Goal: Task Accomplishment & Management: Use online tool/utility

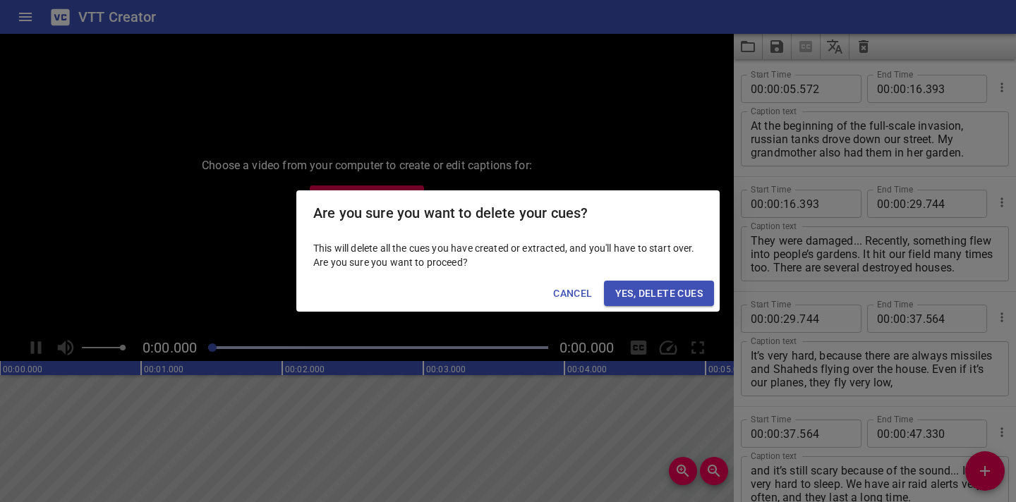
scroll to position [658, 0]
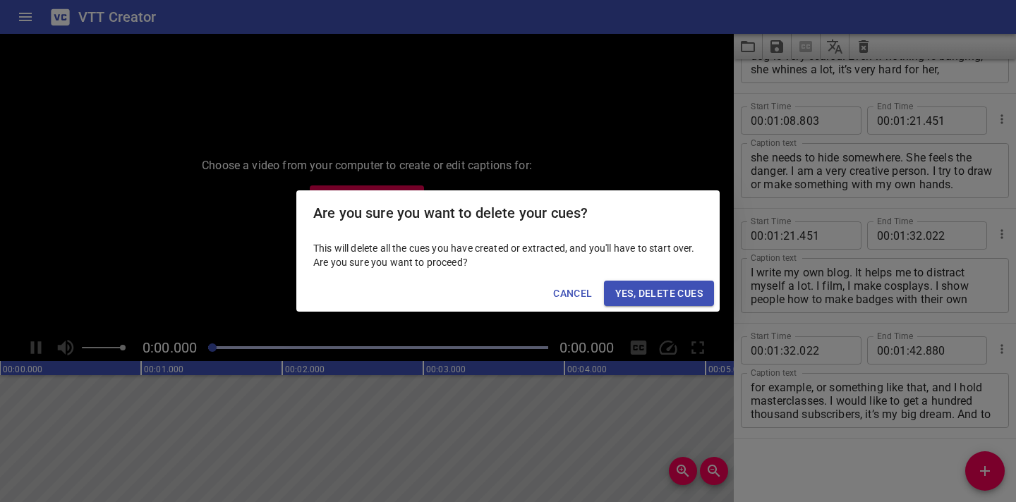
click at [650, 289] on span "Yes, Delete Cues" at bounding box center [658, 294] width 87 height 18
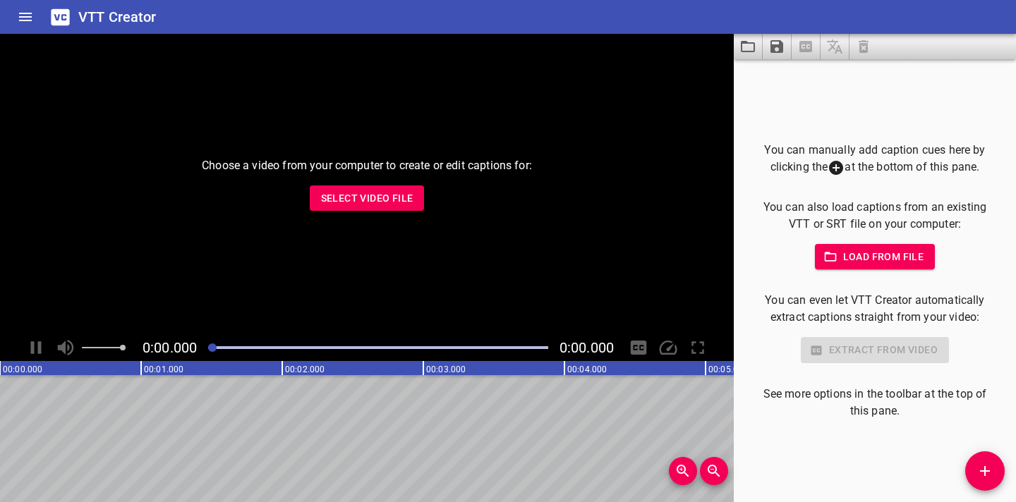
click at [406, 192] on span "Select Video File" at bounding box center [367, 199] width 92 height 18
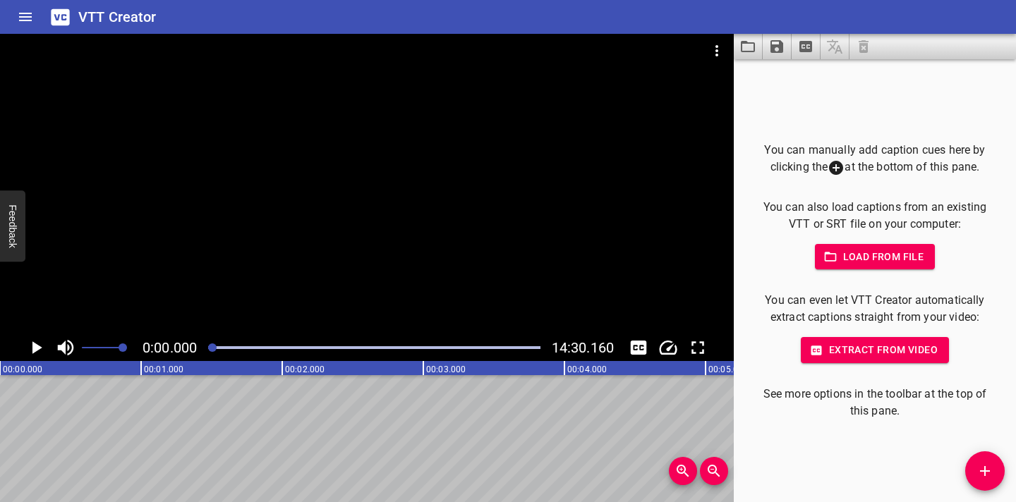
click at [35, 350] on icon "Play/Pause" at bounding box center [37, 347] width 10 height 13
click at [39, 350] on icon "Play/Pause" at bounding box center [36, 347] width 11 height 13
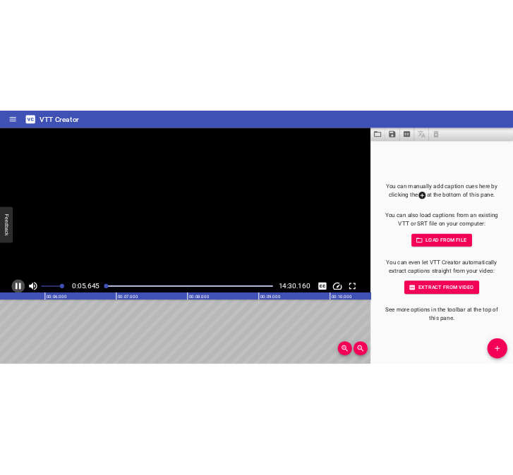
scroll to position [0, 812]
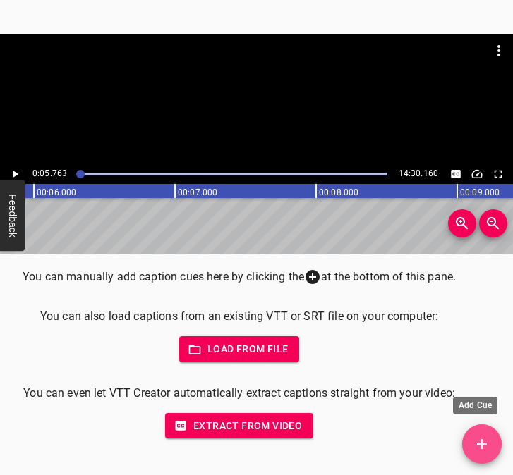
click at [485, 449] on icon "Add Cue" at bounding box center [481, 444] width 17 height 17
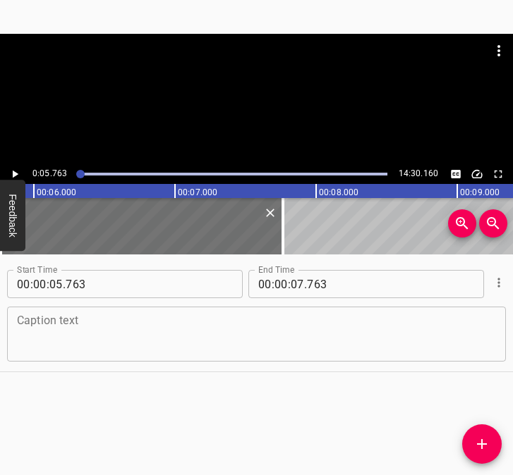
click at [61, 330] on textarea at bounding box center [256, 335] width 479 height 40
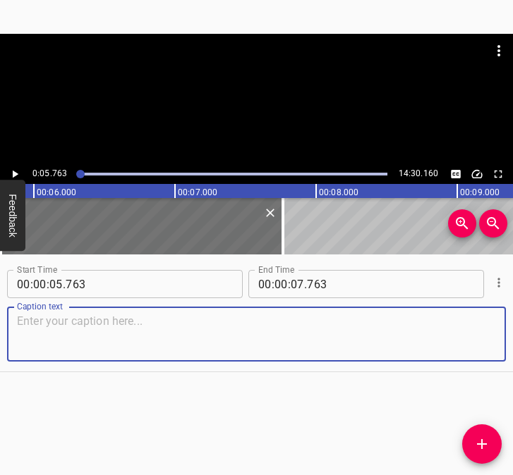
paste textarea "Sometime in early February, we even had an online parental meeting when we deci…"
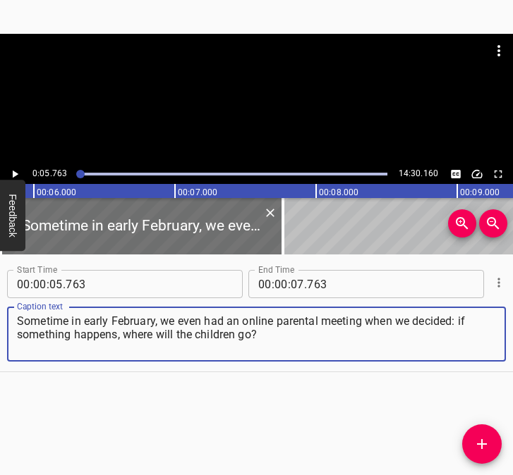
type textarea "Sometime in early February, we even had an online parental meeting when we deci…"
click at [13, 173] on icon "Play/Pause" at bounding box center [16, 175] width 6 height 8
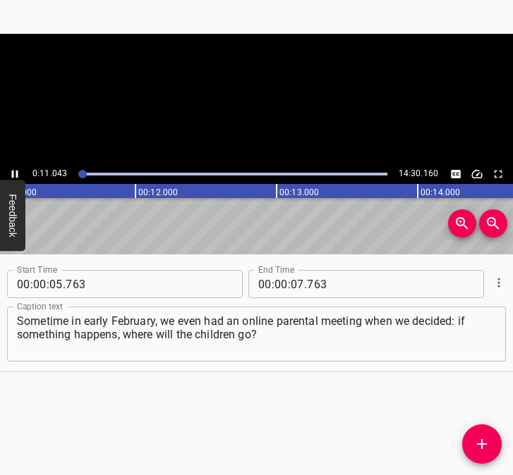
click at [13, 173] on icon "Play/Pause" at bounding box center [15, 175] width 6 height 8
click at [16, 169] on icon "Play/Pause" at bounding box center [14, 174] width 13 height 13
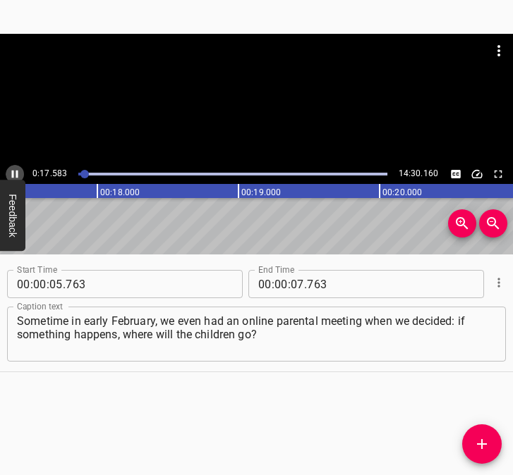
click at [15, 166] on button "Play/Pause" at bounding box center [15, 174] width 18 height 18
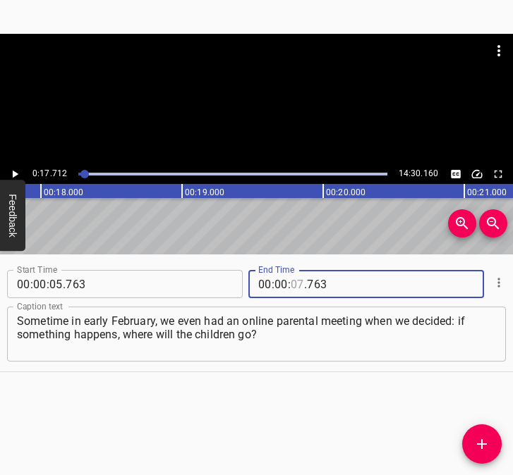
click at [296, 285] on input "number" at bounding box center [297, 284] width 13 height 28
type input "17"
type input "712"
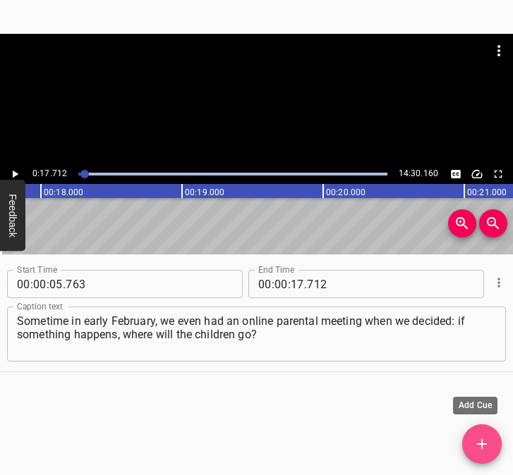
click at [483, 437] on icon "Add Cue" at bounding box center [481, 444] width 17 height 17
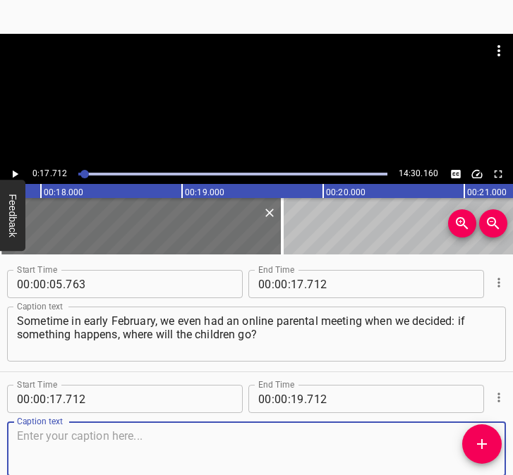
scroll to position [75, 0]
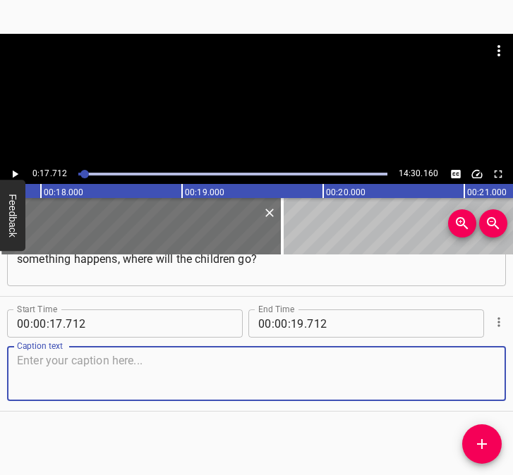
drag, startPoint x: 468, startPoint y: 362, endPoint x: 513, endPoint y: 345, distance: 48.2
click at [513, 345] on html "Caption Editor Batch Transcribe Login Sign Up Privacy Contact 0:17.712 14:30.16…" at bounding box center [256, 237] width 513 height 475
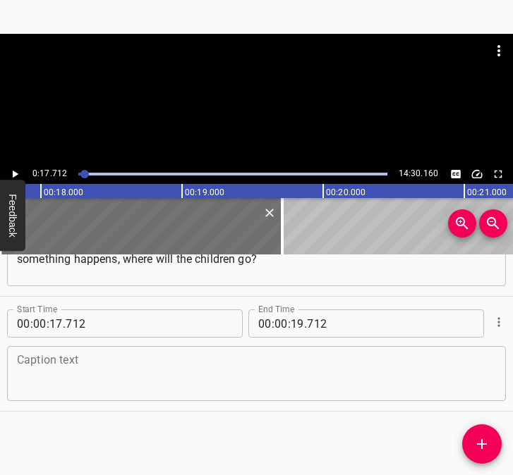
click at [358, 351] on div "Caption text" at bounding box center [256, 373] width 499 height 55
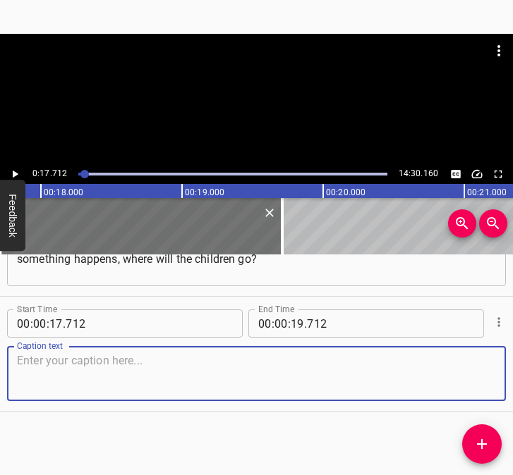
paste textarea "Maybe to some acquaintances? The fact is that at that time the shelter was not …"
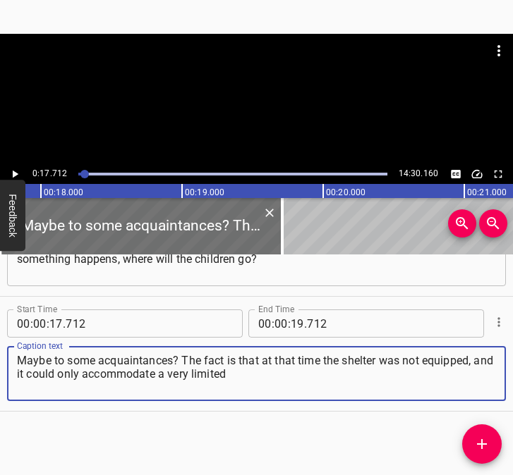
type textarea "Maybe to some acquaintances? The fact is that at that time the shelter was not …"
click at [15, 171] on icon "Play/Pause" at bounding box center [14, 174] width 13 height 13
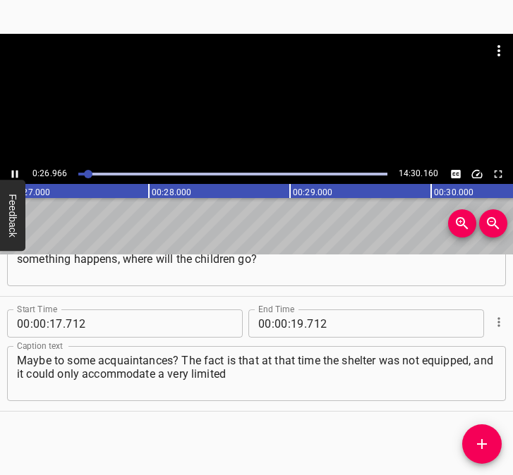
click at [10, 169] on icon "Play/Pause" at bounding box center [14, 174] width 13 height 13
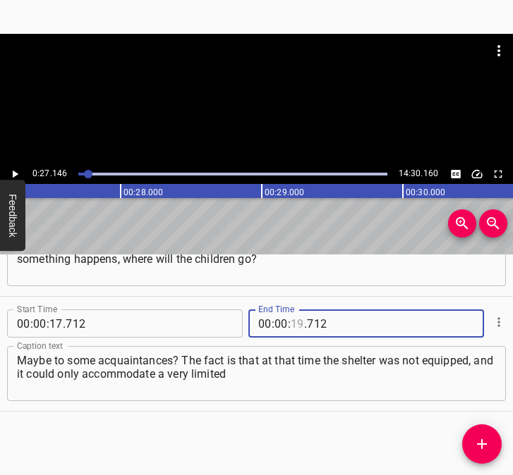
click at [291, 320] on input "number" at bounding box center [297, 324] width 13 height 28
type input "27"
type input "146"
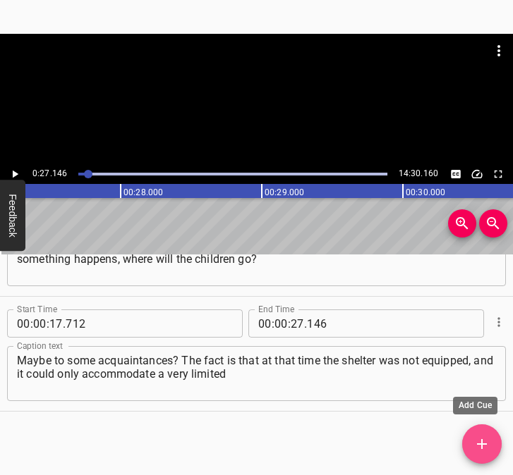
click at [479, 445] on icon "Add Cue" at bounding box center [482, 444] width 10 height 10
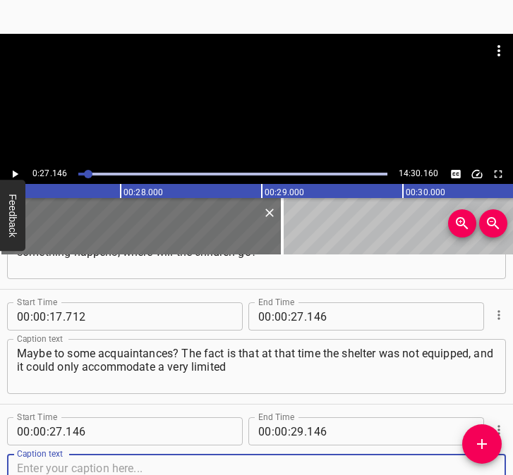
scroll to position [190, 0]
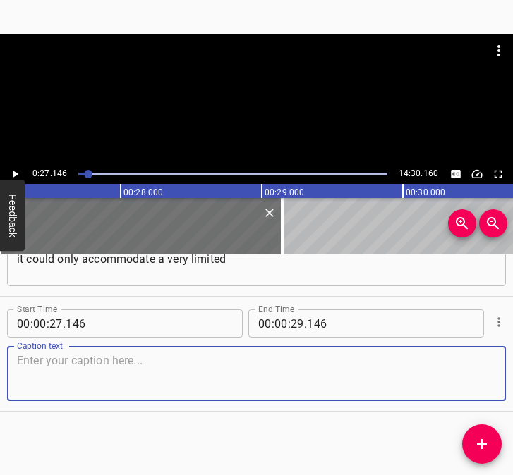
drag, startPoint x: 472, startPoint y: 384, endPoint x: 512, endPoint y: 369, distance: 43.1
click at [489, 377] on div "Caption text" at bounding box center [256, 373] width 499 height 55
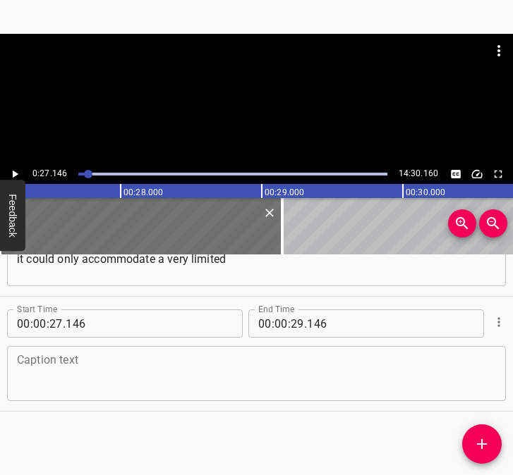
click at [95, 393] on textarea at bounding box center [256, 374] width 479 height 40
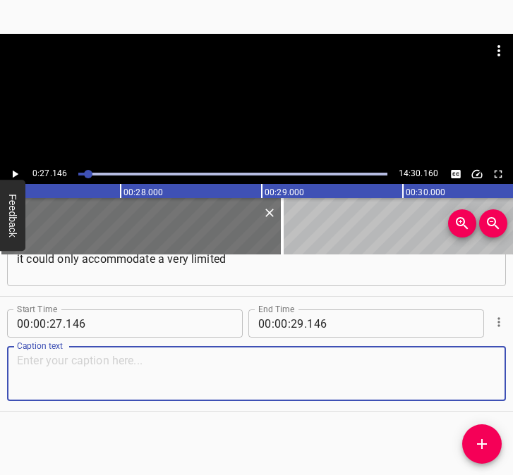
paste textarea "number of children and staff. And on the 24th morning, the children got togethe…"
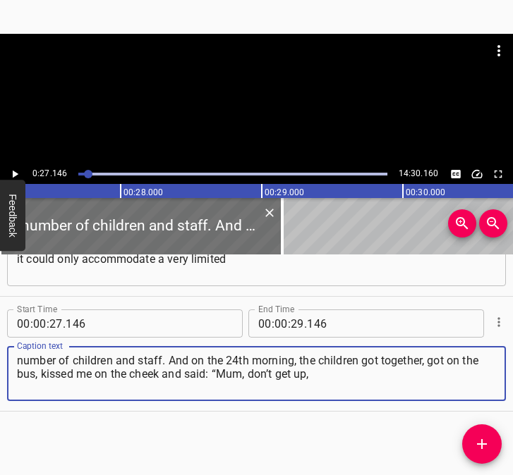
type textarea "number of children and staff. And on the 24th morning, the children got togethe…"
click at [16, 173] on icon "Play/Pause" at bounding box center [16, 175] width 6 height 8
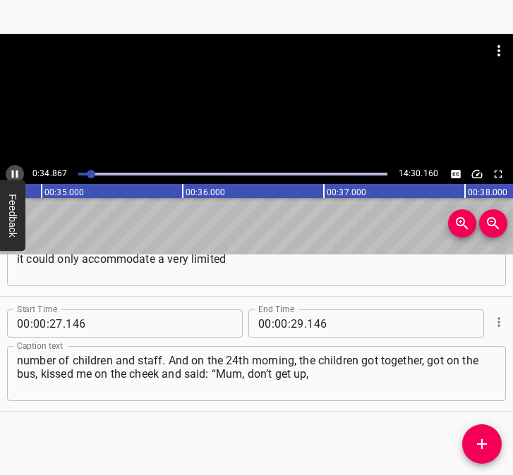
click at [10, 171] on icon "Play/Pause" at bounding box center [14, 174] width 13 height 13
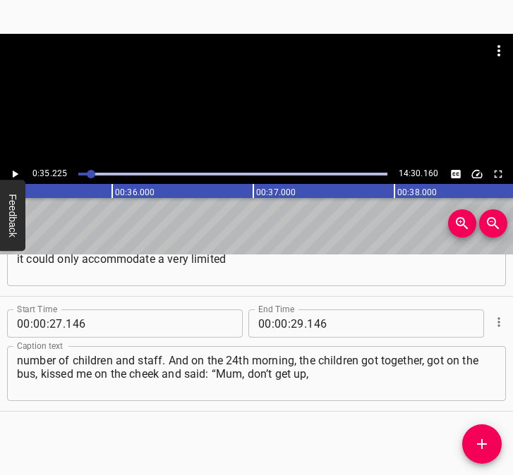
scroll to position [0, 4969]
click at [16, 168] on icon "Play/Pause" at bounding box center [14, 174] width 13 height 13
click at [15, 170] on icon "Play/Pause" at bounding box center [14, 174] width 13 height 13
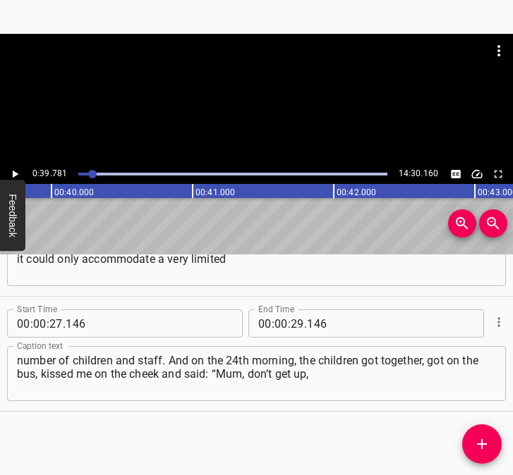
scroll to position [0, 5611]
click at [296, 324] on input "number" at bounding box center [297, 324] width 13 height 28
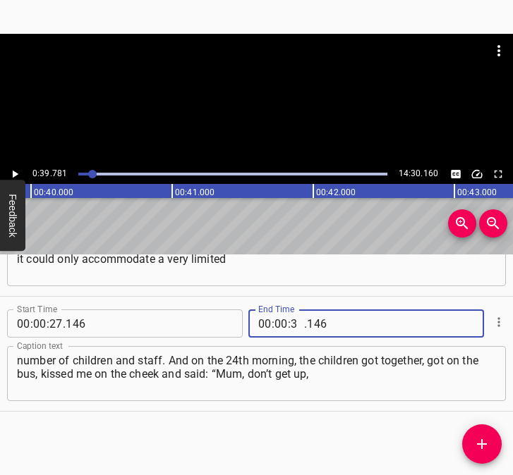
type input "39"
type input "8"
type input "146"
type input "39"
type input "781"
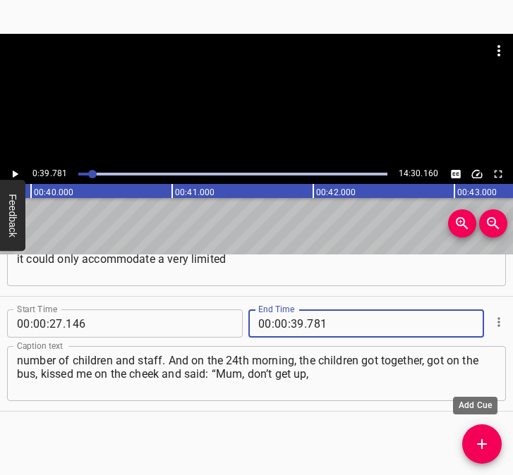
click at [477, 438] on icon "Add Cue" at bounding box center [481, 444] width 17 height 17
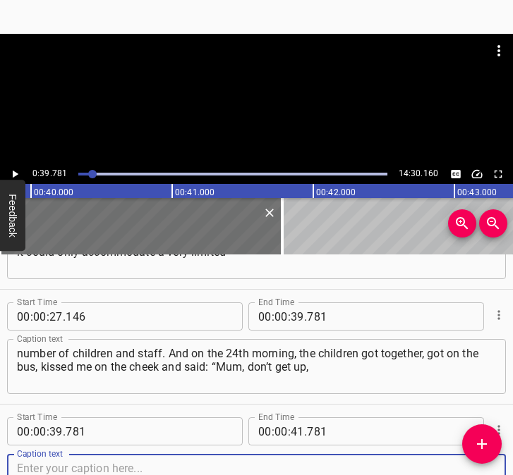
scroll to position [305, 0]
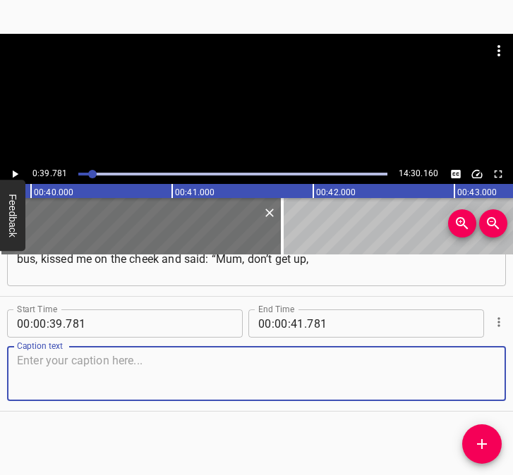
click at [459, 361] on textarea at bounding box center [256, 374] width 479 height 40
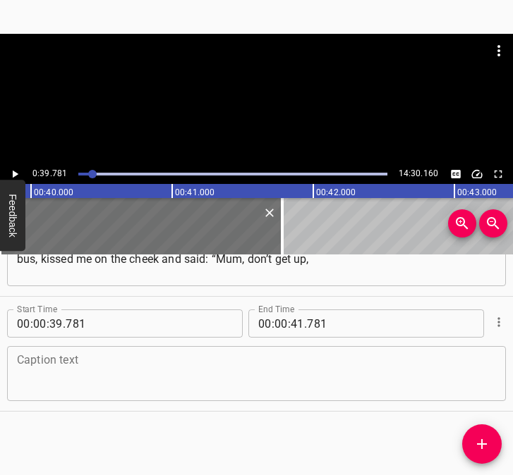
click at [255, 375] on textarea at bounding box center [256, 374] width 479 height 40
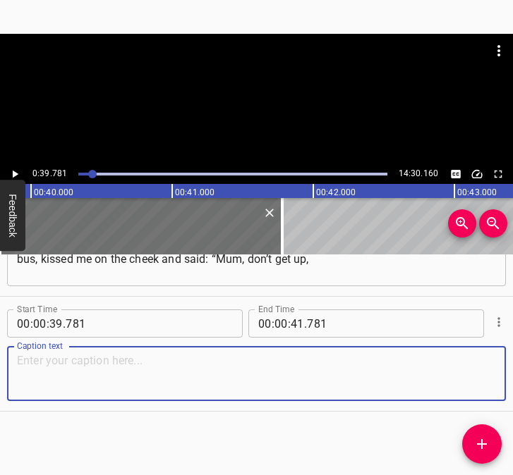
paste textarea "we’re self-sufficient now”. And they went. About 10 minutes later, my friend – …"
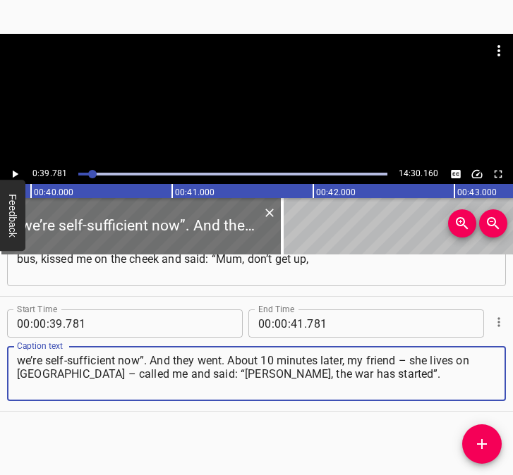
type textarea "we’re self-sufficient now”. And they went. About 10 minutes later, my friend – …"
click at [21, 169] on button "Play/Pause" at bounding box center [15, 174] width 18 height 18
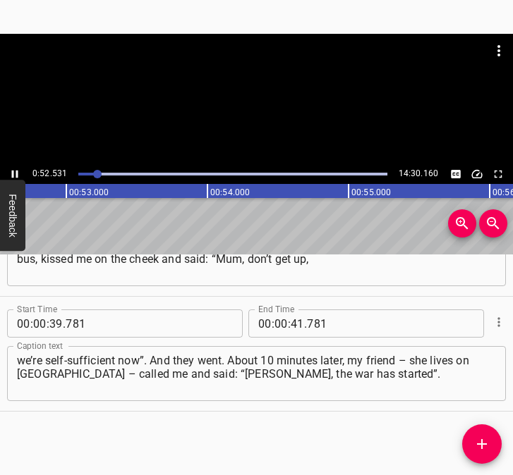
click at [12, 172] on icon "Play/Pause" at bounding box center [15, 175] width 6 height 8
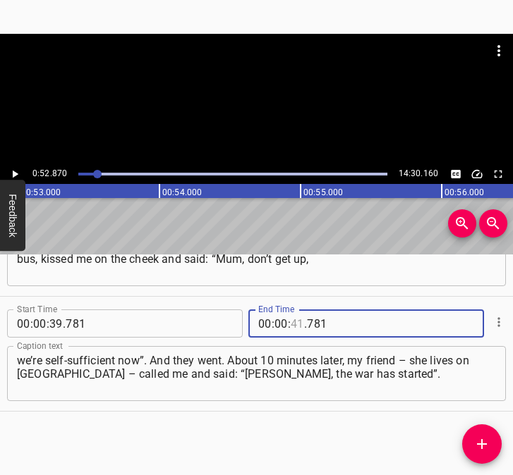
drag, startPoint x: 291, startPoint y: 319, endPoint x: 298, endPoint y: 315, distance: 8.5
click at [291, 319] on input "number" at bounding box center [297, 324] width 13 height 28
type input "52"
type input "870"
click at [487, 448] on icon "Add Cue" at bounding box center [481, 444] width 17 height 17
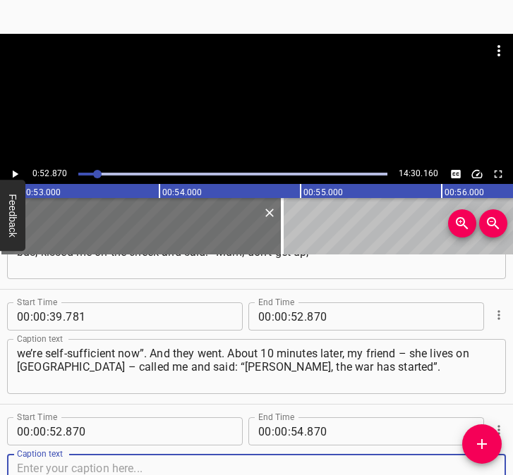
scroll to position [420, 0]
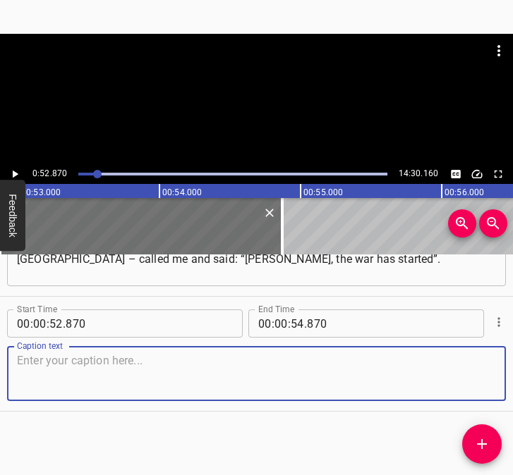
drag, startPoint x: 458, startPoint y: 373, endPoint x: 505, endPoint y: 359, distance: 48.6
click at [477, 367] on textarea at bounding box center [256, 374] width 479 height 40
click at [94, 387] on textarea at bounding box center [256, 374] width 479 height 40
paste textarea "The first thing I did was run to call my children and say: “Wherever you are, w…"
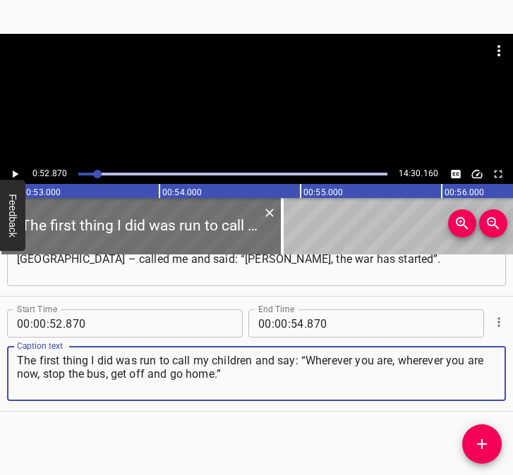
type textarea "The first thing I did was run to call my children and say: “Wherever you are, w…"
click at [12, 173] on icon "Play/Pause" at bounding box center [14, 174] width 13 height 13
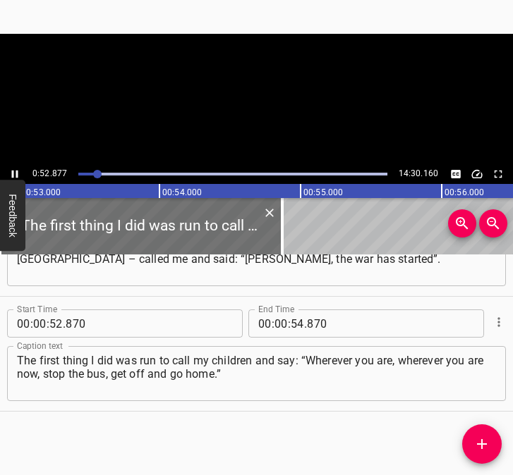
scroll to position [0, 7458]
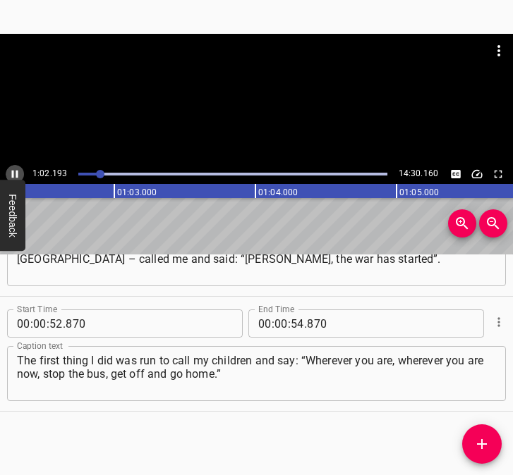
click at [11, 172] on icon "Play/Pause" at bounding box center [14, 174] width 13 height 13
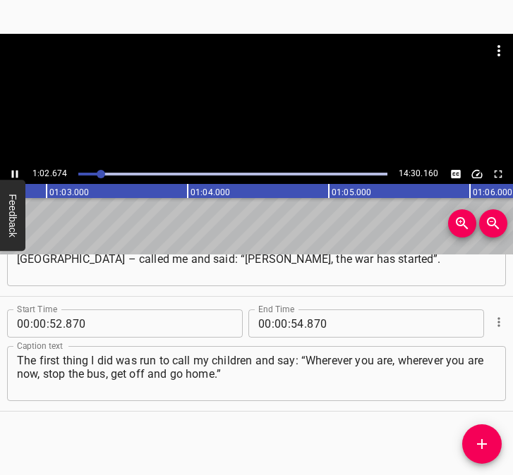
click at [11, 172] on icon "Play/Pause" at bounding box center [14, 174] width 13 height 13
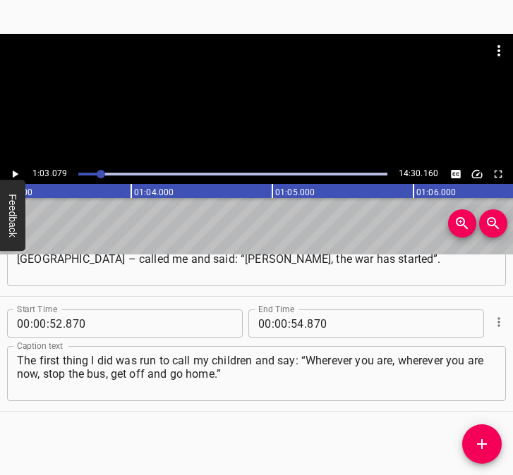
scroll to position [0, 8897]
click at [11, 172] on icon "Play/Pause" at bounding box center [14, 174] width 13 height 13
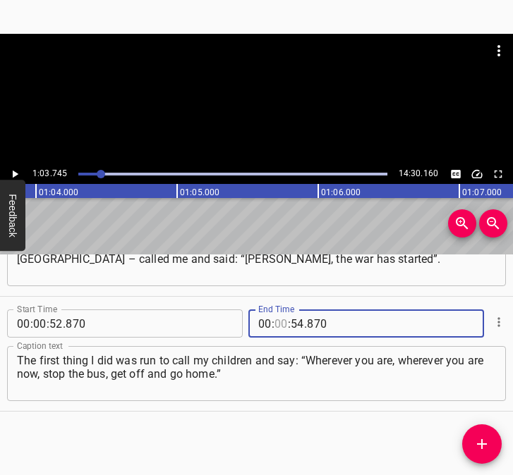
click at [275, 320] on input "number" at bounding box center [280, 324] width 13 height 28
type input "01"
type input "03"
type input "745"
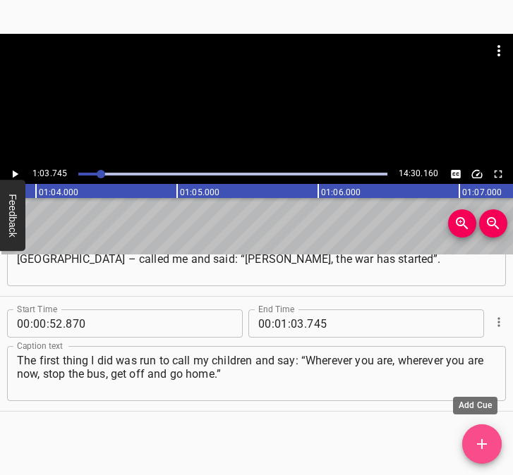
click at [473, 441] on span "Add Cue" at bounding box center [481, 444] width 39 height 17
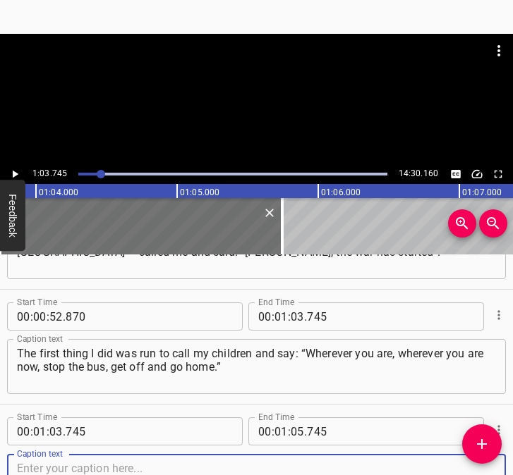
scroll to position [535, 0]
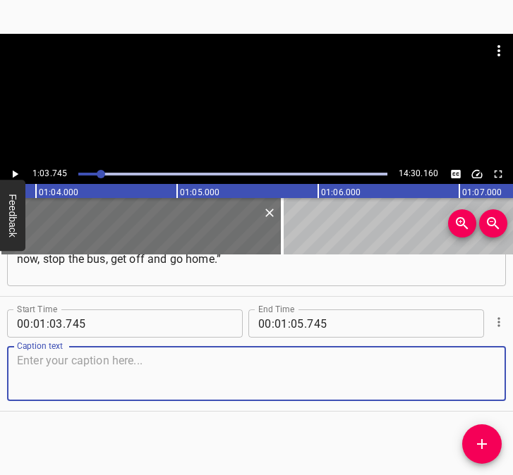
click at [474, 367] on textarea at bounding box center [256, 374] width 479 height 40
click at [95, 391] on textarea at bounding box center [256, 374] width 479 height 40
paste textarea "After that, half of those who had left got off the bus and went home. Of course…"
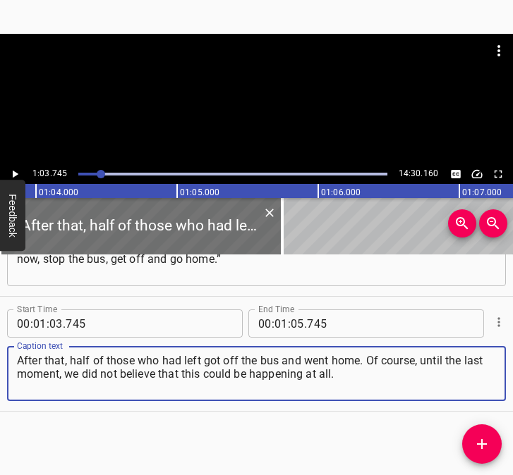
type textarea "After that, half of those who had left got off the bus and went home. Of course…"
click at [16, 168] on icon "Play/Pause" at bounding box center [14, 174] width 13 height 13
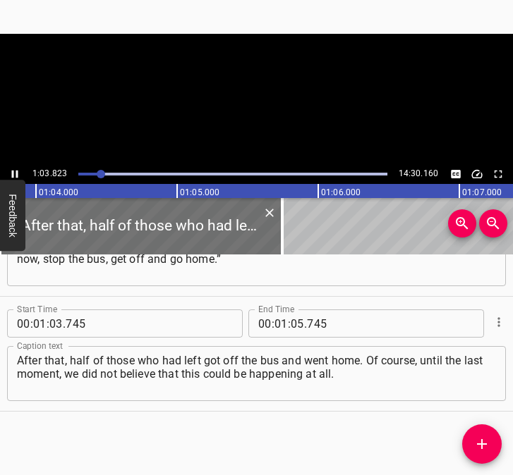
scroll to position [0, 9002]
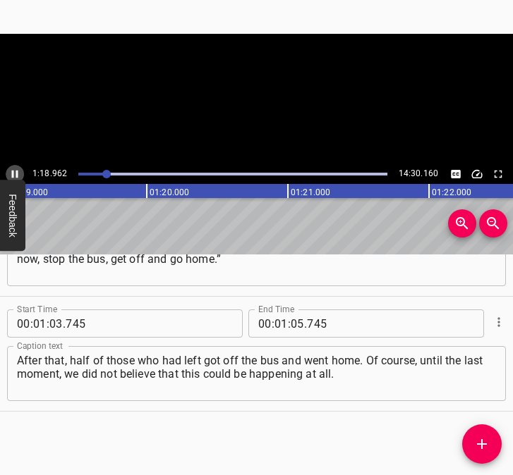
click at [13, 171] on icon "Play/Pause" at bounding box center [15, 175] width 6 height 8
click at [13, 171] on icon "Play/Pause" at bounding box center [16, 175] width 6 height 8
click at [13, 171] on icon "Play/Pause" at bounding box center [15, 175] width 6 height 8
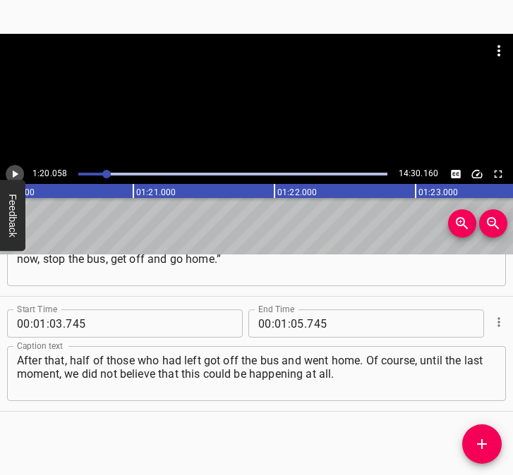
click at [16, 173] on icon "Play/Pause" at bounding box center [16, 175] width 6 height 8
click at [16, 173] on icon "Play/Pause" at bounding box center [14, 174] width 13 height 13
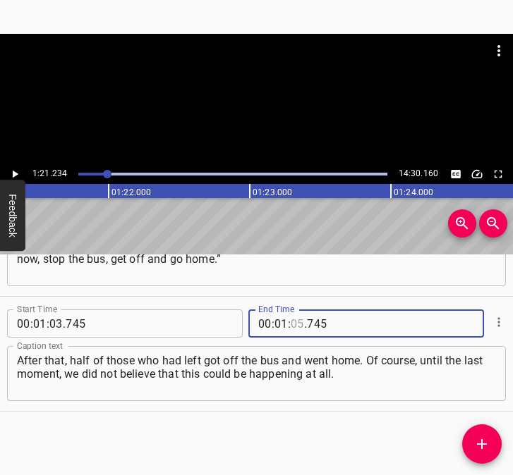
click at [293, 328] on input "number" at bounding box center [297, 324] width 13 height 28
type input "21"
type input "234"
click at [482, 446] on icon "Add Cue" at bounding box center [482, 444] width 10 height 10
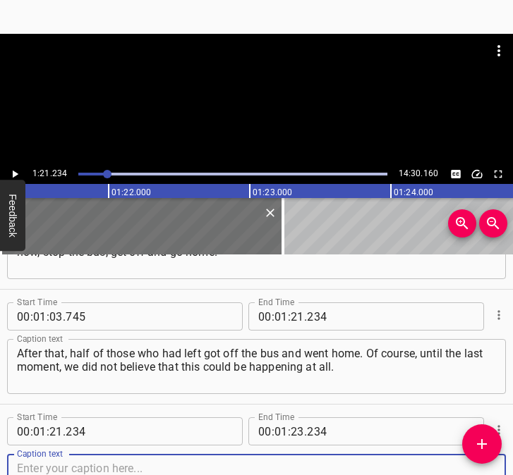
scroll to position [650, 0]
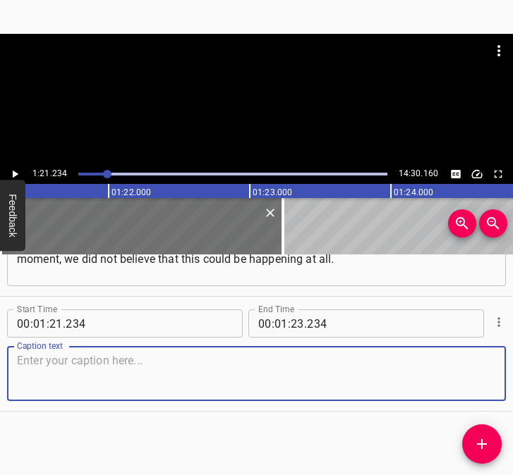
drag, startPoint x: 473, startPoint y: 374, endPoint x: 506, endPoint y: 366, distance: 33.5
click at [476, 374] on textarea at bounding box center [256, 374] width 479 height 40
click at [48, 384] on textarea at bounding box center [256, 374] width 479 height 40
paste textarea "On the first day, the children came home, and I called my mother. She is an old…"
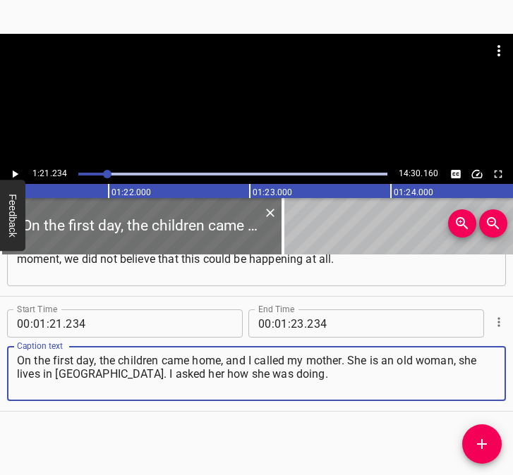
type textarea "On the first day, the children came home, and I called my mother. She is an old…"
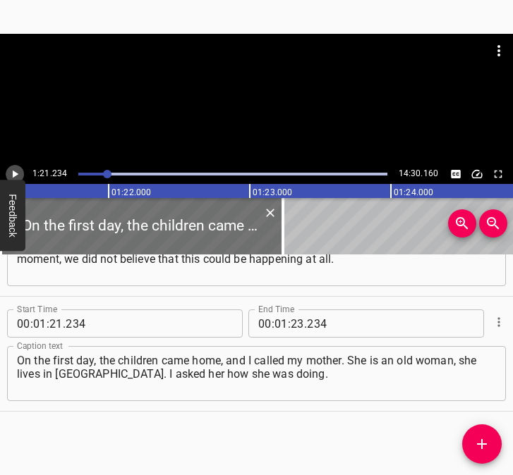
click at [16, 170] on icon "Play/Pause" at bounding box center [14, 174] width 13 height 13
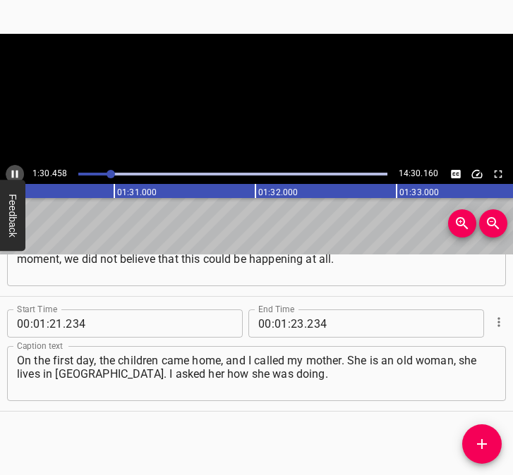
click at [13, 171] on icon "Play/Pause" at bounding box center [15, 175] width 6 height 8
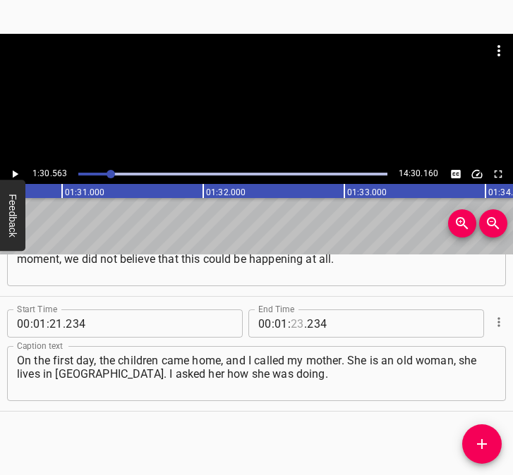
click at [296, 321] on input "number" at bounding box center [297, 324] width 13 height 28
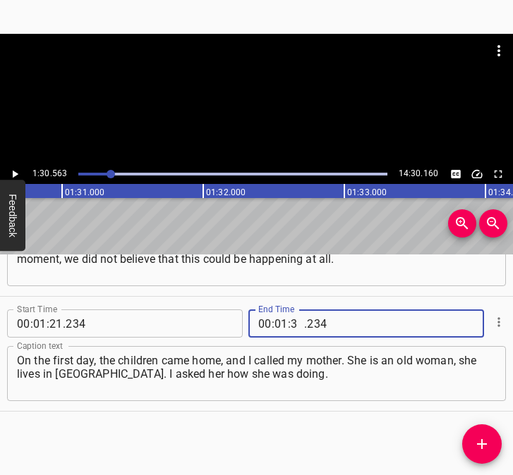
type input "30"
type input "563"
click at [484, 436] on icon "Add Cue" at bounding box center [481, 444] width 17 height 17
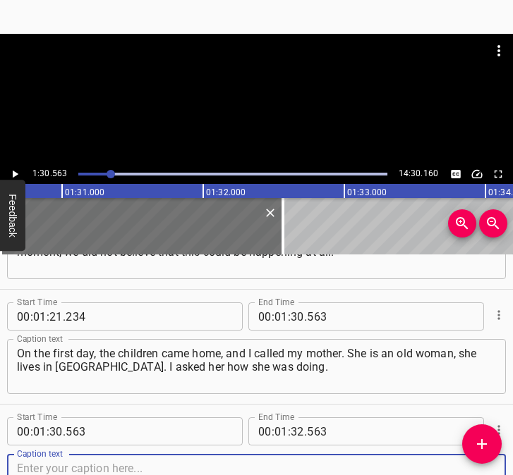
scroll to position [765, 0]
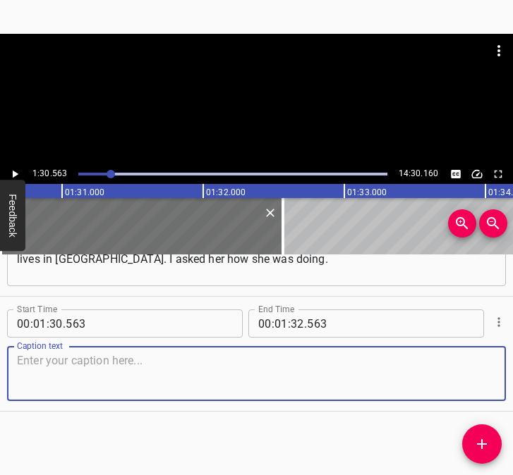
drag, startPoint x: 477, startPoint y: 382, endPoint x: 510, endPoint y: 370, distance: 35.0
click at [497, 374] on div "Start Time 00 : 01 : 30 . 563 Start Time End Time 00 : 01 : 32 . 563 End Time C…" at bounding box center [256, 354] width 513 height 114
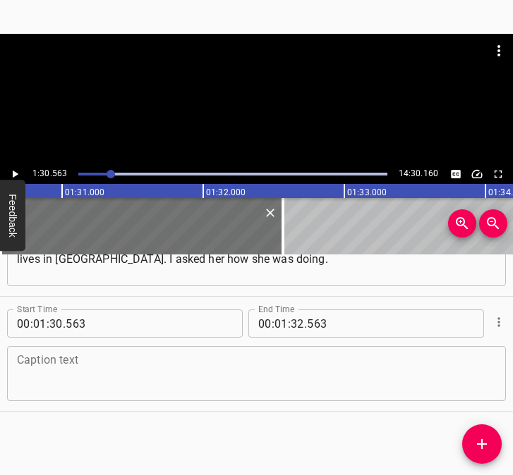
click at [71, 375] on textarea at bounding box center [256, 374] width 479 height 40
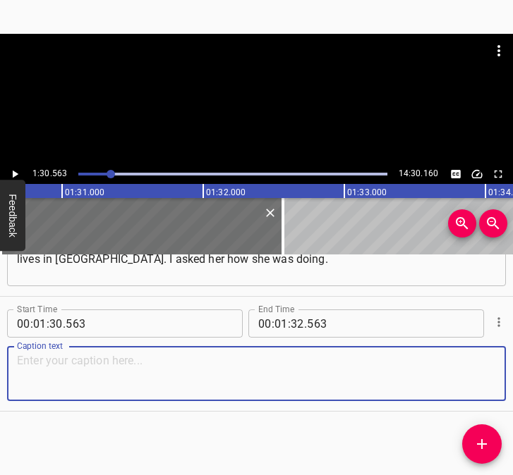
paste textarea "We agreed to keep in touch, and I ran to the village council. Because I am the …"
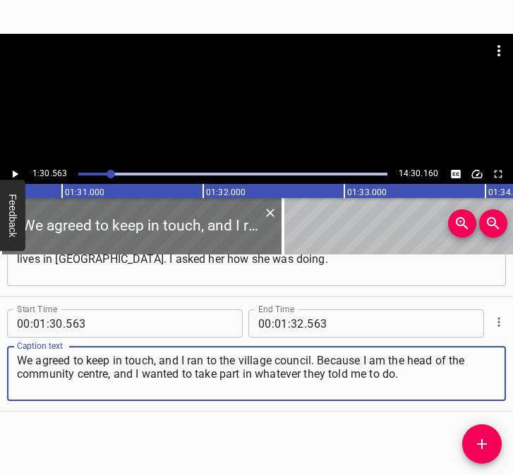
type textarea "We agreed to keep in touch, and I ran to the village council. Because I am the …"
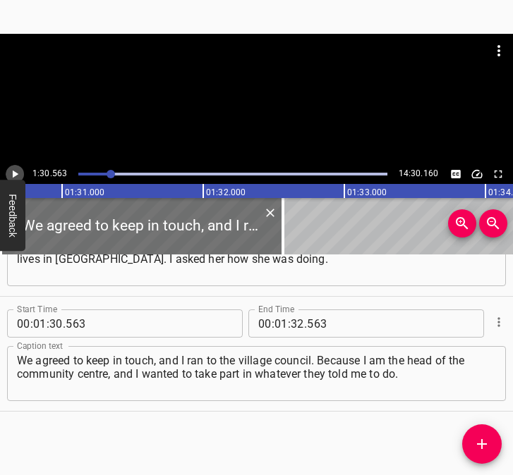
click at [11, 171] on icon "Play/Pause" at bounding box center [14, 174] width 13 height 13
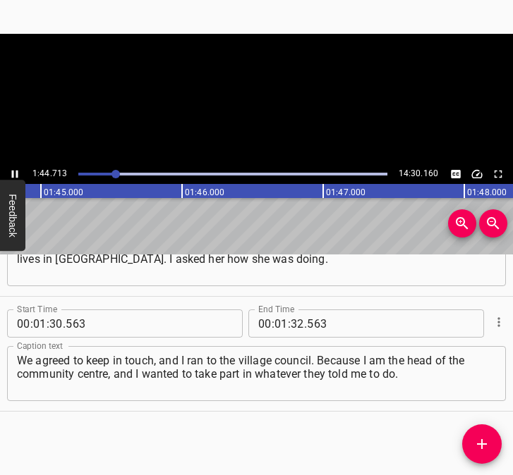
click at [11, 169] on icon "Play/Pause" at bounding box center [14, 174] width 13 height 13
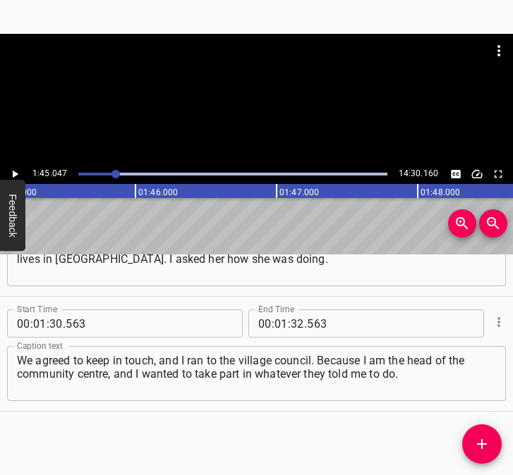
scroll to position [0, 14817]
click at [294, 320] on input "number" at bounding box center [297, 324] width 13 height 28
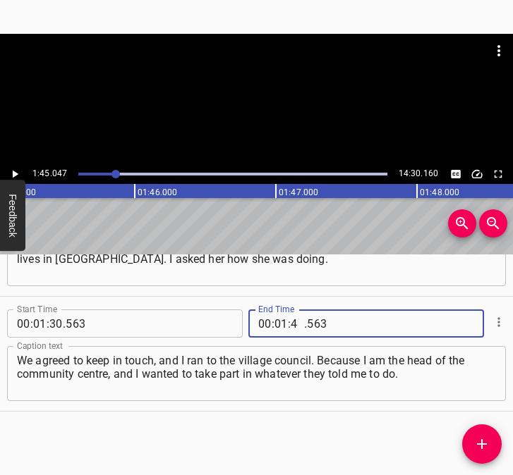
type input "45"
type input "047"
click at [481, 439] on icon "Add Cue" at bounding box center [481, 444] width 17 height 17
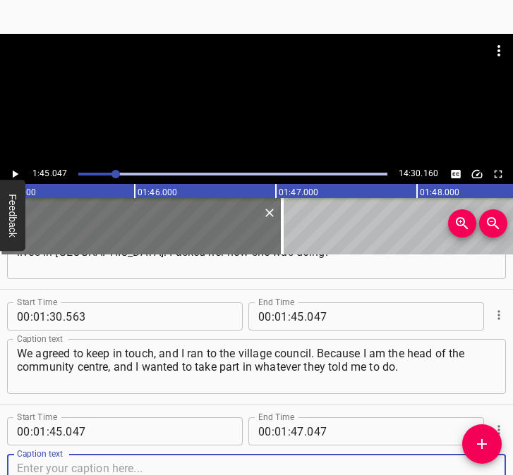
scroll to position [880, 0]
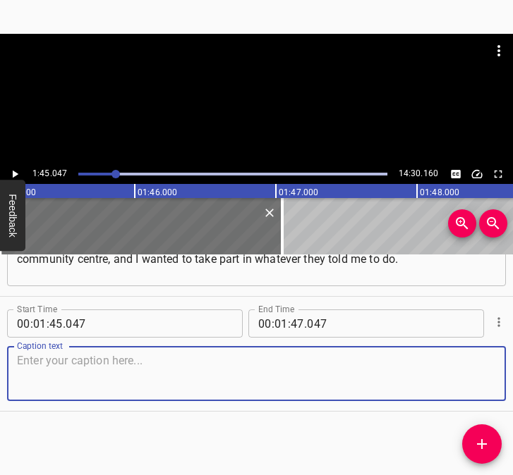
drag, startPoint x: 476, startPoint y: 379, endPoint x: 508, endPoint y: 369, distance: 33.9
click at [497, 372] on div "Start Time 00 : 01 : 45 . 047 Start Time End Time 00 : 01 : 47 . 047 End Time C…" at bounding box center [256, 354] width 513 height 114
click at [80, 372] on textarea at bounding box center [256, 374] width 479 height 40
paste textarea "Of course, we were concerned. There was still Internet, communication, electric…"
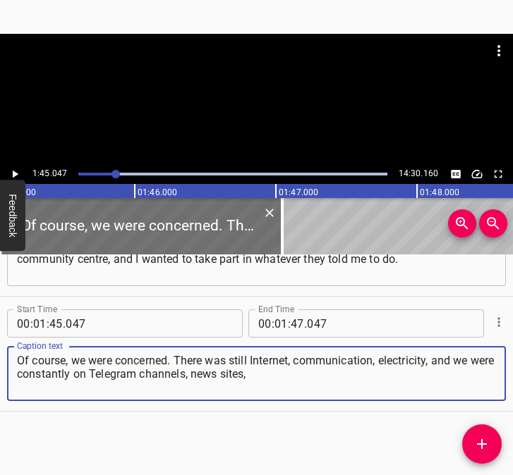
type textarea "Of course, we were concerned. There was still Internet, communication, electric…"
click at [18, 171] on icon "Play/Pause" at bounding box center [14, 174] width 13 height 13
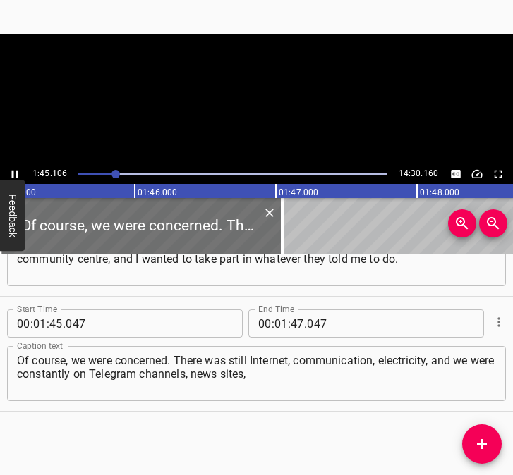
scroll to position [0, 14825]
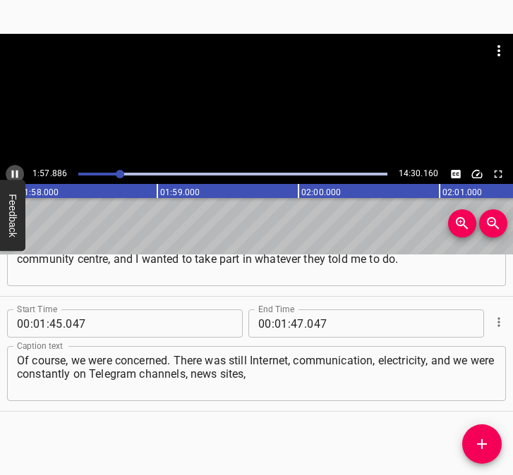
click at [13, 173] on icon "Play/Pause" at bounding box center [15, 175] width 6 height 8
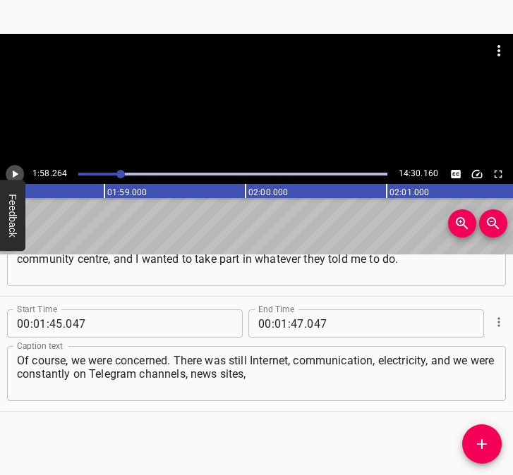
click at [13, 173] on icon "Play/Pause" at bounding box center [16, 175] width 6 height 8
click at [13, 173] on icon "Play/Pause" at bounding box center [15, 175] width 6 height 8
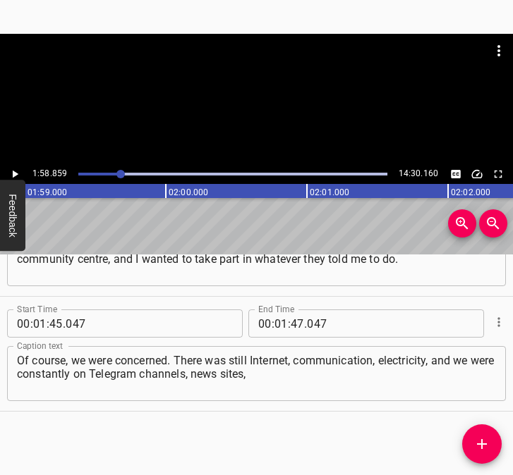
scroll to position [0, 16765]
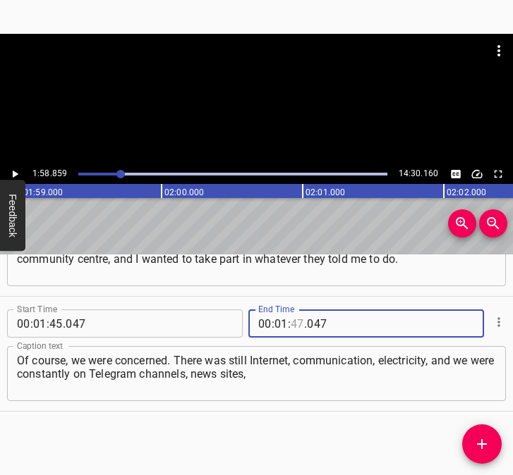
click at [295, 322] on input "number" at bounding box center [297, 324] width 13 height 28
type input "58"
type input "859"
click at [482, 436] on icon "Add Cue" at bounding box center [481, 444] width 17 height 17
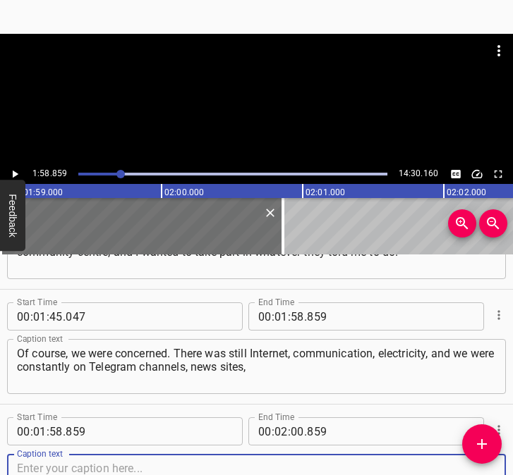
scroll to position [995, 0]
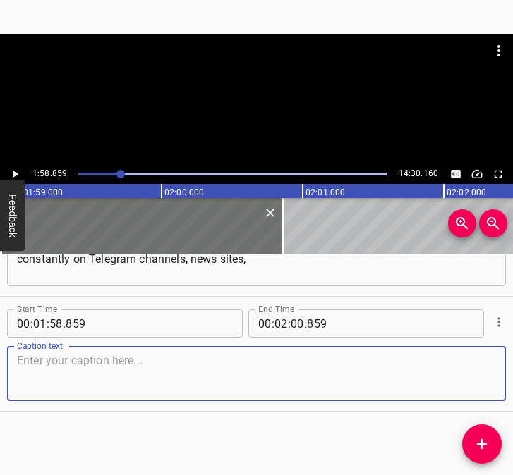
drag, startPoint x: 473, startPoint y: 379, endPoint x: 520, endPoint y: 372, distance: 48.4
click at [513, 372] on html "Caption Editor Batch Transcribe Login Sign Up Privacy Contact 1:58.859 14:30.16…" at bounding box center [256, 237] width 513 height 475
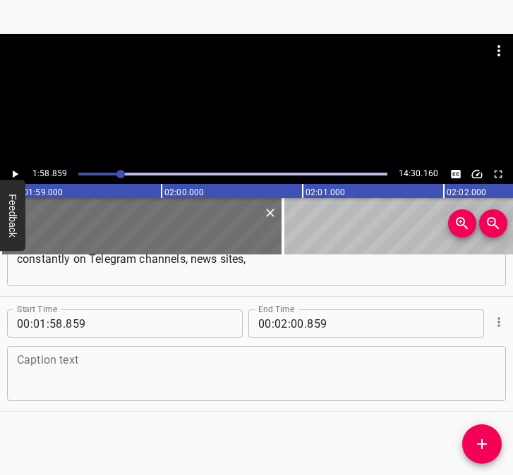
click at [126, 374] on textarea at bounding box center [256, 374] width 479 height 40
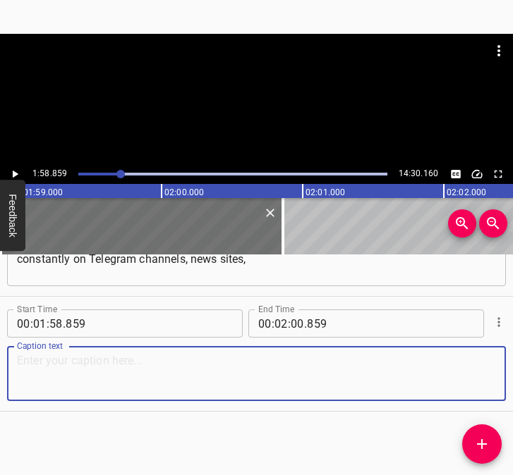
paste textarea "and monitoring the situation. Some of the first missiles were flying past us. F…"
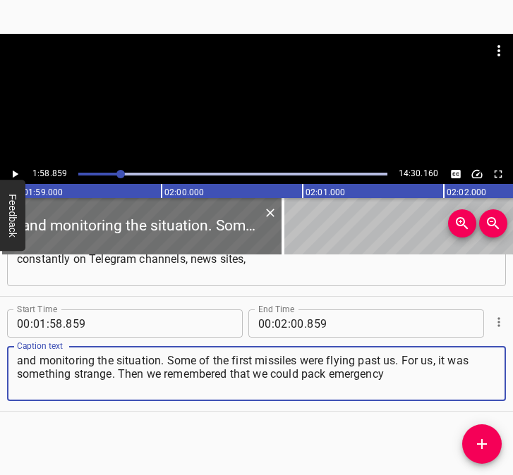
type textarea "and monitoring the situation. Some of the first missiles were flying past us. F…"
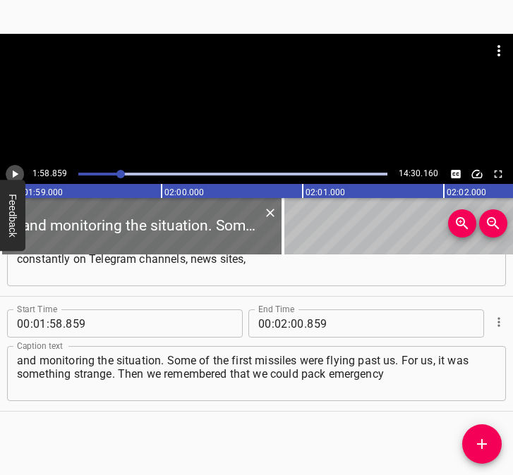
click at [16, 171] on icon "Play/Pause" at bounding box center [14, 174] width 13 height 13
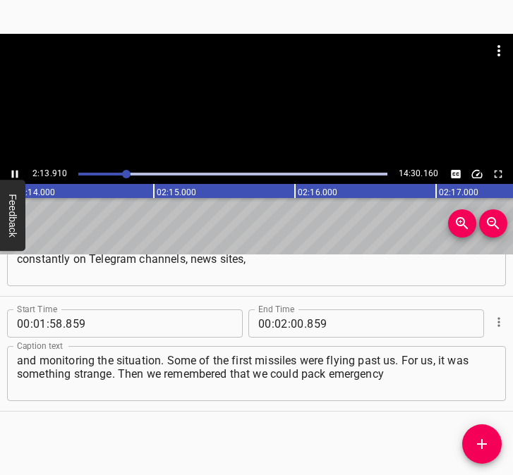
click at [16, 176] on icon "Play/Pause" at bounding box center [15, 175] width 6 height 8
click at [292, 322] on input "number" at bounding box center [297, 324] width 13 height 28
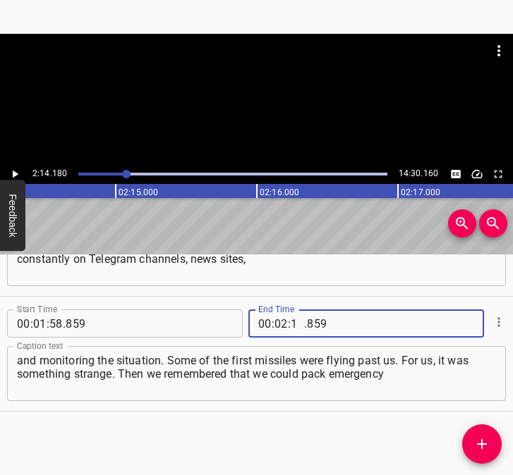
type input "14"
type input "180"
click at [486, 436] on icon "Add Cue" at bounding box center [481, 444] width 17 height 17
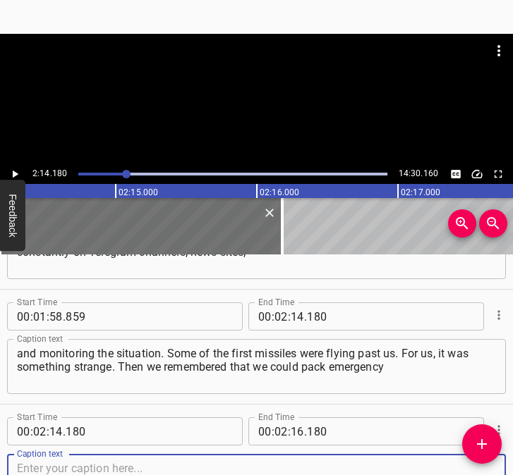
scroll to position [1110, 0]
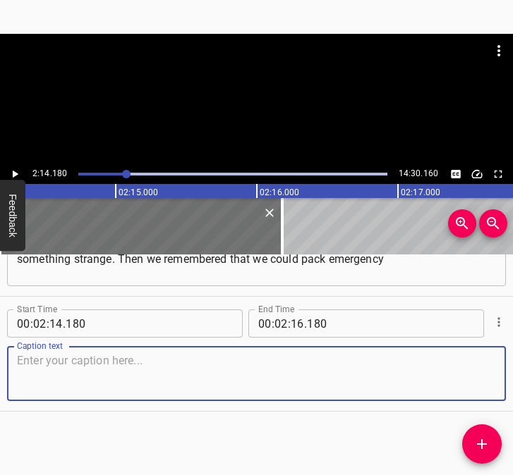
drag, startPoint x: 471, startPoint y: 391, endPoint x: 501, endPoint y: 381, distance: 32.1
click at [501, 381] on div "Start Time 00 : 00 : 05 . 763 Start Time End Time 00 : 00 : 17 . 712 End Time C…" at bounding box center [256, 365] width 513 height 221
click at [53, 383] on textarea at bounding box center [256, 374] width 479 height 40
paste textarea "suitcases. I was convinced to the last that it could be a provocation. No one b…"
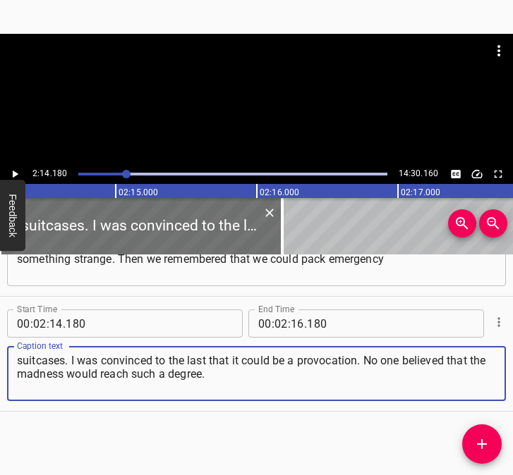
type textarea "suitcases. I was convinced to the last that it could be a provocation. No one b…"
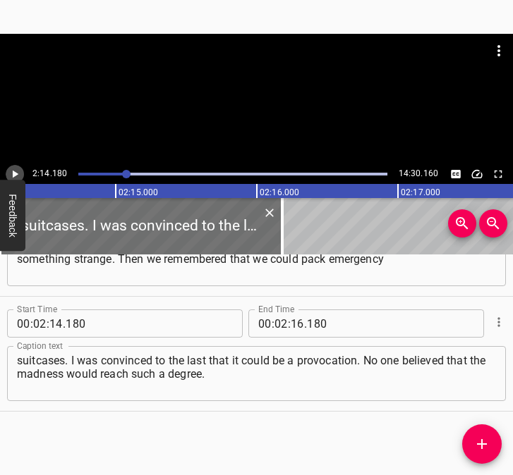
click at [14, 170] on icon "Play/Pause" at bounding box center [14, 174] width 13 height 13
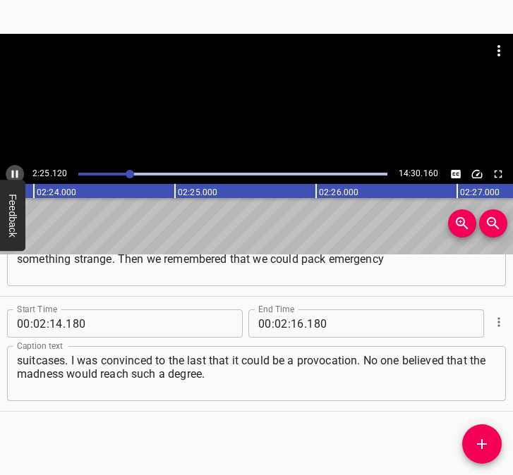
click at [14, 172] on icon "Play/Pause" at bounding box center [14, 174] width 13 height 13
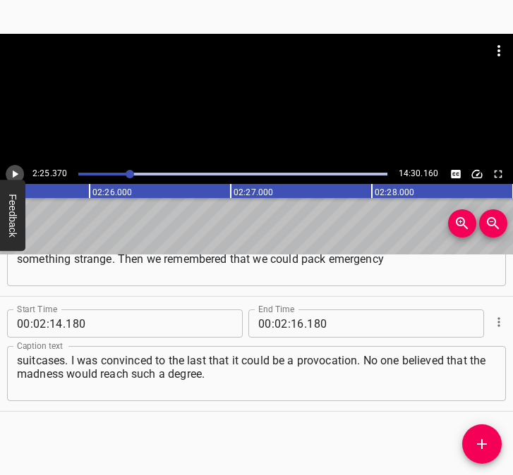
click at [14, 172] on icon "Play/Pause" at bounding box center [16, 175] width 6 height 8
click at [14, 172] on icon "Play/Pause" at bounding box center [14, 174] width 13 height 13
click at [14, 172] on icon "Play/Pause" at bounding box center [16, 175] width 6 height 8
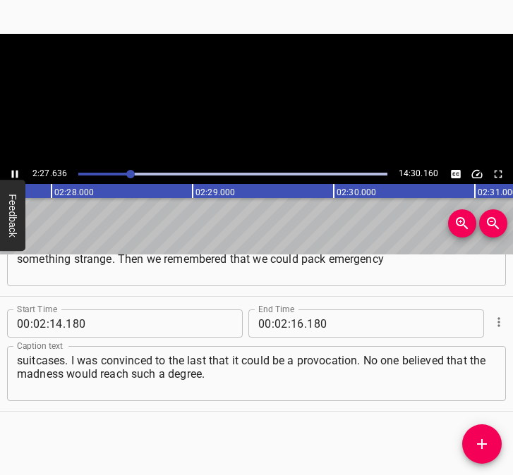
click at [14, 172] on icon "Play/Pause" at bounding box center [14, 174] width 13 height 13
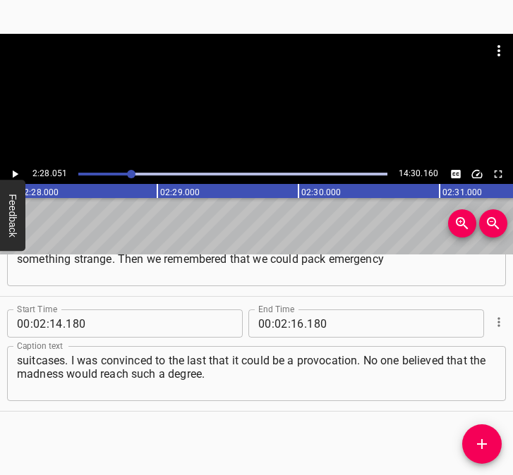
scroll to position [0, 20883]
click at [291, 322] on input "number" at bounding box center [297, 324] width 13 height 28
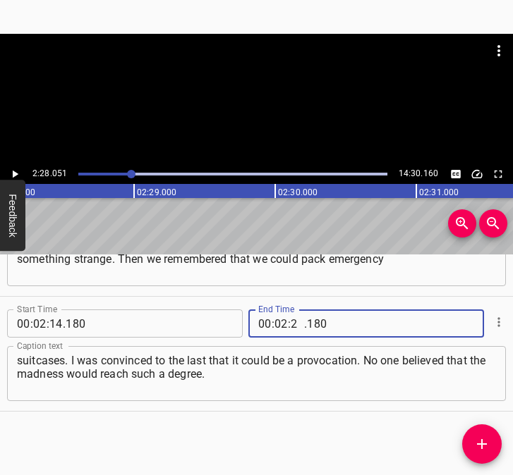
type input "28"
type input "051"
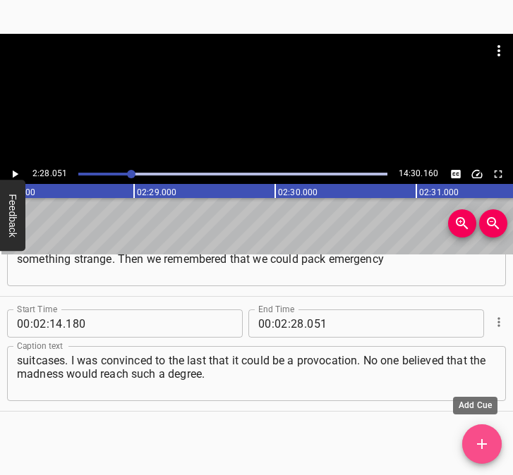
click at [487, 449] on icon "Add Cue" at bounding box center [481, 444] width 17 height 17
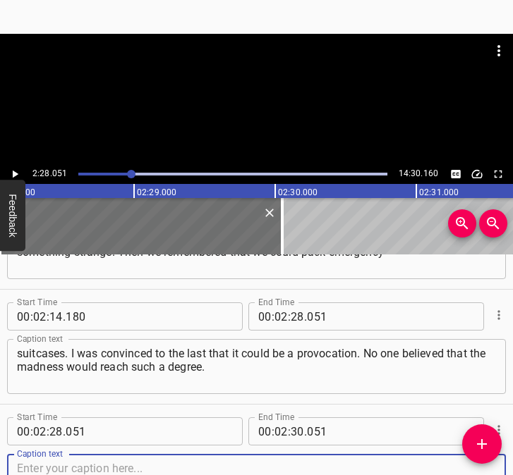
scroll to position [1225, 0]
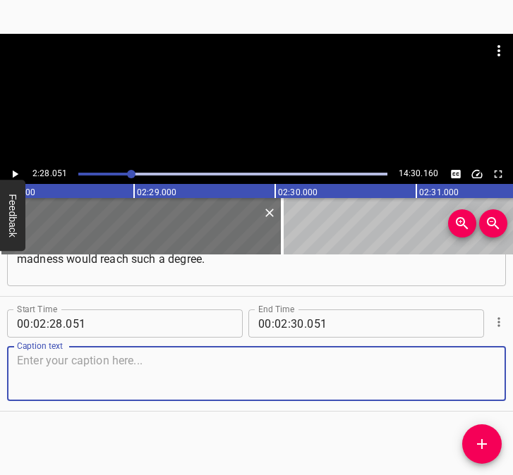
drag, startPoint x: 470, startPoint y: 374, endPoint x: 497, endPoint y: 374, distance: 27.5
click at [497, 374] on div "Start Time 00 : 02 : 28 . 051 Start Time End Time 00 : 02 : 30 . 051 End Time C…" at bounding box center [256, 354] width 513 height 114
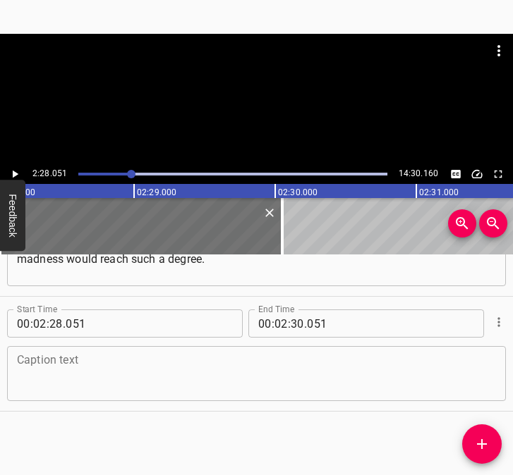
click at [67, 374] on textarea at bounding box center [256, 374] width 479 height 40
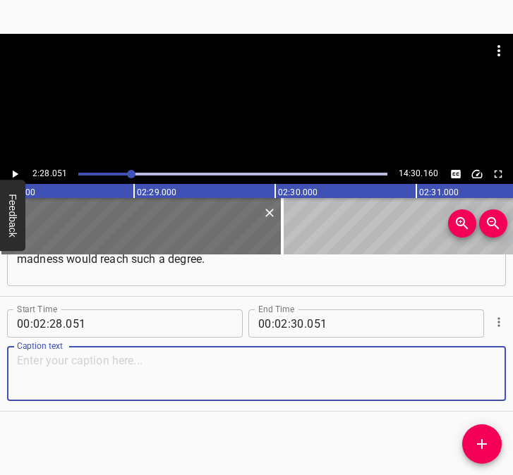
paste textarea "And by that time, my ex-husband joined us. He lived in [GEOGRAPHIC_DATA]. He wa…"
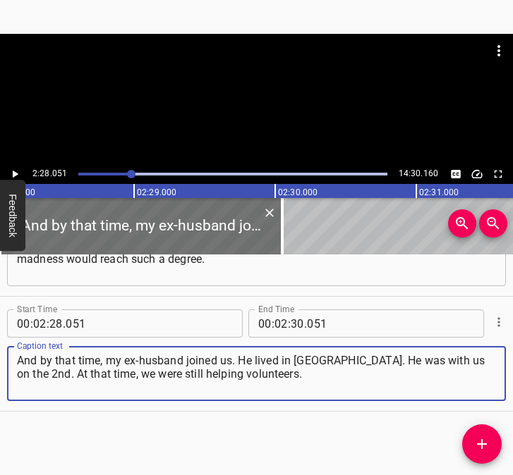
type textarea "And by that time, my ex-husband joined us. He lived in [GEOGRAPHIC_DATA]. He wa…"
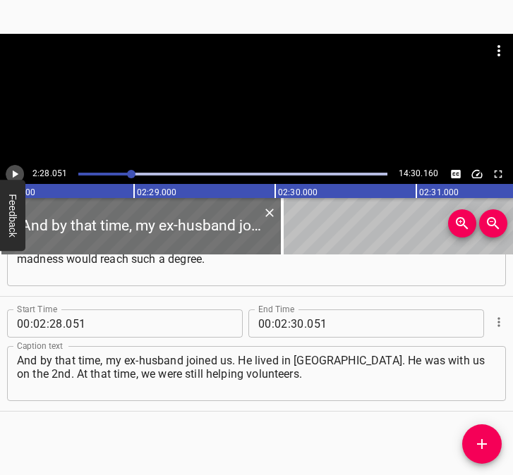
click at [13, 171] on icon "Play/Pause" at bounding box center [16, 175] width 6 height 8
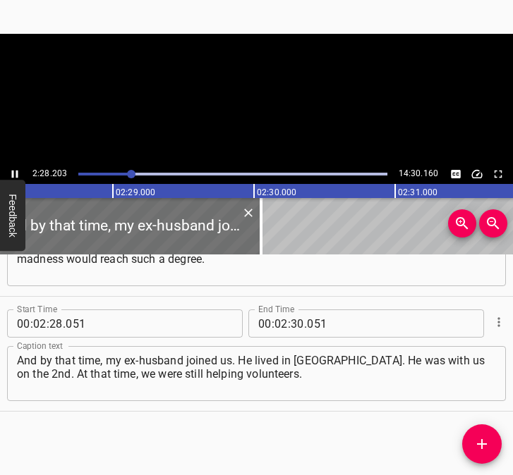
scroll to position [0, 20938]
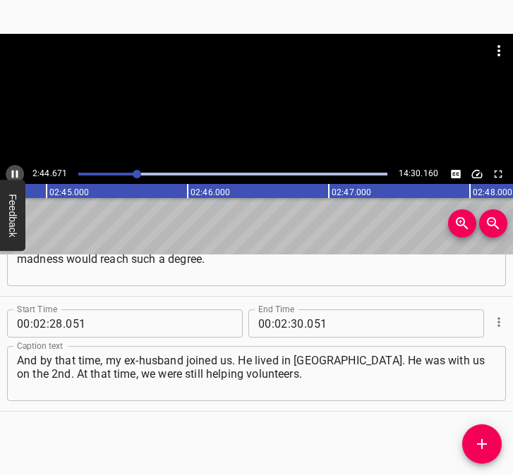
click at [15, 173] on icon "Play/Pause" at bounding box center [14, 174] width 13 height 13
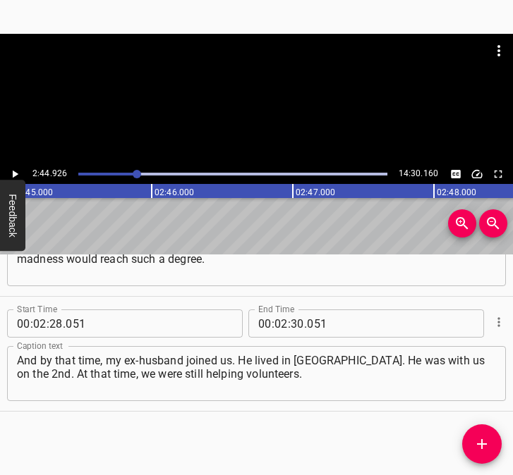
click at [16, 169] on icon "Play/Pause" at bounding box center [14, 174] width 13 height 13
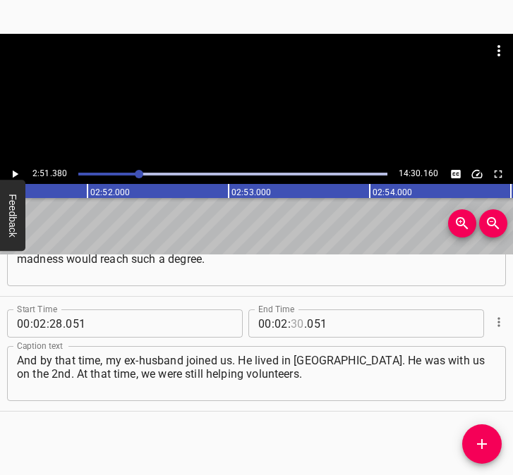
click at [291, 324] on input "number" at bounding box center [297, 324] width 13 height 28
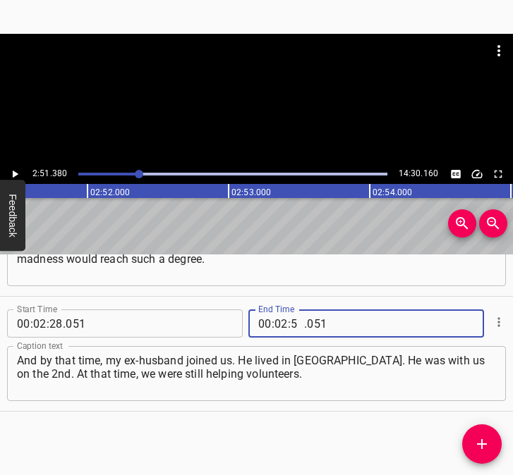
type input "51"
type input "380"
click at [489, 442] on icon "Add Cue" at bounding box center [481, 444] width 17 height 17
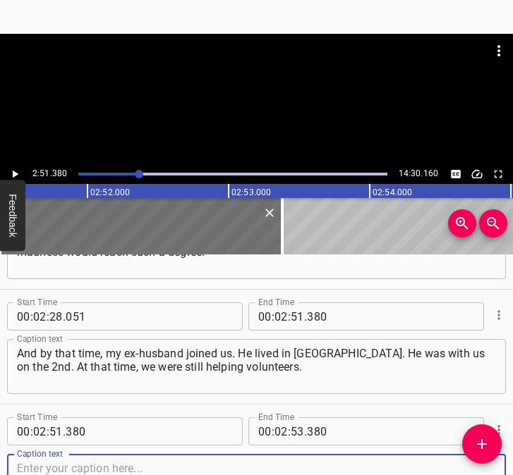
scroll to position [1340, 0]
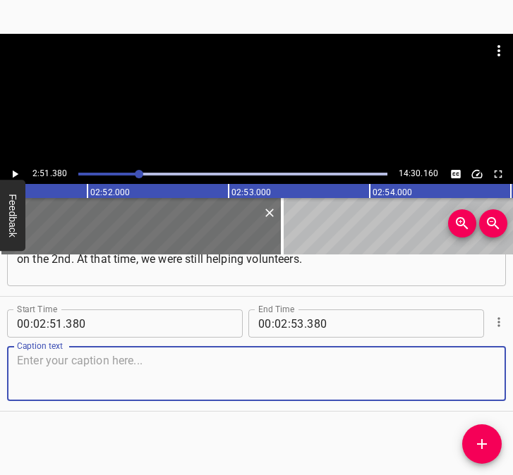
drag, startPoint x: 459, startPoint y: 377, endPoint x: 498, endPoint y: 373, distance: 38.9
click at [498, 373] on div "Start Time 00 : 02 : 51 . 380 Start Time End Time 00 : 02 : 53 . 380 End Time C…" at bounding box center [256, 354] width 513 height 114
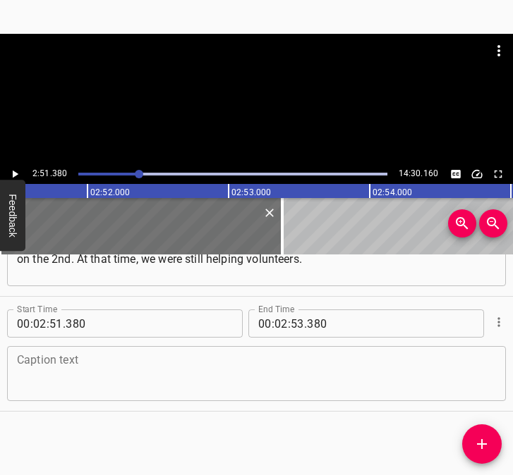
click at [72, 379] on textarea at bounding box center [256, 374] width 479 height 40
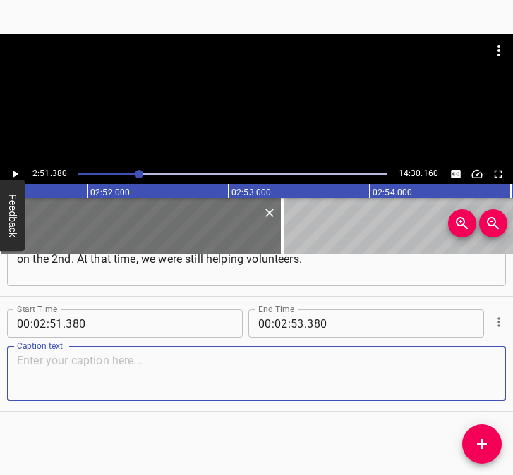
paste textarea "People were donating money even before they left for [GEOGRAPHIC_DATA]. We help…"
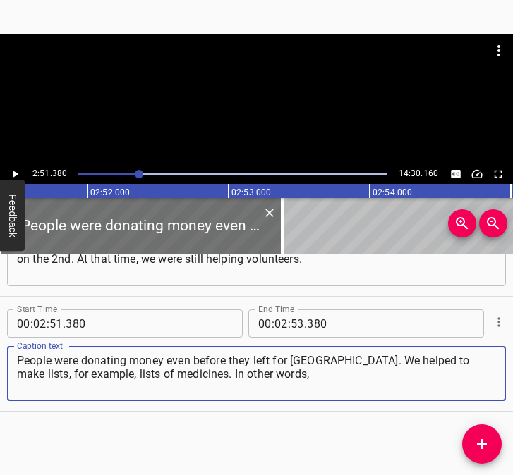
type textarea "People were donating money even before they left for [GEOGRAPHIC_DATA]. We help…"
click at [20, 170] on icon "Play/Pause" at bounding box center [14, 174] width 13 height 13
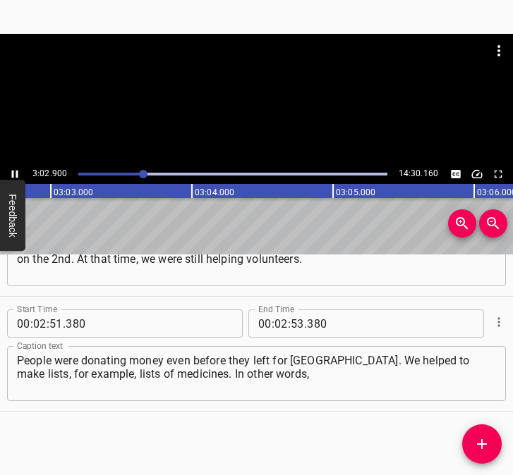
click at [13, 173] on icon "Play/Pause" at bounding box center [15, 175] width 6 height 8
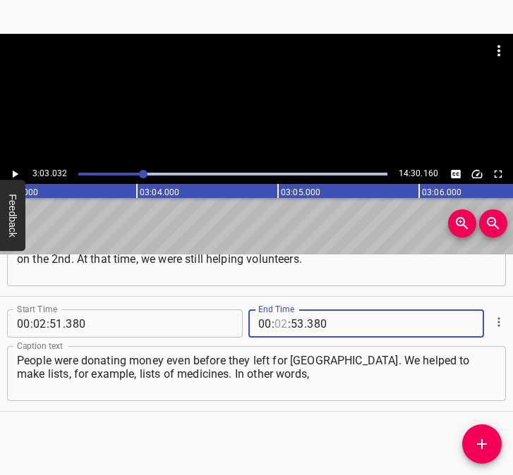
click at [277, 324] on input "number" at bounding box center [280, 324] width 13 height 28
type input "03"
type input "032"
click at [496, 438] on span "Add Cue" at bounding box center [481, 444] width 39 height 17
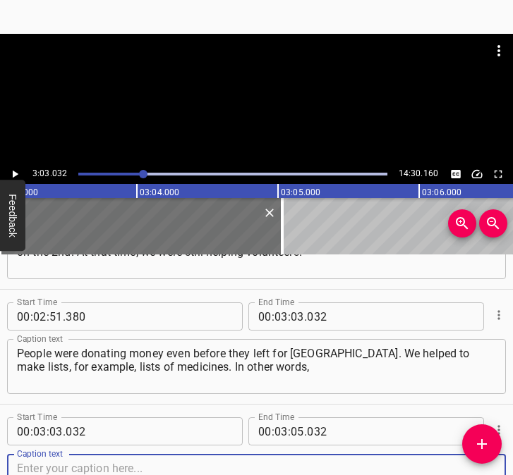
scroll to position [1455, 0]
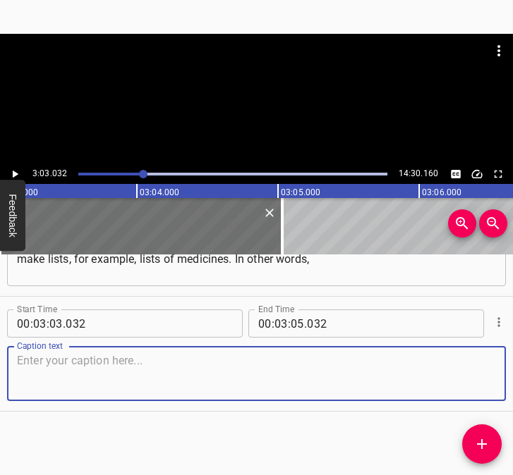
drag, startPoint x: 477, startPoint y: 378, endPoint x: 506, endPoint y: 371, distance: 30.4
click at [483, 375] on textarea at bounding box center [256, 374] width 479 height 40
click at [47, 354] on textarea at bounding box center [256, 374] width 479 height 40
paste textarea "we tried to cover the most urgent needs as much as possible. On [DATE], we lost…"
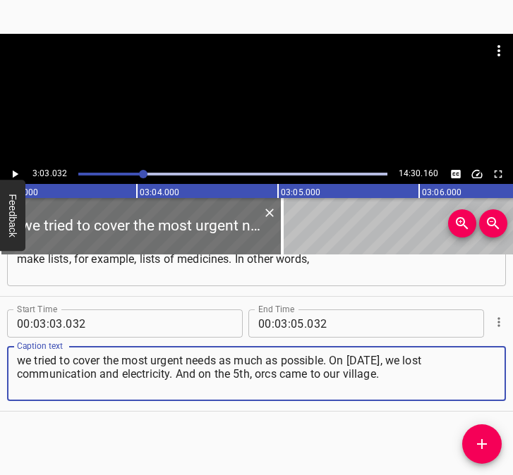
type textarea "we tried to cover the most urgent needs as much as possible. On [DATE], we lost…"
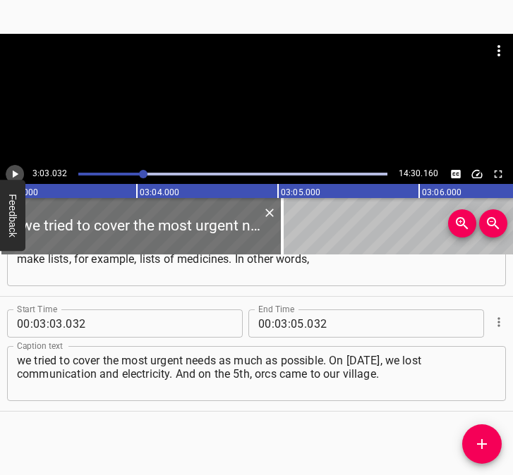
click at [20, 171] on icon "Play/Pause" at bounding box center [14, 174] width 13 height 13
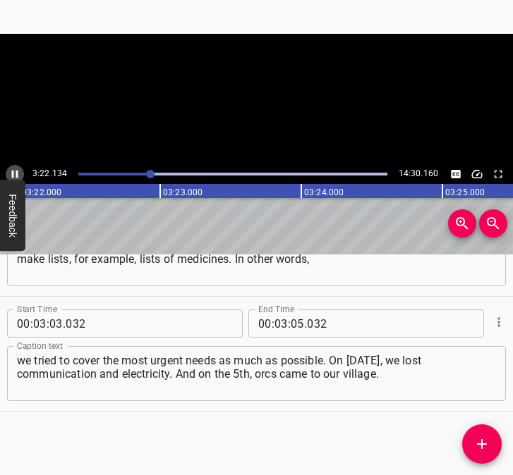
click at [14, 169] on icon "Play/Pause" at bounding box center [14, 174] width 13 height 13
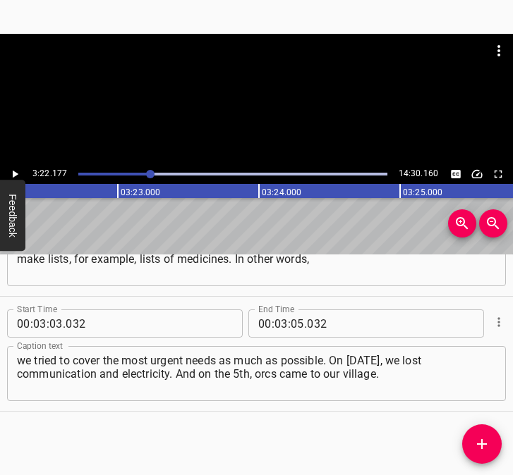
scroll to position [0, 28517]
click at [14, 169] on icon "Play/Pause" at bounding box center [14, 174] width 13 height 13
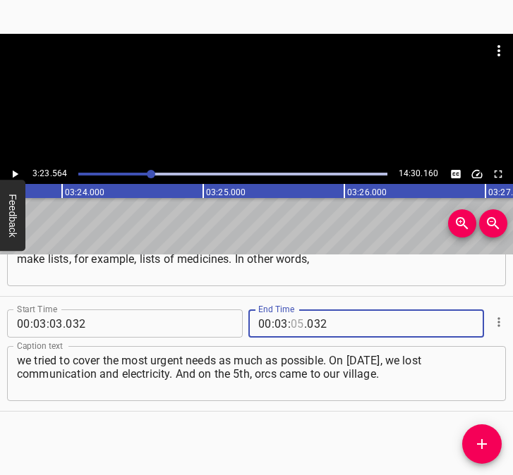
click at [291, 320] on input "number" at bounding box center [297, 324] width 13 height 28
type input "23"
type input "564"
click at [481, 443] on icon "Add Cue" at bounding box center [482, 444] width 10 height 10
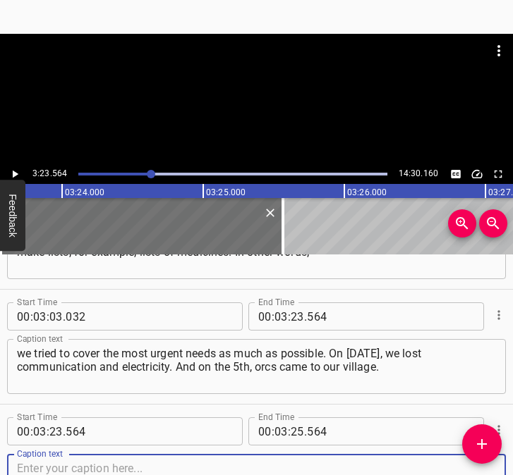
scroll to position [1570, 0]
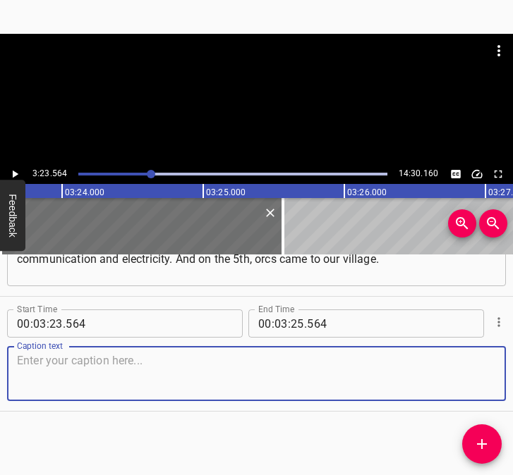
drag, startPoint x: 477, startPoint y: 379, endPoint x: 499, endPoint y: 379, distance: 21.9
click at [490, 379] on div "Caption text" at bounding box center [256, 373] width 499 height 55
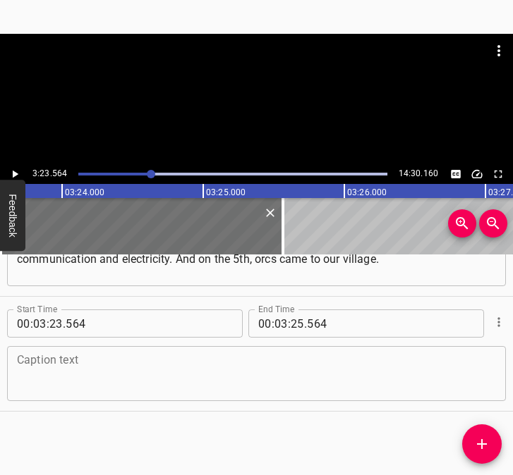
click at [157, 362] on textarea at bounding box center [256, 374] width 479 height 40
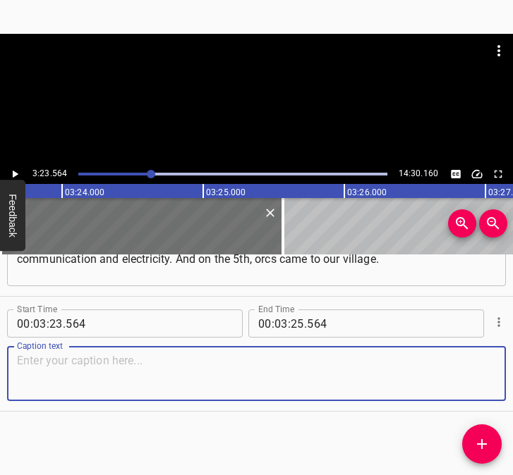
paste textarea "Any scary sound was a signal for us to run to the bathroom, where, firstly, the…"
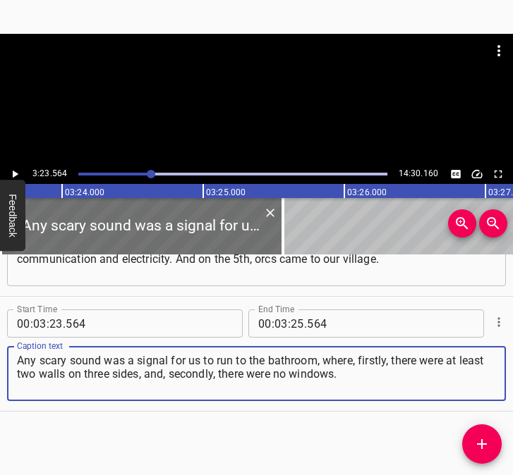
type textarea "Any scary sound was a signal for us to run to the bathroom, where, firstly, the…"
click at [17, 168] on icon "Play/Pause" at bounding box center [14, 174] width 13 height 13
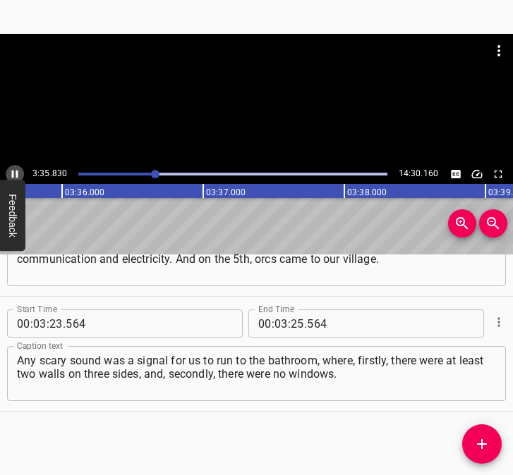
click at [12, 173] on icon "Play/Pause" at bounding box center [15, 175] width 6 height 8
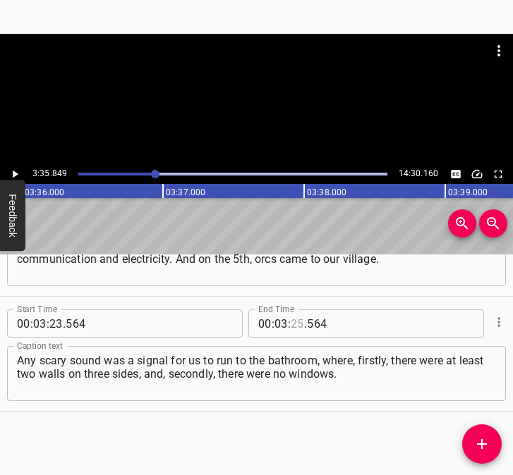
click at [296, 323] on input "number" at bounding box center [297, 324] width 13 height 28
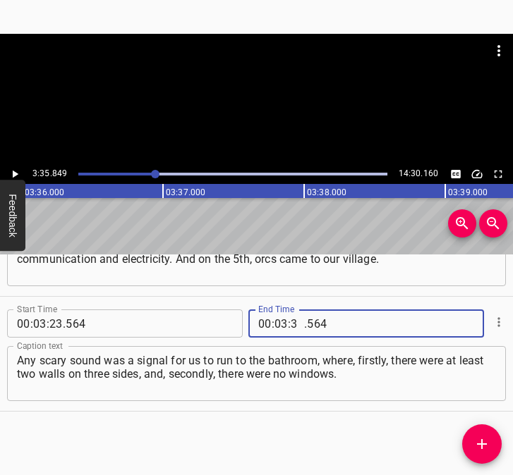
type input "35"
type input "849"
click at [484, 442] on icon "Add Cue" at bounding box center [481, 444] width 17 height 17
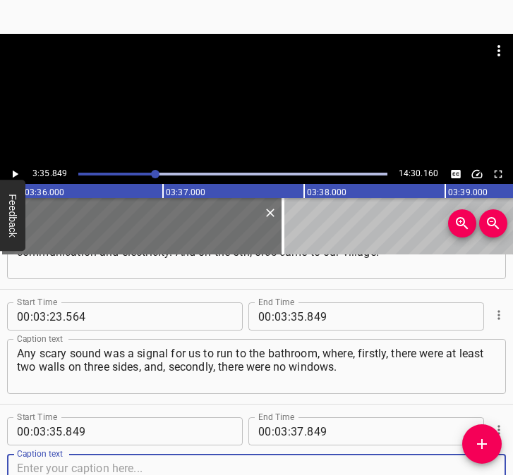
scroll to position [1685, 0]
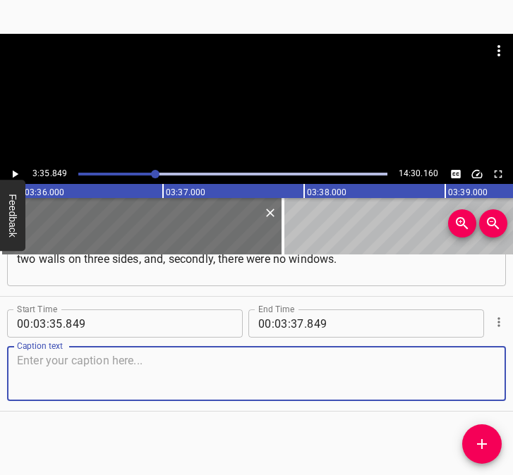
drag, startPoint x: 472, startPoint y: 382, endPoint x: 508, endPoint y: 377, distance: 36.9
click at [482, 380] on textarea at bounding box center [256, 374] width 479 height 40
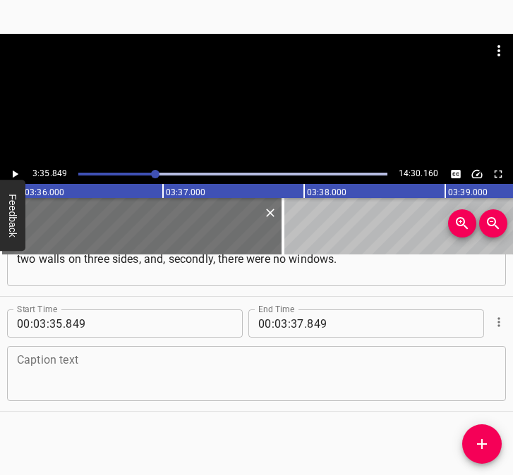
click at [37, 363] on textarea at bounding box center [256, 374] width 479 height 40
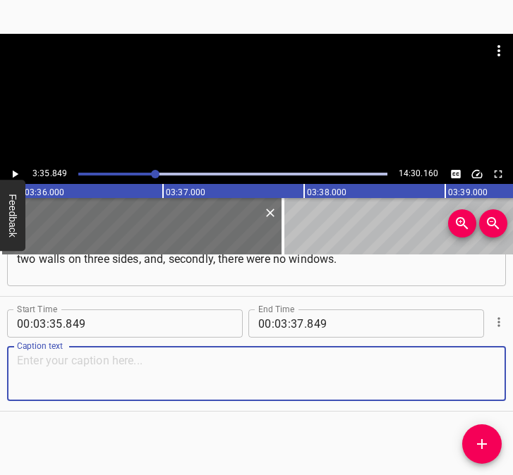
paste textarea "For me, the biggest fear was always to be left without water. I understood that…"
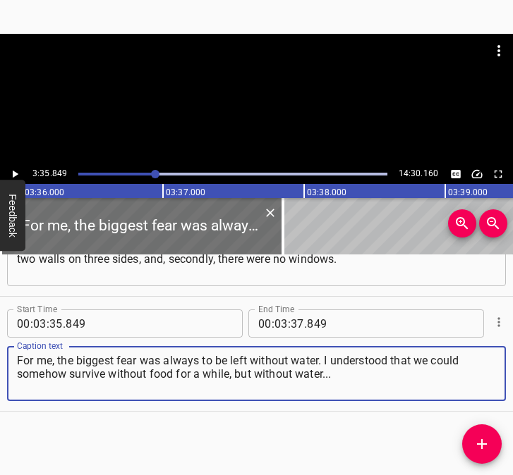
type textarea "For me, the biggest fear was always to be left without water. I understood that…"
click at [16, 172] on icon "Play/Pause" at bounding box center [14, 174] width 13 height 13
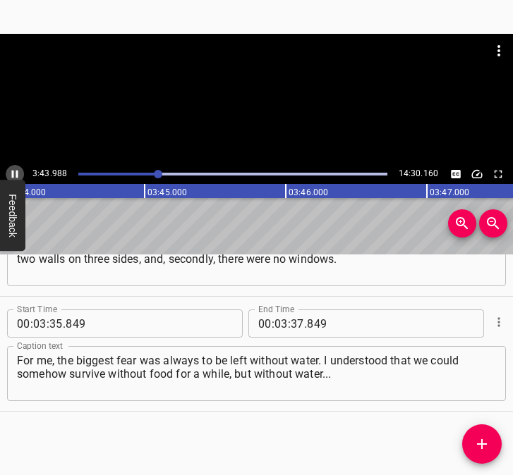
click at [14, 172] on icon "Play/Pause" at bounding box center [14, 174] width 13 height 13
click at [291, 324] on input "number" at bounding box center [297, 324] width 13 height 28
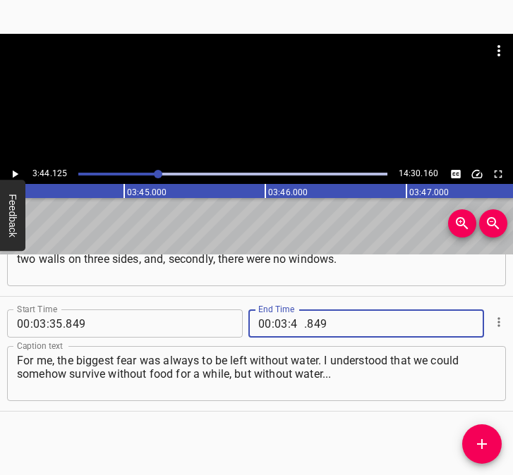
type input "44"
type input "125"
click at [485, 443] on icon "Add Cue" at bounding box center [481, 444] width 17 height 17
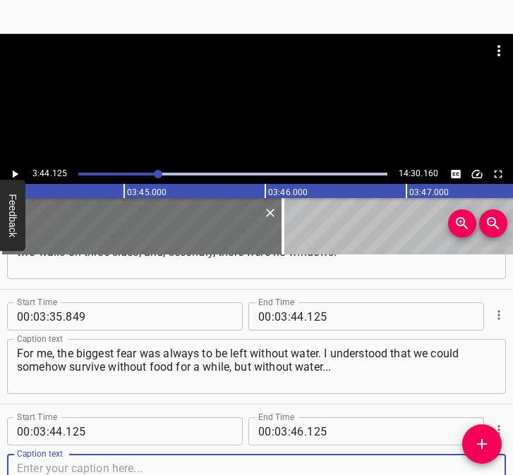
scroll to position [1800, 0]
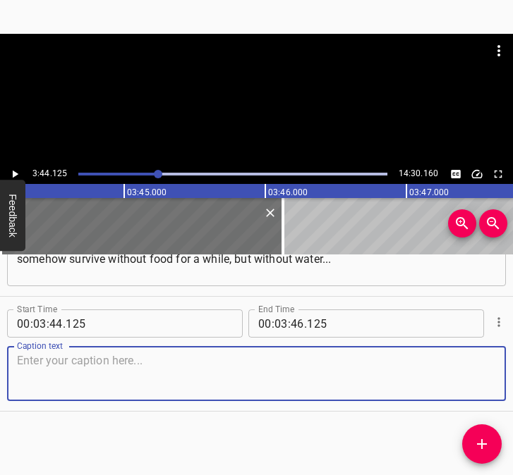
drag, startPoint x: 470, startPoint y: 378, endPoint x: 506, endPoint y: 379, distance: 36.0
click at [485, 378] on div "Caption text" at bounding box center [256, 373] width 499 height 55
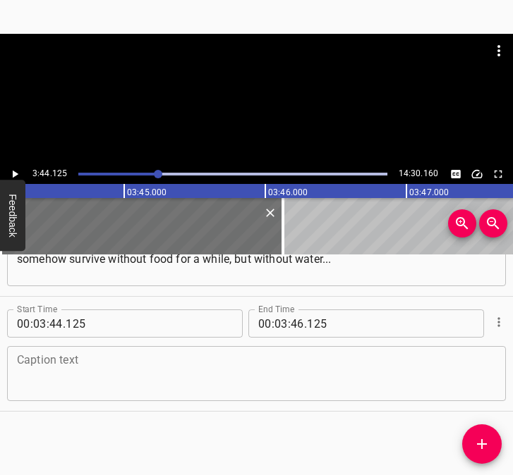
click at [53, 360] on textarea at bounding box center [256, 374] width 479 height 40
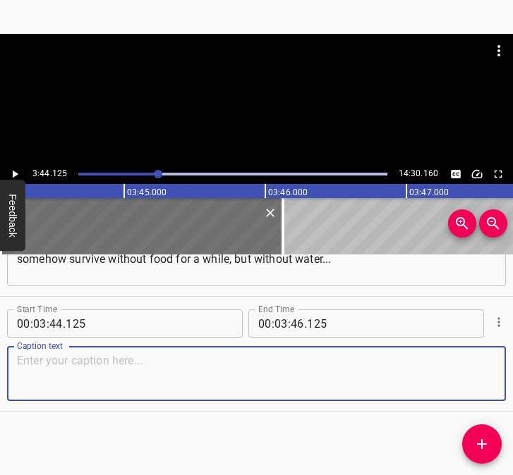
paste textarea "So I first put the drinking water in the cellar. We cleared the place a bit. An…"
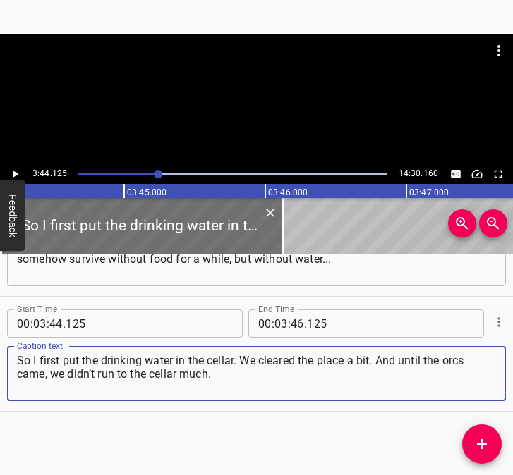
type textarea "So I first put the drinking water in the cellar. We cleared the place a bit. An…"
click at [17, 171] on icon "Play/Pause" at bounding box center [14, 174] width 13 height 13
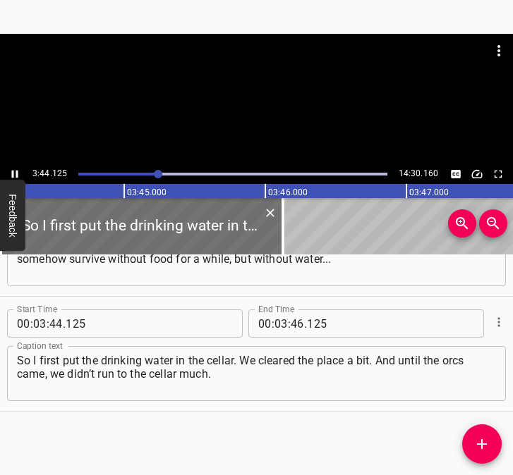
scroll to position [0, 31644]
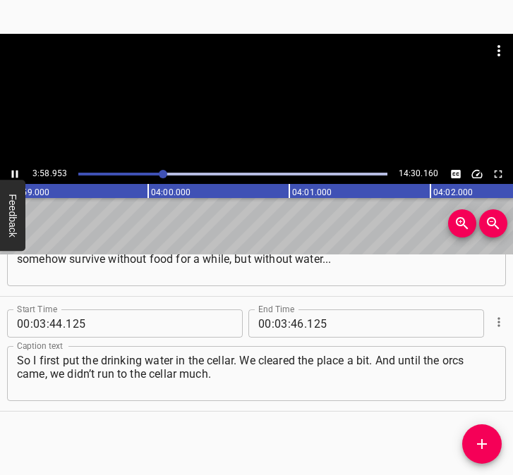
click at [14, 171] on icon "Play/Pause" at bounding box center [14, 174] width 13 height 13
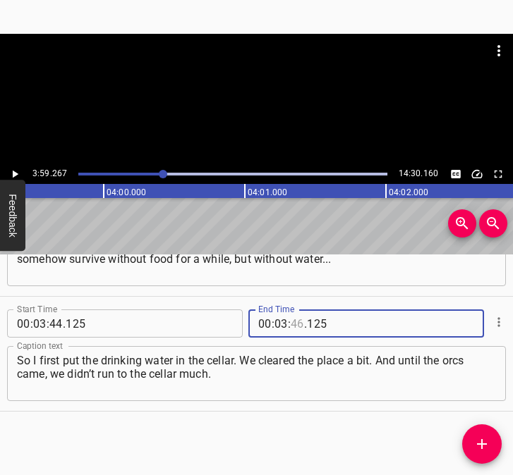
click at [291, 317] on input "number" at bounding box center [297, 324] width 13 height 28
type input "59"
type input "267"
click at [485, 447] on icon "Add Cue" at bounding box center [481, 444] width 17 height 17
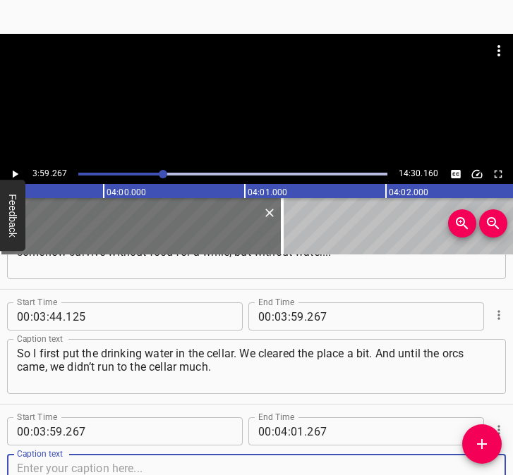
scroll to position [1915, 0]
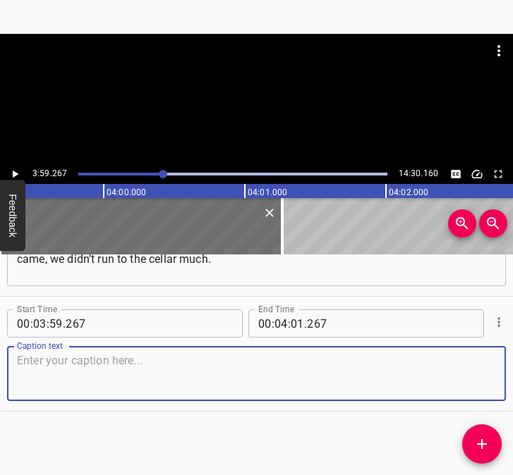
drag, startPoint x: 473, startPoint y: 373, endPoint x: 511, endPoint y: 373, distance: 38.1
click at [480, 373] on textarea at bounding box center [256, 374] width 479 height 40
click at [50, 369] on textarea at bounding box center [256, 374] width 479 height 40
paste textarea "But on the 6th, the shelling started. We didn’t really understand whether it wa…"
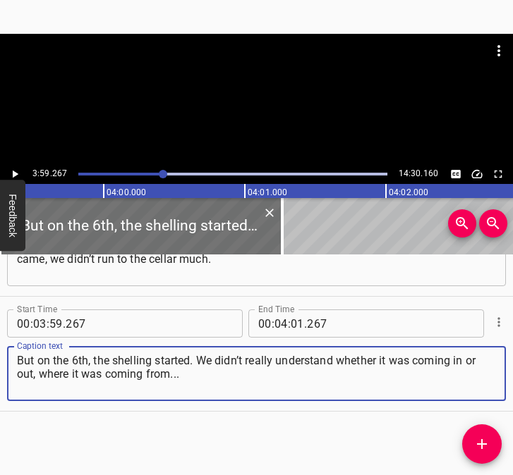
type textarea "But on the 6th, the shelling started. We didn’t really understand whether it wa…"
click at [16, 175] on icon "Play/Pause" at bounding box center [16, 175] width 6 height 8
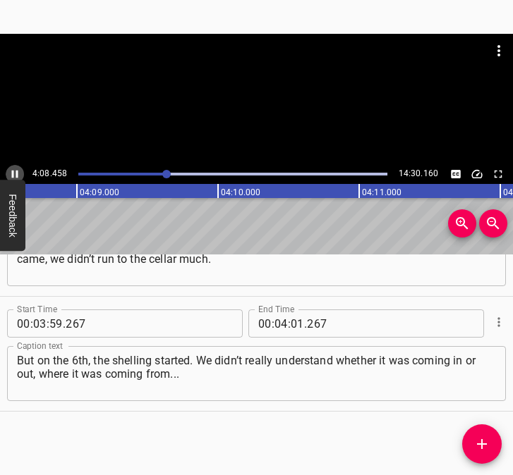
click at [18, 171] on icon "Play/Pause" at bounding box center [15, 175] width 6 height 8
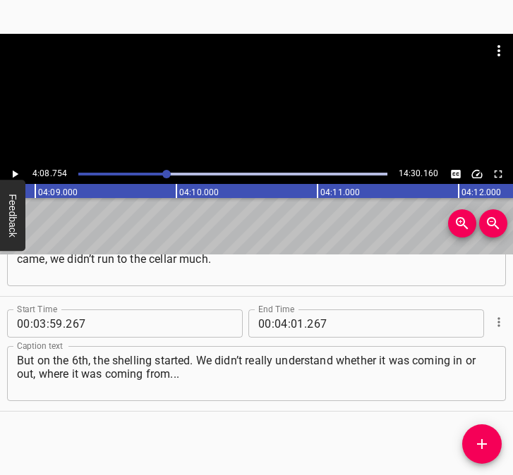
click at [18, 171] on icon "Play/Pause" at bounding box center [14, 174] width 13 height 13
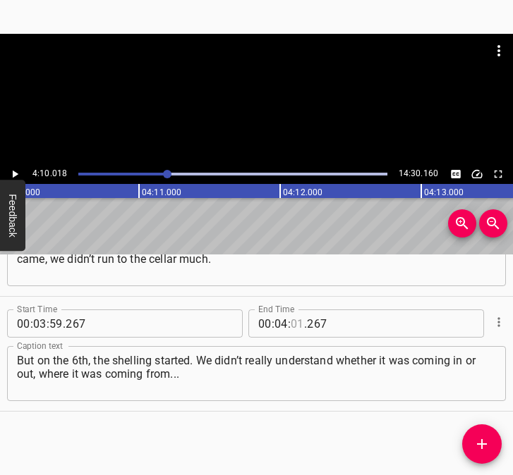
click at [292, 319] on input "number" at bounding box center [297, 324] width 13 height 28
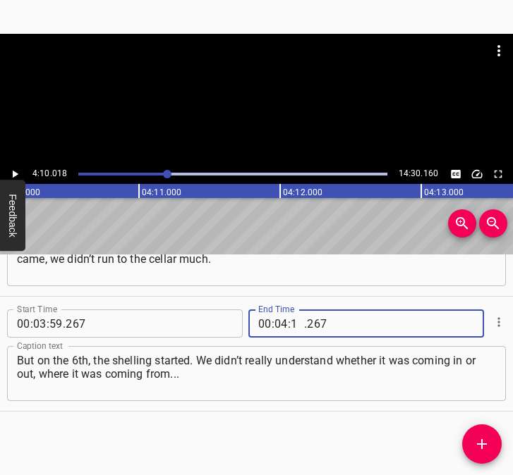
type input "10"
type input "018"
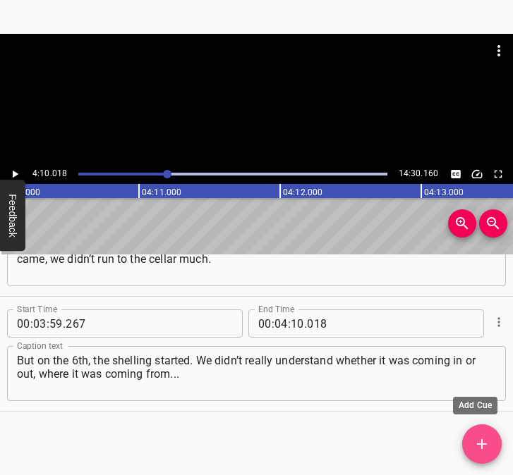
click at [488, 441] on icon "Add Cue" at bounding box center [481, 444] width 17 height 17
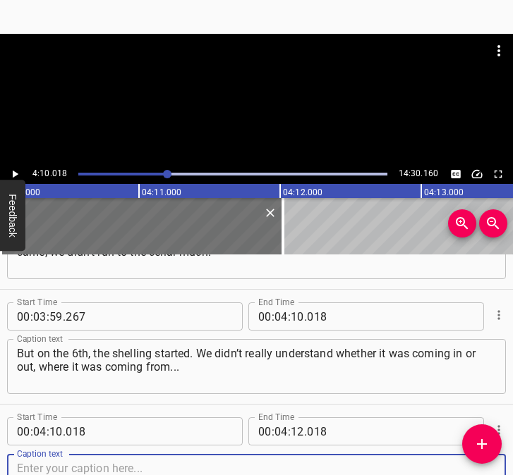
scroll to position [2030, 0]
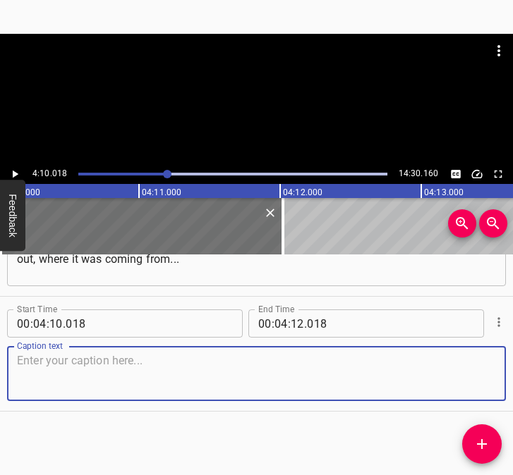
drag, startPoint x: 472, startPoint y: 381, endPoint x: 511, endPoint y: 380, distance: 38.8
click at [499, 380] on div "Start Time 00 : 04 : 10 . 018 Start Time End Time 00 : 04 : 12 . 018 End Time C…" at bounding box center [256, 354] width 513 height 114
click at [118, 356] on textarea at bounding box center [256, 374] width 479 height 40
paste textarea "We had explosions along our gardens, like this... Along the houses on our stree…"
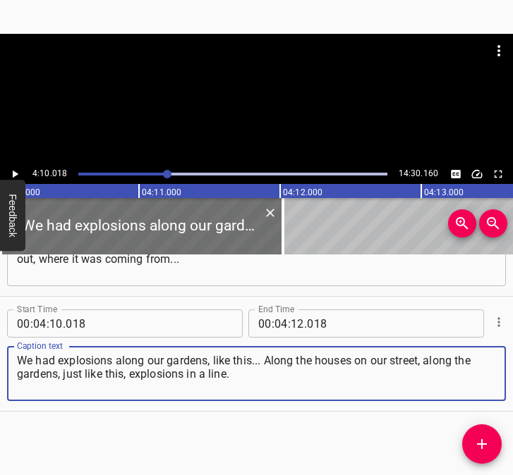
type textarea "We had explosions along our gardens, like this... Along the houses on our stree…"
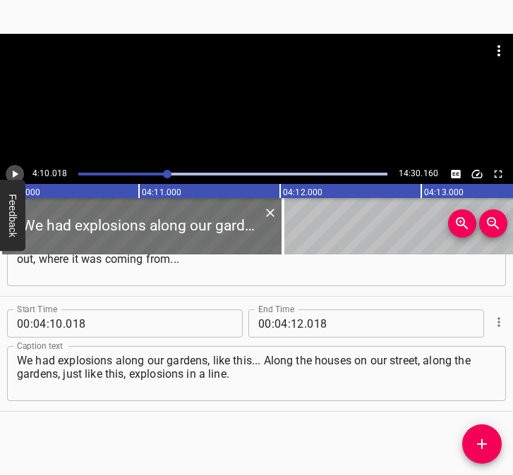
click at [14, 171] on icon "Play/Pause" at bounding box center [14, 174] width 13 height 13
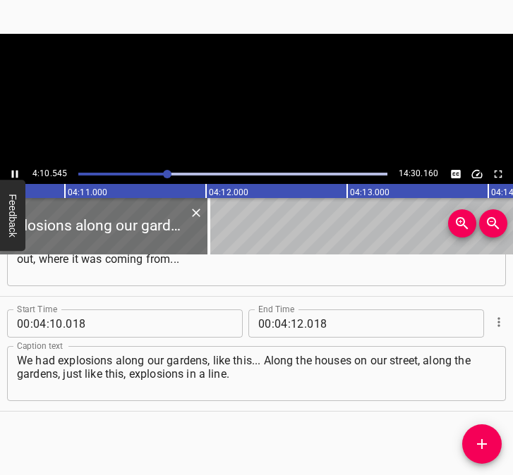
scroll to position [0, 35377]
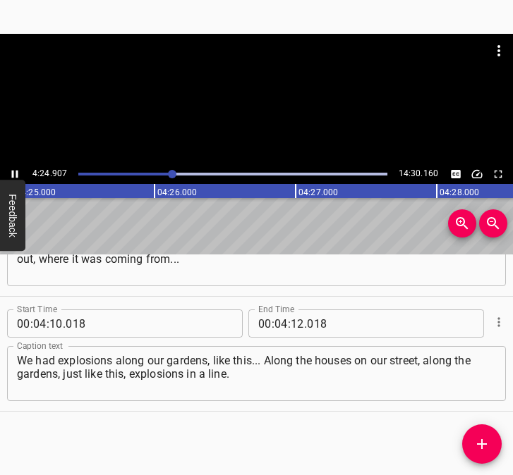
click at [13, 173] on icon "Play/Pause" at bounding box center [15, 175] width 6 height 8
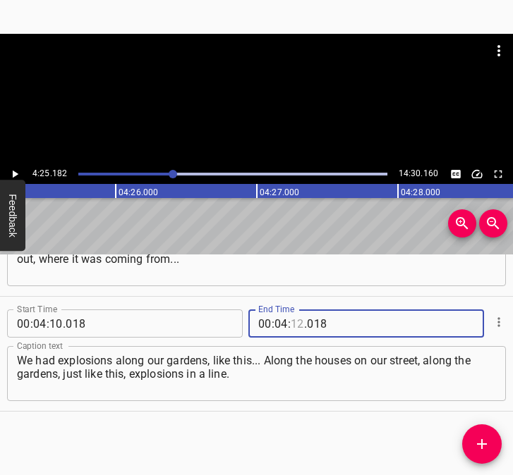
click at [293, 321] on input "number" at bounding box center [297, 324] width 13 height 28
type input "25"
type input "182"
click at [481, 444] on icon "Add Cue" at bounding box center [482, 444] width 10 height 10
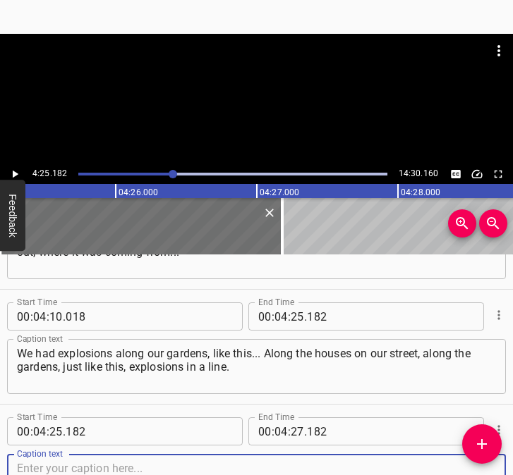
scroll to position [2145, 0]
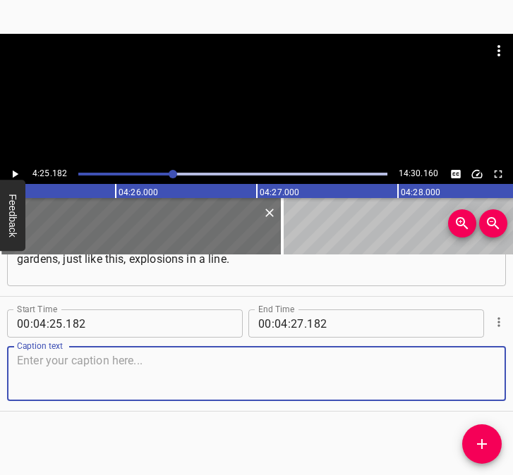
drag, startPoint x: 460, startPoint y: 375, endPoint x: 507, endPoint y: 375, distance: 47.3
click at [462, 375] on textarea at bounding box center [256, 374] width 479 height 40
click at [45, 371] on textarea at bounding box center [256, 374] width 479 height 40
paste textarea "And on one side of the house, almost all the glass flew out. We were busy. We h…"
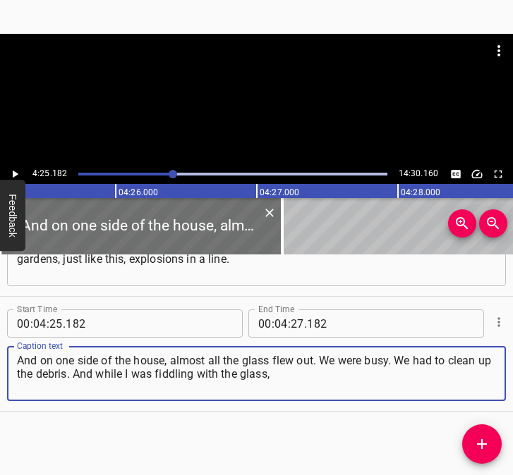
type textarea "And on one side of the house, almost all the glass flew out. We were busy. We h…"
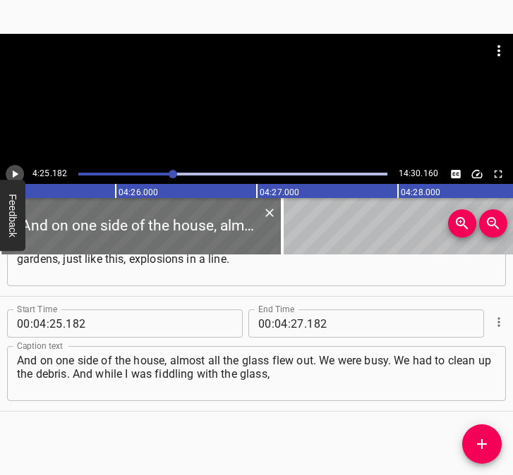
click at [18, 171] on icon "Play/Pause" at bounding box center [14, 174] width 13 height 13
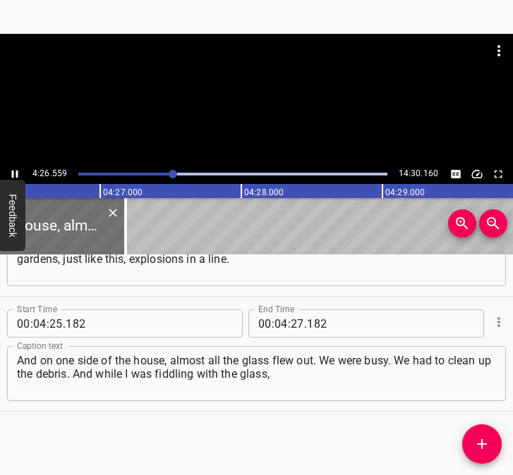
scroll to position [0, 37598]
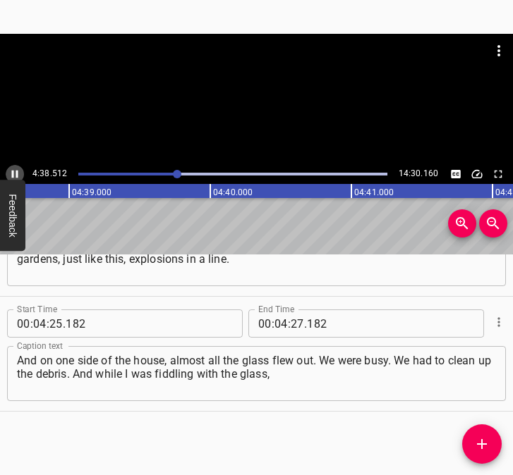
click at [12, 169] on icon "Play/Pause" at bounding box center [14, 174] width 13 height 13
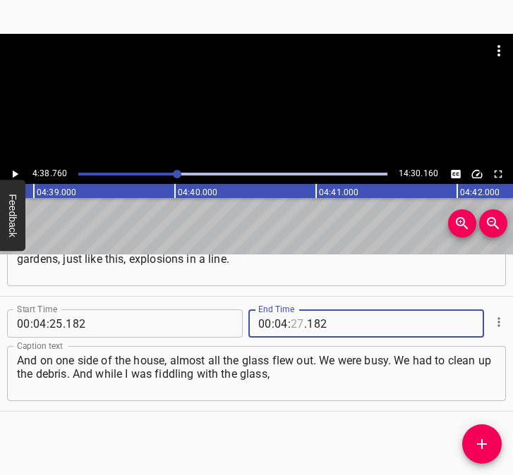
click at [291, 319] on input "number" at bounding box center [297, 324] width 13 height 28
type input "38"
type input "760"
click at [483, 438] on icon "Add Cue" at bounding box center [481, 444] width 17 height 17
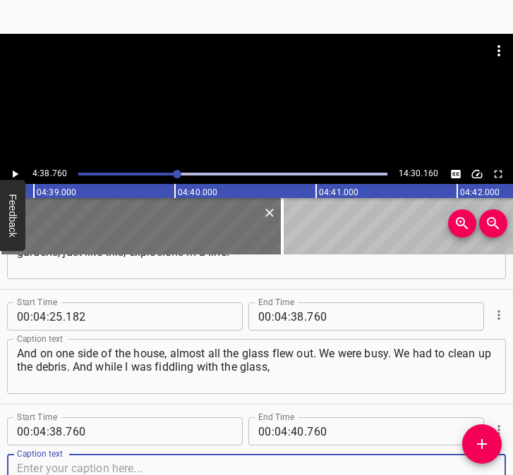
scroll to position [2260, 0]
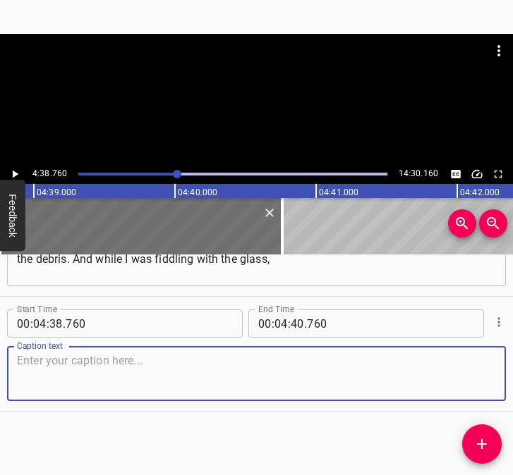
drag, startPoint x: 477, startPoint y: 381, endPoint x: 511, endPoint y: 372, distance: 35.8
click at [487, 377] on div "Caption text" at bounding box center [256, 373] width 499 height 55
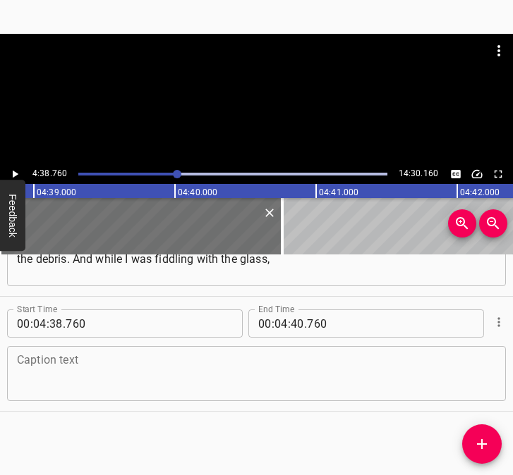
click at [92, 366] on textarea at bounding box center [256, 374] width 479 height 40
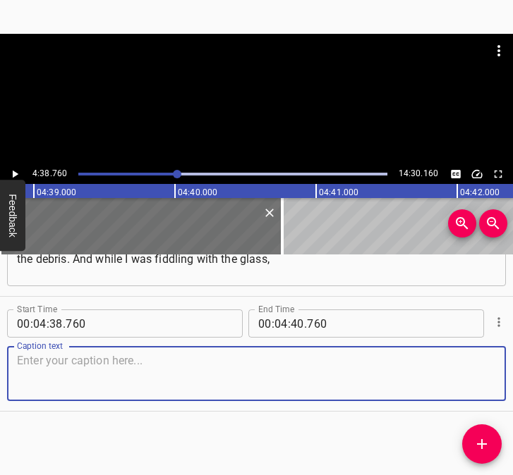
paste textarea "taking it to a safe place so that nobody could get hurt, the children said: “Mu…"
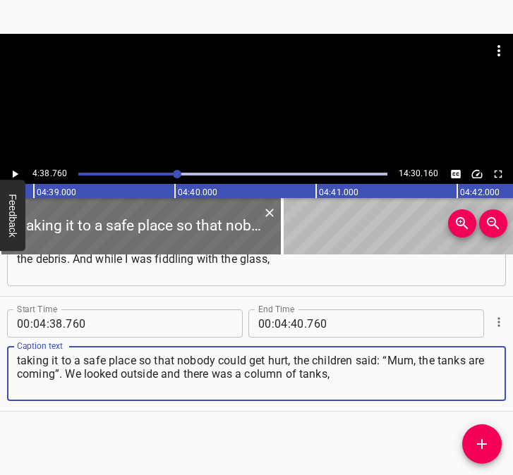
type textarea "taking it to a safe place so that nobody could get hurt, the children said: “Mu…"
click at [18, 176] on icon "Play/Pause" at bounding box center [14, 174] width 13 height 13
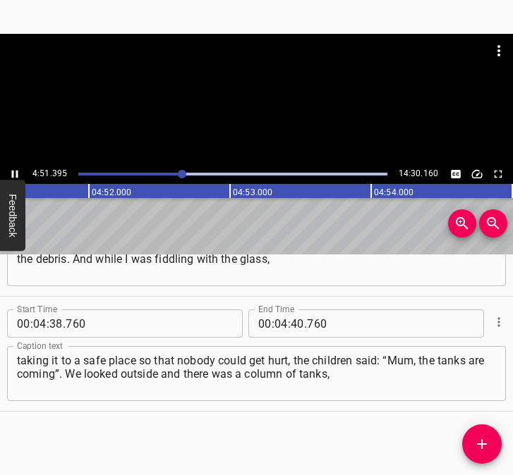
click at [11, 173] on icon "Play/Pause" at bounding box center [14, 174] width 13 height 13
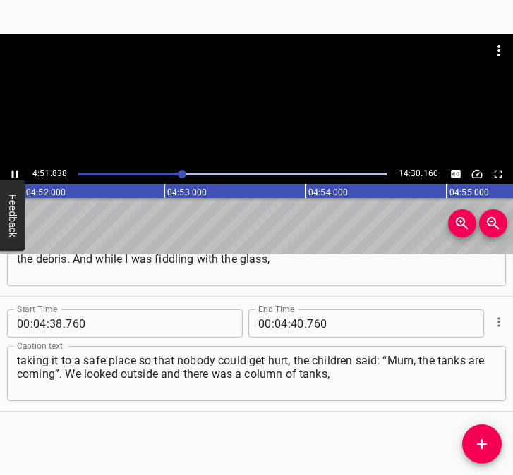
click at [11, 173] on icon "Play/Pause" at bounding box center [14, 174] width 13 height 13
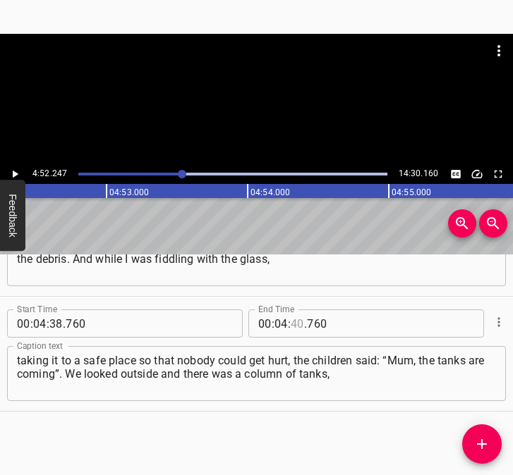
click at [296, 324] on input "number" at bounding box center [297, 324] width 13 height 28
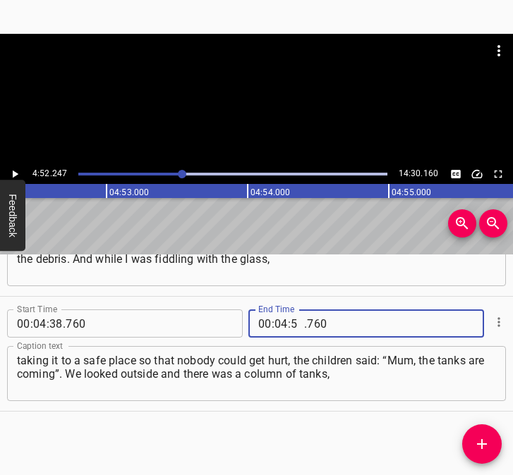
type input "52"
type input "247"
click at [481, 444] on icon "Add Cue" at bounding box center [482, 444] width 10 height 10
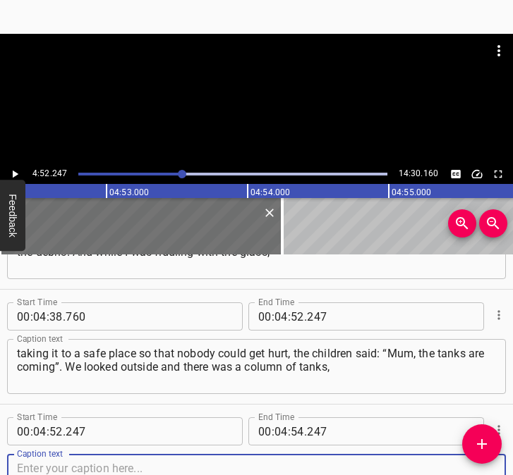
scroll to position [2375, 0]
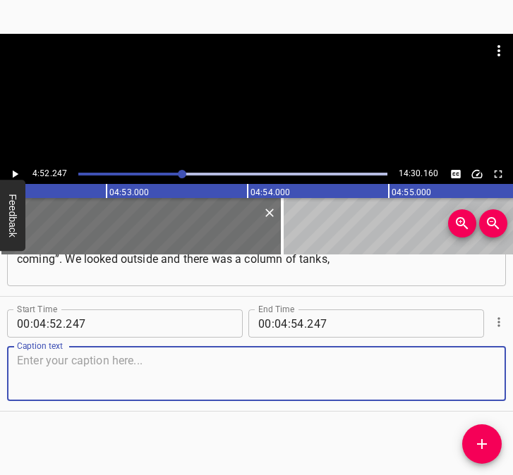
drag, startPoint x: 475, startPoint y: 376, endPoint x: 509, endPoint y: 371, distance: 34.9
click at [486, 373] on div "Caption text" at bounding box center [256, 373] width 499 height 55
click at [54, 383] on textarea at bounding box center [256, 374] width 479 height 40
paste textarea "and the russian occupiers were sitting with red ribbons on their sleeves. I was…"
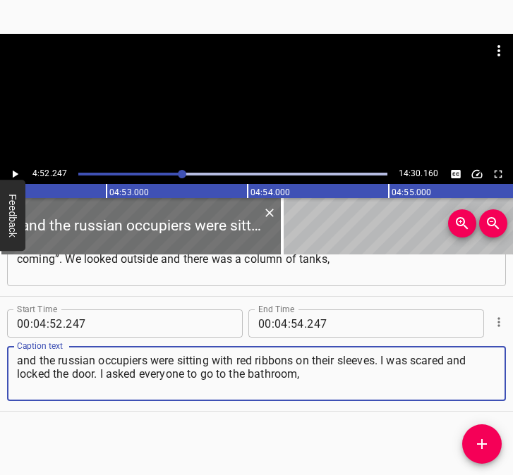
type textarea "and the russian occupiers were sitting with red ribbons on their sleeves. I was…"
click at [17, 167] on button "Play/Pause" at bounding box center [15, 174] width 18 height 18
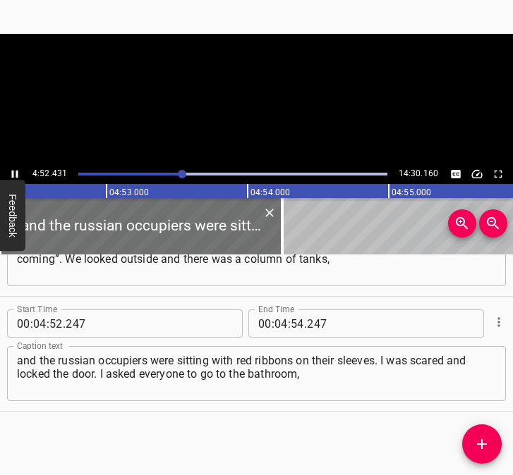
scroll to position [0, 41247]
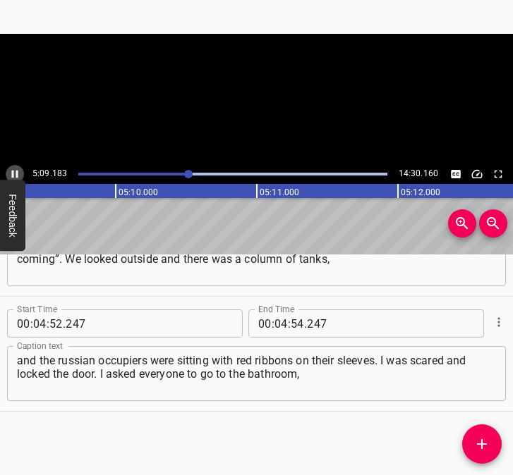
click at [10, 170] on icon "Play/Pause" at bounding box center [14, 174] width 13 height 13
click at [274, 324] on input "number" at bounding box center [280, 324] width 13 height 28
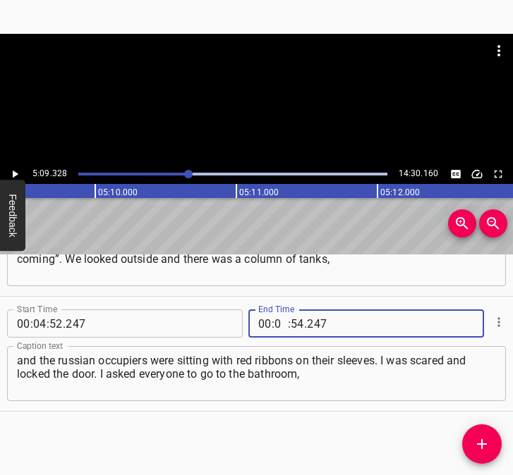
type input "05"
type input "09"
type input "328"
click at [480, 444] on icon "Add Cue" at bounding box center [482, 444] width 10 height 10
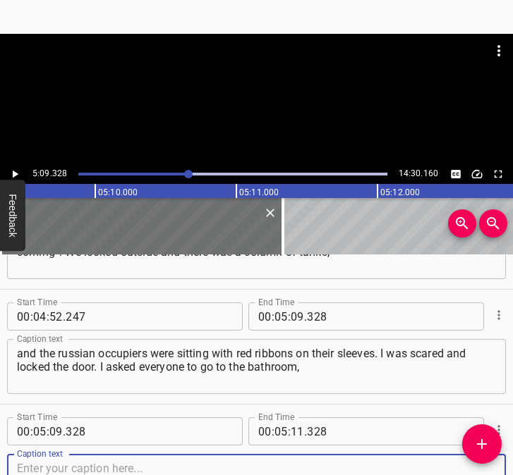
scroll to position [2490, 0]
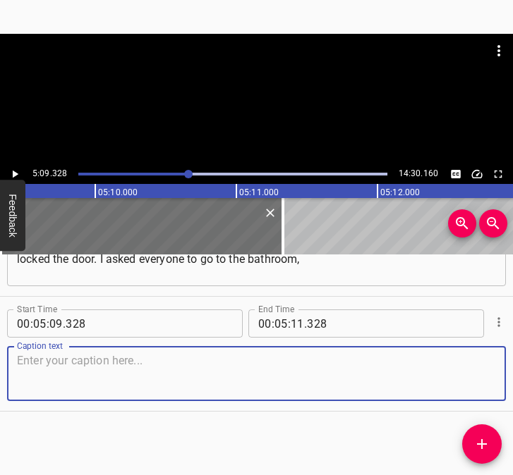
drag, startPoint x: 456, startPoint y: 372, endPoint x: 499, endPoint y: 371, distance: 42.3
click at [463, 371] on textarea at bounding box center [256, 374] width 479 height 40
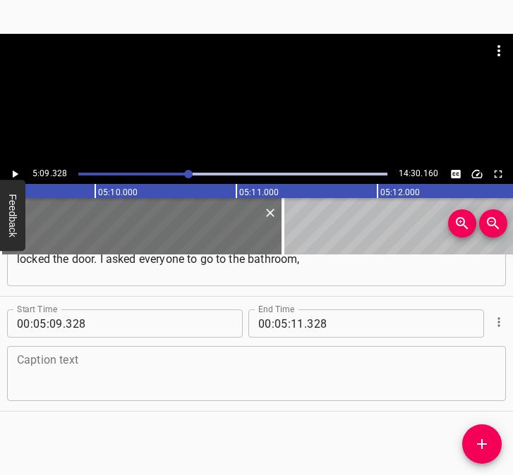
drag, startPoint x: 49, startPoint y: 398, endPoint x: 53, endPoint y: 388, distance: 10.5
click at [48, 396] on div "Caption text" at bounding box center [256, 373] width 499 height 55
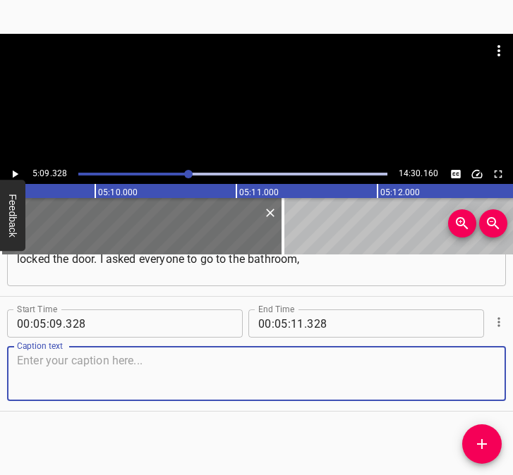
paste textarea "because little did I know... Some kind of shooting, if they [the [DEMOGRAPHIC_D…"
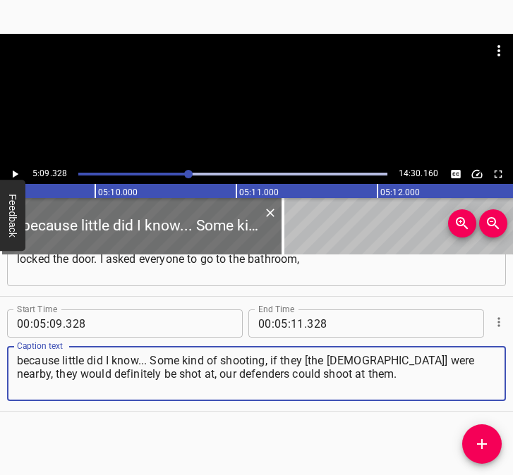
type textarea "because little did I know... Some kind of shooting, if they [the [DEMOGRAPHIC_D…"
click at [16, 166] on button "Play/Pause" at bounding box center [15, 174] width 18 height 18
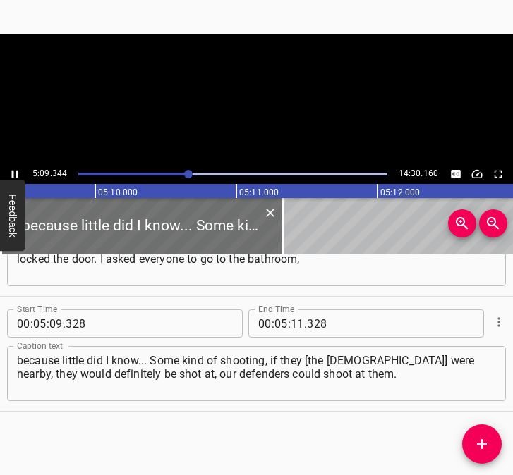
scroll to position [0, 43633]
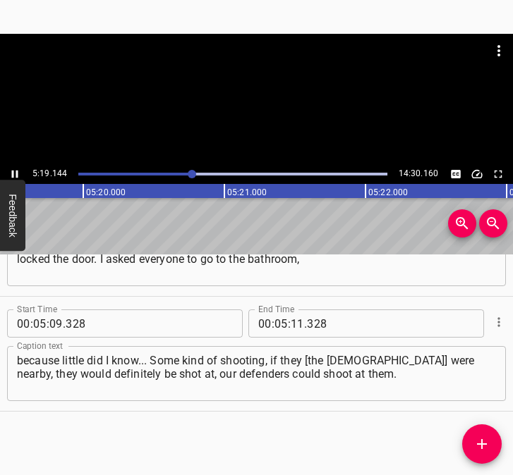
click at [12, 171] on icon "Play/Pause" at bounding box center [15, 175] width 6 height 8
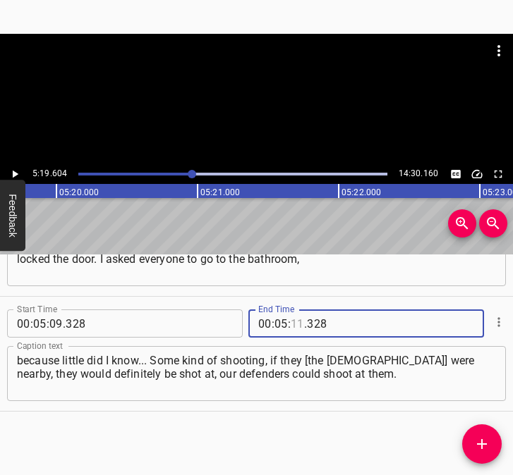
click at [294, 319] on input "number" at bounding box center [297, 324] width 13 height 28
type input "19"
type input "604"
click at [492, 432] on button "Add Cue" at bounding box center [481, 444] width 39 height 39
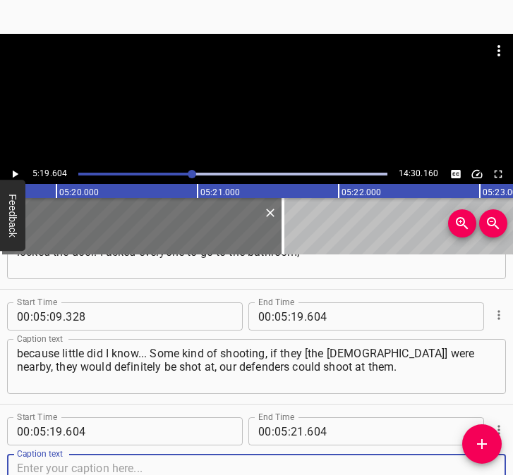
scroll to position [2605, 0]
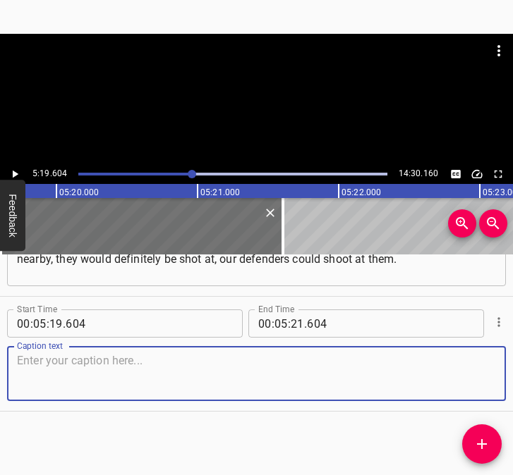
drag, startPoint x: 470, startPoint y: 379, endPoint x: 499, endPoint y: 370, distance: 31.0
click at [475, 376] on textarea at bounding box center [256, 374] width 479 height 40
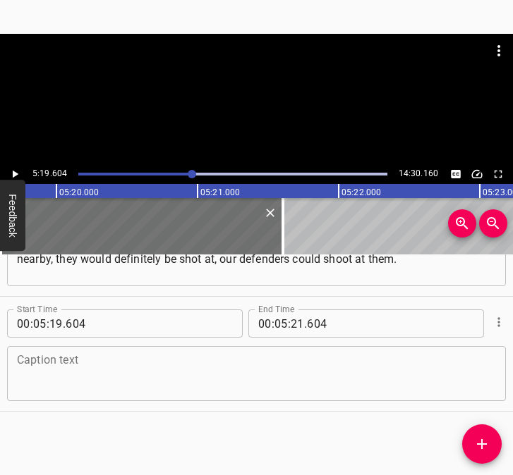
click at [171, 382] on textarea at bounding box center [256, 374] width 479 height 40
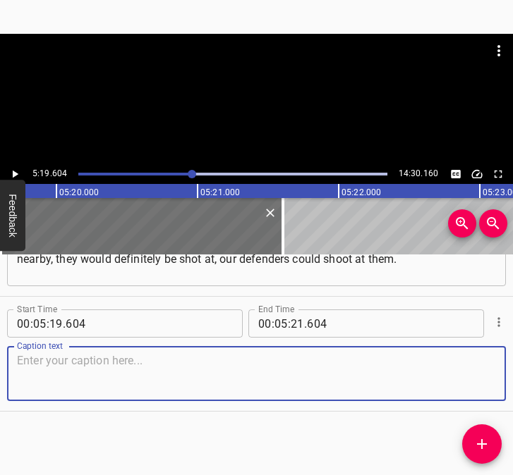
paste textarea "Of course, we did not really understand where everyone was. We knew that someon…"
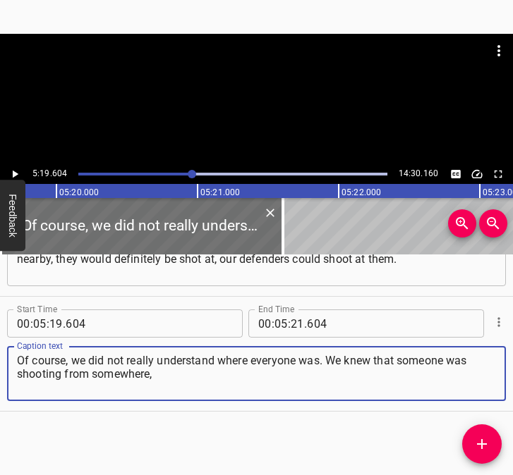
type textarea "Of course, we did not really understand where everyone was. We knew that someon…"
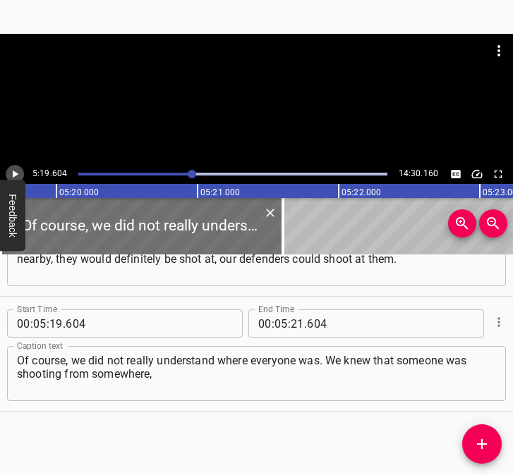
click at [22, 173] on button "Play/Pause" at bounding box center [15, 174] width 18 height 18
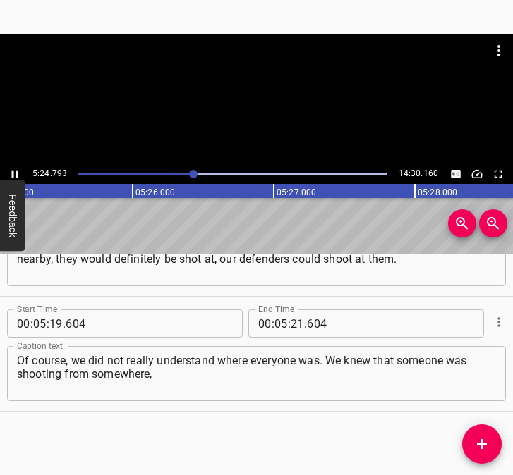
click at [8, 171] on icon "Play/Pause" at bounding box center [14, 174] width 13 height 13
click at [297, 324] on input "number" at bounding box center [297, 324] width 13 height 28
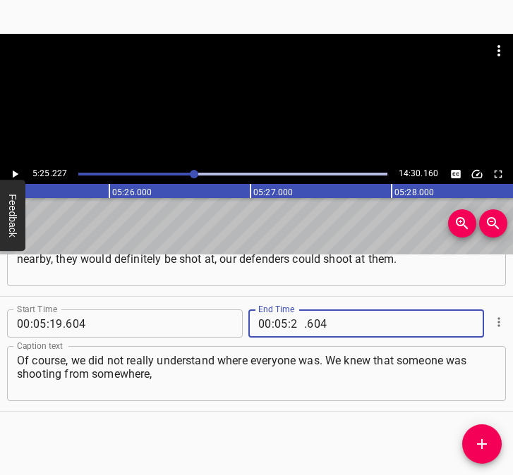
type input "25"
type input "227"
click at [481, 446] on icon "Add Cue" at bounding box center [482, 444] width 10 height 10
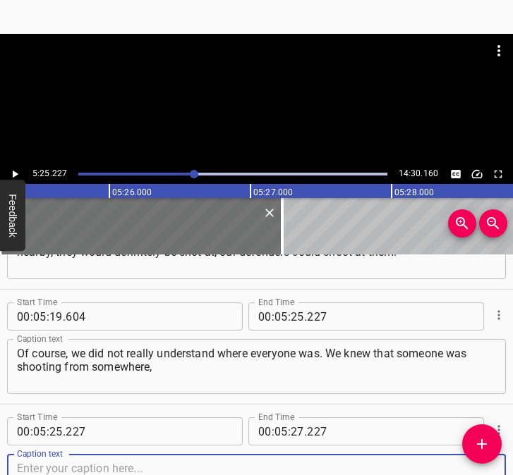
scroll to position [2719, 0]
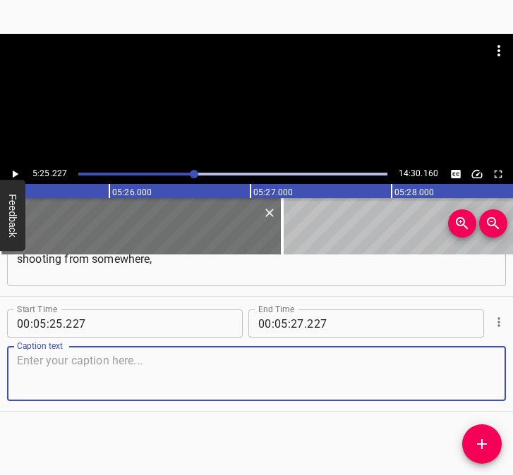
drag, startPoint x: 460, startPoint y: 372, endPoint x: 504, endPoint y: 370, distance: 43.8
click at [480, 370] on textarea at bounding box center [256, 374] width 479 height 40
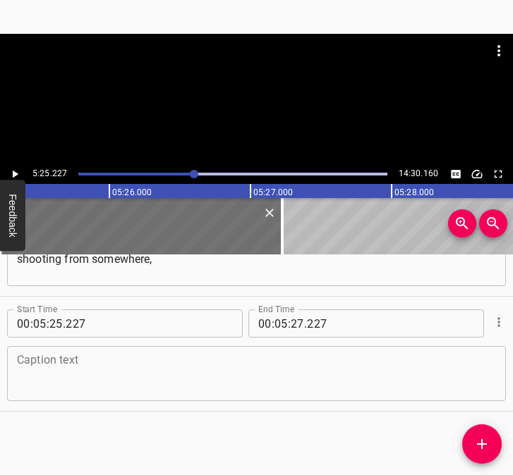
click at [157, 367] on textarea at bounding box center [256, 374] width 479 height 40
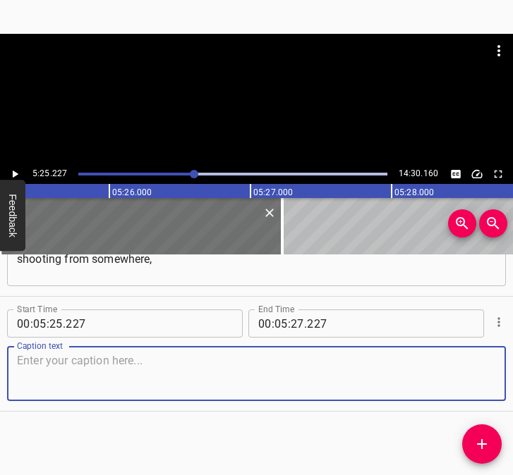
paste textarea "but we first saw them [the [DEMOGRAPHIC_DATA]] on [DATE]. And at some point, th…"
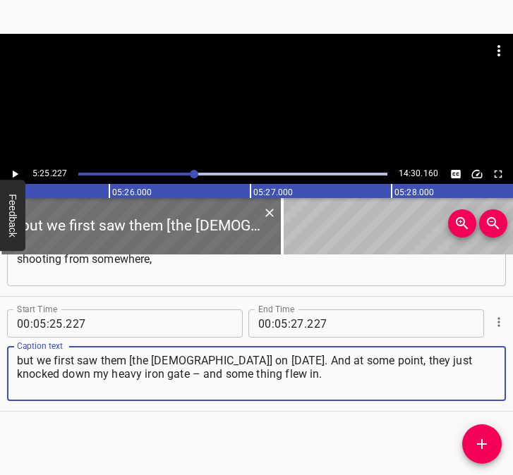
type textarea "but we first saw them [the [DEMOGRAPHIC_DATA]] on [DATE]. And at some point, th…"
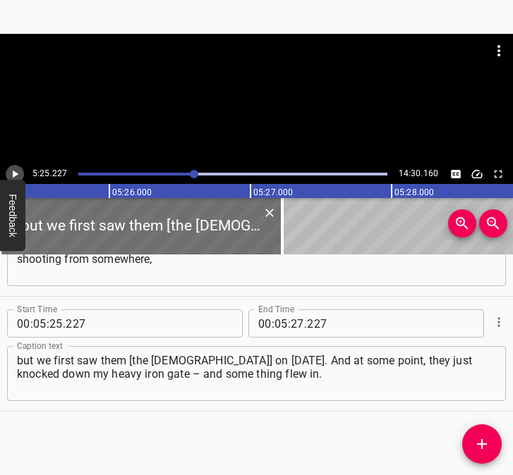
click at [14, 171] on icon "Play/Pause" at bounding box center [14, 174] width 13 height 13
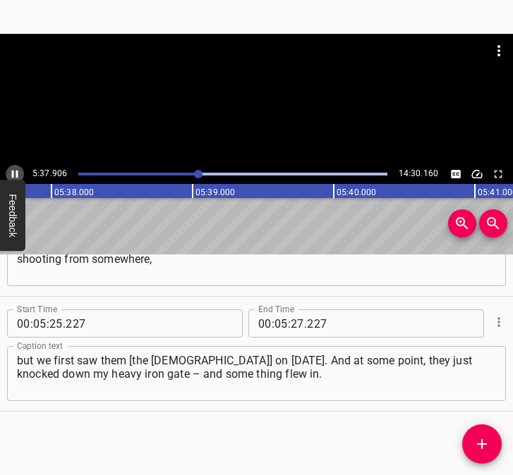
click at [16, 171] on icon "Play/Pause" at bounding box center [14, 174] width 13 height 13
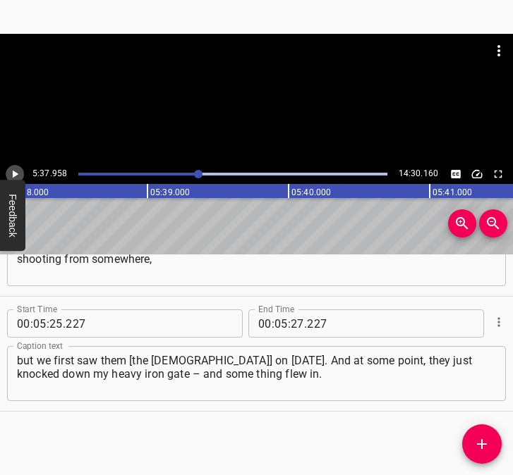
click at [16, 171] on icon "Play/Pause" at bounding box center [14, 174] width 13 height 13
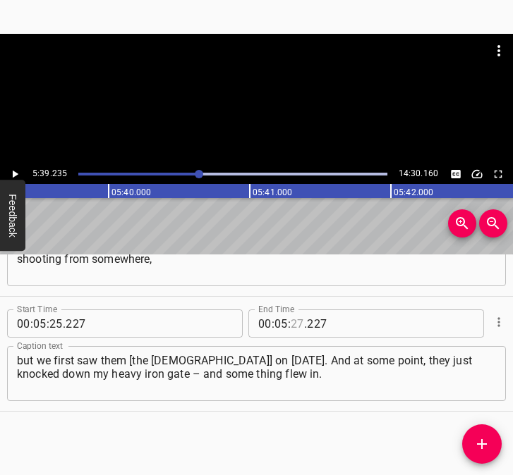
click at [291, 317] on input "number" at bounding box center [297, 324] width 13 height 28
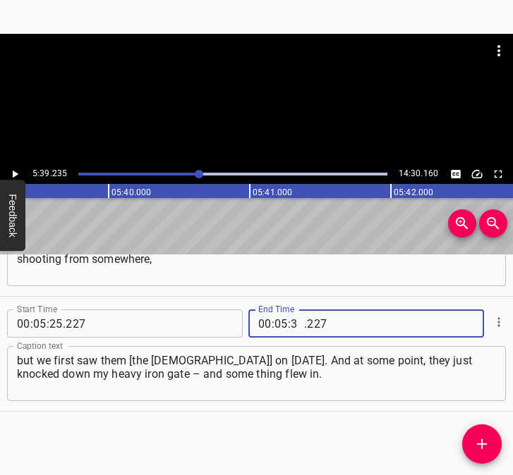
type input "39"
type input "235"
click at [487, 437] on icon "Add Cue" at bounding box center [481, 444] width 17 height 17
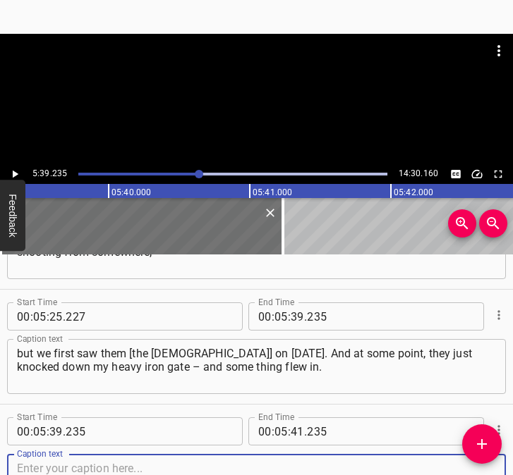
scroll to position [2834, 0]
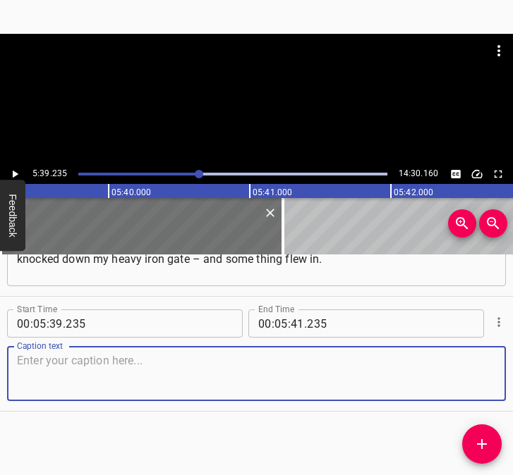
drag, startPoint x: 473, startPoint y: 372, endPoint x: 508, endPoint y: 364, distance: 37.0
click at [480, 370] on textarea at bounding box center [256, 374] width 479 height 40
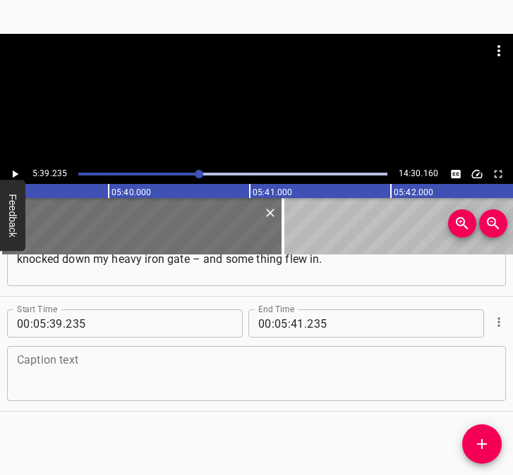
click at [143, 365] on textarea at bounding box center [256, 374] width 479 height 40
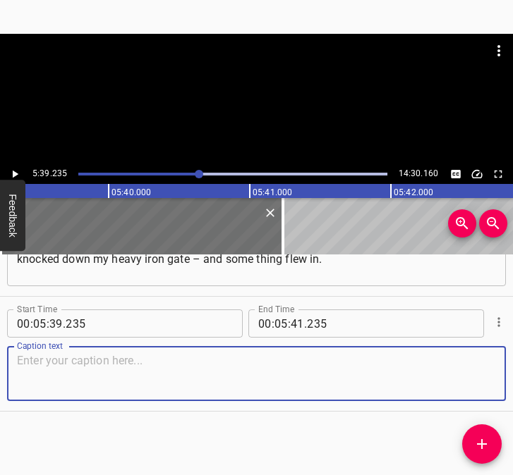
paste textarea "I was looking through the gap to see what was going on. Something was coming, a…"
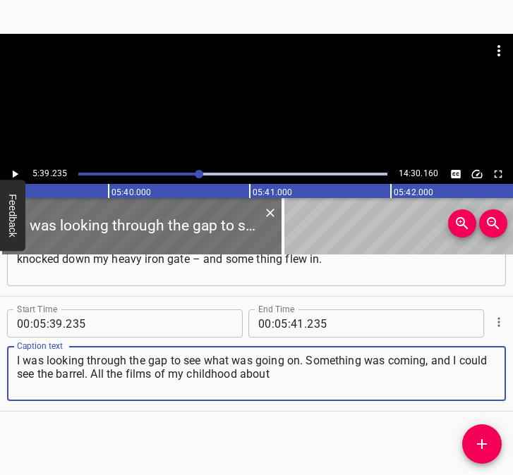
type textarea "I was looking through the gap to see what was going on. Something was coming, a…"
click at [18, 171] on icon "Play/Pause" at bounding box center [14, 174] width 13 height 13
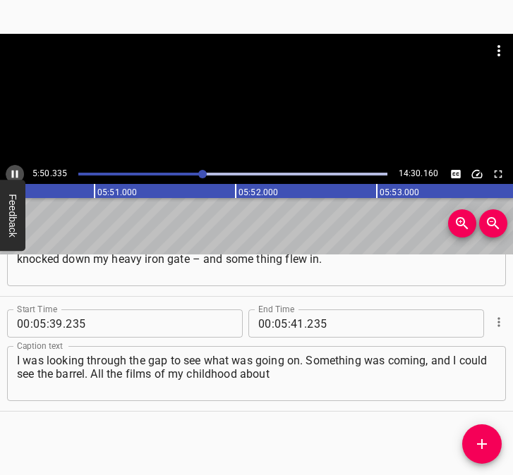
click at [16, 173] on icon "Play/Pause" at bounding box center [15, 175] width 6 height 8
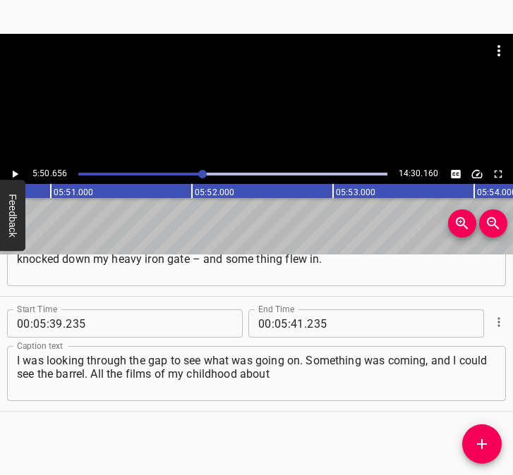
scroll to position [0, 49461]
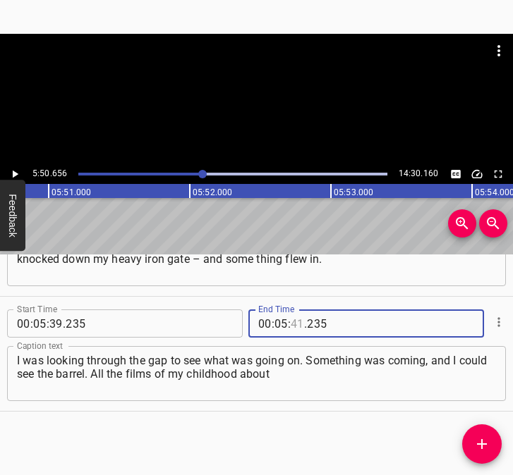
click at [293, 322] on input "number" at bounding box center [297, 324] width 13 height 28
type input "50"
type input "656"
click at [485, 441] on icon "Add Cue" at bounding box center [481, 444] width 17 height 17
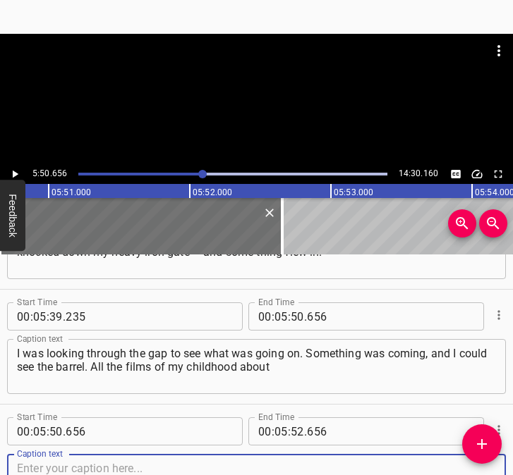
scroll to position [2949, 0]
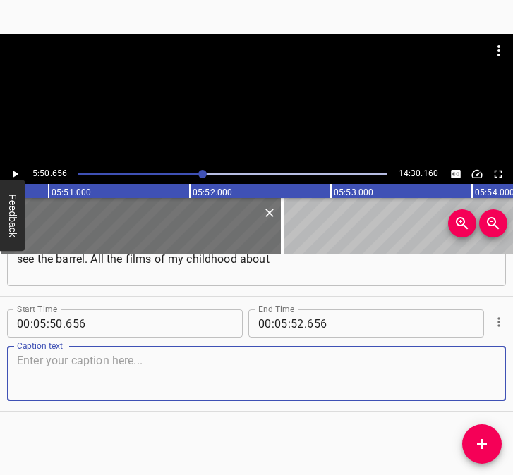
drag, startPoint x: 478, startPoint y: 378, endPoint x: 501, endPoint y: 370, distance: 24.5
click at [501, 370] on div "Start Time 00 : 00 : 05 . 763 Start Time End Time 00 : 00 : 17 . 712 End Time C…" at bounding box center [256, 365] width 513 height 221
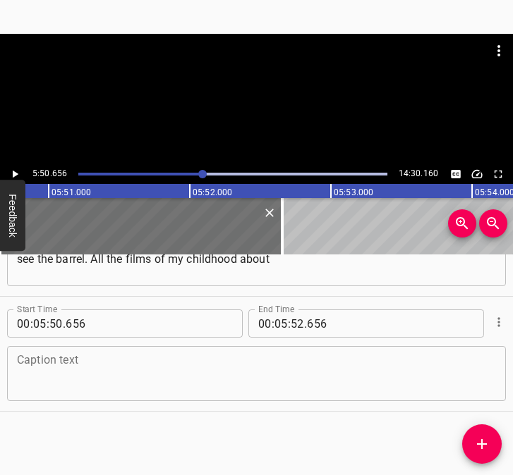
click at [99, 378] on textarea at bounding box center [256, 374] width 479 height 40
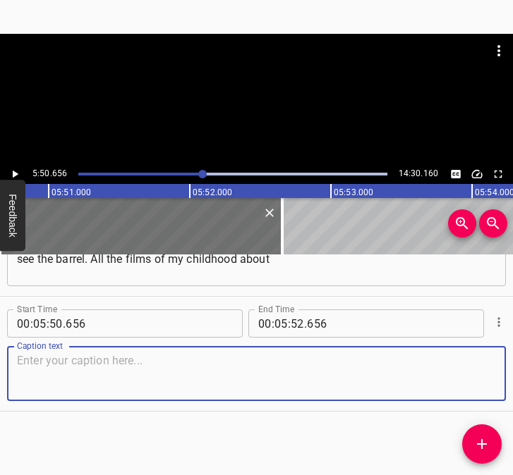
paste textarea "the [DEMOGRAPHIC_DATA] came to mind. In short, the [DEMOGRAPHIC_DATA] came in a…"
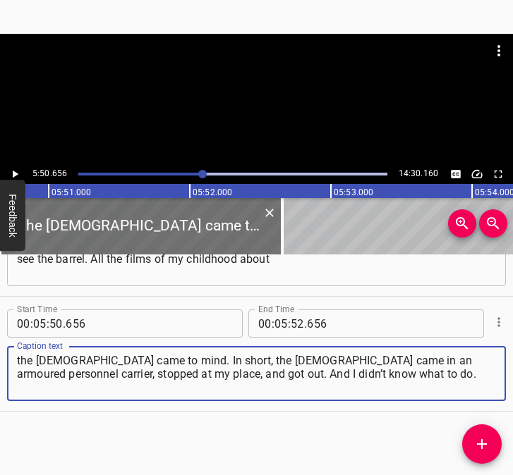
type textarea "the [DEMOGRAPHIC_DATA] came to mind. In short, the [DEMOGRAPHIC_DATA] came in a…"
click at [15, 169] on icon "Play/Pause" at bounding box center [14, 174] width 13 height 13
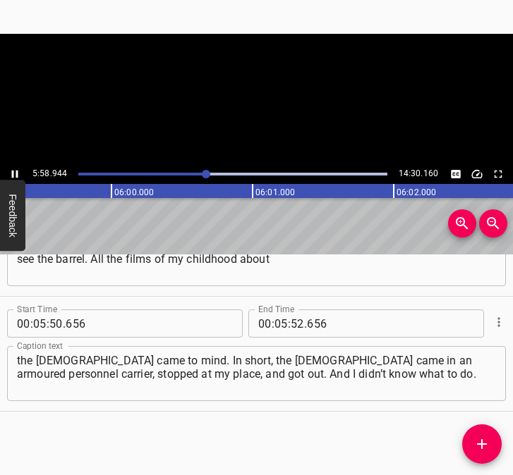
click at [15, 169] on icon "Play/Pause" at bounding box center [14, 174] width 13 height 13
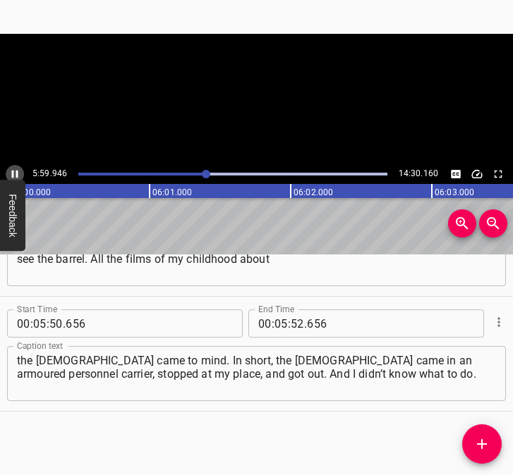
click at [15, 169] on icon "Play/Pause" at bounding box center [14, 174] width 13 height 13
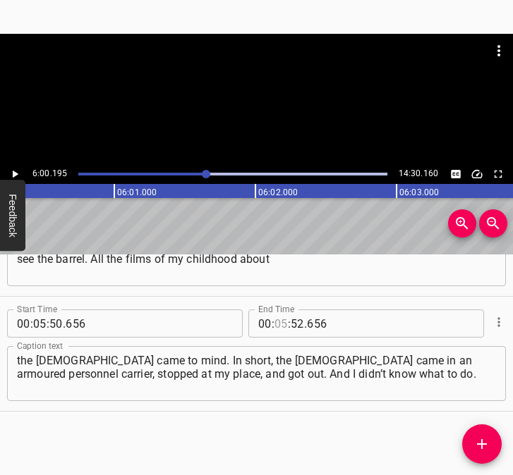
click at [274, 324] on input "number" at bounding box center [280, 324] width 13 height 28
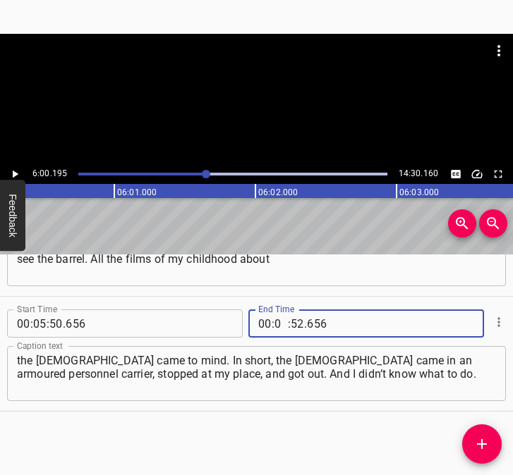
type input "06"
type input "00"
type input "195"
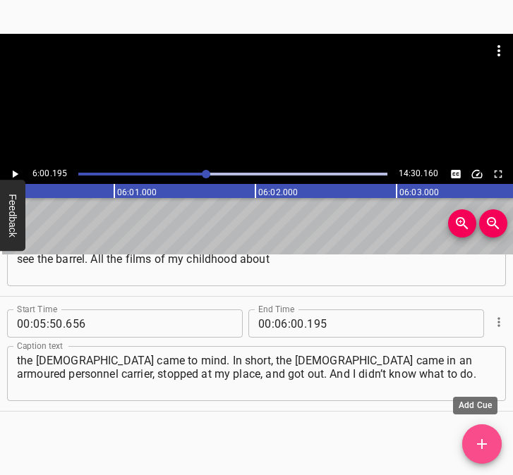
click at [470, 443] on span "Add Cue" at bounding box center [481, 444] width 39 height 17
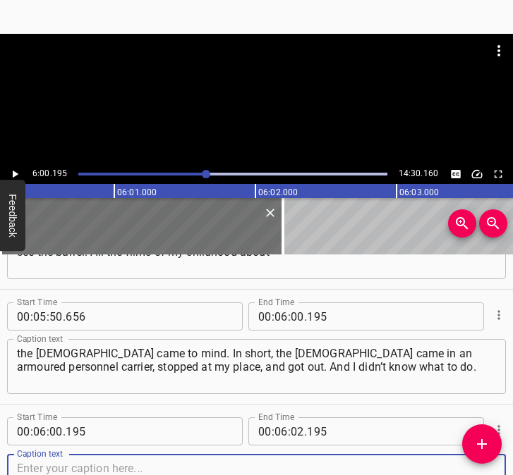
scroll to position [3064, 0]
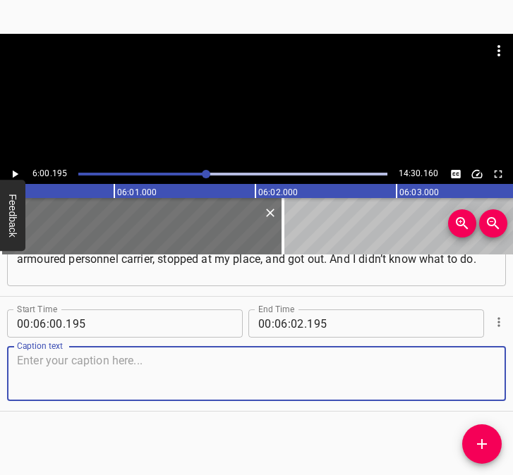
drag, startPoint x: 477, startPoint y: 382, endPoint x: 516, endPoint y: 374, distance: 38.7
click at [513, 374] on html "Caption Editor Batch Transcribe Login Sign Up Privacy Contact 6:00.195 14:30.16…" at bounding box center [256, 237] width 513 height 475
click at [72, 363] on textarea at bounding box center [256, 374] width 479 height 40
paste textarea "And the first thing they started doing was shooting at the door, because the lo…"
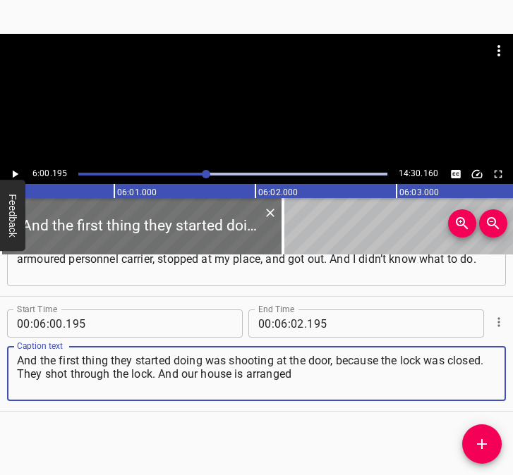
type textarea "And the first thing they started doing was shooting at the door, because the lo…"
click at [14, 171] on icon "Play/Pause" at bounding box center [14, 174] width 13 height 13
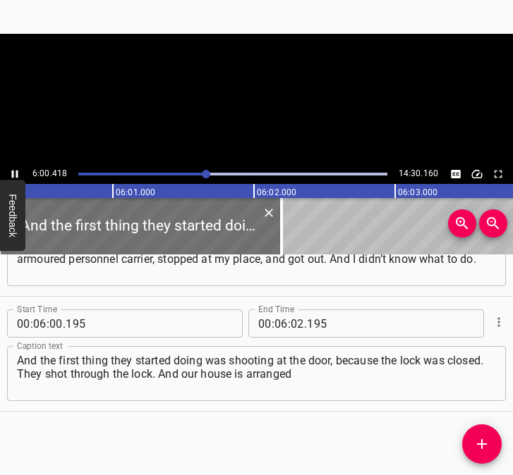
scroll to position [0, 50838]
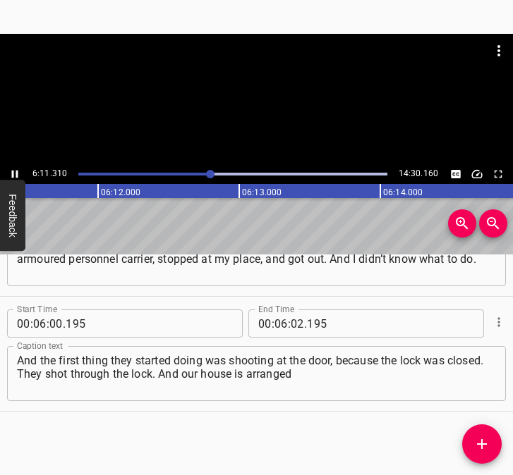
click at [18, 175] on icon "Play/Pause" at bounding box center [15, 175] width 6 height 8
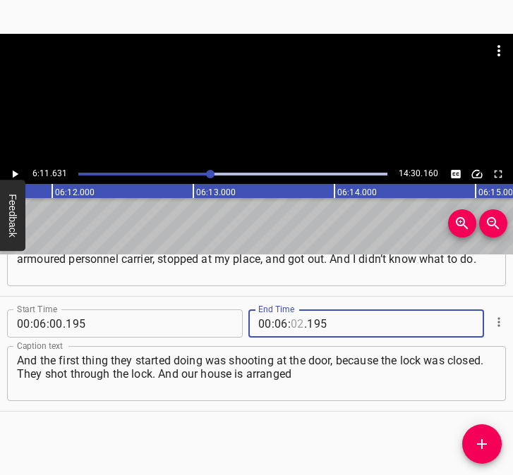
click at [291, 320] on input "number" at bounding box center [297, 324] width 13 height 28
type input "11"
type input "631"
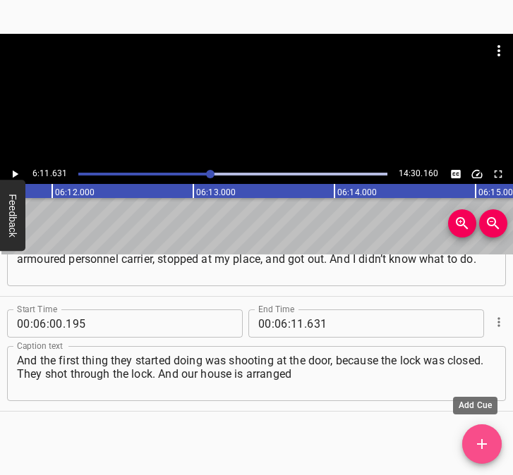
click at [487, 429] on button "Add Cue" at bounding box center [481, 444] width 39 height 39
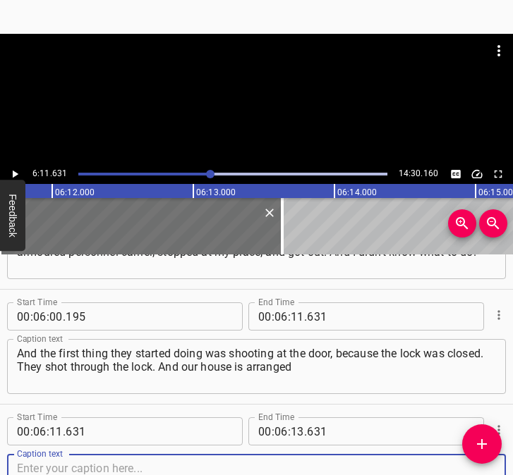
scroll to position [3179, 0]
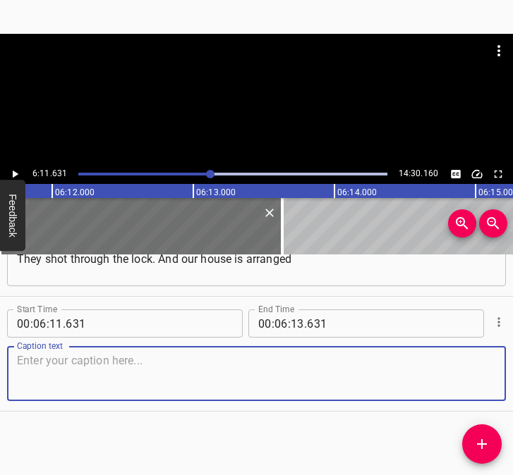
drag, startPoint x: 477, startPoint y: 373, endPoint x: 528, endPoint y: 371, distance: 51.5
click at [513, 371] on html "Caption Editor Batch Transcribe Login Sign Up Privacy Contact 6:11.631 14:30.16…" at bounding box center [256, 237] width 513 height 475
click at [78, 368] on textarea at bounding box center [256, 374] width 479 height 40
paste textarea "in such a way that there is a front door, and there is a boiler in the veranda.…"
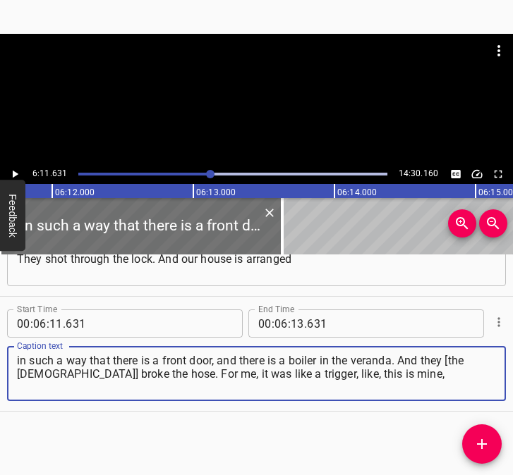
type textarea "in such a way that there is a front door, and there is a boiler in the veranda.…"
click at [20, 164] on div at bounding box center [256, 99] width 513 height 130
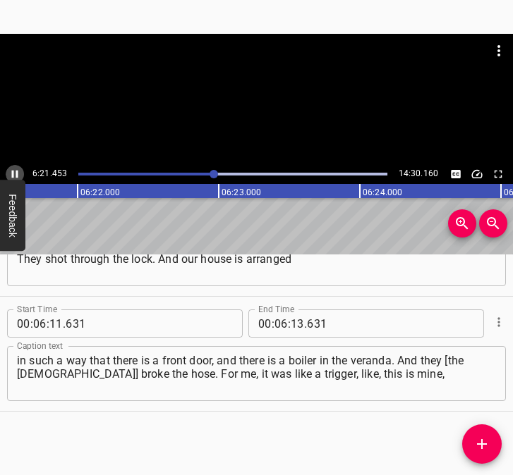
click at [14, 173] on icon "Play/Pause" at bounding box center [14, 174] width 13 height 13
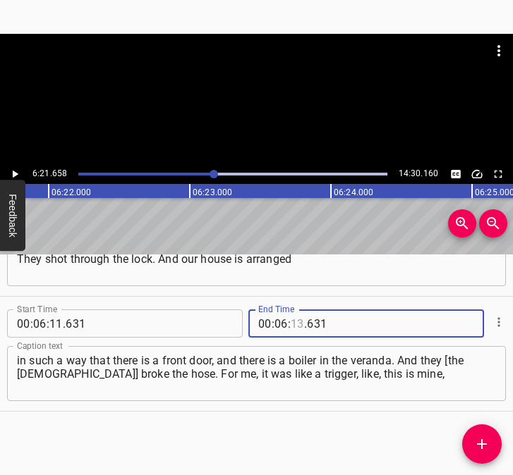
click at [291, 327] on input "number" at bounding box center [297, 324] width 13 height 28
type input "21"
type input "658"
click at [485, 439] on icon "Add Cue" at bounding box center [481, 444] width 17 height 17
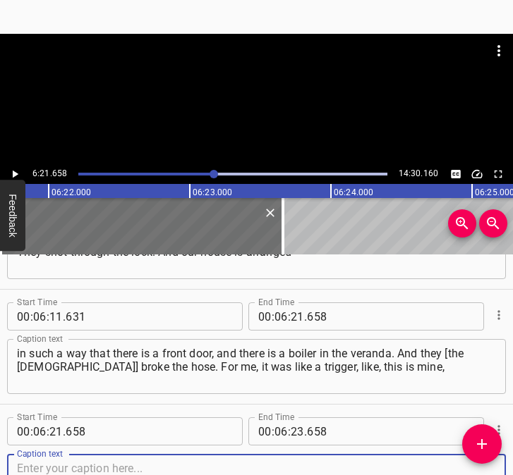
scroll to position [3294, 0]
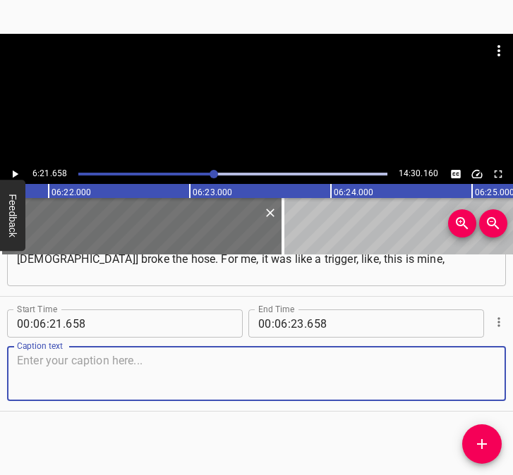
drag, startPoint x: 470, startPoint y: 382, endPoint x: 508, endPoint y: 371, distance: 39.5
click at [494, 374] on div "Start Time 00 : 06 : 21 . 658 Start Time End Time 00 : 06 : 23 . 658 End Time C…" at bounding box center [256, 354] width 513 height 114
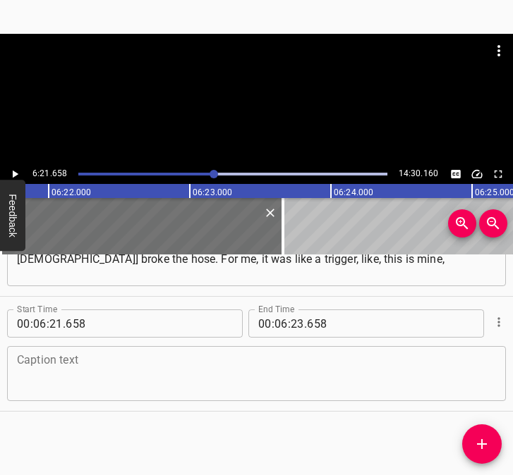
click at [240, 392] on textarea at bounding box center [256, 374] width 479 height 40
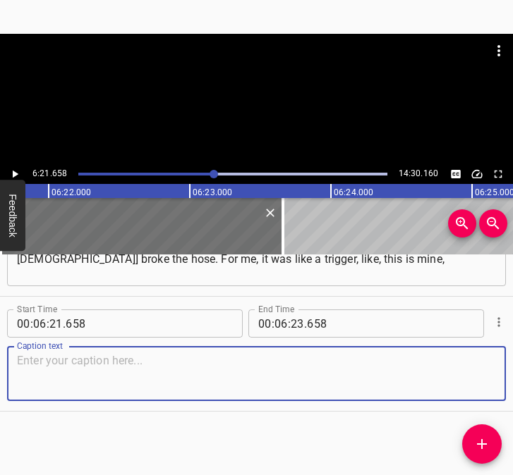
paste textarea "they want to kill us here with cold. And I started shouting that there were chi…"
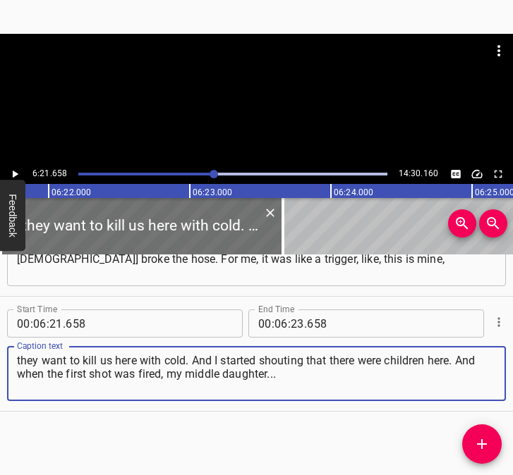
type textarea "they want to kill us here with cold. And I started shouting that there were chi…"
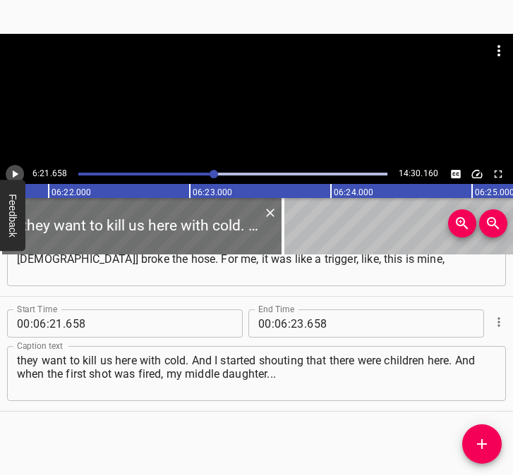
click at [13, 169] on icon "Play/Pause" at bounding box center [14, 174] width 13 height 13
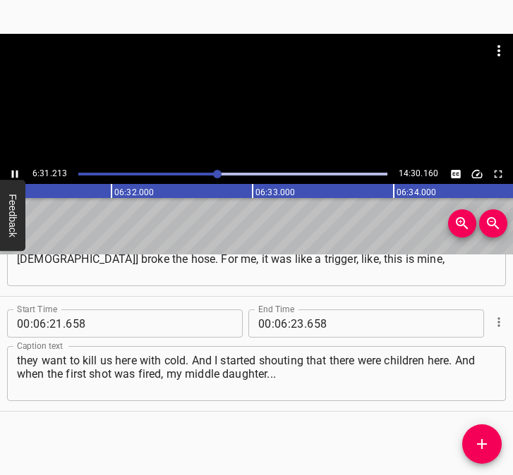
click at [11, 170] on icon "Play/Pause" at bounding box center [14, 174] width 13 height 13
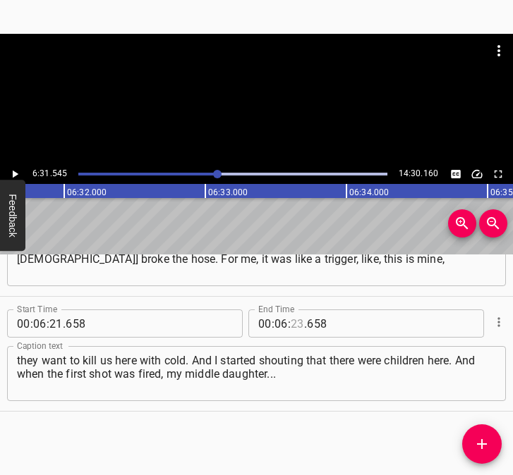
click at [293, 324] on input "number" at bounding box center [297, 324] width 13 height 28
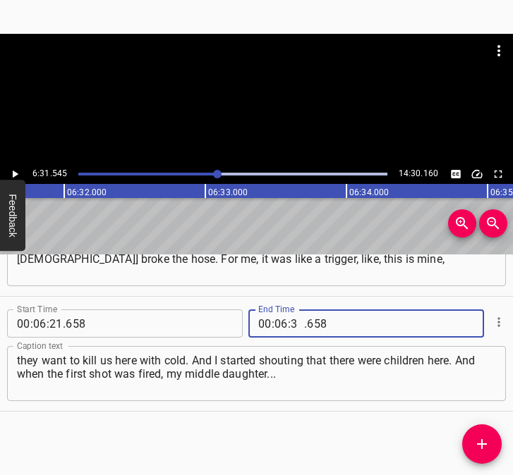
type input "31"
type input "545"
click at [487, 438] on icon "Add Cue" at bounding box center [481, 444] width 17 height 17
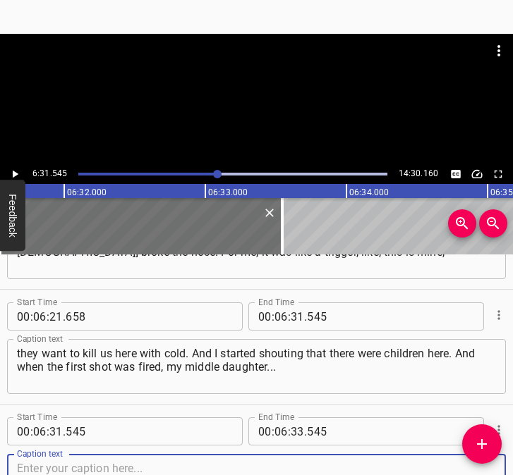
scroll to position [3409, 0]
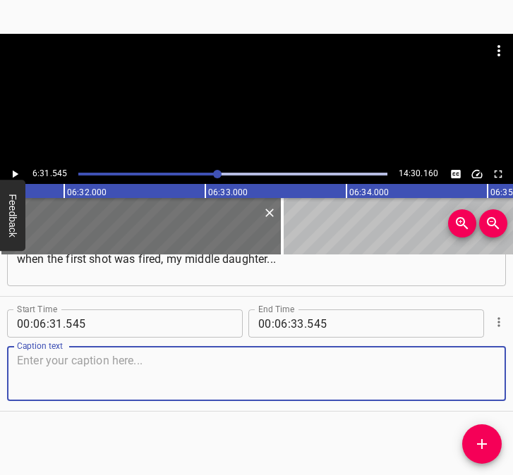
drag, startPoint x: 468, startPoint y: 377, endPoint x: 501, endPoint y: 372, distance: 33.6
click at [501, 372] on div "Start Time 00 : 00 : 05 . 763 Start Time End Time 00 : 00 : 17 . 712 End Time C…" at bounding box center [256, 365] width 513 height 221
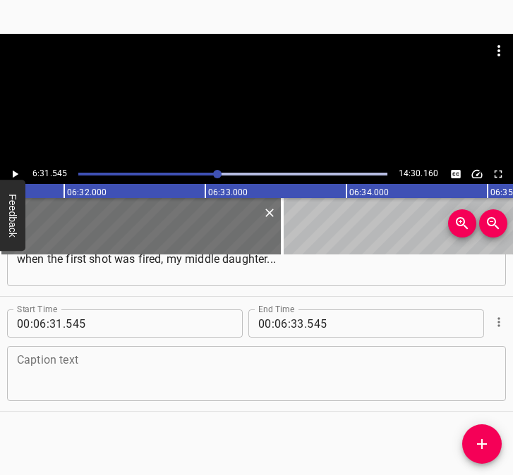
click at [37, 363] on textarea at bounding box center [256, 374] width 479 height 40
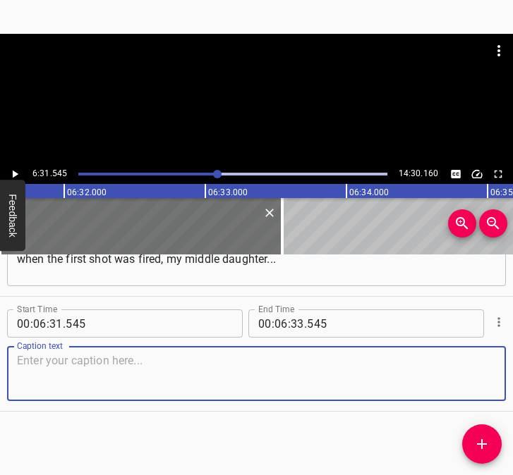
paste textarea "She has a very high voice, and she screamed so loudly that I think they were st…"
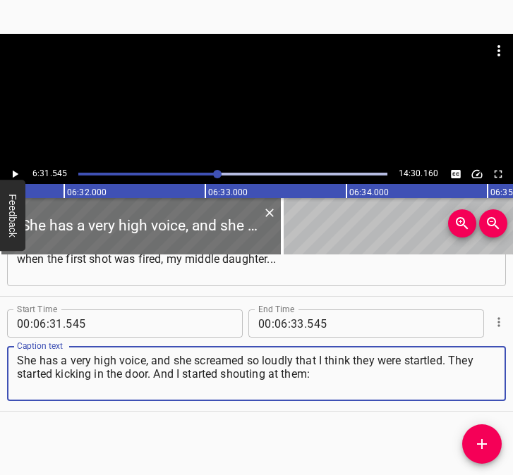
type textarea "She has a very high voice, and she screamed so loudly that I think they were st…"
click at [13, 171] on icon "Play/Pause" at bounding box center [16, 175] width 6 height 8
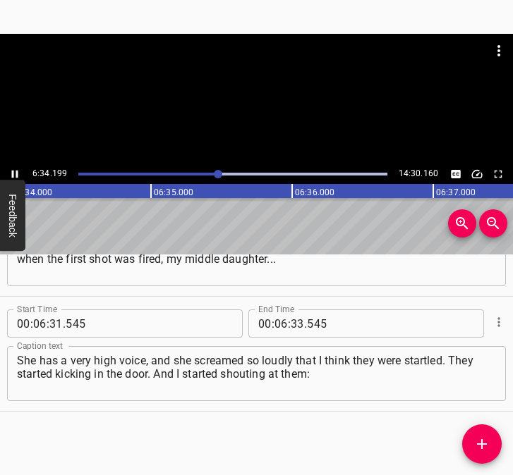
scroll to position [0, 55602]
click at [14, 171] on icon "Play/Pause" at bounding box center [14, 174] width 13 height 13
click at [291, 321] on input "number" at bounding box center [297, 324] width 13 height 28
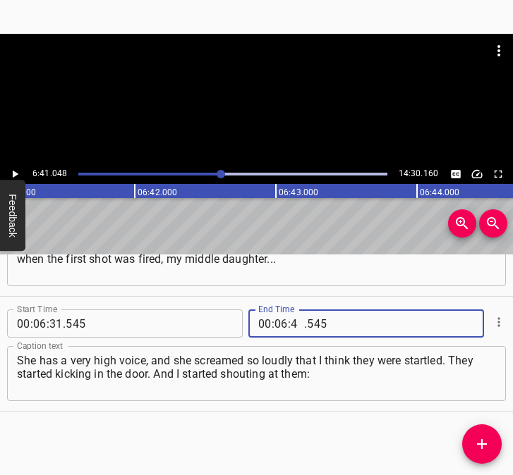
type input "41"
type input "048"
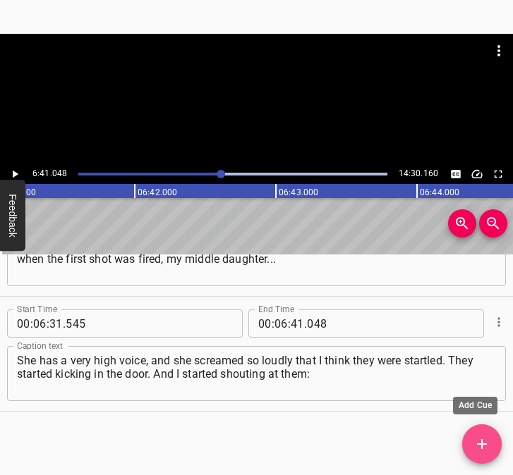
click at [483, 443] on icon "Add Cue" at bounding box center [481, 444] width 17 height 17
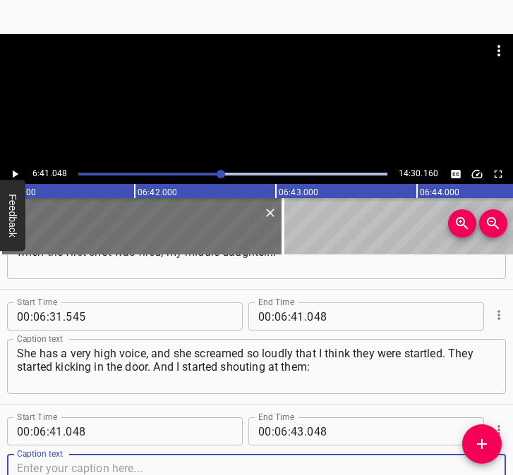
scroll to position [3524, 0]
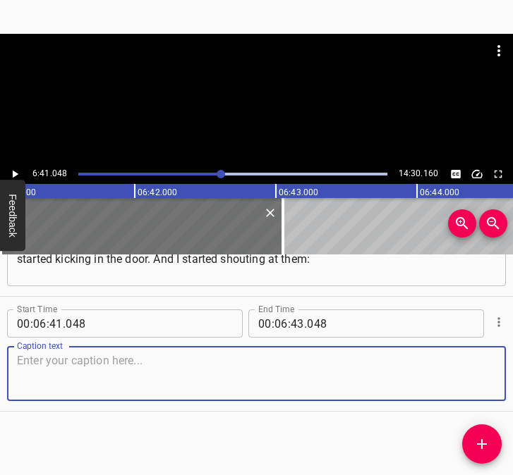
drag, startPoint x: 478, startPoint y: 383, endPoint x: 522, endPoint y: 382, distance: 43.7
click at [513, 382] on html "Caption Editor Batch Transcribe Login Sign Up Privacy Contact 6:41.048 14:30.16…" at bounding box center [256, 237] width 513 height 475
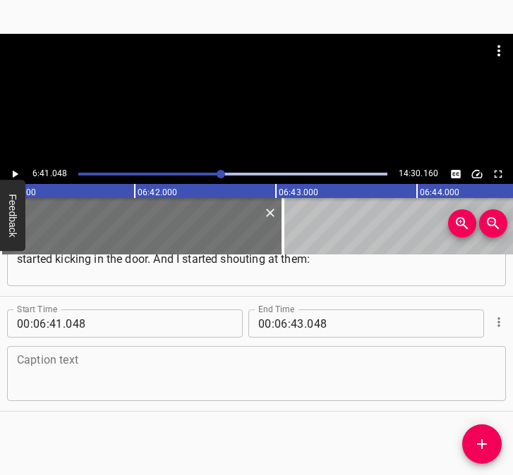
click at [51, 361] on textarea at bounding box center [256, 374] width 479 height 40
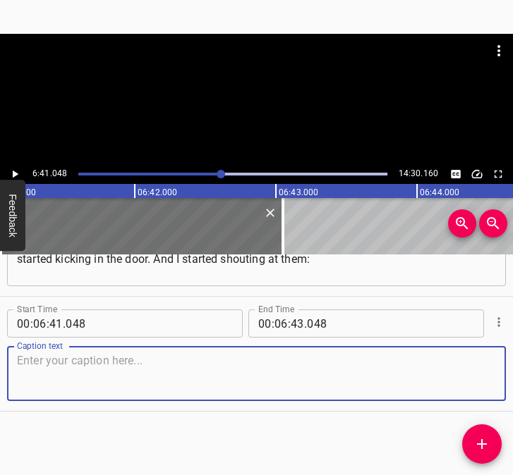
paste textarea "“Don’t touch the door!”, because, firstly, it opens outwards, not inwards, so t…"
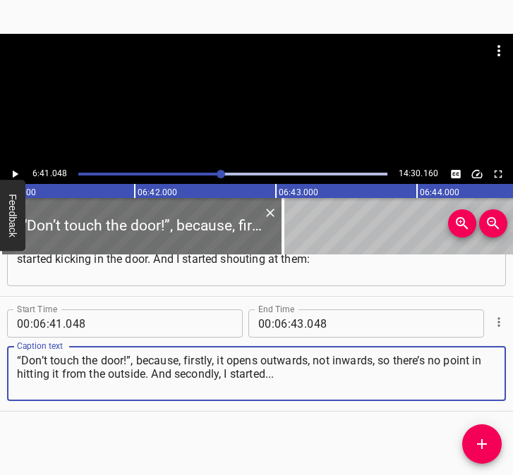
type textarea "“Don’t touch the door!”, because, firstly, it opens outwards, not inwards, so t…"
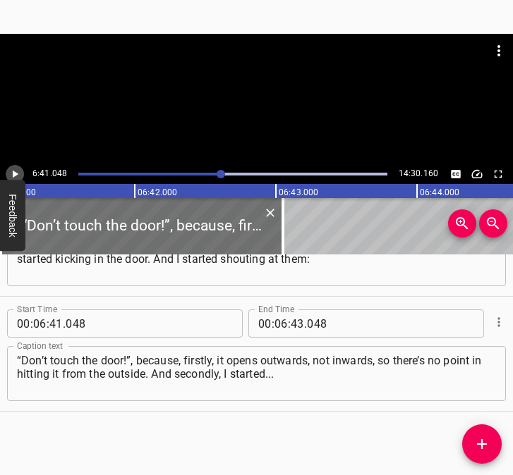
click at [11, 166] on button "Play/Pause" at bounding box center [15, 174] width 18 height 18
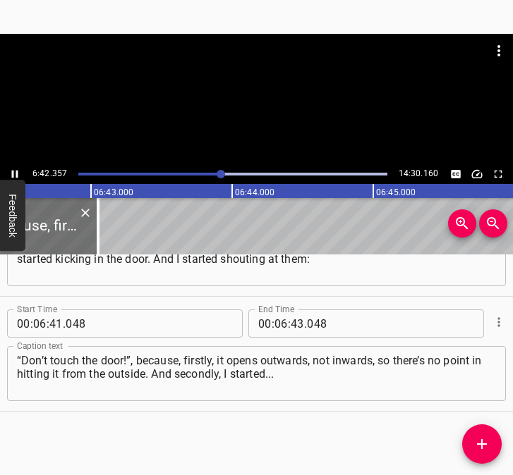
scroll to position [0, 56791]
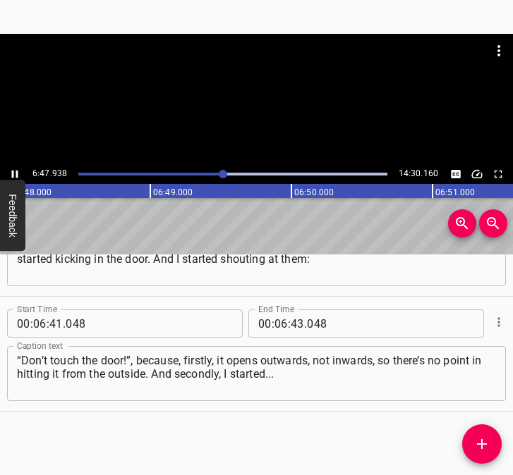
click at [16, 169] on icon "Play/Pause" at bounding box center [14, 174] width 13 height 13
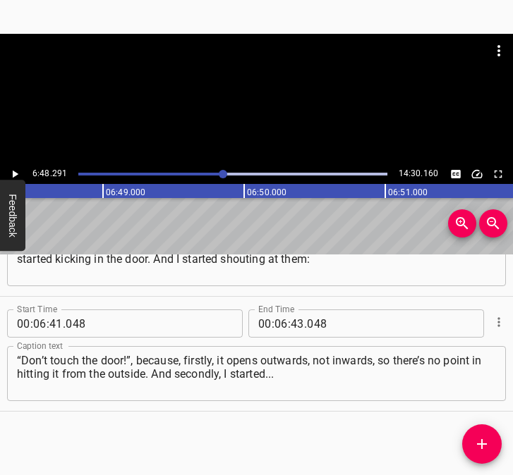
scroll to position [0, 57590]
click at [291, 327] on input "number" at bounding box center [297, 324] width 13 height 28
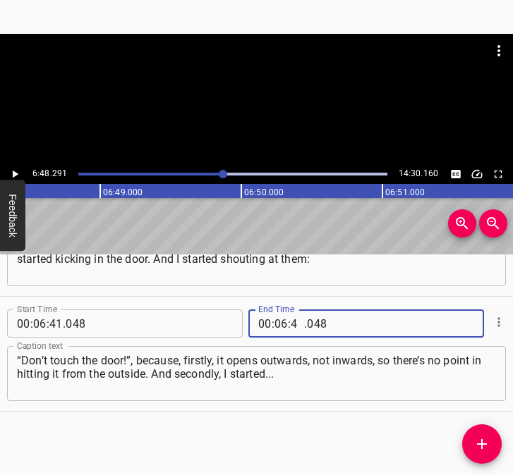
type input "48"
type input "291"
click at [480, 439] on icon "Add Cue" at bounding box center [481, 444] width 17 height 17
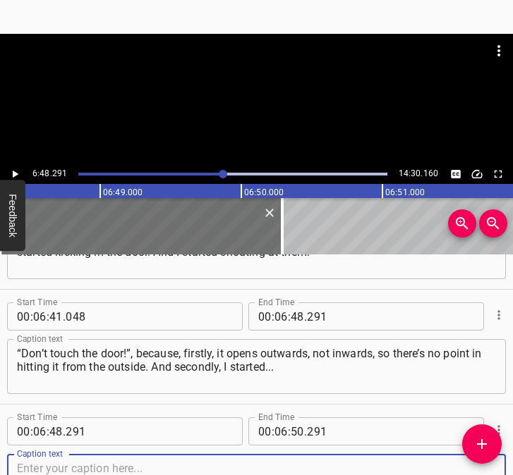
scroll to position [3639, 0]
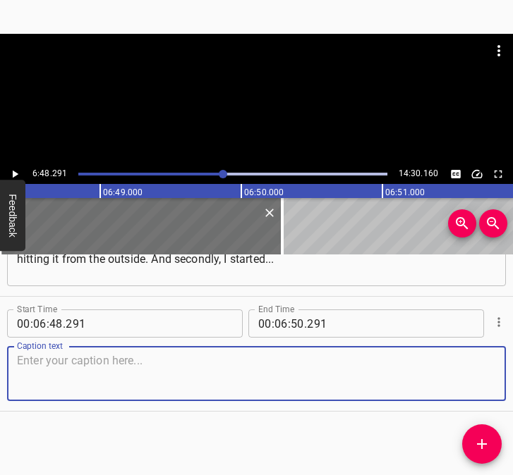
drag, startPoint x: 473, startPoint y: 373, endPoint x: 508, endPoint y: 373, distance: 36.0
click at [508, 373] on div "Start Time 00 : 00 : 05 . 763 Start Time End Time 00 : 00 : 17 . 712 End Time C…" at bounding box center [256, 365] width 513 height 221
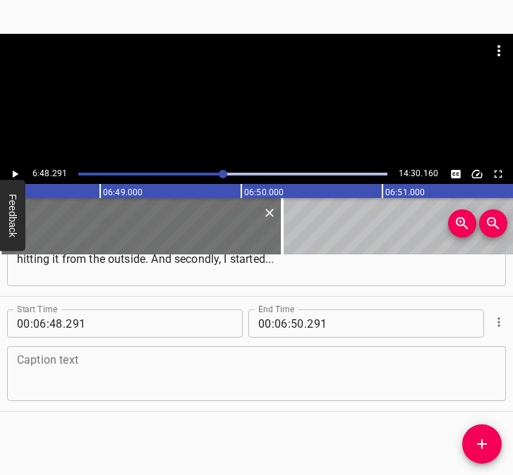
click at [69, 382] on textarea at bounding box center [256, 374] width 479 height 40
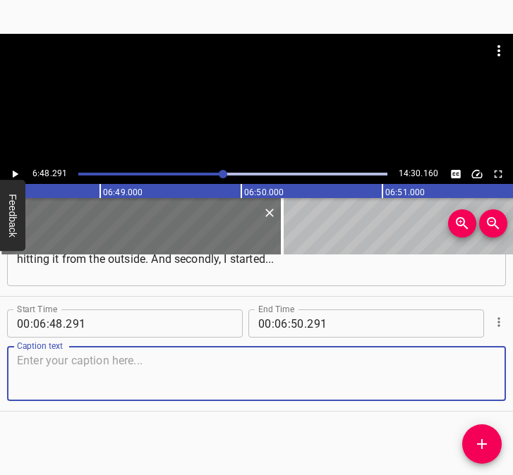
paste textarea "Some kind of commander turned on in me, and I started to cut off the gas to pre…"
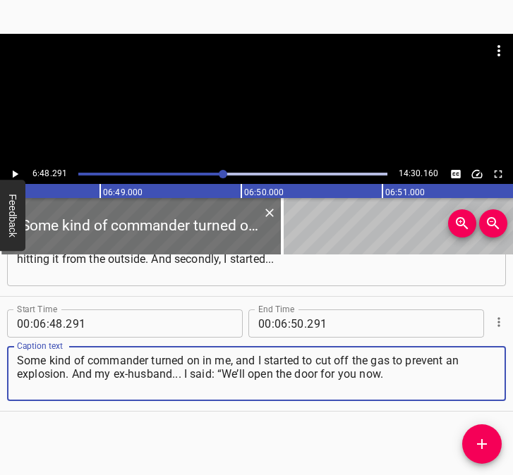
type textarea "Some kind of commander turned on in me, and I started to cut off the gas to pre…"
click at [16, 172] on icon "Play/Pause" at bounding box center [14, 174] width 13 height 13
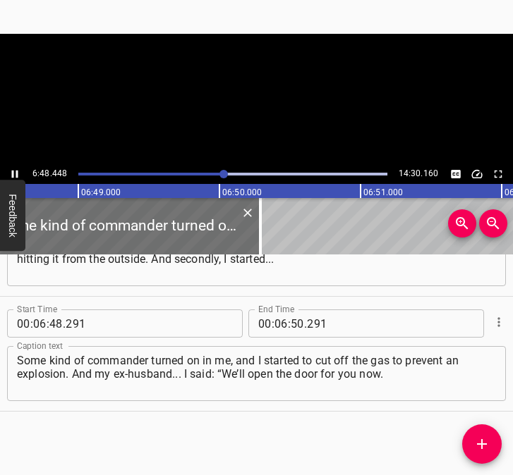
scroll to position [0, 57648]
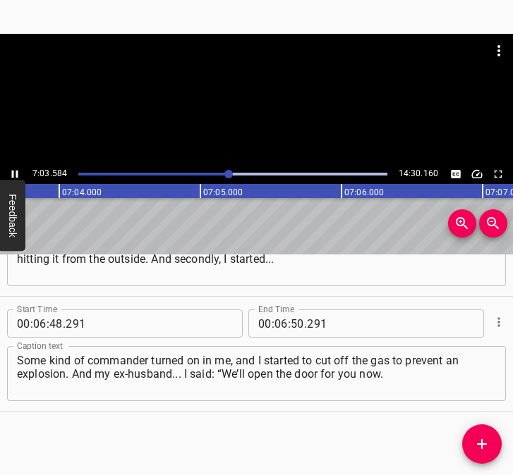
click at [13, 171] on icon "Play/Pause" at bounding box center [15, 175] width 6 height 8
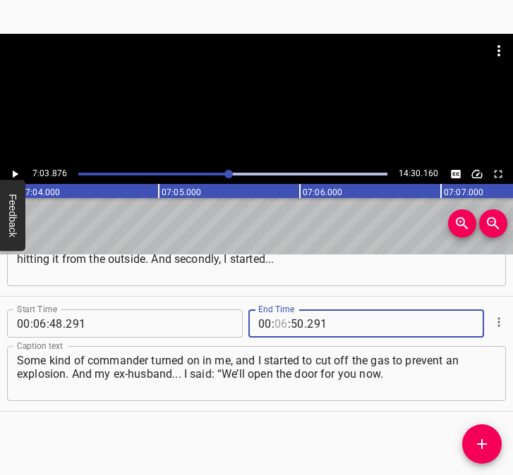
click at [276, 322] on input "number" at bounding box center [280, 324] width 13 height 28
type input "07"
type input "03"
type input "876"
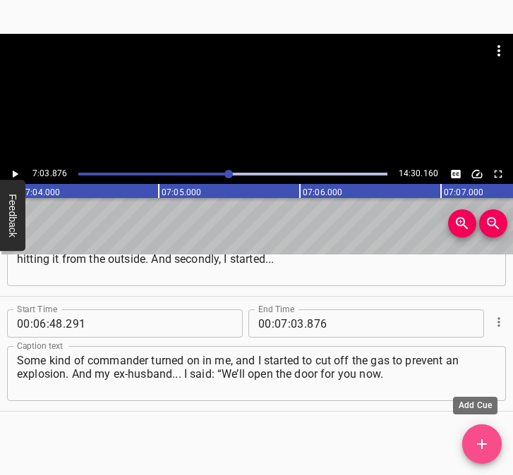
click at [473, 441] on icon "Add Cue" at bounding box center [481, 444] width 17 height 17
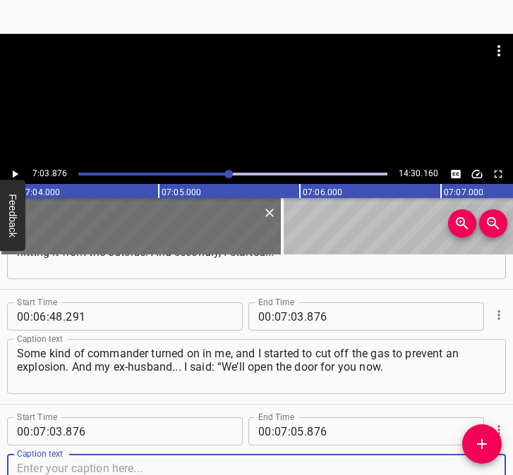
scroll to position [3754, 0]
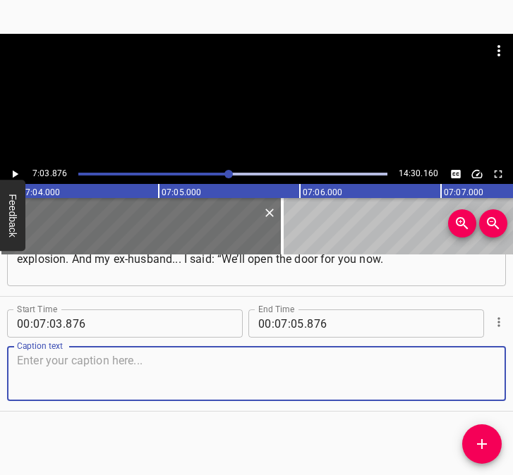
drag, startPoint x: 473, startPoint y: 376, endPoint x: 515, endPoint y: 379, distance: 41.8
click at [513, 379] on html "Caption Editor Batch Transcribe Login Sign Up Privacy Contact 7:03.876 14:30.16…" at bounding box center [256, 237] width 513 height 475
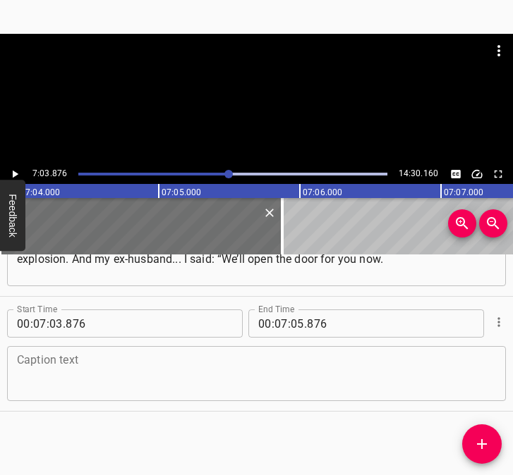
click at [82, 367] on textarea at bounding box center [256, 374] width 479 height 40
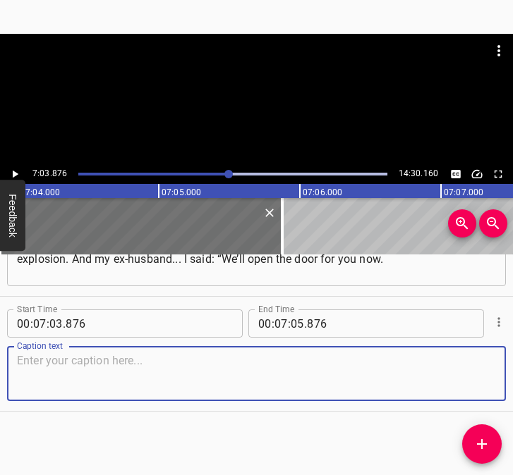
paste textarea "[PERSON_NAME], they are breaking down the door”. In short, this crew came to us…"
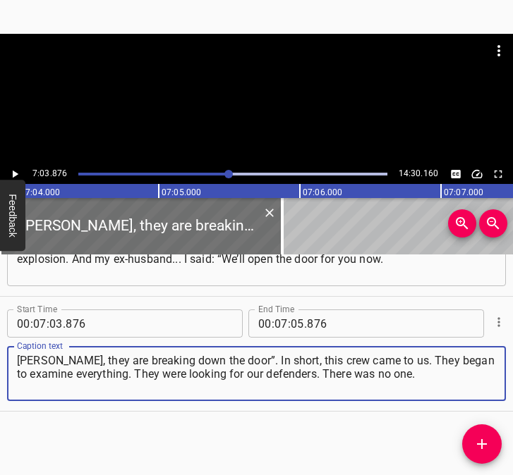
type textarea "[PERSON_NAME], they are breaking down the door”. In short, this crew came to us…"
click at [12, 173] on icon "Play/Pause" at bounding box center [14, 174] width 13 height 13
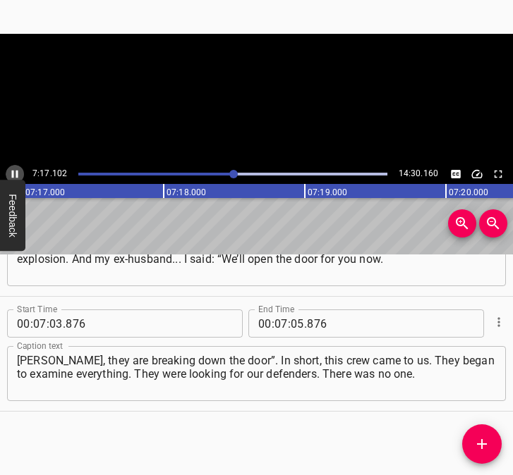
click at [12, 173] on icon "Play/Pause" at bounding box center [15, 175] width 6 height 8
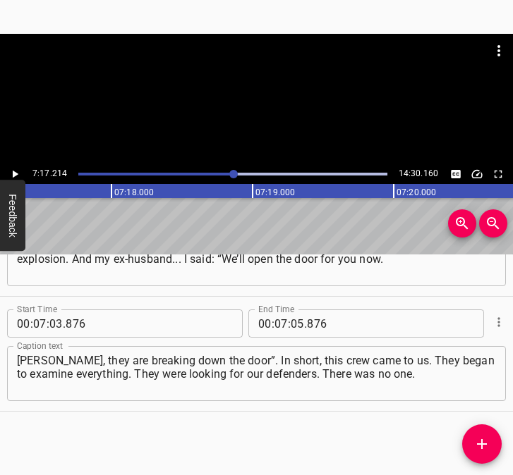
click at [12, 173] on icon "Play/Pause" at bounding box center [14, 174] width 13 height 13
click at [12, 173] on icon "Play/Pause" at bounding box center [15, 175] width 6 height 8
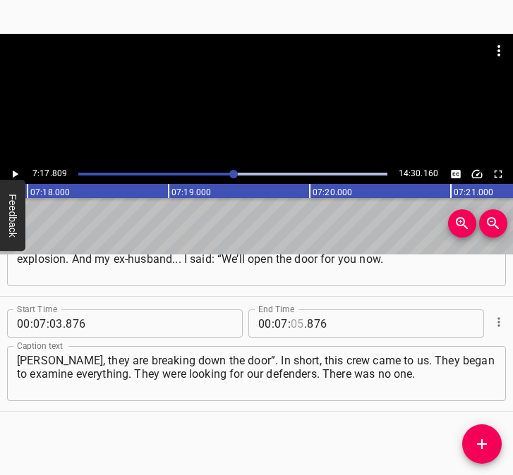
click at [291, 324] on input "number" at bounding box center [297, 324] width 13 height 28
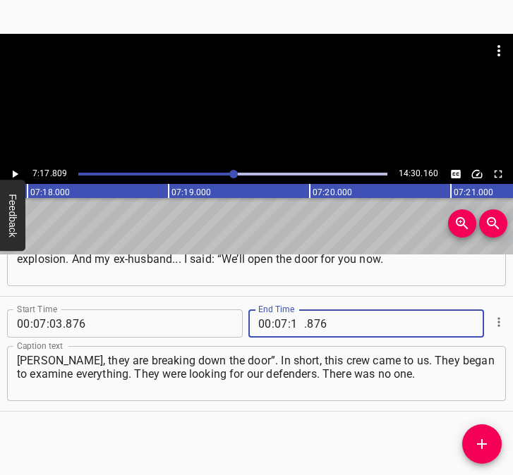
type input "17"
type input "809"
click at [487, 441] on icon "Add Cue" at bounding box center [481, 444] width 17 height 17
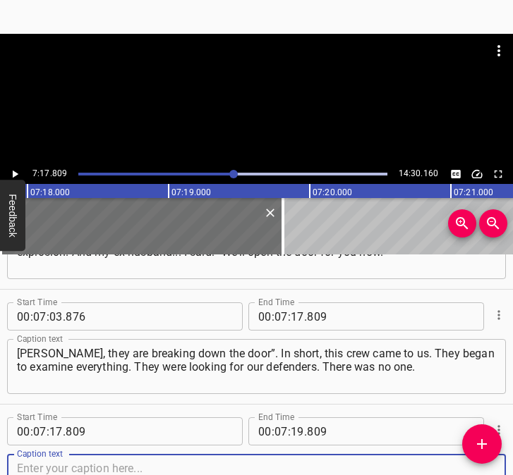
scroll to position [3869, 0]
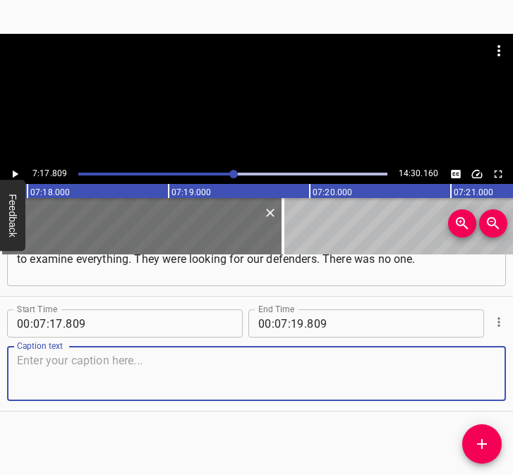
drag, startPoint x: 476, startPoint y: 384, endPoint x: 510, endPoint y: 384, distance: 33.9
click at [499, 384] on div "Start Time 00 : 07 : 17 . 809 Start Time End Time 00 : 07 : 19 . 809 End Time C…" at bounding box center [256, 354] width 513 height 114
click at [208, 370] on textarea at bounding box center [256, 374] width 479 height 40
paste textarea "We were forced into the cellar. And from the neighbouring yard of an old grandp…"
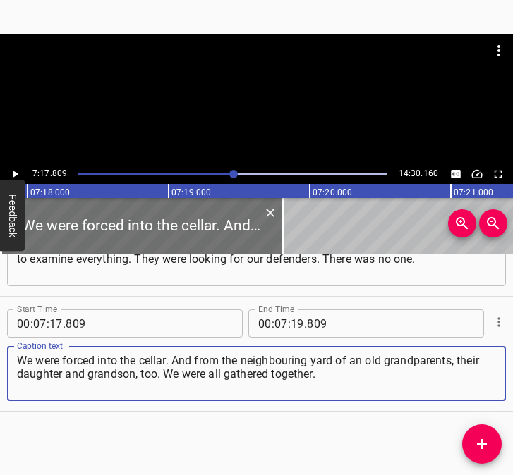
type textarea "We were forced into the cellar. And from the neighbouring yard of an old grandp…"
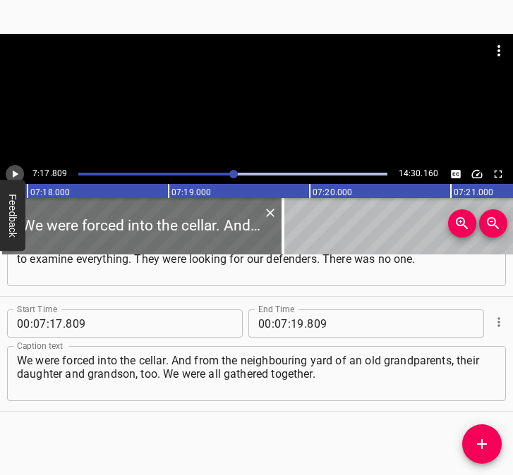
click at [17, 174] on icon "Play/Pause" at bounding box center [16, 175] width 6 height 8
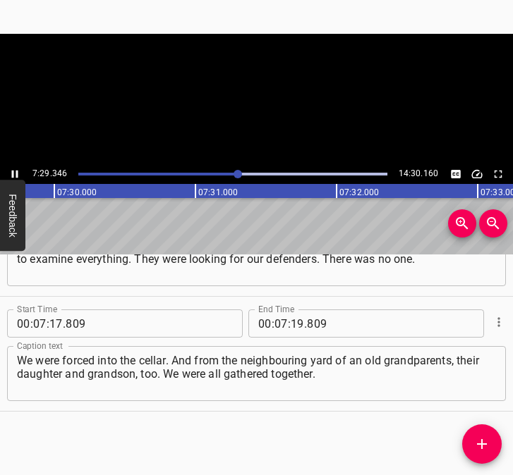
click at [17, 174] on icon "Play/Pause" at bounding box center [15, 175] width 6 height 8
click at [291, 324] on input "number" at bounding box center [297, 324] width 13 height 28
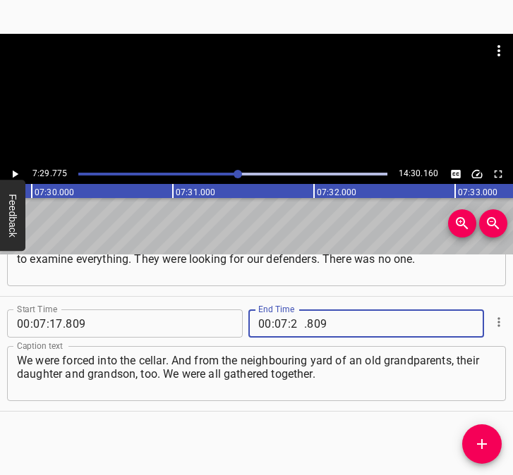
type input "29"
type input "775"
click at [484, 441] on icon "Add Cue" at bounding box center [481, 444] width 17 height 17
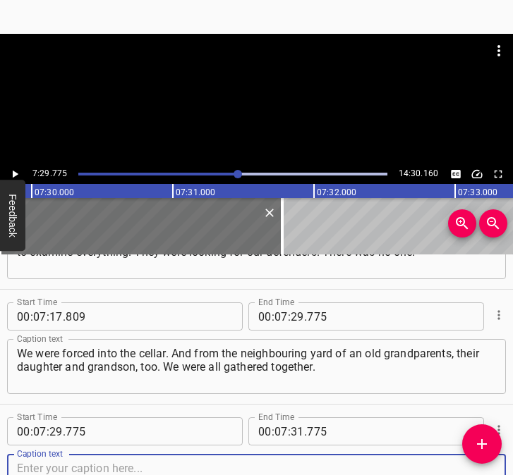
scroll to position [3984, 0]
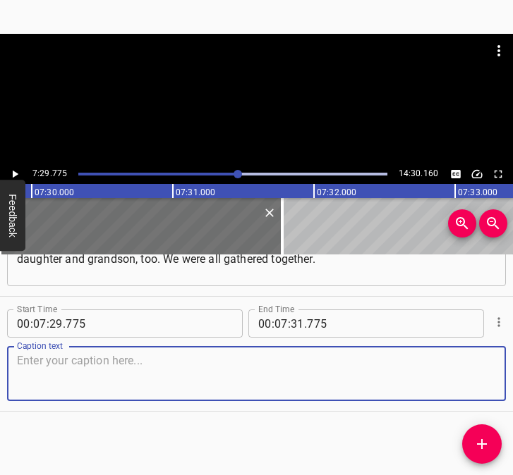
drag, startPoint x: 471, startPoint y: 375, endPoint x: 504, endPoint y: 374, distance: 33.2
click at [492, 374] on div "Caption text" at bounding box center [256, 373] width 499 height 55
click at [121, 364] on textarea at bounding box center [256, 374] width 479 height 40
paste textarea "And we had these stormtroopers for 3 days. Judging by the conversations they we…"
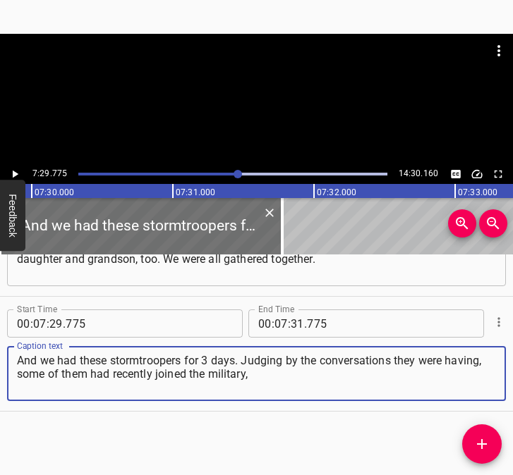
type textarea "And we had these stormtroopers for 3 days. Judging by the conversations they we…"
click at [13, 171] on icon "Play/Pause" at bounding box center [14, 174] width 13 height 13
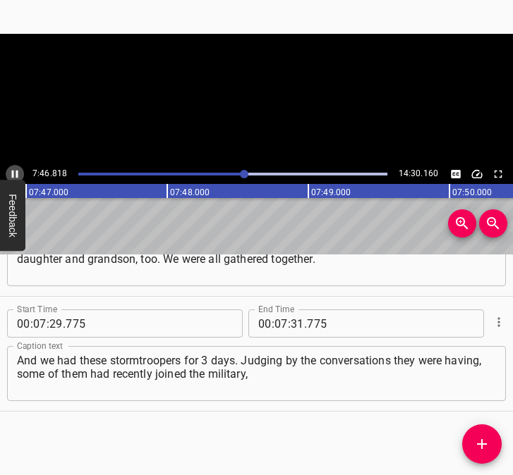
click at [13, 173] on icon "Play/Pause" at bounding box center [15, 175] width 6 height 8
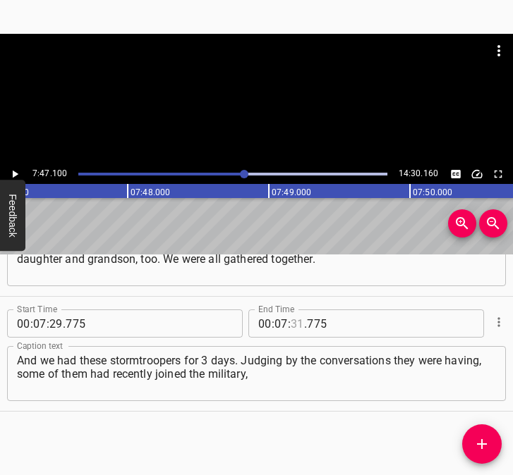
click at [291, 316] on input "number" at bounding box center [297, 324] width 13 height 28
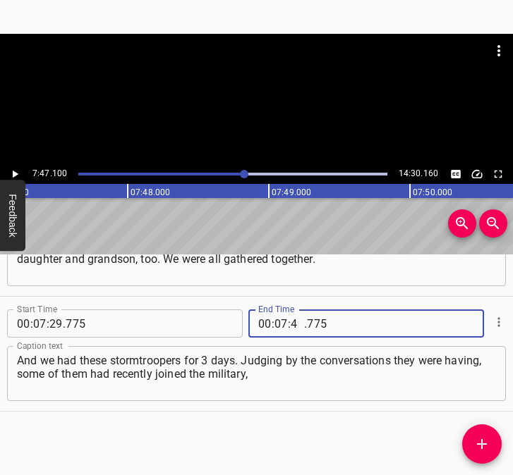
type input "47"
type input "100"
click at [485, 439] on icon "Add Cue" at bounding box center [481, 444] width 17 height 17
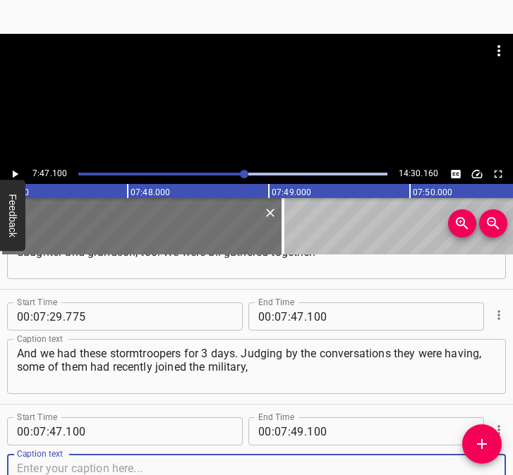
scroll to position [4099, 0]
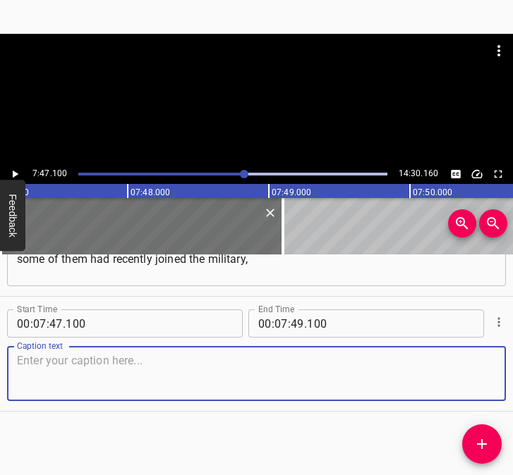
click at [479, 387] on textarea at bounding box center [256, 374] width 479 height 40
click at [110, 360] on textarea at bounding box center [256, 374] width 479 height 40
paste textarea "but most of them had already been in [GEOGRAPHIC_DATA] and [GEOGRAPHIC_DATA]. I…"
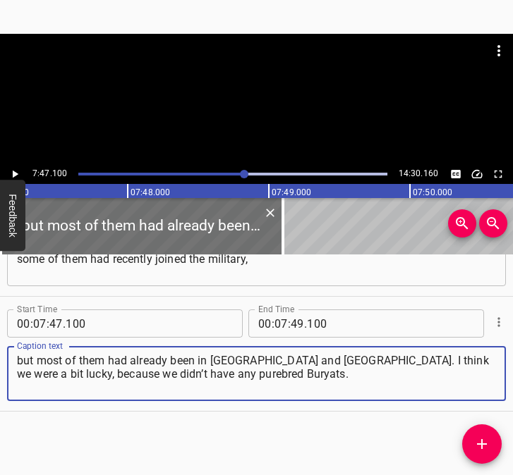
type textarea "but most of them had already been in [GEOGRAPHIC_DATA] and [GEOGRAPHIC_DATA]. I…"
click at [16, 171] on icon "Play/Pause" at bounding box center [14, 174] width 13 height 13
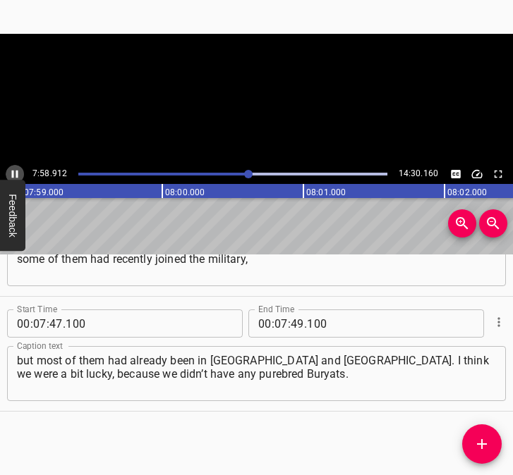
click at [16, 166] on button "Play/Pause" at bounding box center [15, 174] width 18 height 18
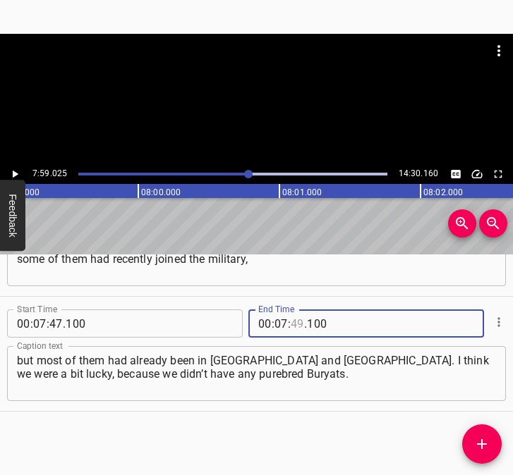
click at [292, 322] on input "number" at bounding box center [297, 324] width 13 height 28
type input "59"
type input "025"
click at [482, 446] on icon "Add Cue" at bounding box center [482, 444] width 10 height 10
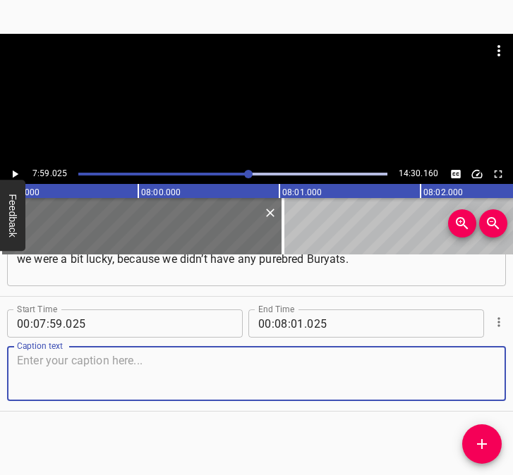
scroll to position [4149, 0]
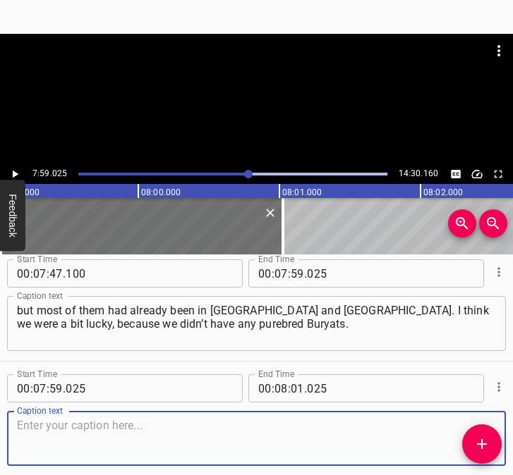
click at [469, 375] on div "00 : 08 : 01 . 025 End Time" at bounding box center [366, 388] width 236 height 28
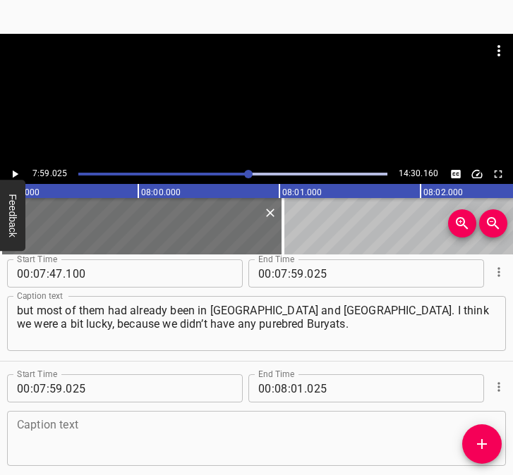
click at [443, 420] on textarea at bounding box center [256, 439] width 479 height 40
click at [109, 442] on textarea at bounding box center [256, 439] width 479 height 40
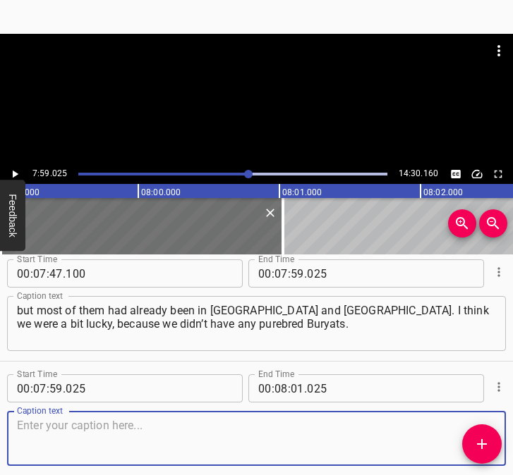
paste textarea "The commander scattered them in different parts of the village. And we had [DEM…"
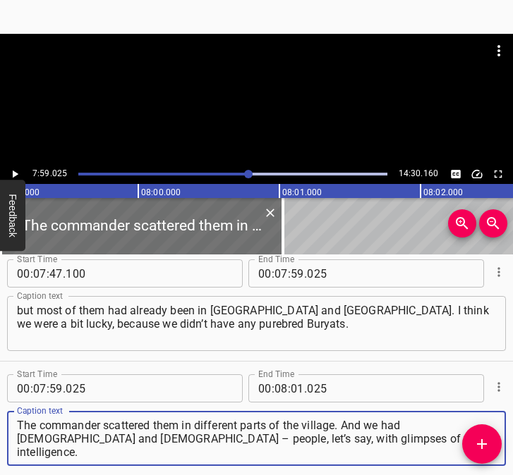
type textarea "The commander scattered them in different parts of the village. And we had [DEM…"
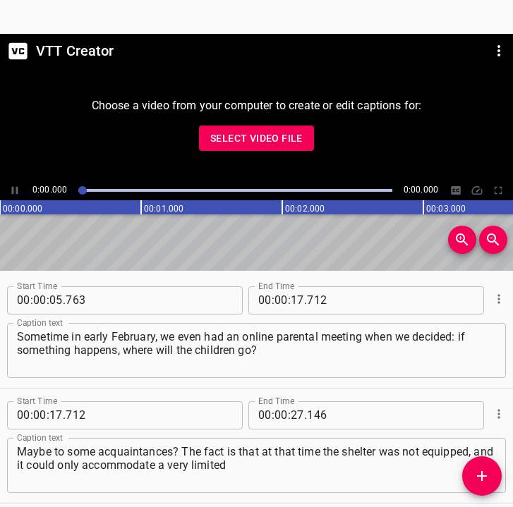
scroll to position [4198, 0]
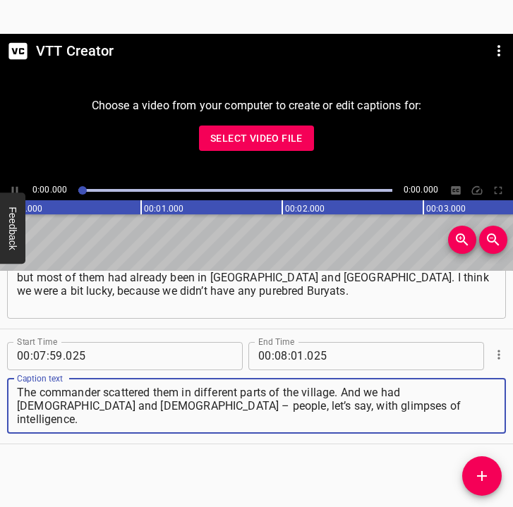
click at [295, 140] on span "Select Video File" at bounding box center [256, 139] width 92 height 18
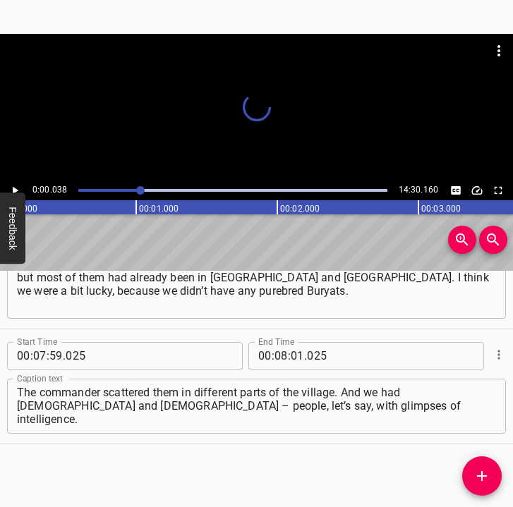
drag, startPoint x: 82, startPoint y: 189, endPoint x: 140, endPoint y: 193, distance: 58.6
click at [140, 193] on div at bounding box center [140, 190] width 8 height 8
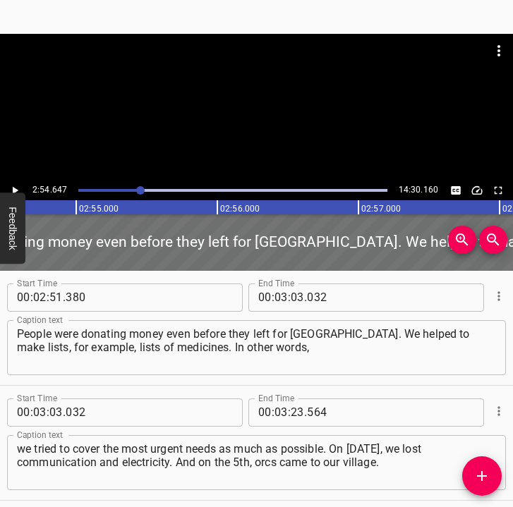
scroll to position [1379, 0]
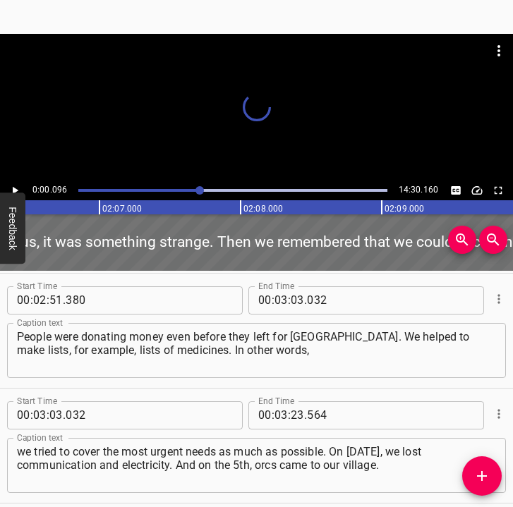
drag, startPoint x: 141, startPoint y: 193, endPoint x: 200, endPoint y: 194, distance: 58.6
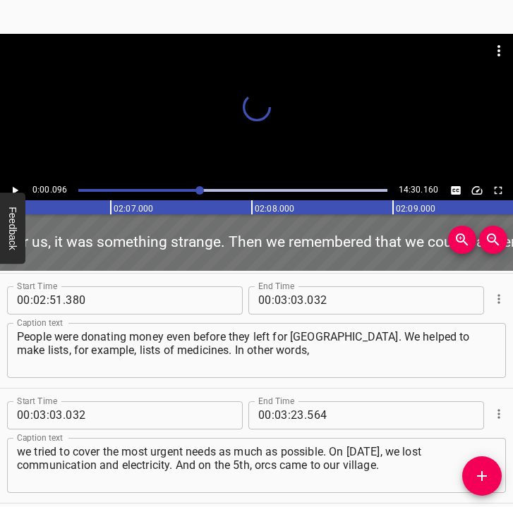
click at [200, 194] on div at bounding box center [199, 190] width 8 height 8
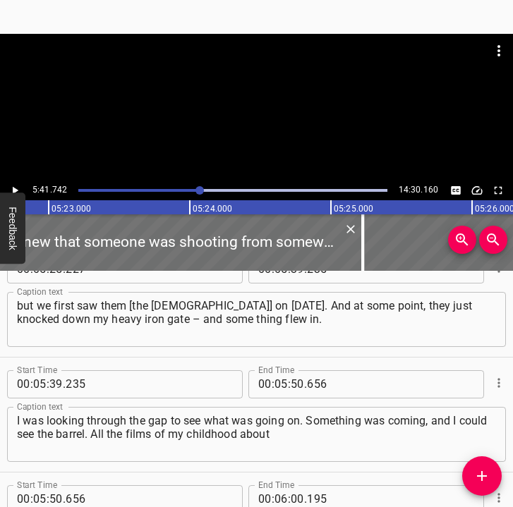
scroll to position [0, 0]
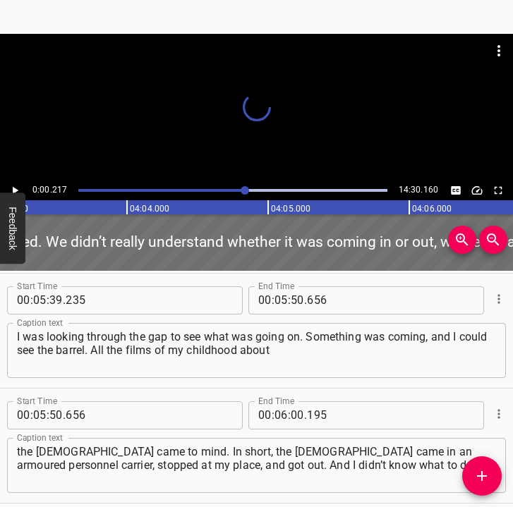
drag, startPoint x: 200, startPoint y: 194, endPoint x: 245, endPoint y: 195, distance: 45.9
click at [245, 195] on div at bounding box center [232, 191] width 325 height 20
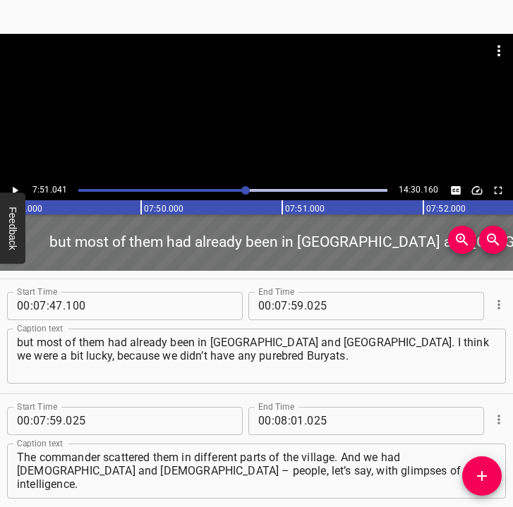
scroll to position [4138, 0]
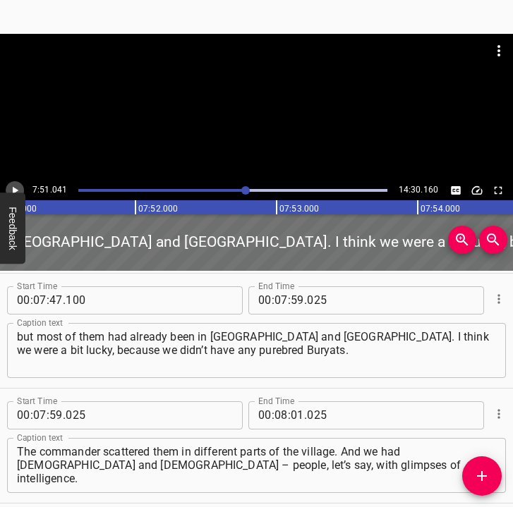
click at [10, 188] on icon "Play/Pause" at bounding box center [14, 190] width 13 height 13
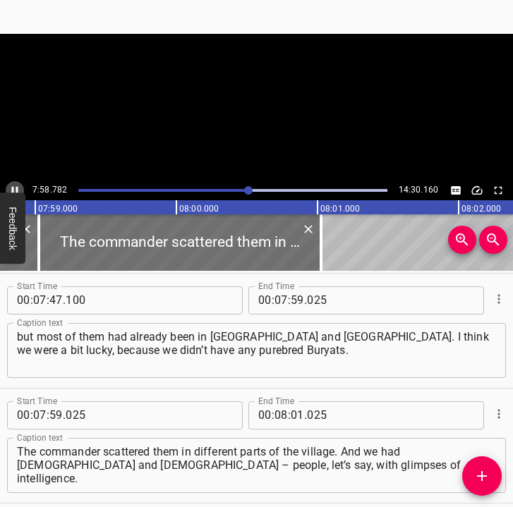
click at [10, 188] on icon "Play/Pause" at bounding box center [14, 190] width 13 height 13
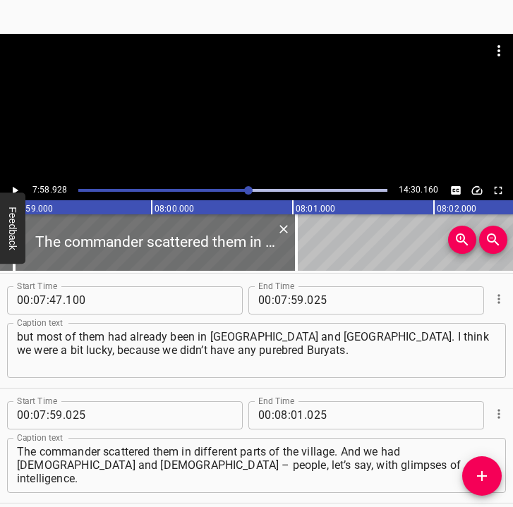
scroll to position [4198, 0]
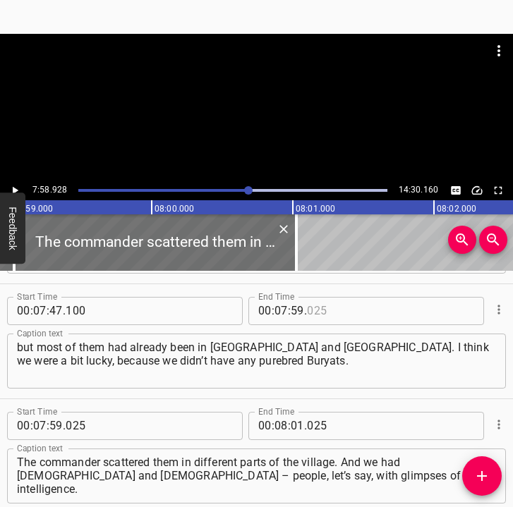
click at [318, 308] on input "number" at bounding box center [371, 311] width 129 height 28
type input "025"
click at [497, 422] on icon "Cue Options" at bounding box center [498, 424] width 2 height 9
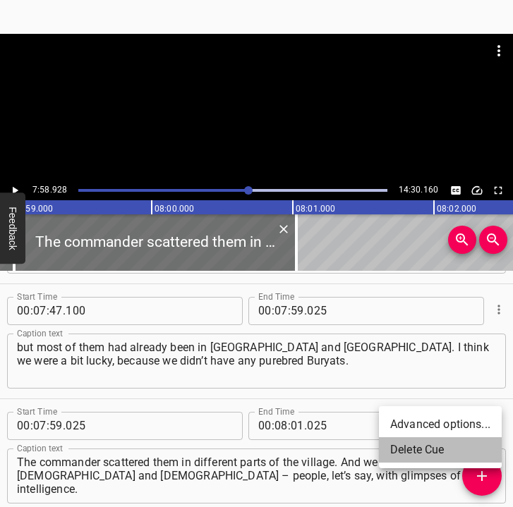
click at [415, 446] on li "Delete Cue" at bounding box center [440, 449] width 123 height 25
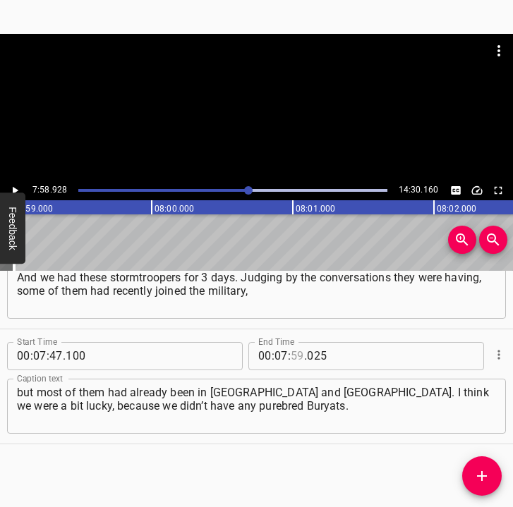
click at [294, 357] on input "number" at bounding box center [297, 356] width 13 height 28
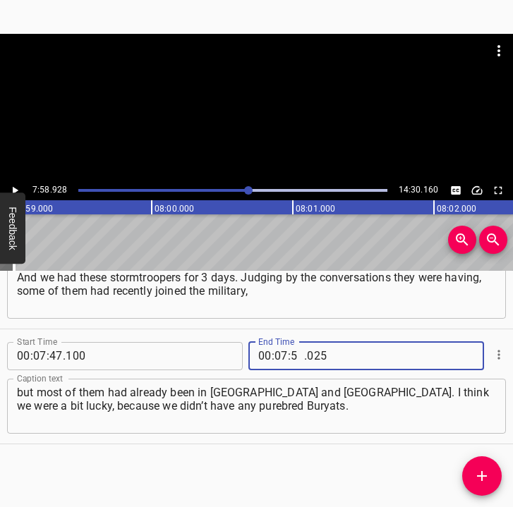
type input "58"
type input "928"
click at [479, 470] on icon "Add Cue" at bounding box center [481, 476] width 17 height 17
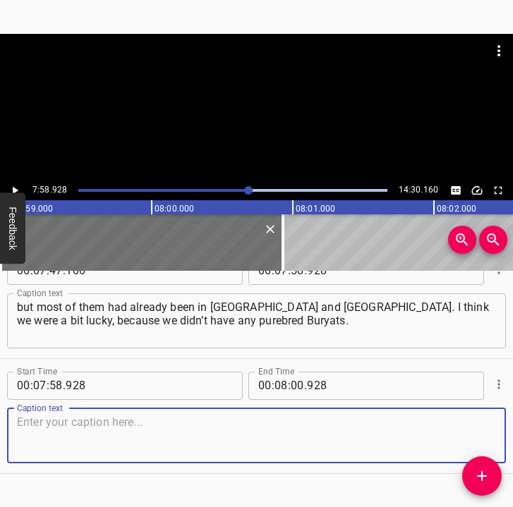
click at [465, 417] on textarea at bounding box center [256, 435] width 479 height 40
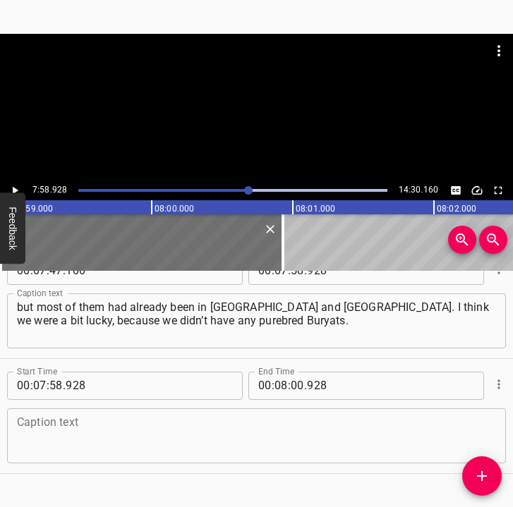
click at [140, 438] on textarea at bounding box center [256, 435] width 479 height 40
click at [230, 421] on textarea at bounding box center [256, 435] width 479 height 40
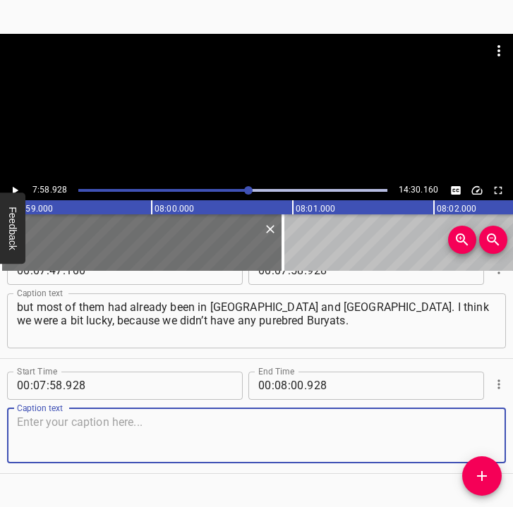
paste textarea "The commander scattered them in different parts of the village. And we had [DEM…"
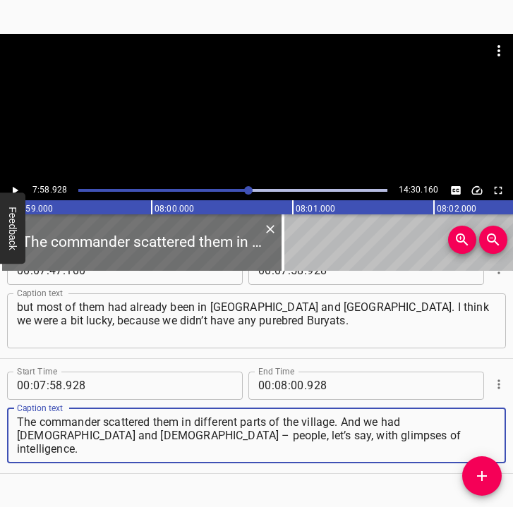
type textarea "The commander scattered them in different parts of the village. And we had [DEM…"
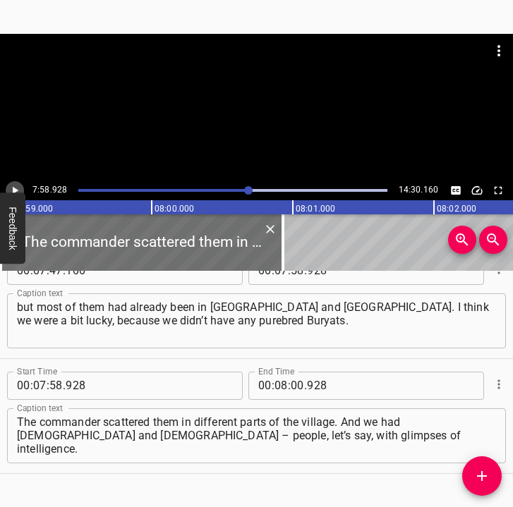
click at [18, 188] on icon "Play/Pause" at bounding box center [14, 190] width 13 height 13
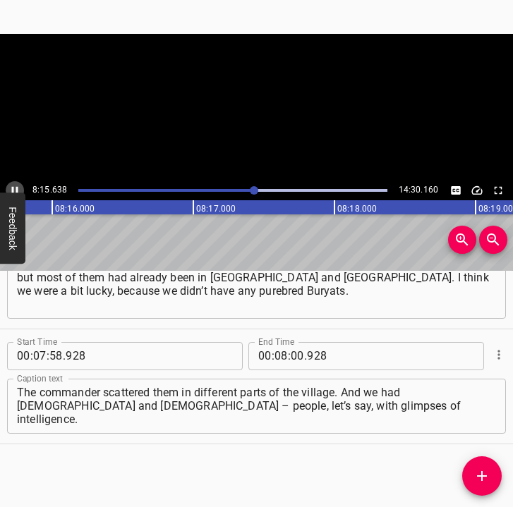
click at [16, 185] on icon "Play/Pause" at bounding box center [14, 190] width 13 height 13
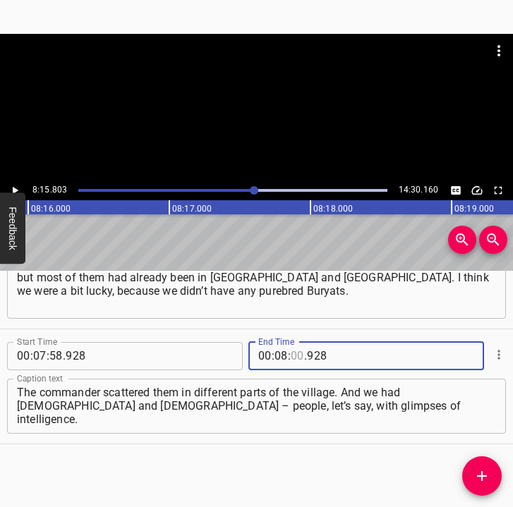
click at [293, 353] on input "number" at bounding box center [297, 356] width 13 height 28
type input "15"
type input "803"
click at [485, 477] on icon "Add Cue" at bounding box center [481, 476] width 17 height 17
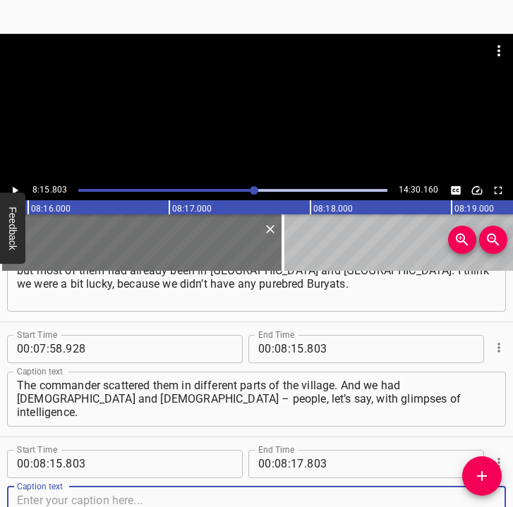
scroll to position [4313, 0]
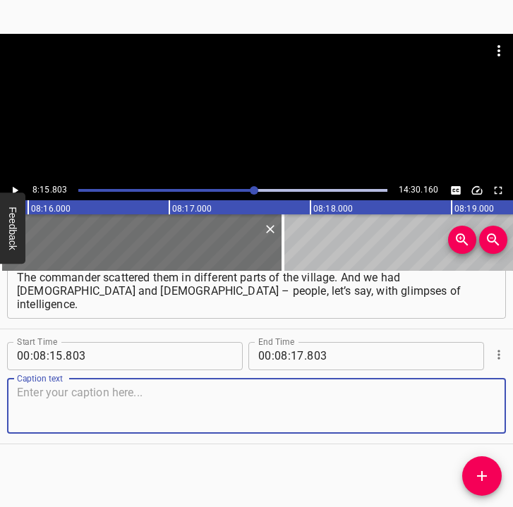
drag, startPoint x: 476, startPoint y: 413, endPoint x: 505, endPoint y: 412, distance: 29.0
click at [496, 412] on div "Start Time 00 : 08 : 15 . 803 Start Time End Time 00 : 08 : 17 . 803 End Time C…" at bounding box center [256, 386] width 513 height 114
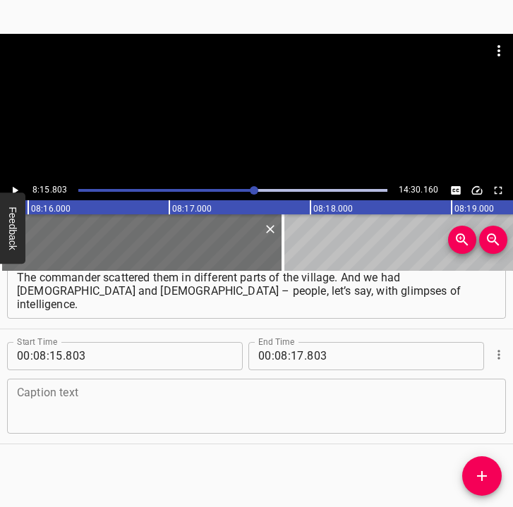
click at [68, 403] on textarea at bounding box center [256, 406] width 479 height 40
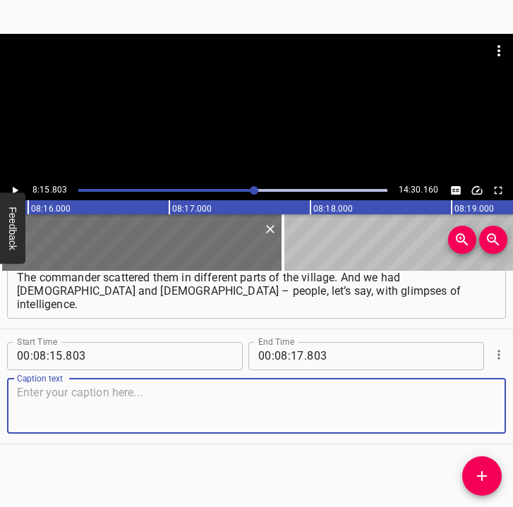
paste textarea "And for three days they put us in one room. We isolated it. More precisely, we …"
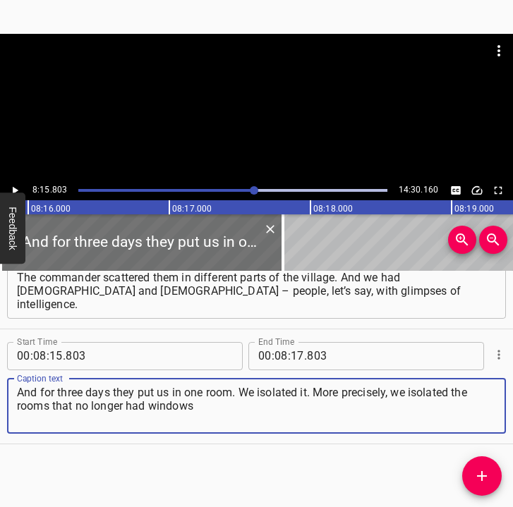
type textarea "And for three days they put us in one room. We isolated it. More precisely, we …"
click at [17, 190] on icon "Play/Pause" at bounding box center [16, 190] width 6 height 8
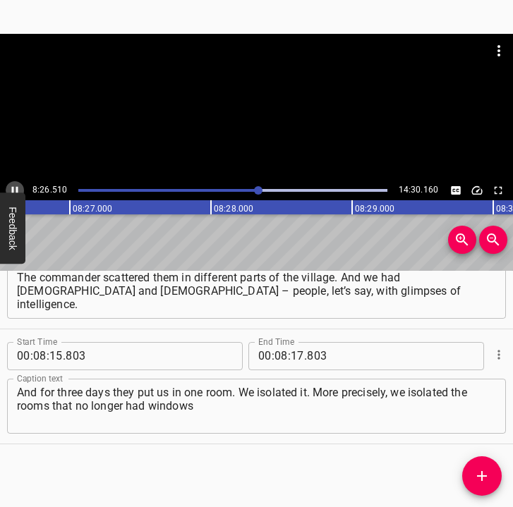
click at [13, 187] on icon "Play/Pause" at bounding box center [15, 190] width 6 height 8
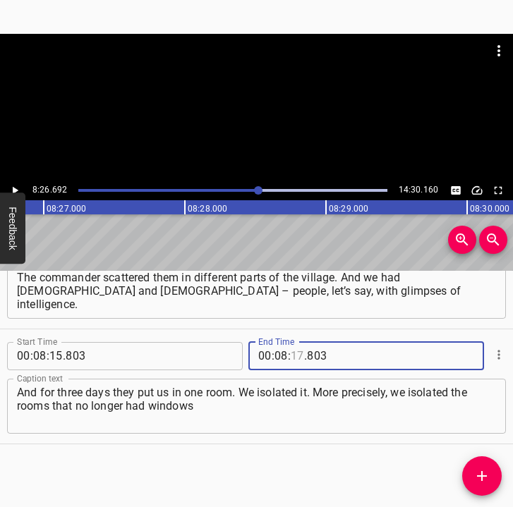
click at [291, 353] on input "number" at bounding box center [297, 356] width 13 height 28
type input "26"
type input "692"
click at [482, 474] on icon "Add Cue" at bounding box center [482, 476] width 10 height 10
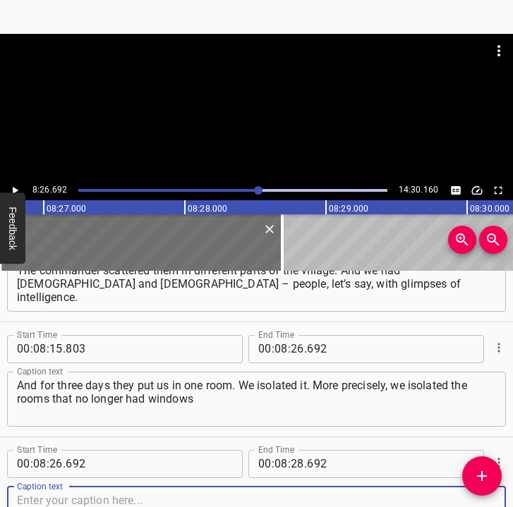
scroll to position [4428, 0]
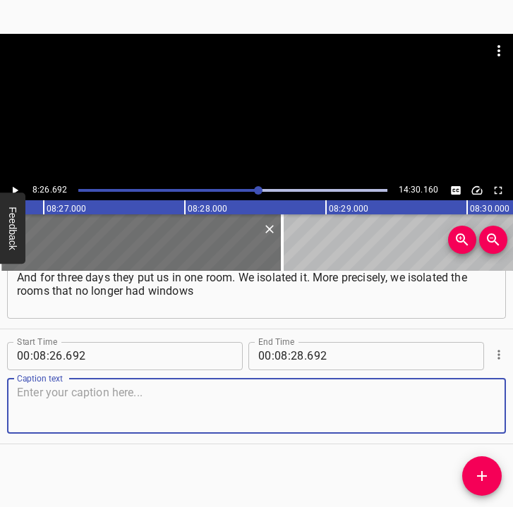
drag, startPoint x: 473, startPoint y: 418, endPoint x: 508, endPoint y: 414, distance: 35.4
click at [494, 415] on div "Start Time 00 : 08 : 26 . 692 Start Time End Time 00 : 08 : 28 . 692 End Time C…" at bounding box center [256, 386] width 513 height 114
click at [105, 415] on textarea at bounding box center [256, 406] width 479 height 40
paste textarea "and restored the gas supply to our boiler as much as possible. And at least I h…"
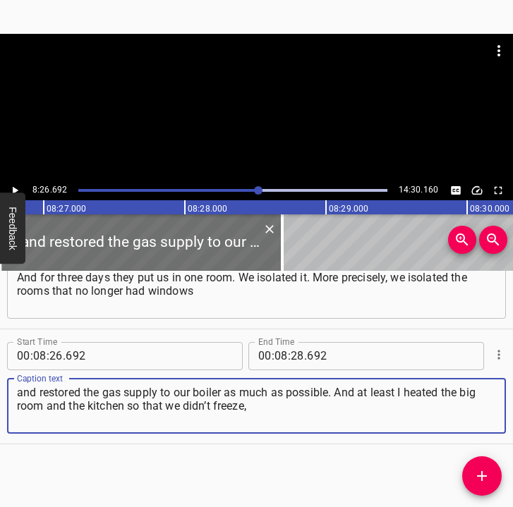
type textarea "and restored the gas supply to our boiler as much as possible. And at least I h…"
click at [11, 187] on icon "Play/Pause" at bounding box center [14, 190] width 13 height 13
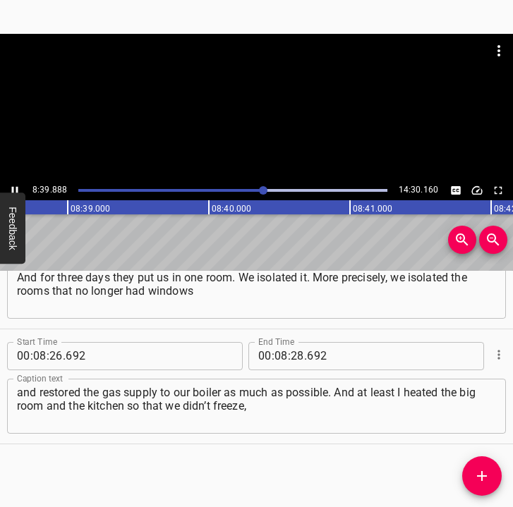
click at [254, 189] on div "Play progress" at bounding box center [108, 190] width 308 height 3
click at [16, 184] on icon "Play/Pause" at bounding box center [14, 190] width 13 height 13
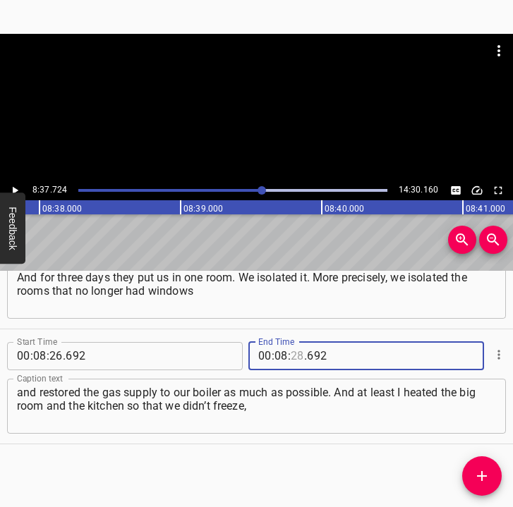
click at [291, 360] on input "number" at bounding box center [297, 356] width 13 height 28
type input "37"
type input "724"
click at [481, 475] on icon "Add Cue" at bounding box center [482, 476] width 10 height 10
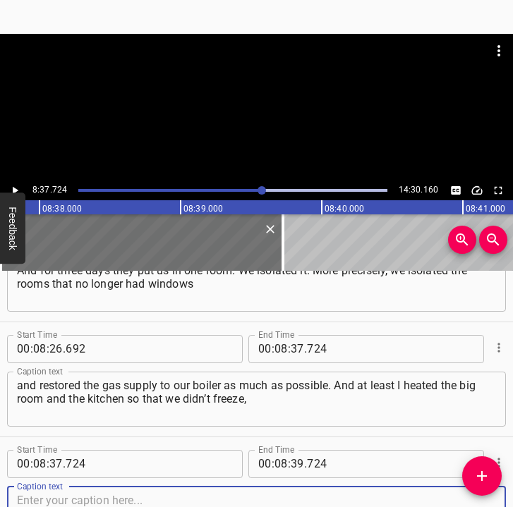
scroll to position [4543, 0]
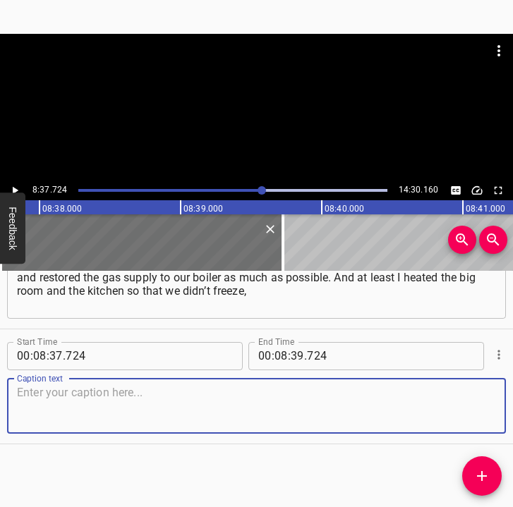
drag, startPoint x: 480, startPoint y: 410, endPoint x: 531, endPoint y: 408, distance: 50.8
click at [512, 408] on html "Caption Editor Batch Transcribe Login Sign Up Privacy Contact 8:37.724 14:30.16…" at bounding box center [256, 253] width 513 height 507
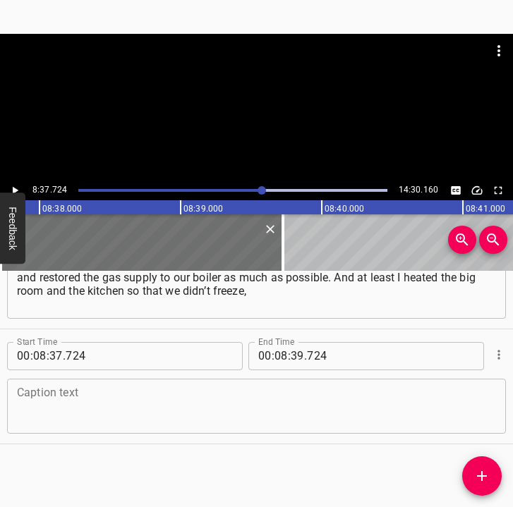
click at [77, 407] on textarea at bounding box center [256, 406] width 479 height 40
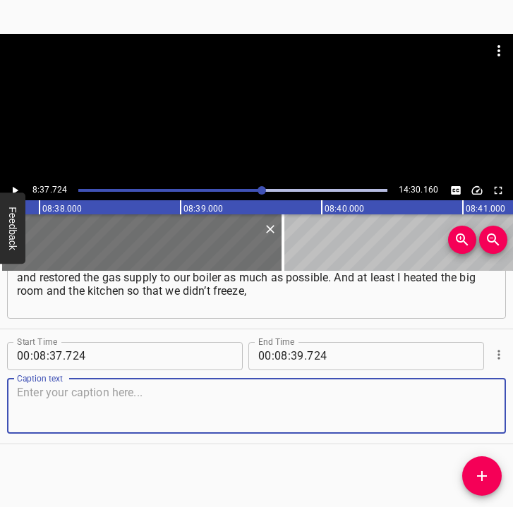
paste textarea "and the nine of us stayed together with the dog. They stayed with us for three …"
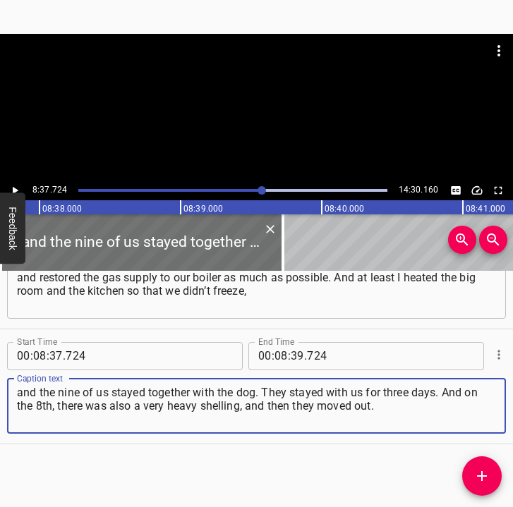
type textarea "and the nine of us stayed together with the dog. They stayed with us for three …"
click at [15, 188] on icon "Play/Pause" at bounding box center [14, 190] width 13 height 13
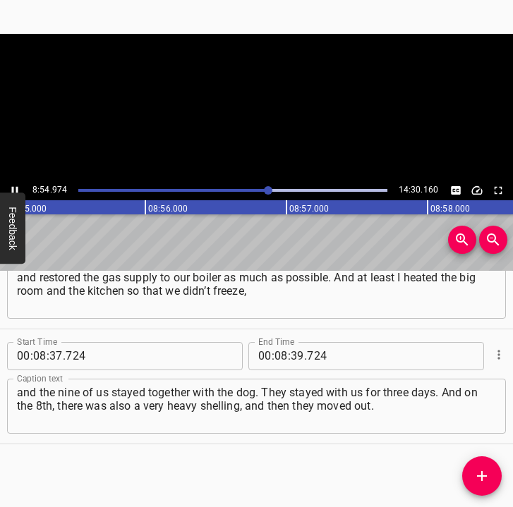
click at [12, 189] on icon "Play/Pause" at bounding box center [15, 190] width 6 height 8
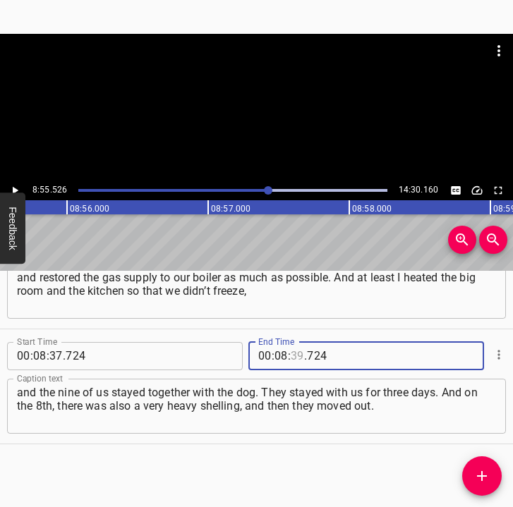
click at [295, 355] on input "number" at bounding box center [297, 356] width 13 height 28
type input "55"
type input "526"
click at [481, 476] on icon "Add Cue" at bounding box center [482, 476] width 10 height 10
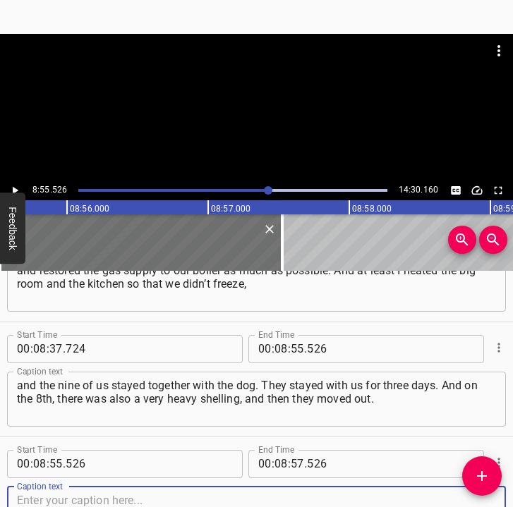
scroll to position [4658, 0]
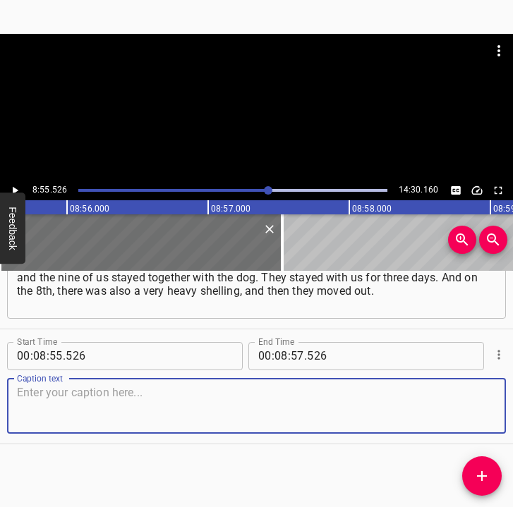
drag, startPoint x: 479, startPoint y: 415, endPoint x: 508, endPoint y: 409, distance: 29.5
click at [508, 409] on div "Start Time 00 : 00 : 05 . 763 Start Time End Time 00 : 00 : 17 . 712 End Time C…" at bounding box center [256, 389] width 513 height 237
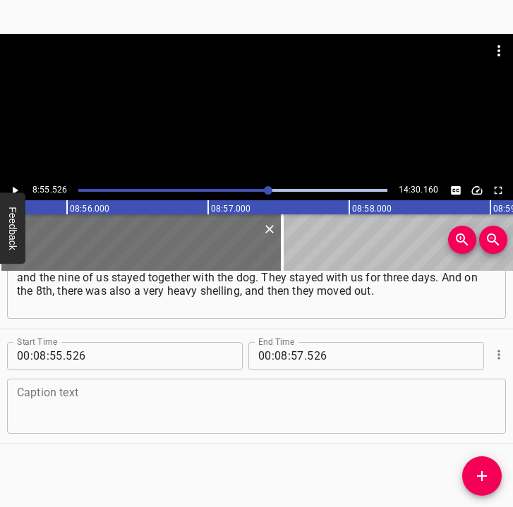
click at [78, 420] on textarea at bounding box center [256, 406] width 479 height 40
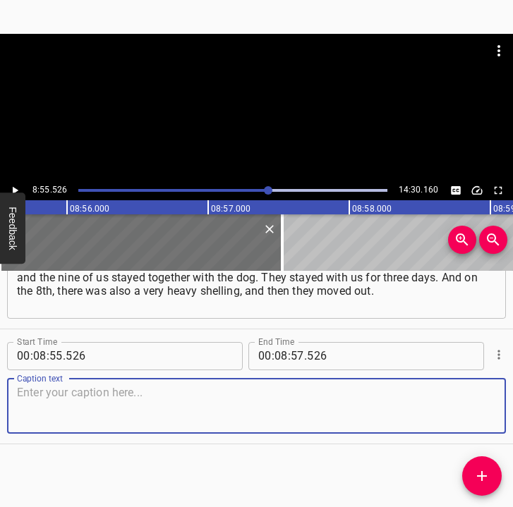
paste textarea "And the next units that came to us did not bother us. But there was an agreemen…"
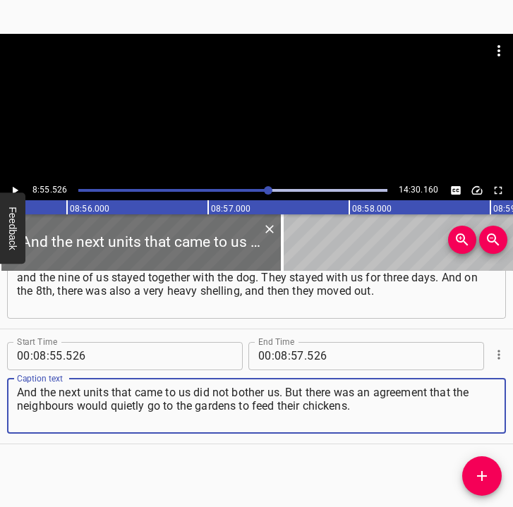
type textarea "And the next units that came to us did not bother us. But there was an agreemen…"
click at [12, 190] on icon "Play/Pause" at bounding box center [14, 190] width 13 height 13
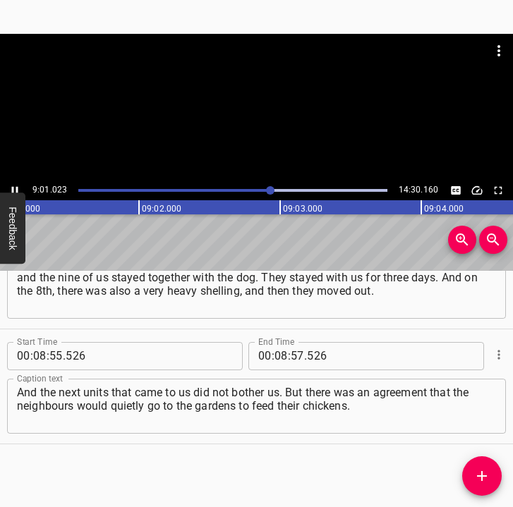
scroll to position [0, 76312]
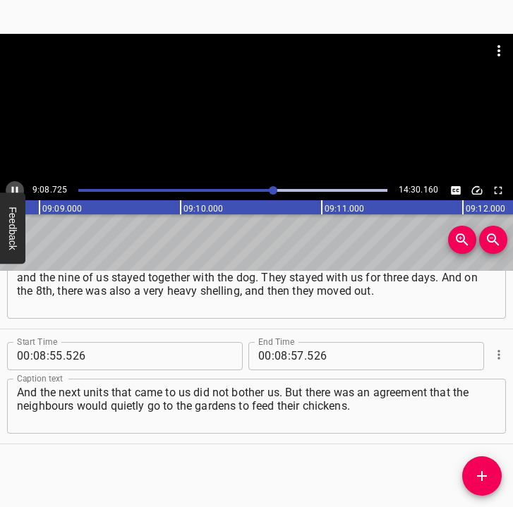
click at [13, 186] on icon "Play/Pause" at bounding box center [14, 190] width 13 height 13
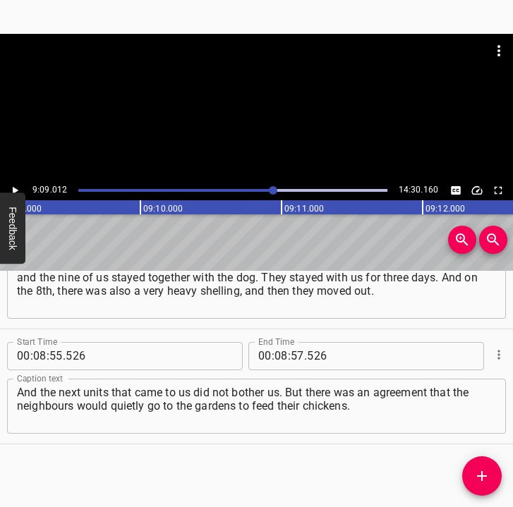
scroll to position [0, 77439]
click at [13, 186] on icon "Play/Pause" at bounding box center [14, 190] width 13 height 13
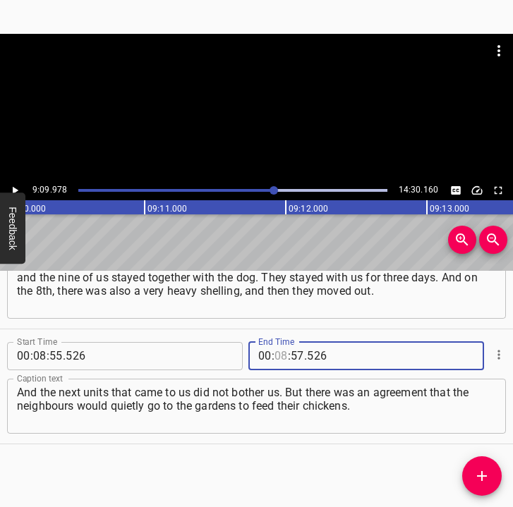
click at [278, 354] on input "number" at bounding box center [280, 356] width 13 height 28
type input "09"
type input "9"
type input "57"
type input "09"
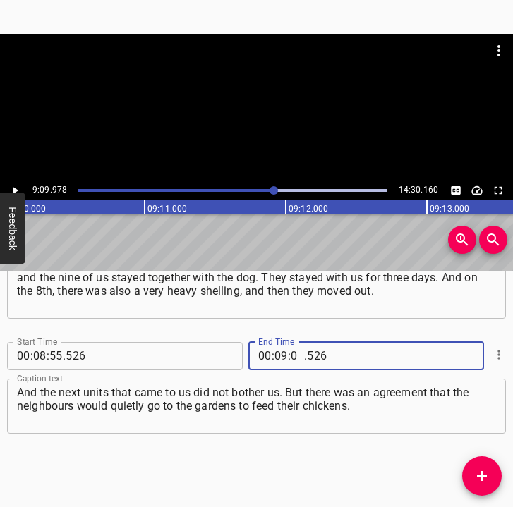
type input "09"
type input "978"
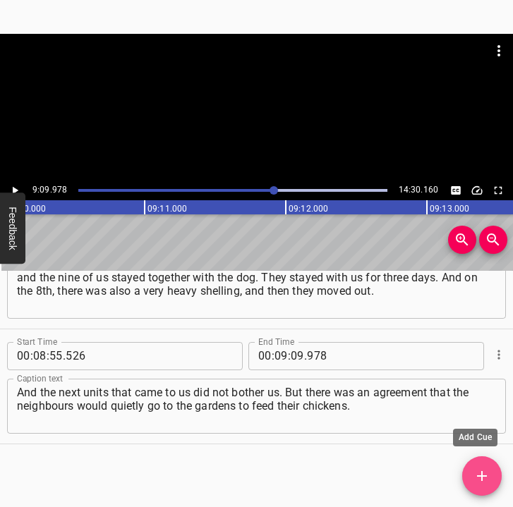
click at [477, 473] on icon "Add Cue" at bounding box center [481, 476] width 17 height 17
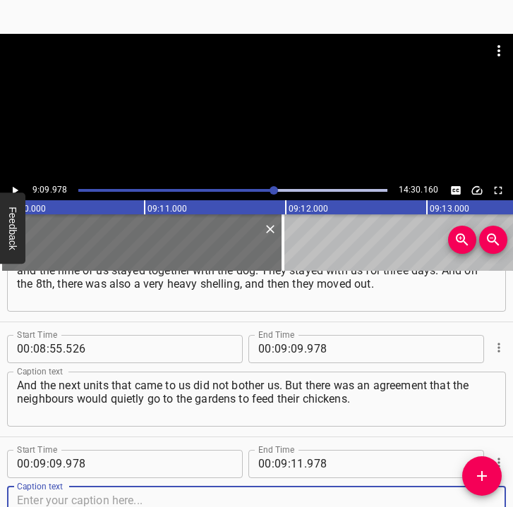
scroll to position [4773, 0]
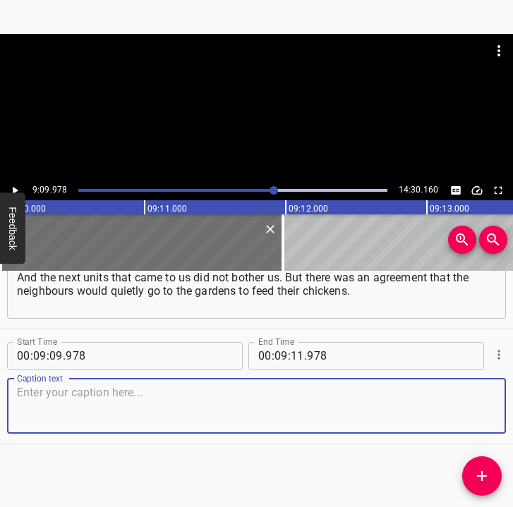
drag, startPoint x: 480, startPoint y: 412, endPoint x: 502, endPoint y: 408, distance: 22.1
click at [494, 410] on div "Start Time 00 : 09 : 09 . 978 Start Time End Time 00 : 09 : 11 . 978 End Time C…" at bounding box center [256, 386] width 513 height 114
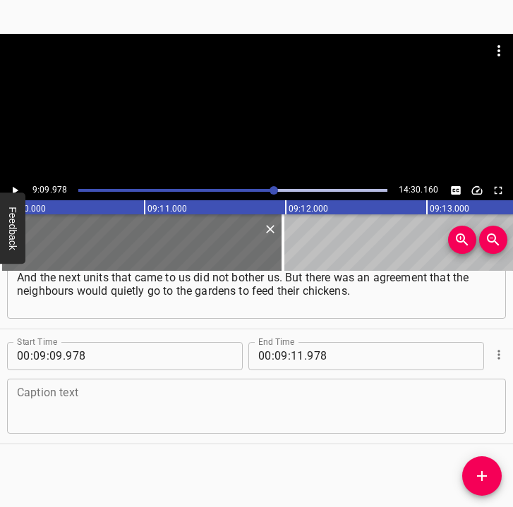
click at [60, 427] on div "Caption text" at bounding box center [256, 406] width 499 height 55
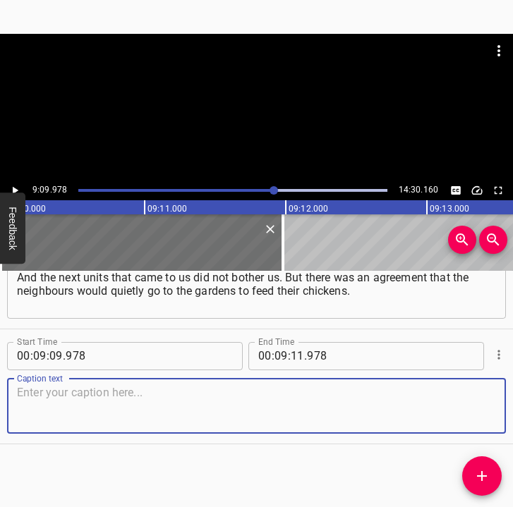
paste textarea "And I, in fact, have children. And for some reason it happened that they [the […"
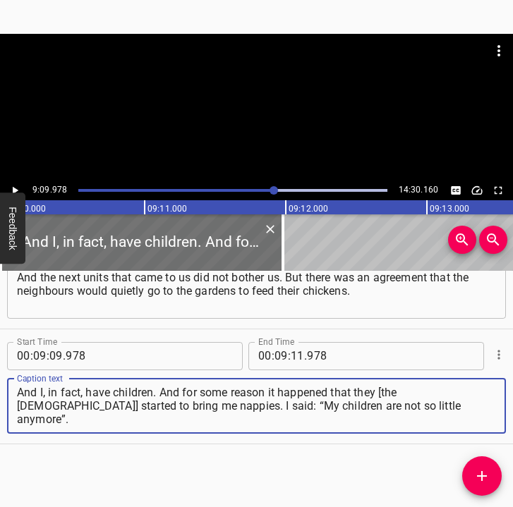
type textarea "And I, in fact, have children. And for some reason it happened that they [the […"
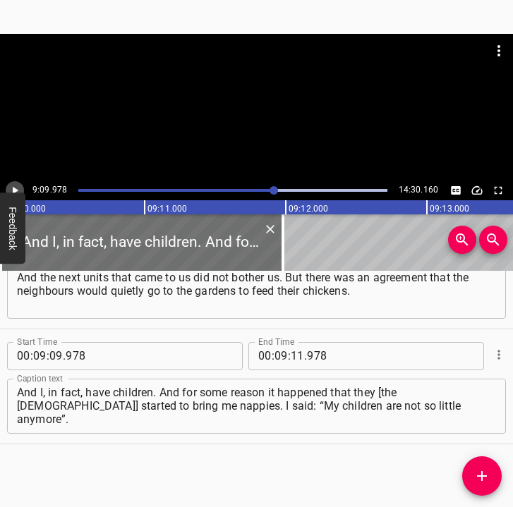
click at [16, 188] on icon "Play/Pause" at bounding box center [14, 190] width 13 height 13
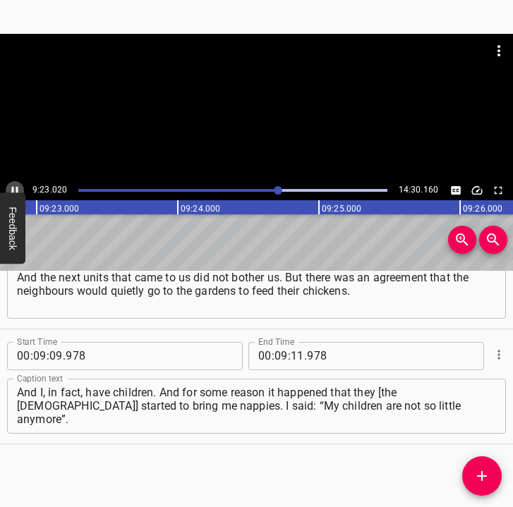
click at [11, 188] on icon "Play/Pause" at bounding box center [14, 190] width 13 height 13
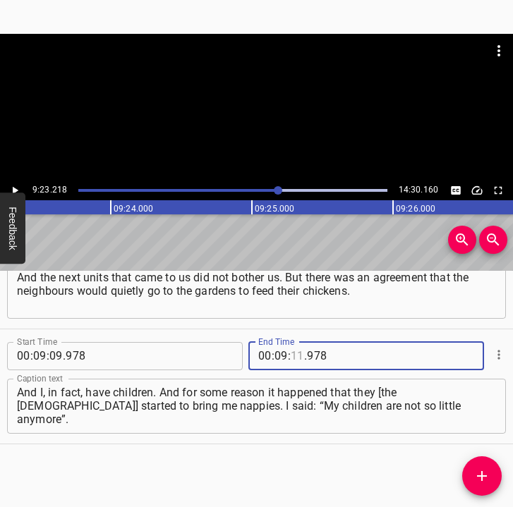
click at [296, 357] on input "number" at bounding box center [297, 356] width 13 height 28
type input "23"
type input "218"
click at [480, 474] on icon "Add Cue" at bounding box center [481, 476] width 17 height 17
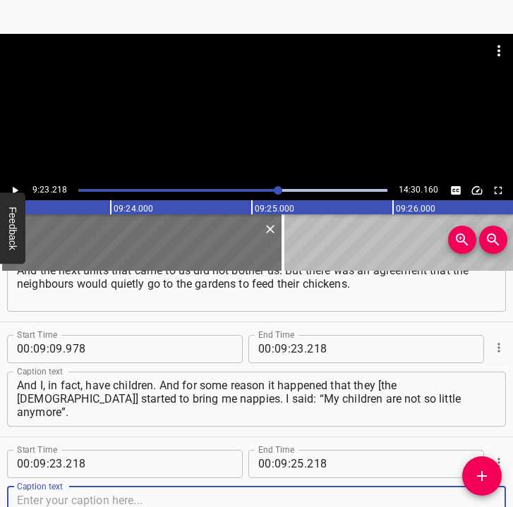
scroll to position [4887, 0]
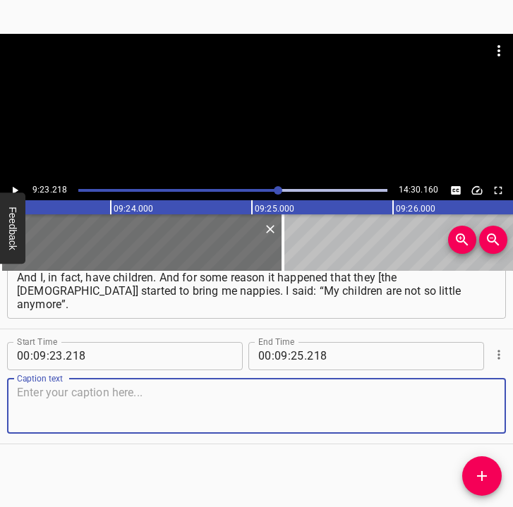
drag, startPoint x: 467, startPoint y: 421, endPoint x: 511, endPoint y: 407, distance: 46.6
click at [484, 412] on div "Caption text" at bounding box center [256, 406] width 499 height 55
click at [164, 398] on textarea at bounding box center [256, 406] width 479 height 40
paste textarea "And then I also... I was outraged that they brought me stolen goods, and I said…"
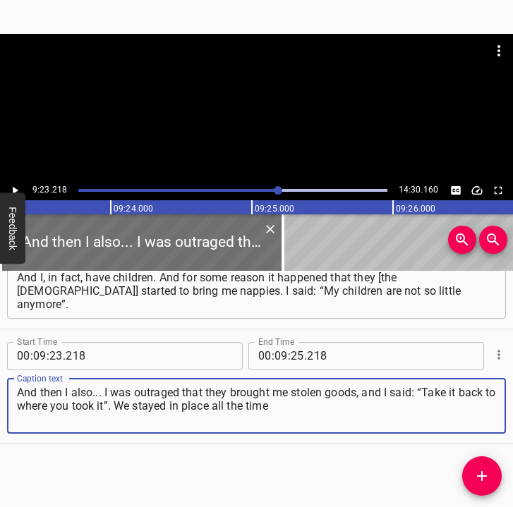
type textarea "And then I also... I was outraged that they brought me stolen goods, and I said…"
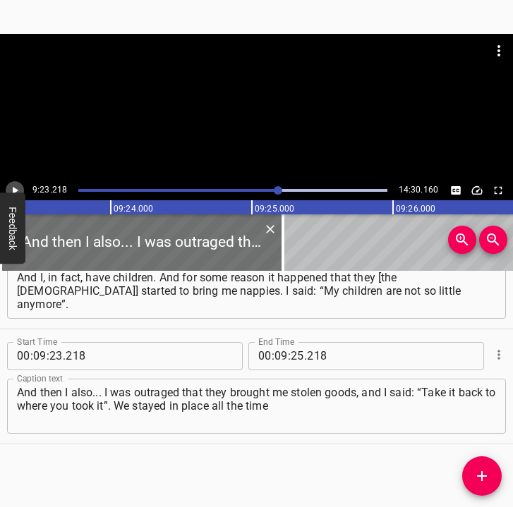
click at [15, 185] on icon "Play/Pause" at bounding box center [14, 190] width 13 height 13
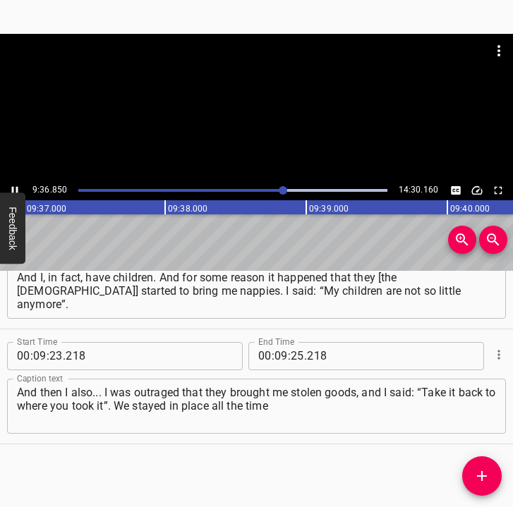
click at [15, 187] on icon "Play/Pause" at bounding box center [14, 190] width 13 height 13
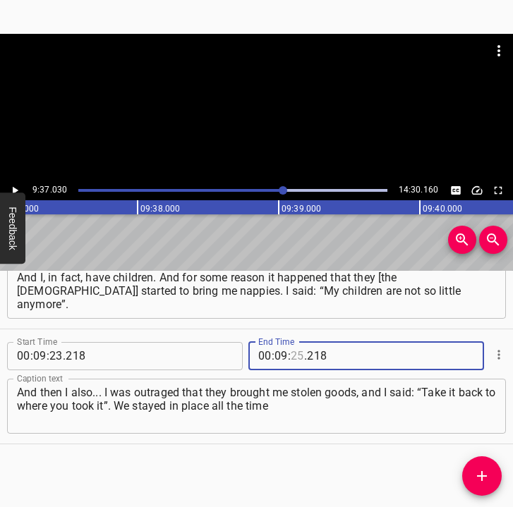
click at [291, 345] on input "number" at bounding box center [297, 356] width 13 height 28
type input "37"
type input "030"
click at [485, 465] on button "Add Cue" at bounding box center [481, 475] width 39 height 39
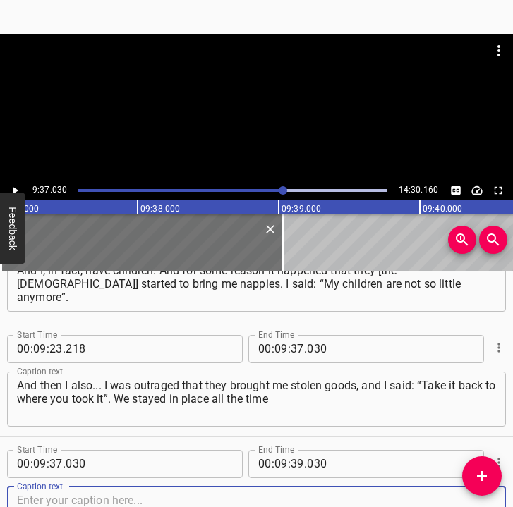
scroll to position [5002, 0]
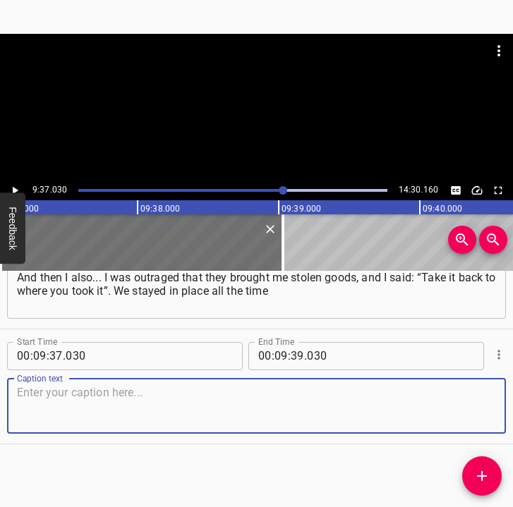
drag, startPoint x: 468, startPoint y: 408, endPoint x: 478, endPoint y: 407, distance: 10.7
click at [473, 408] on textarea at bounding box center [256, 406] width 479 height 40
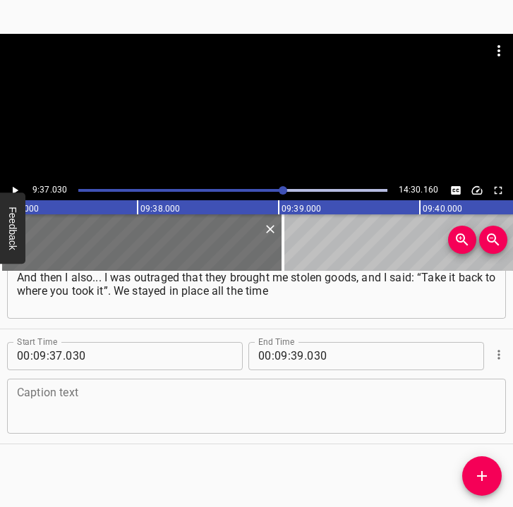
click at [70, 410] on textarea at bounding box center [256, 406] width 479 height 40
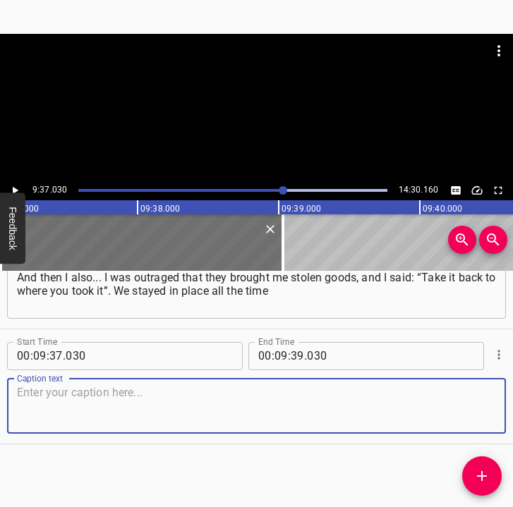
paste textarea "during the occupation, we could not move anywhere. I was very worried because m…"
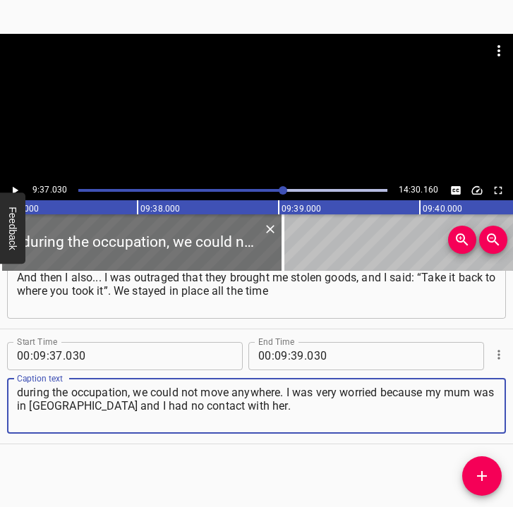
type textarea "during the occupation, we could not move anywhere. I was very worried because m…"
click at [13, 185] on icon "Play/Pause" at bounding box center [14, 190] width 13 height 13
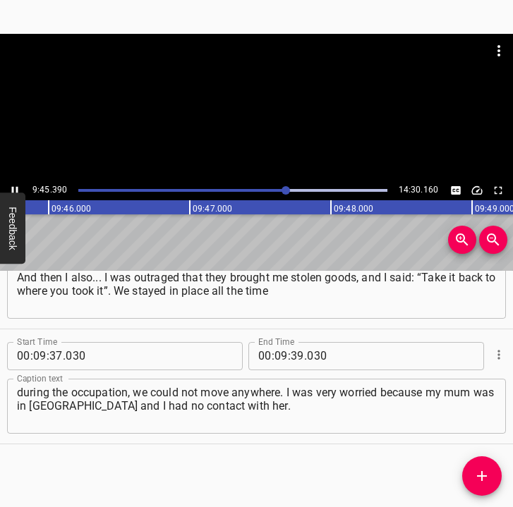
click at [12, 188] on icon "Play/Pause" at bounding box center [15, 190] width 6 height 8
click at [12, 188] on icon "Play/Pause" at bounding box center [14, 190] width 13 height 13
click at [12, 188] on icon "Play/Pause" at bounding box center [15, 190] width 6 height 8
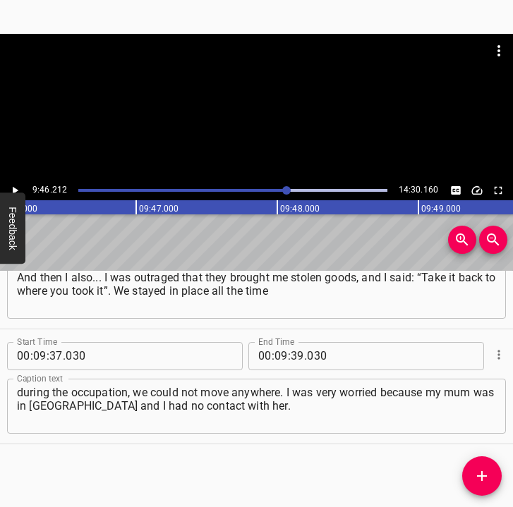
scroll to position [0, 82687]
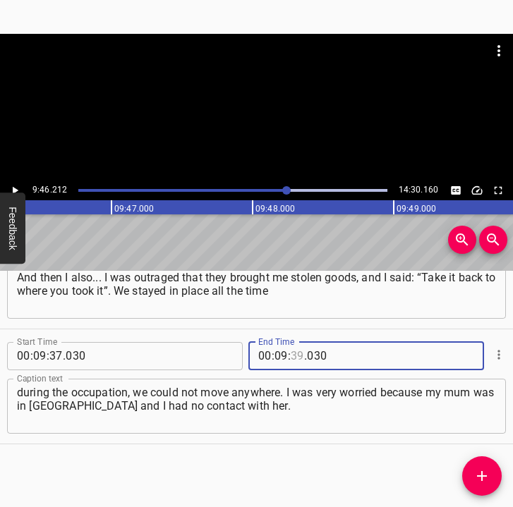
click at [291, 356] on input "number" at bounding box center [297, 356] width 13 height 28
type input "46"
type input "212"
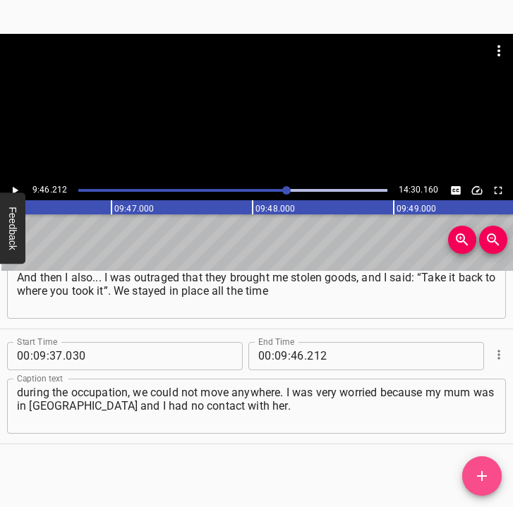
click at [480, 475] on icon "Add Cue" at bounding box center [482, 476] width 10 height 10
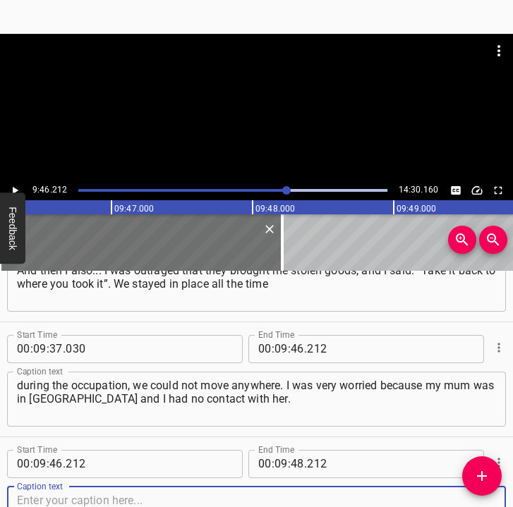
scroll to position [5117, 0]
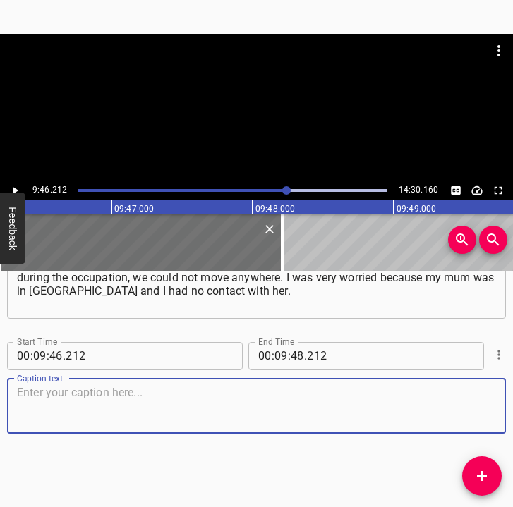
drag, startPoint x: 483, startPoint y: 425, endPoint x: 504, endPoint y: 416, distance: 22.8
click at [497, 419] on div "Start Time 00 : 09 : 46 . 212 Start Time End Time 00 : 09 : 48 . 212 End Time C…" at bounding box center [256, 386] width 513 height 114
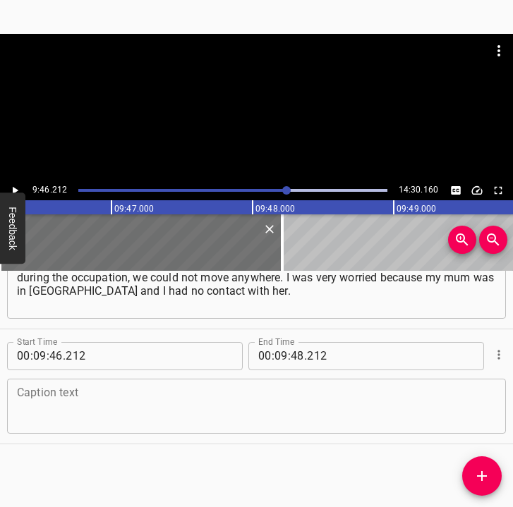
click at [121, 397] on textarea at bounding box center [256, 406] width 479 height 40
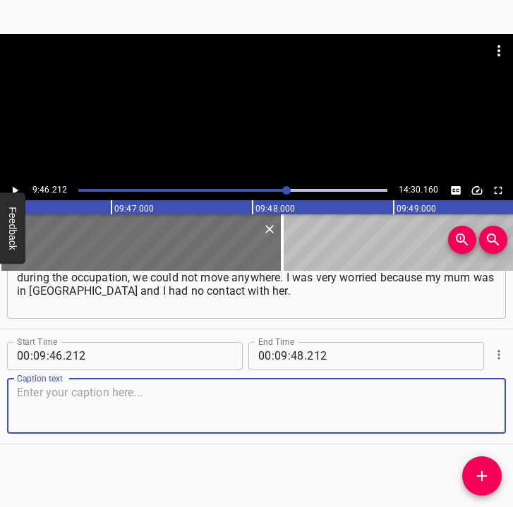
paste textarea "Our movement on the streets was very, very limited. And in order not to be harm…"
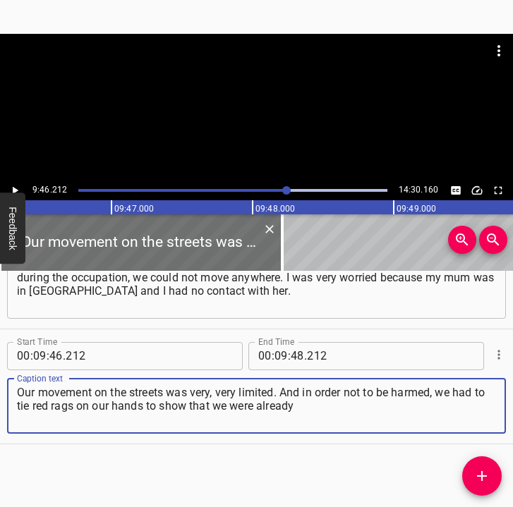
type textarea "Our movement on the streets was very, very limited. And in order not to be harm…"
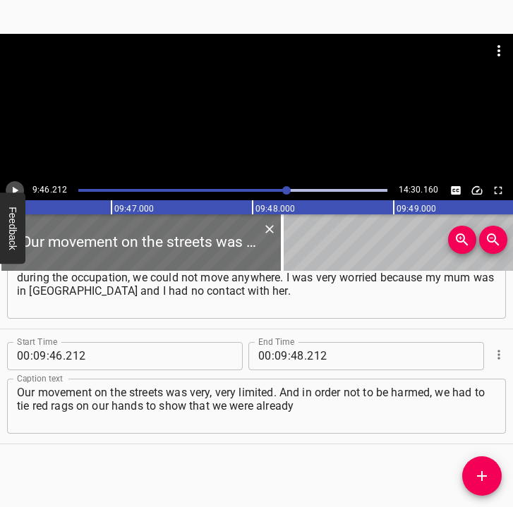
click at [15, 188] on icon "Play/Pause" at bounding box center [14, 190] width 13 height 13
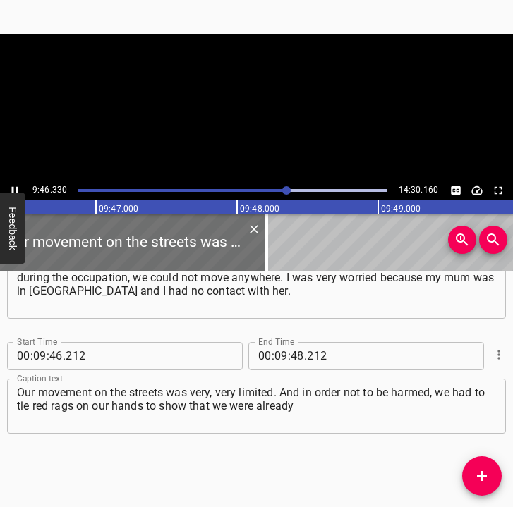
scroll to position [0, 82740]
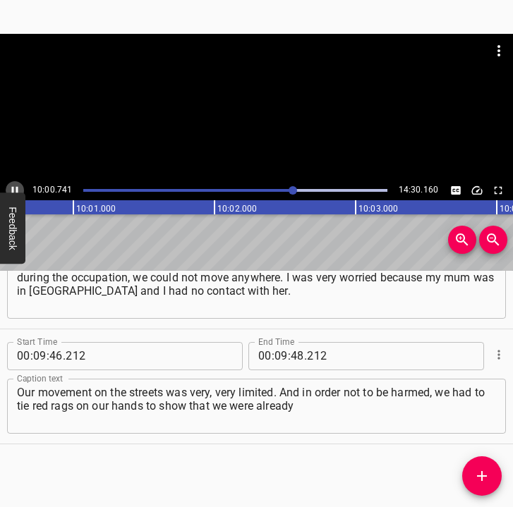
click at [13, 188] on icon "Play/Pause" at bounding box center [15, 190] width 6 height 8
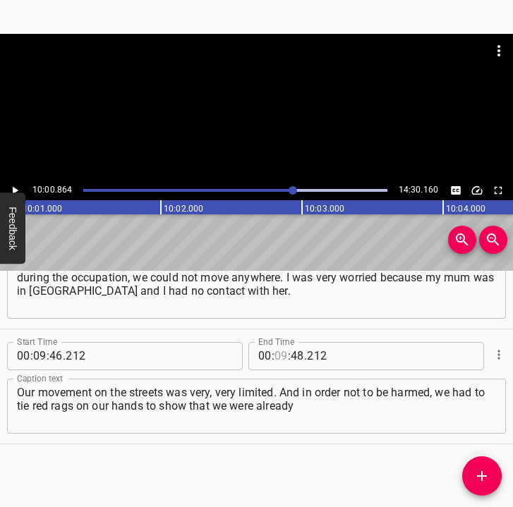
click at [274, 356] on input "number" at bounding box center [280, 356] width 13 height 28
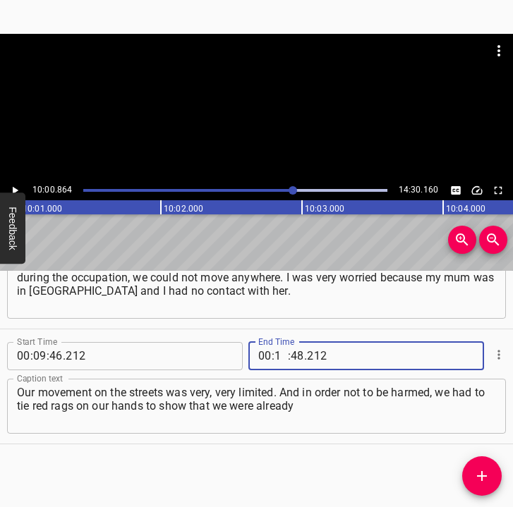
type input "10"
type input "00"
type input "864"
click at [480, 473] on icon "Add Cue" at bounding box center [481, 476] width 17 height 17
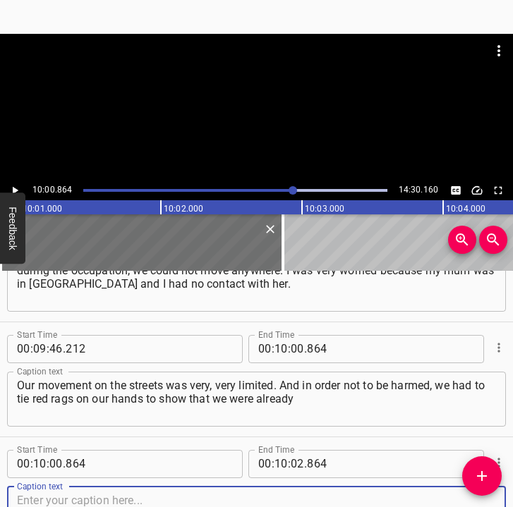
scroll to position [5232, 0]
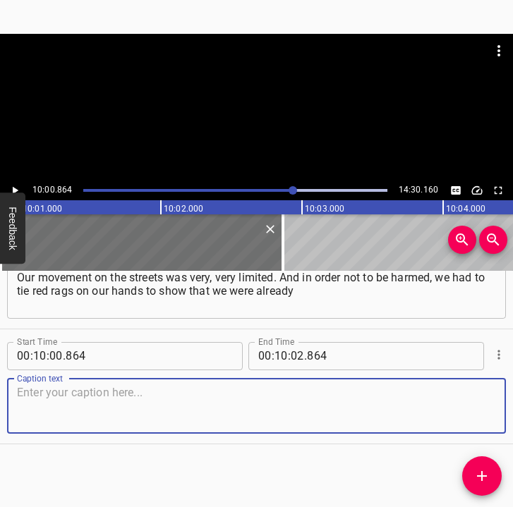
drag, startPoint x: 475, startPoint y: 414, endPoint x: 512, endPoint y: 408, distance: 37.1
click at [512, 408] on div "Start Time 00 : 00 : 05 . 763 Start Time End Time 00 : 00 : 17 . 712 End Time C…" at bounding box center [256, 389] width 513 height 237
click at [77, 420] on textarea at bounding box center [256, 406] width 479 height 40
paste textarea "a verified contingent, so to speak. And until the 30th... And the most painful …"
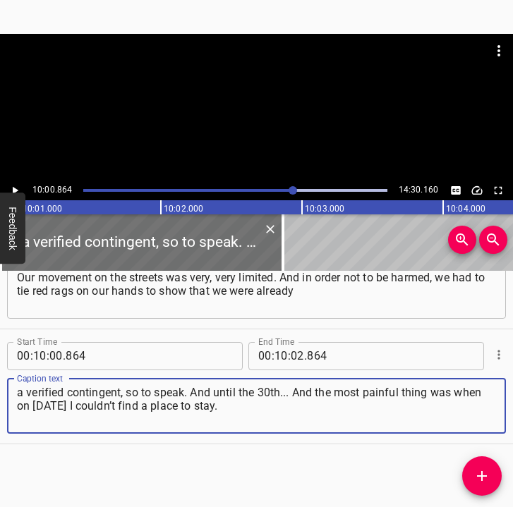
type textarea "a verified contingent, so to speak. And until the 30th... And the most painful …"
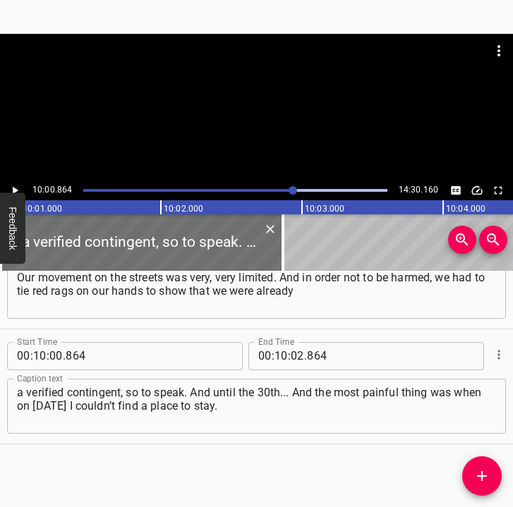
click at [17, 180] on div at bounding box center [256, 107] width 513 height 147
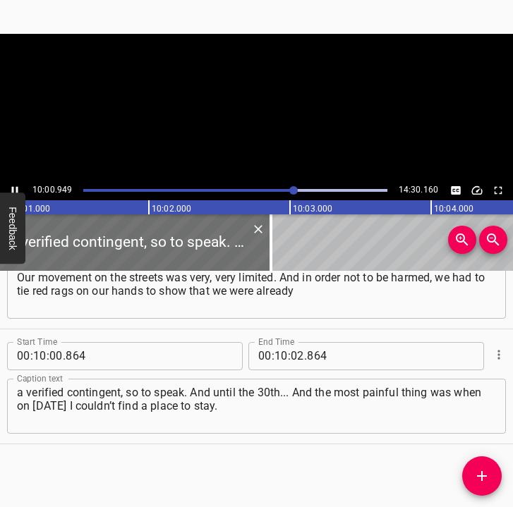
scroll to position [0, 84803]
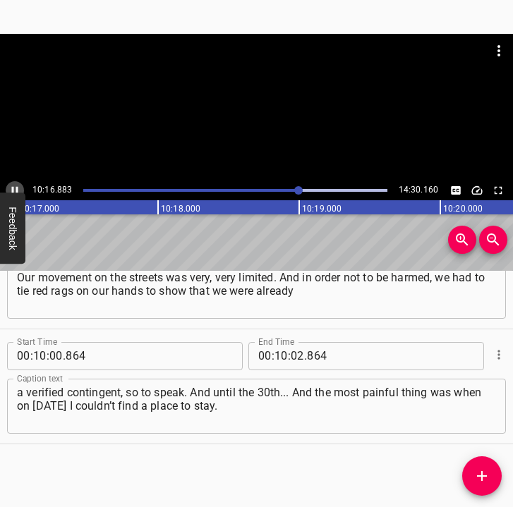
click at [17, 187] on icon "Play/Pause" at bounding box center [15, 190] width 6 height 8
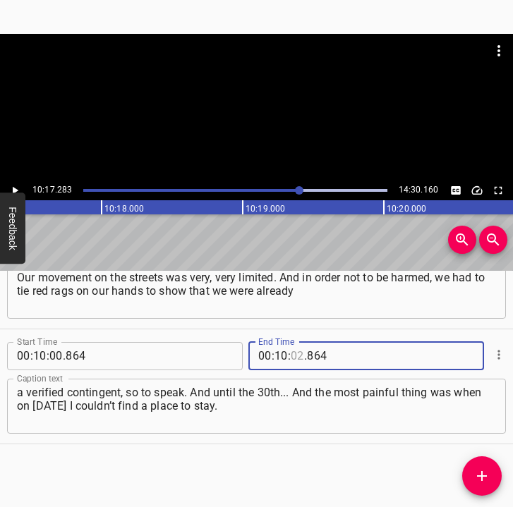
click at [293, 358] on input "number" at bounding box center [297, 356] width 13 height 28
type input "17"
type input "283"
click at [477, 464] on button "Add Cue" at bounding box center [481, 475] width 39 height 39
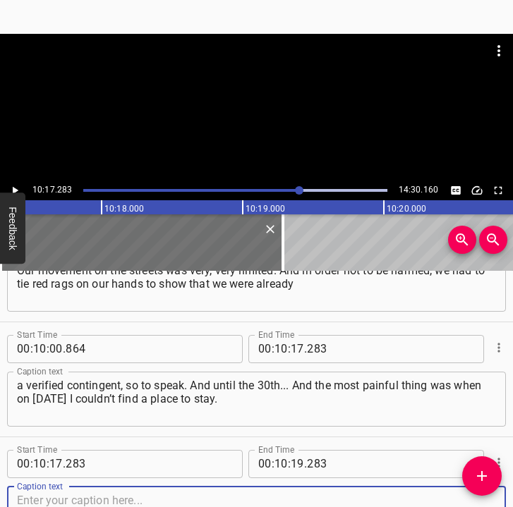
scroll to position [5347, 0]
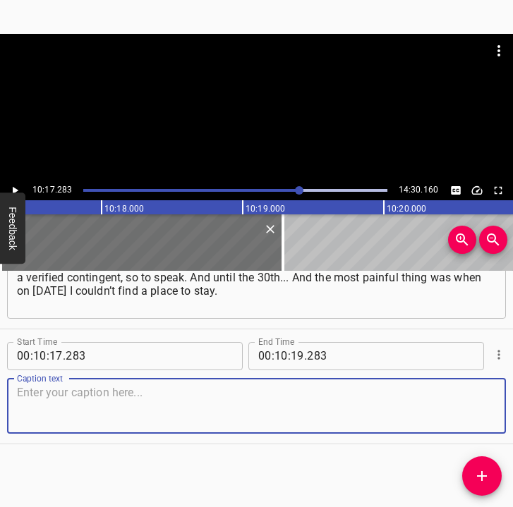
drag, startPoint x: 472, startPoint y: 420, endPoint x: 503, endPoint y: 406, distance: 33.8
click at [493, 409] on div "Caption text" at bounding box center [256, 406] width 499 height 55
click at [88, 403] on textarea at bounding box center [256, 406] width 479 height 40
paste textarea "I didn’t understand what was happening, I was constantly in a very anxious stat…"
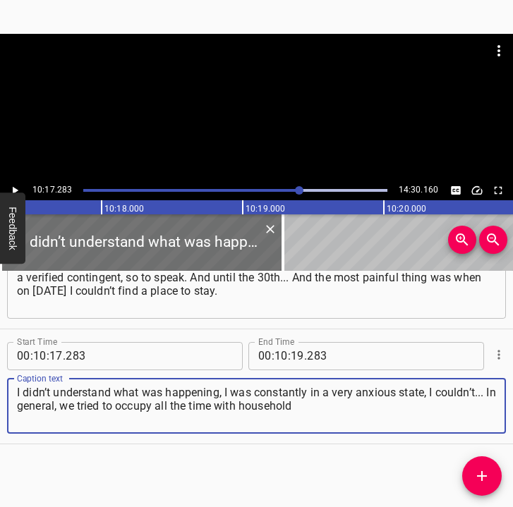
type textarea "I didn’t understand what was happening, I was constantly in a very anxious stat…"
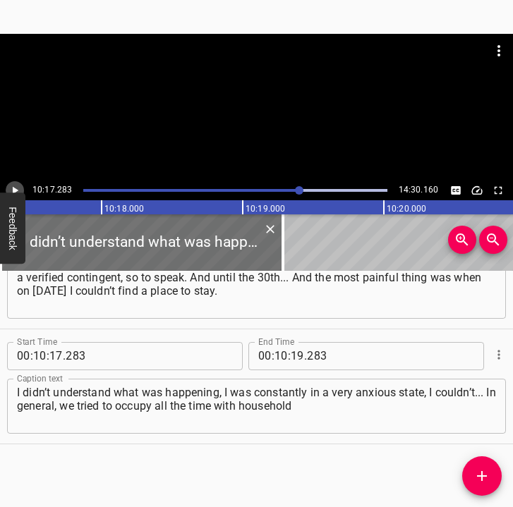
click at [17, 190] on icon "Play/Pause" at bounding box center [16, 190] width 6 height 8
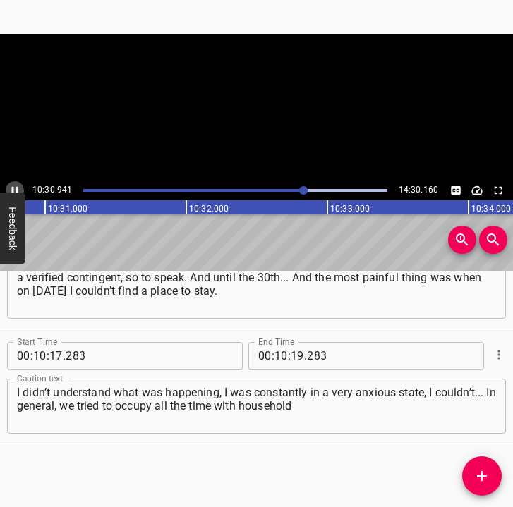
click at [16, 188] on icon "Play/Pause" at bounding box center [15, 190] width 6 height 8
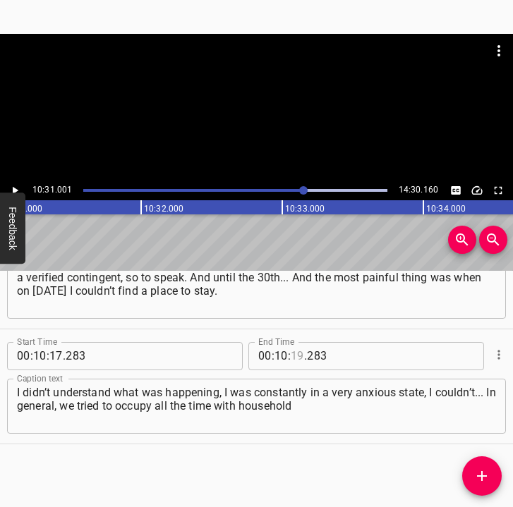
click at [297, 354] on input "number" at bounding box center [297, 356] width 13 height 28
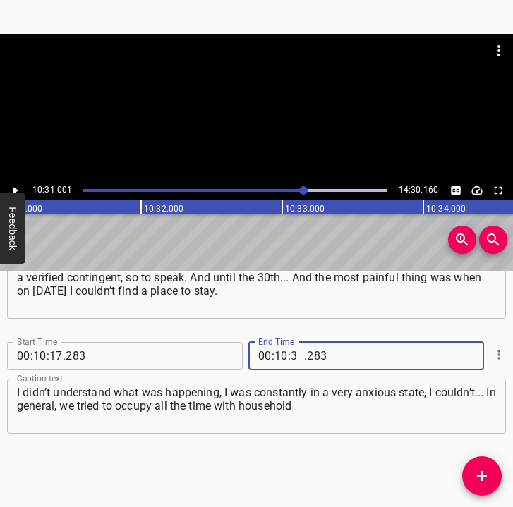
type input "31"
type input "001"
click at [487, 475] on icon "Add Cue" at bounding box center [482, 476] width 10 height 10
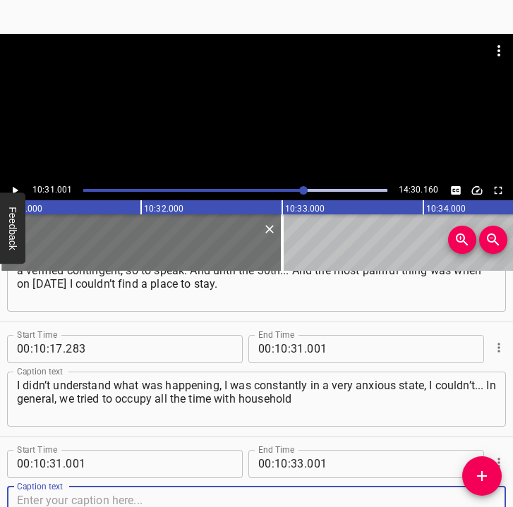
scroll to position [5462, 0]
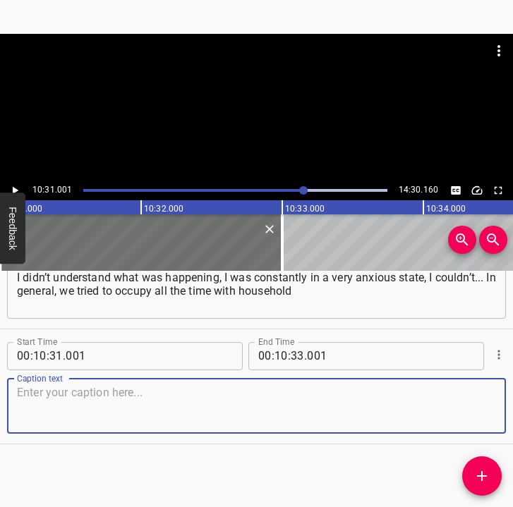
click at [469, 389] on textarea at bounding box center [256, 406] width 479 height 40
click at [61, 403] on textarea at bounding box center [256, 406] width 479 height 40
paste textarea "chores or games. We even played Monopoly with the kids. That is, in between the…"
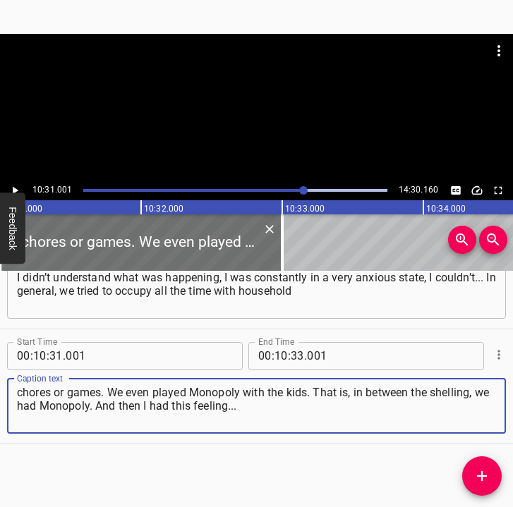
type textarea "chores or games. We even played Monopoly with the kids. That is, in between the…"
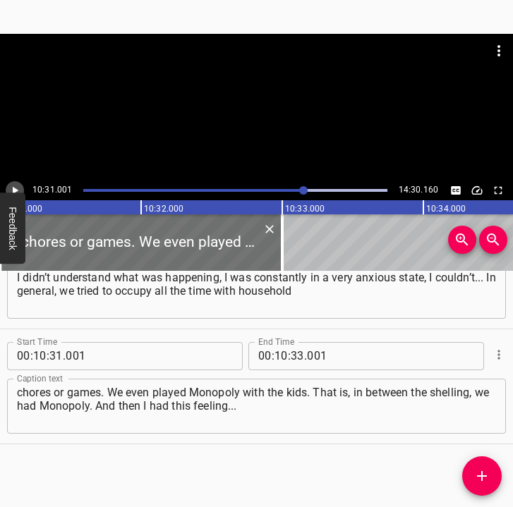
click at [13, 188] on icon "Play/Pause" at bounding box center [14, 190] width 13 height 13
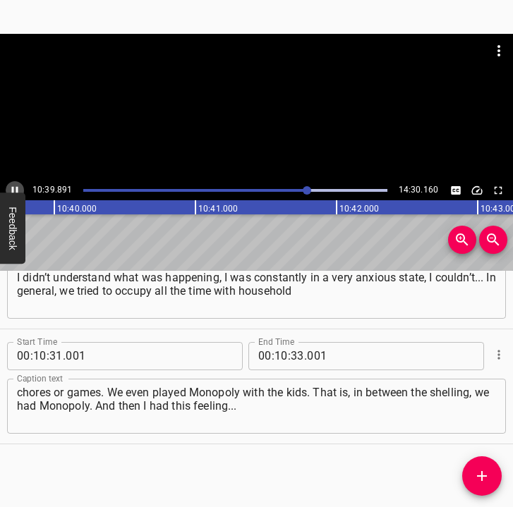
click at [13, 186] on icon "Play/Pause" at bounding box center [14, 190] width 13 height 13
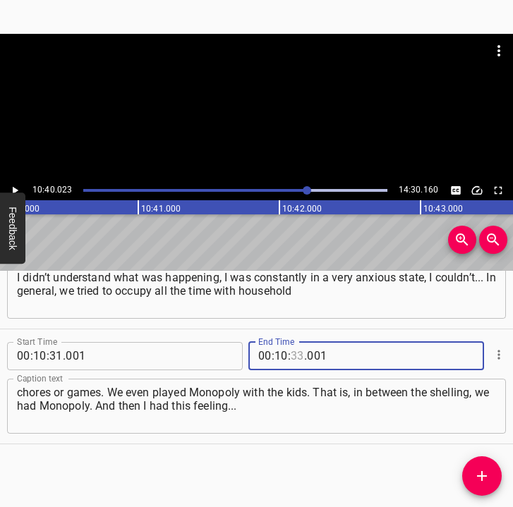
click at [296, 354] on input "number" at bounding box center [297, 356] width 13 height 28
type input "40"
type input "023"
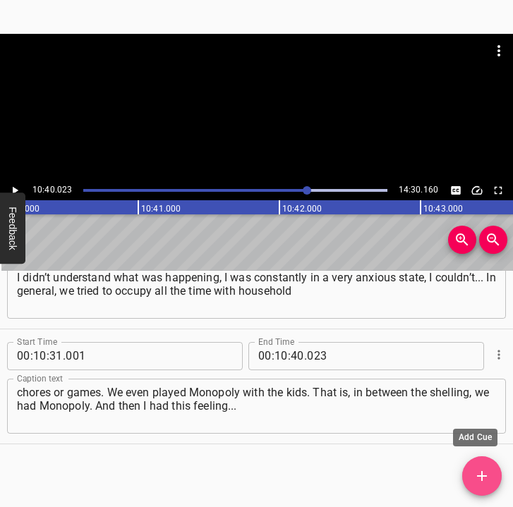
click at [480, 474] on icon "Add Cue" at bounding box center [481, 476] width 17 height 17
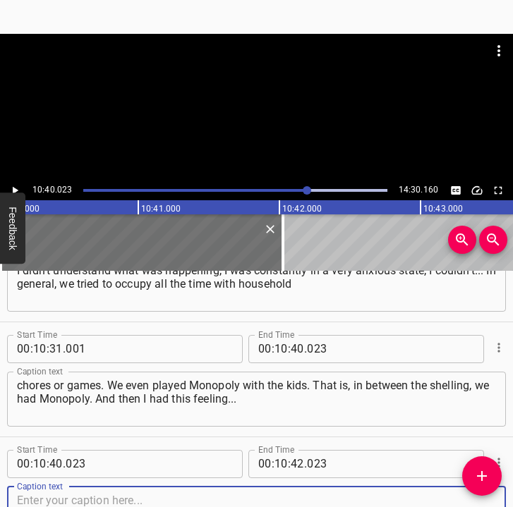
scroll to position [5577, 0]
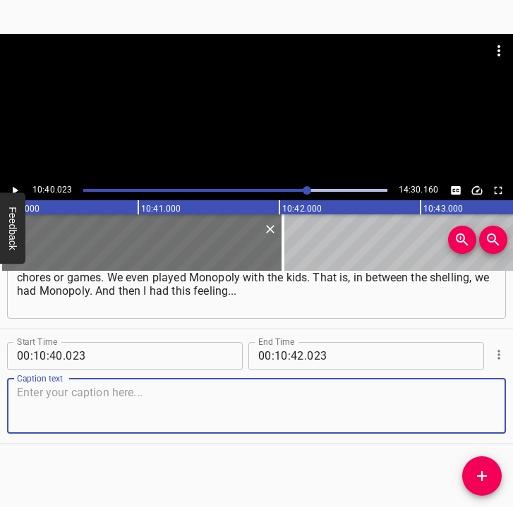
drag, startPoint x: 473, startPoint y: 417, endPoint x: 504, endPoint y: 408, distance: 33.0
click at [504, 408] on div "Start Time 00 : 00 : 05 . 763 Start Time End Time 00 : 00 : 17 . 712 End Time C…" at bounding box center [256, 389] width 513 height 237
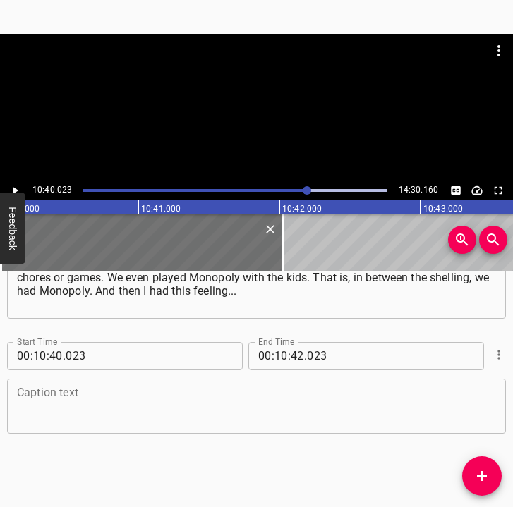
click at [35, 402] on textarea at bounding box center [256, 406] width 479 height 40
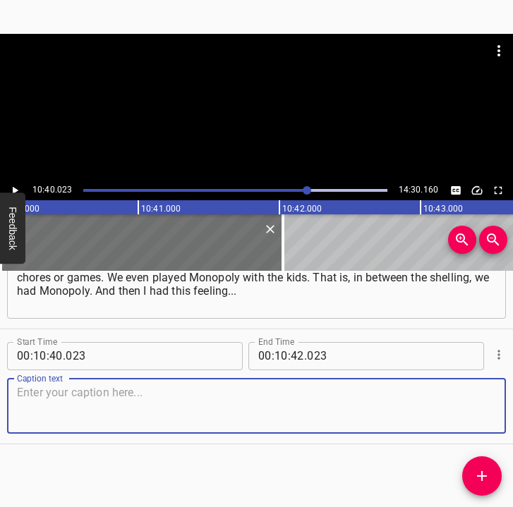
paste textarea "I didn’t understand what was happening. In the afternoon, the shelling started,…"
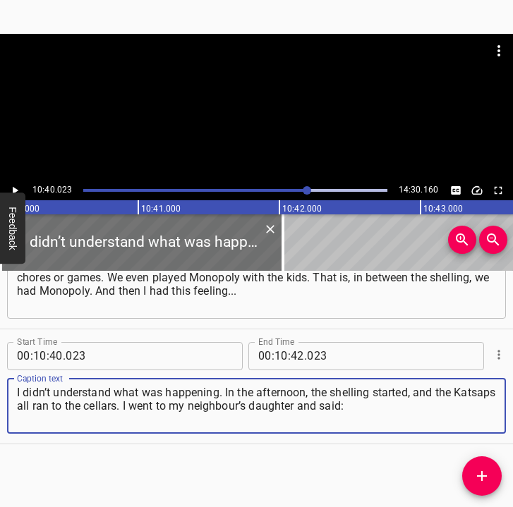
type textarea "I didn’t understand what was happening. In the afternoon, the shelling started,…"
click at [8, 188] on icon "Play/Pause" at bounding box center [14, 190] width 13 height 13
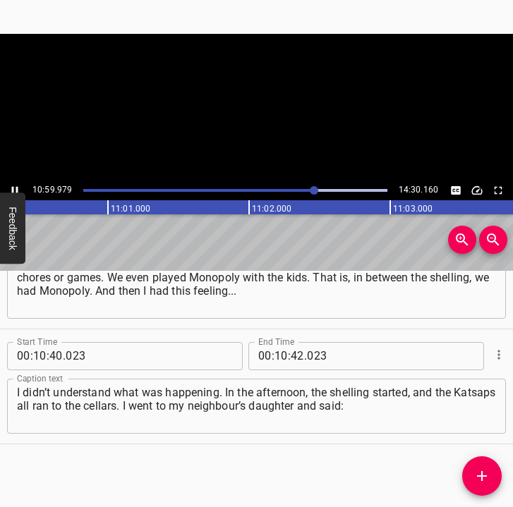
click at [15, 184] on icon "Play/Pause" at bounding box center [14, 190] width 13 height 13
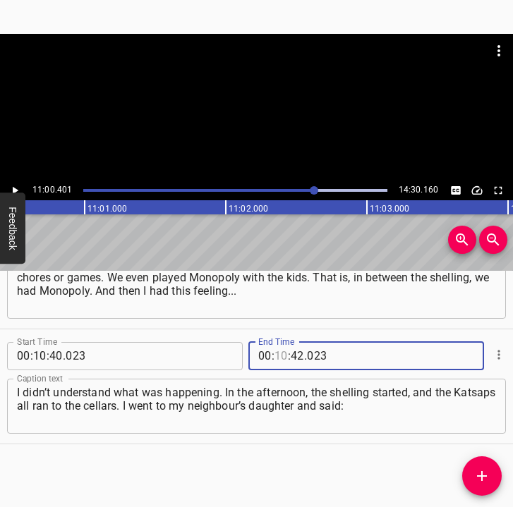
click at [281, 353] on input "number" at bounding box center [280, 356] width 13 height 28
type input "11"
type input "00"
type input "401"
click at [477, 478] on icon "Add Cue" at bounding box center [481, 476] width 17 height 17
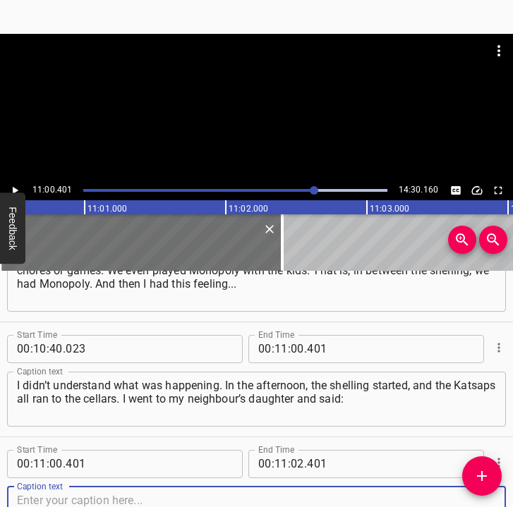
scroll to position [5692, 0]
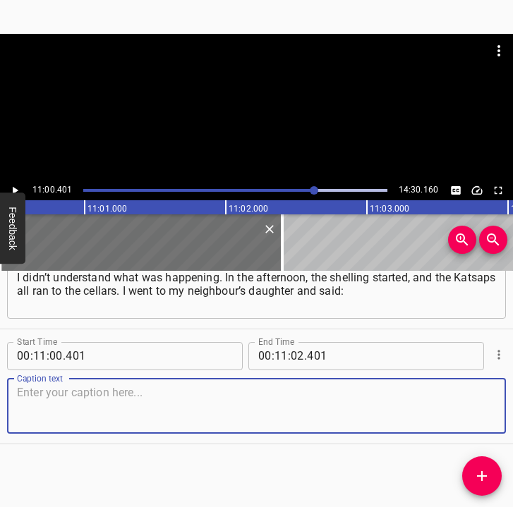
click at [489, 408] on div "Caption text" at bounding box center [256, 406] width 499 height 55
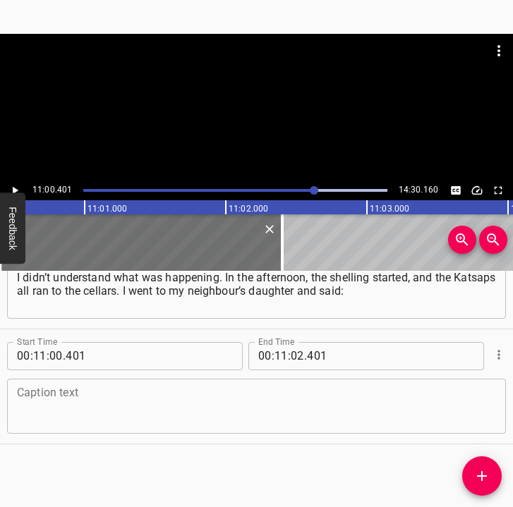
click at [99, 408] on textarea at bounding box center [256, 406] width 479 height 40
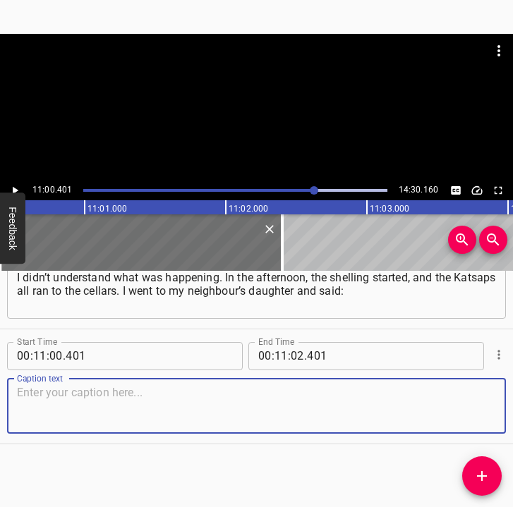
paste textarea "“[PERSON_NAME], we have to come down. I can’t explain why, but we have to be do…"
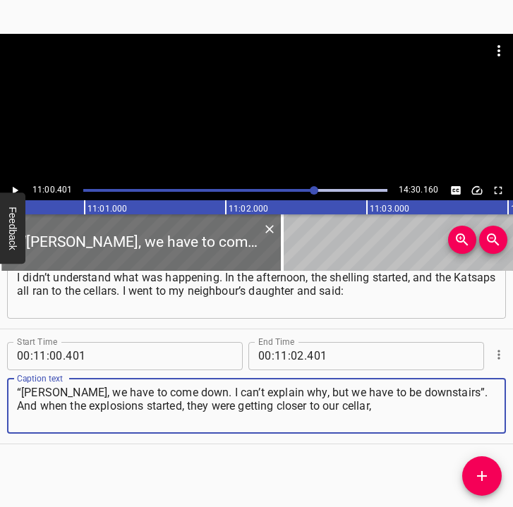
type textarea "“[PERSON_NAME], we have to come down. I can’t explain why, but we have to be do…"
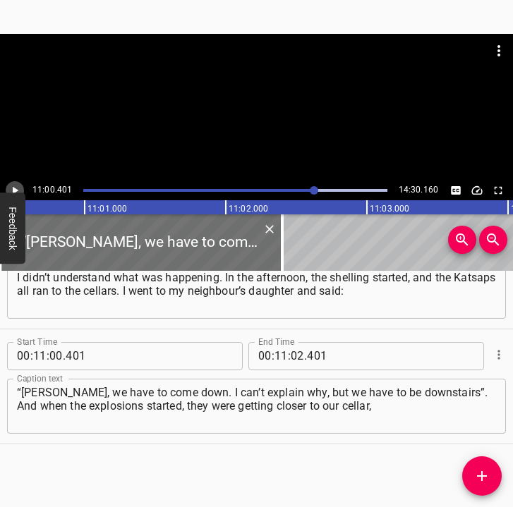
click at [12, 185] on icon "Play/Pause" at bounding box center [14, 190] width 13 height 13
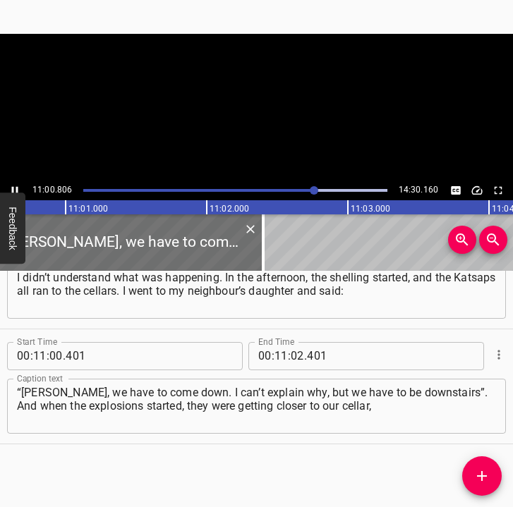
scroll to position [0, 93208]
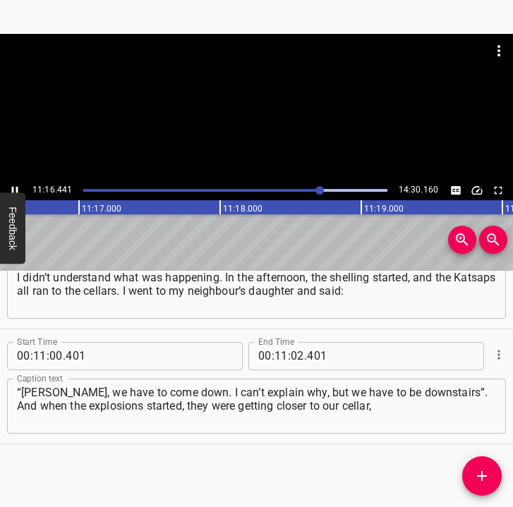
click at [13, 188] on icon "Play/Pause" at bounding box center [15, 190] width 6 height 8
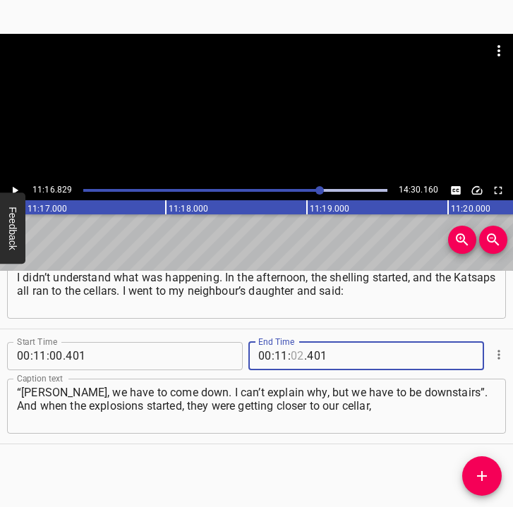
click at [293, 353] on input "number" at bounding box center [297, 356] width 13 height 28
type input "16"
type input "829"
click at [489, 470] on span "Add Cue" at bounding box center [481, 476] width 39 height 17
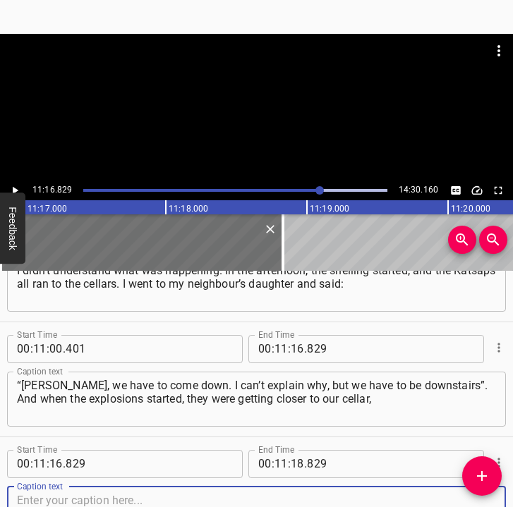
scroll to position [5807, 0]
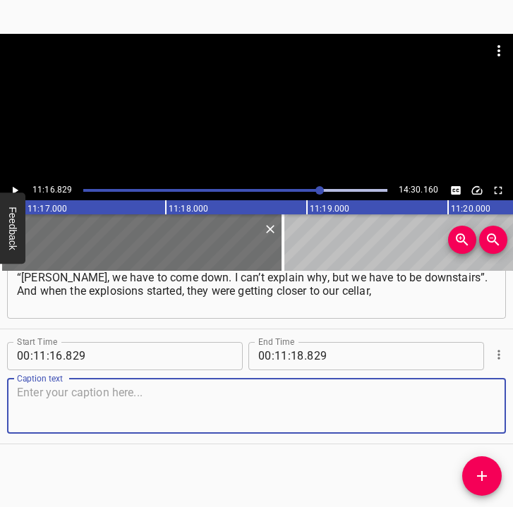
drag, startPoint x: 476, startPoint y: 414, endPoint x: 504, endPoint y: 408, distance: 28.2
click at [494, 408] on div "Start Time 00 : 11 : 16 . 829 Start Time End Time 00 : 11 : 18 . 829 End Time C…" at bounding box center [256, 386] width 513 height 114
click at [34, 405] on textarea at bounding box center [256, 406] width 479 height 40
paste textarea "and I was very glad that I did not insist on cutting down the lilacs. Otherwise…"
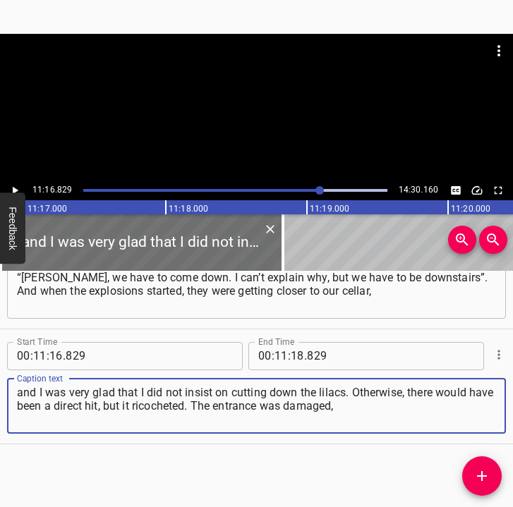
type textarea "and I was very glad that I did not insist on cutting down the lilacs. Otherwise…"
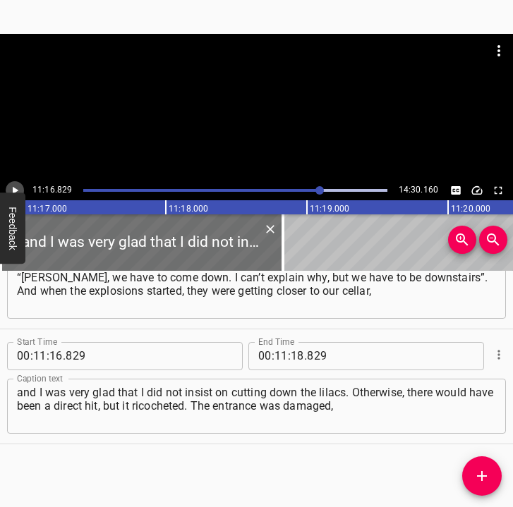
click at [16, 185] on icon "Play/Pause" at bounding box center [14, 190] width 13 height 13
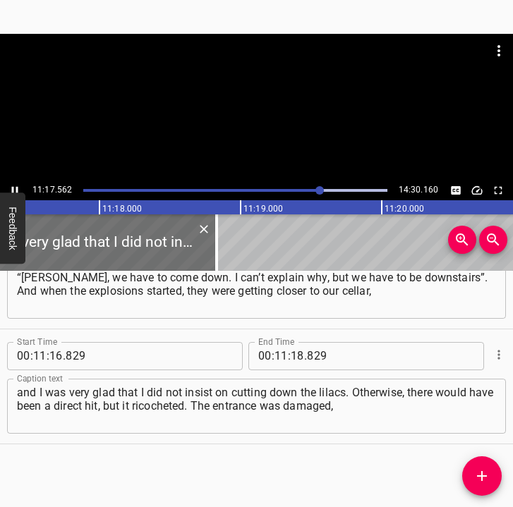
scroll to position [0, 95572]
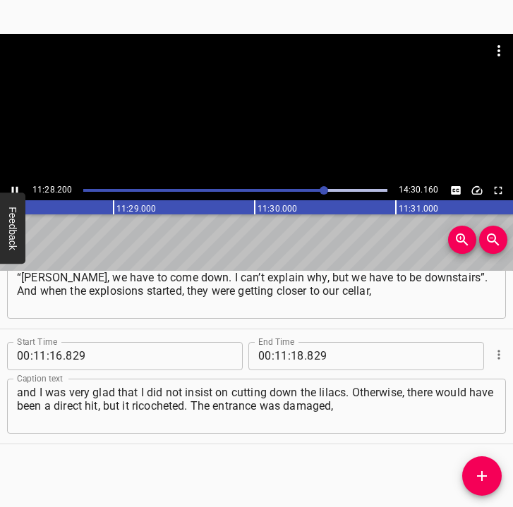
click at [13, 185] on icon "Play/Pause" at bounding box center [14, 190] width 13 height 13
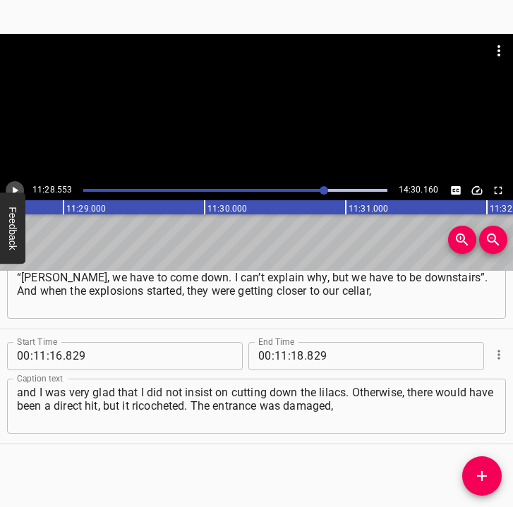
click at [16, 190] on icon "Play/Pause" at bounding box center [16, 190] width 6 height 8
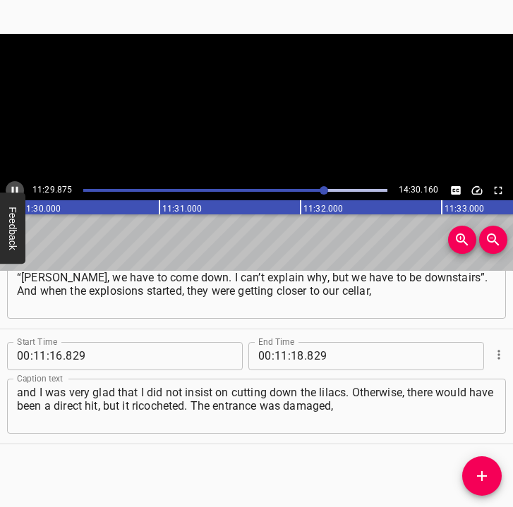
click at [16, 190] on icon "Play/Pause" at bounding box center [14, 190] width 13 height 13
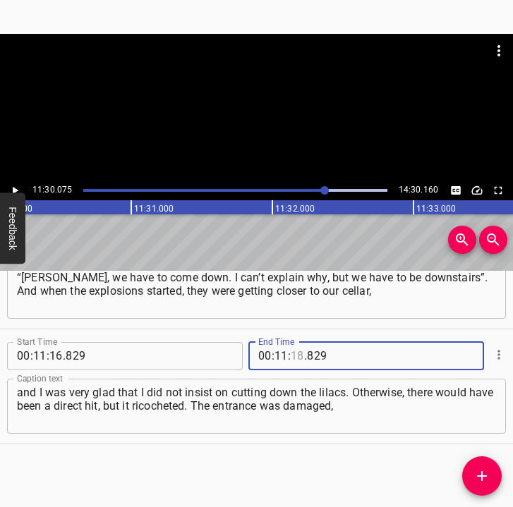
click at [293, 356] on input "number" at bounding box center [297, 356] width 13 height 28
type input "30"
type input "075"
click at [479, 469] on icon "Add Cue" at bounding box center [481, 476] width 17 height 17
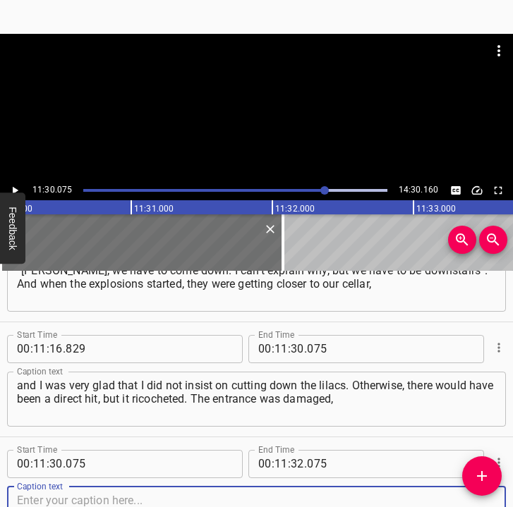
scroll to position [5922, 0]
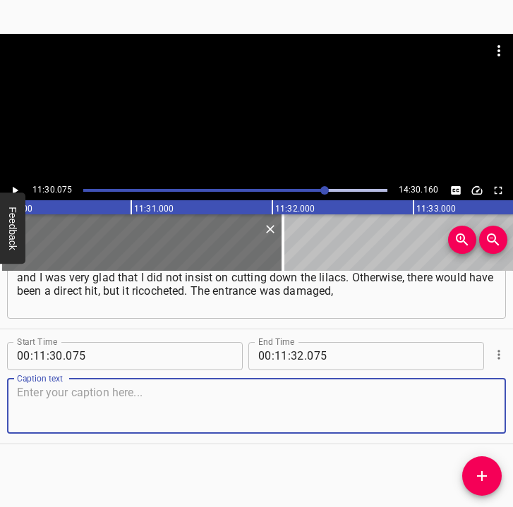
click at [464, 389] on textarea at bounding box center [256, 406] width 479 height 40
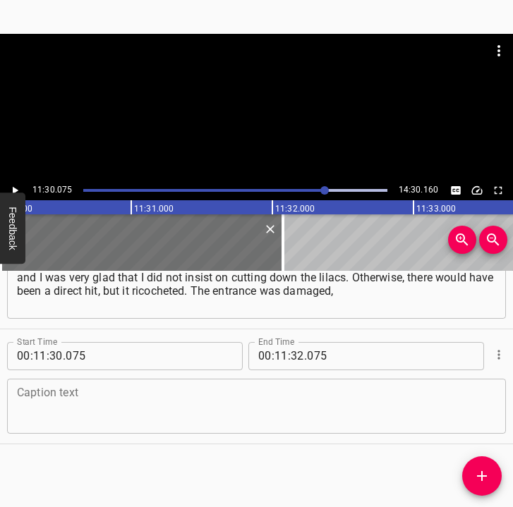
click at [96, 399] on textarea at bounding box center [256, 406] width 479 height 40
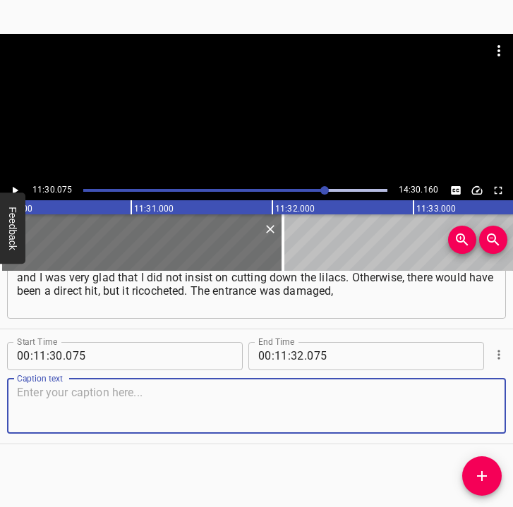
paste textarea "destroyed, but we all survived. That was probably the worst thing. And at that …"
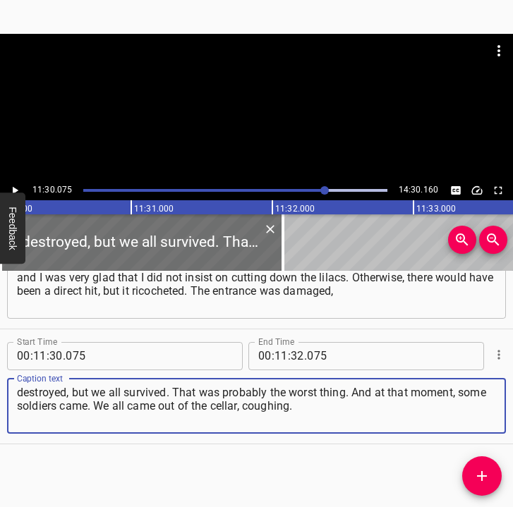
type textarea "destroyed, but we all survived. That was probably the worst thing. And at that …"
click at [18, 181] on button "Play/Pause" at bounding box center [15, 190] width 18 height 18
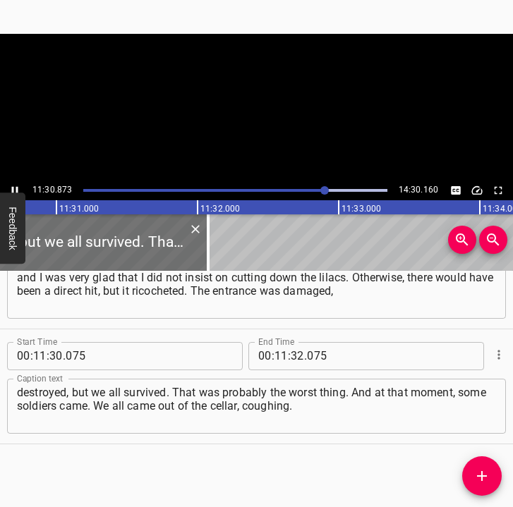
scroll to position [0, 97449]
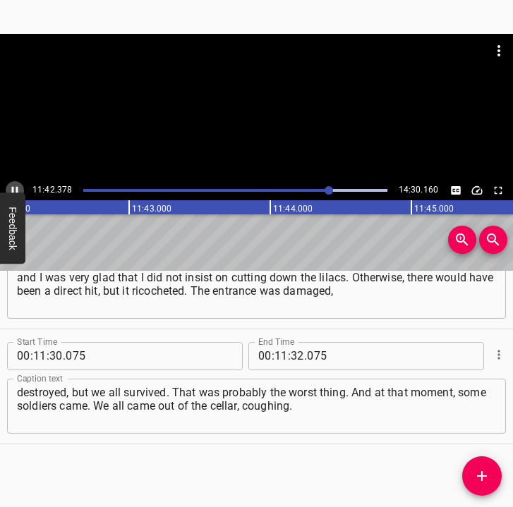
click at [15, 185] on icon "Play/Pause" at bounding box center [14, 190] width 13 height 13
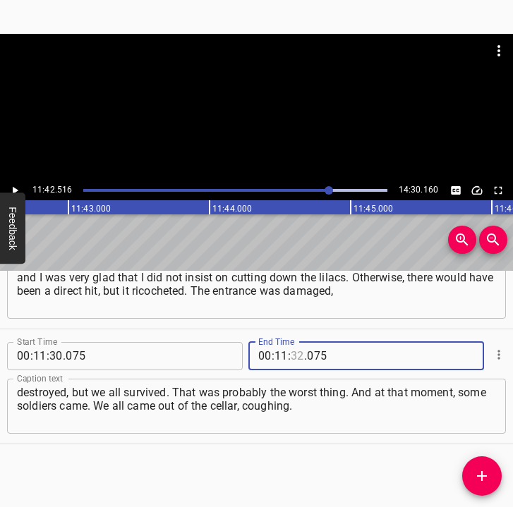
click at [291, 350] on input "number" at bounding box center [297, 356] width 13 height 28
type input "42"
type input "516"
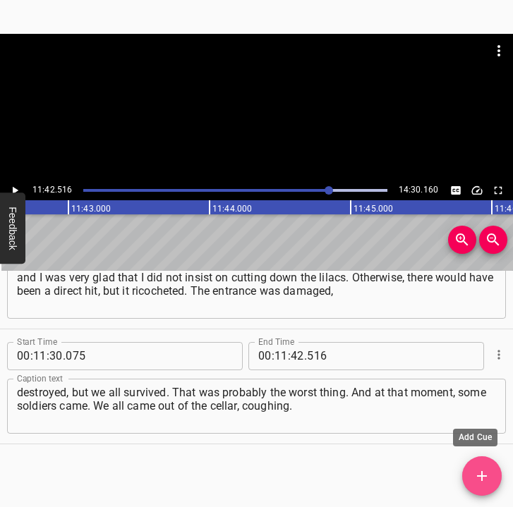
click at [483, 475] on icon "Add Cue" at bounding box center [481, 476] width 17 height 17
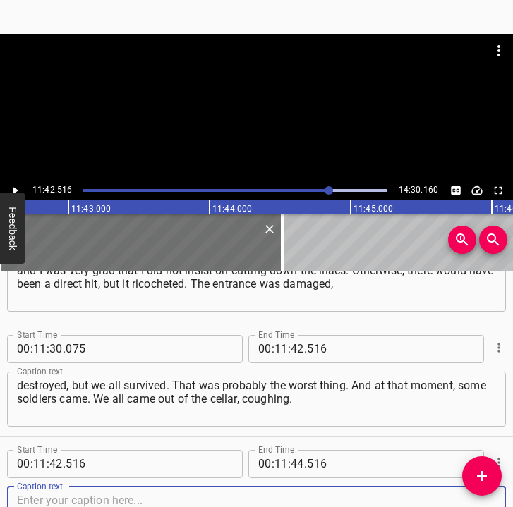
scroll to position [6037, 0]
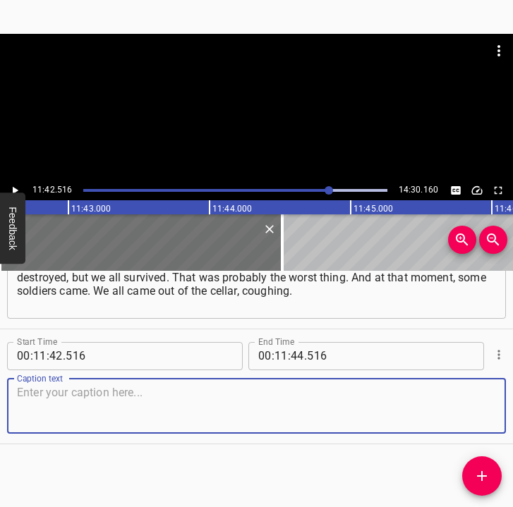
drag, startPoint x: 476, startPoint y: 415, endPoint x: 504, endPoint y: 411, distance: 28.5
click at [504, 411] on div "Start Time 00 : 00 : 05 . 763 Start Time End Time 00 : 00 : 17 . 712 End Time C…" at bounding box center [256, 389] width 513 height 237
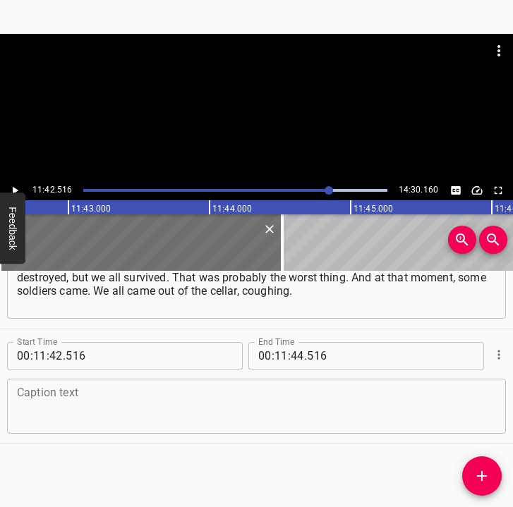
click at [50, 406] on textarea at bounding box center [256, 406] width 479 height 40
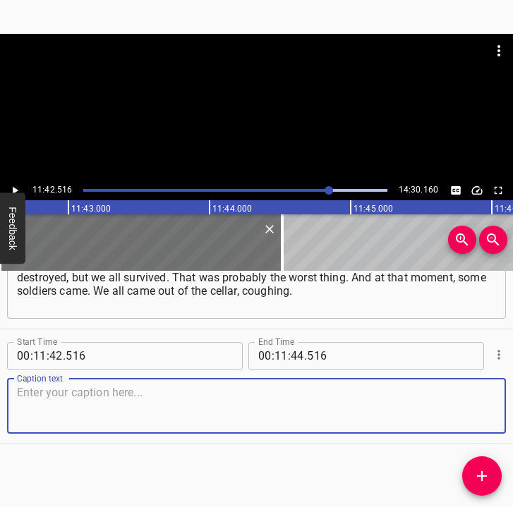
paste textarea "I looked at my eldest son, and it was such a shock for me that the boy, who was…"
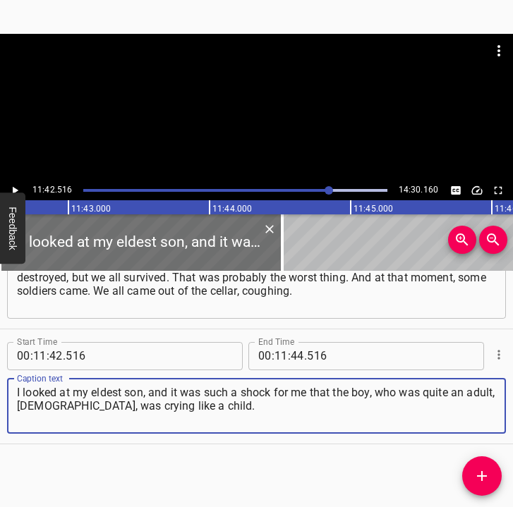
type textarea "I looked at my eldest son, and it was such a shock for me that the boy, who was…"
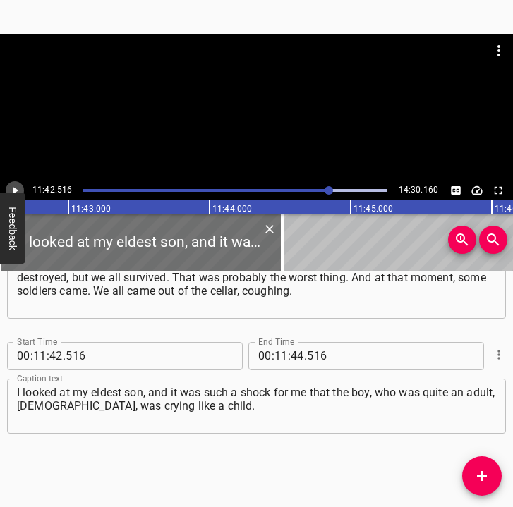
click at [16, 183] on button "Play/Pause" at bounding box center [15, 190] width 18 height 18
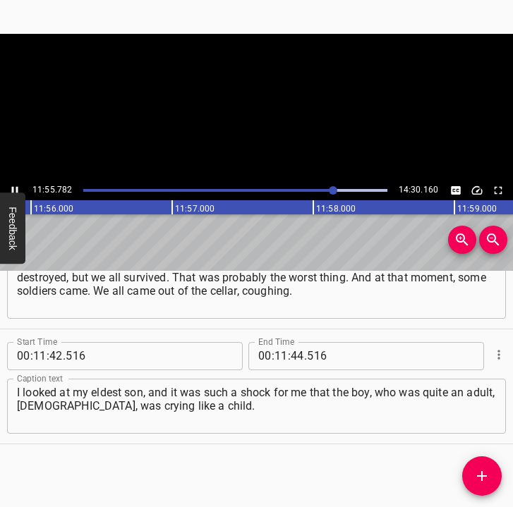
click at [13, 185] on icon "Play/Pause" at bounding box center [14, 190] width 13 height 13
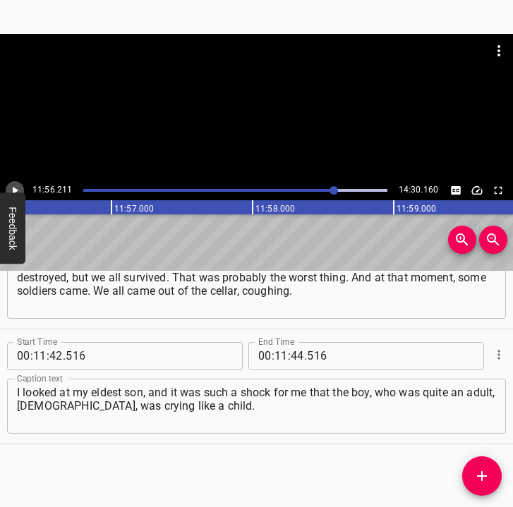
click at [13, 185] on icon "Play/Pause" at bounding box center [14, 190] width 13 height 13
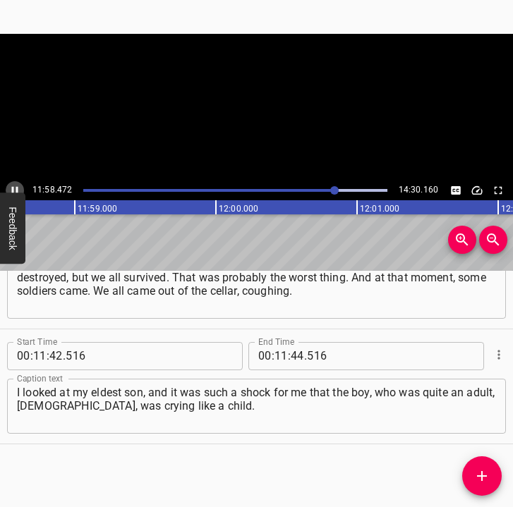
scroll to position [0, 101367]
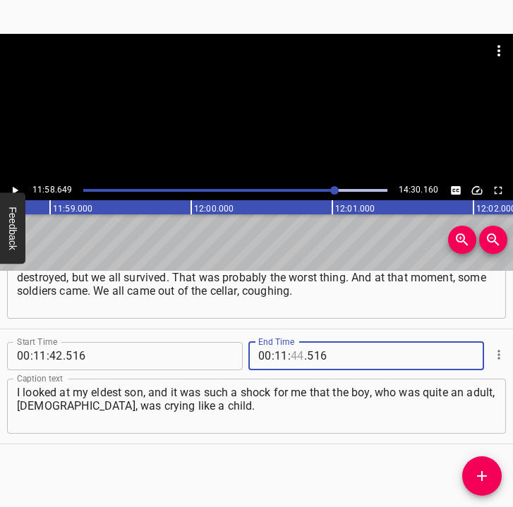
click at [298, 353] on input "number" at bounding box center [297, 356] width 13 height 28
type input "58"
type input "649"
click at [485, 470] on icon "Add Cue" at bounding box center [481, 476] width 17 height 17
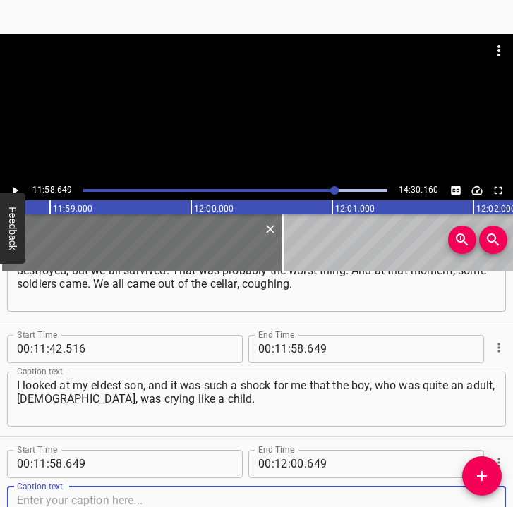
scroll to position [6152, 0]
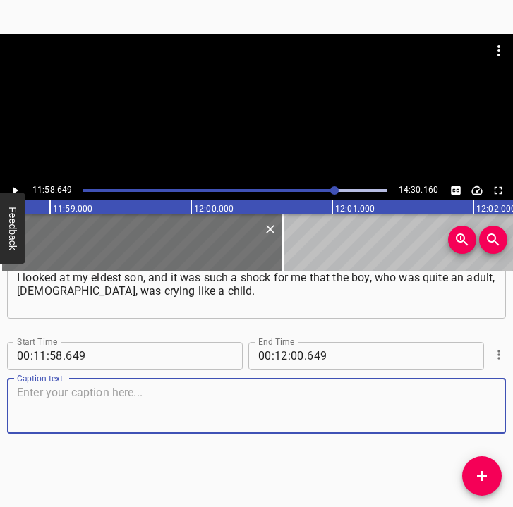
drag, startPoint x: 463, startPoint y: 405, endPoint x: 499, endPoint y: 398, distance: 36.0
click at [485, 400] on div "Caption text" at bounding box center [256, 406] width 499 height 55
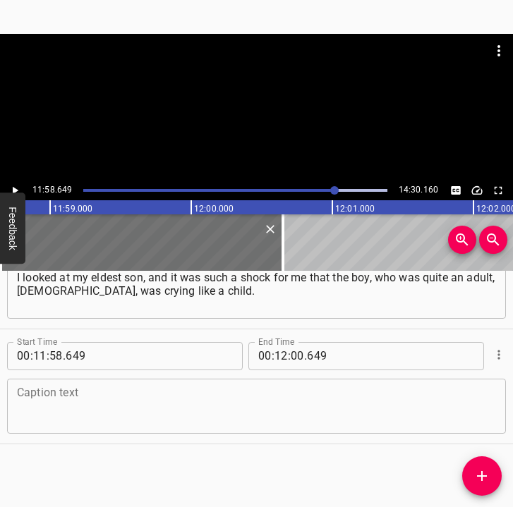
click at [185, 403] on textarea at bounding box center [256, 406] width 479 height 40
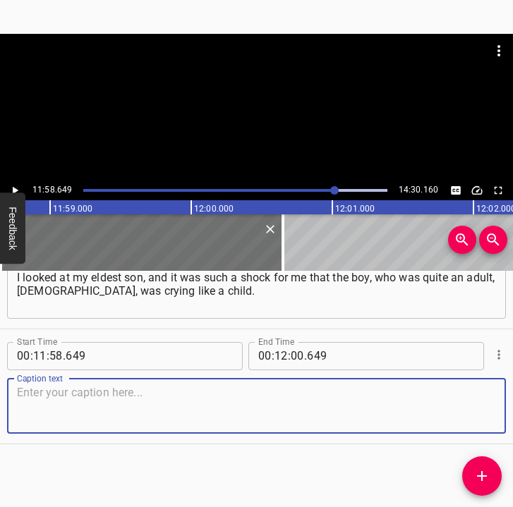
paste textarea "And the one who came asked us if we were alive. And I said: “Go away. Go away, …"
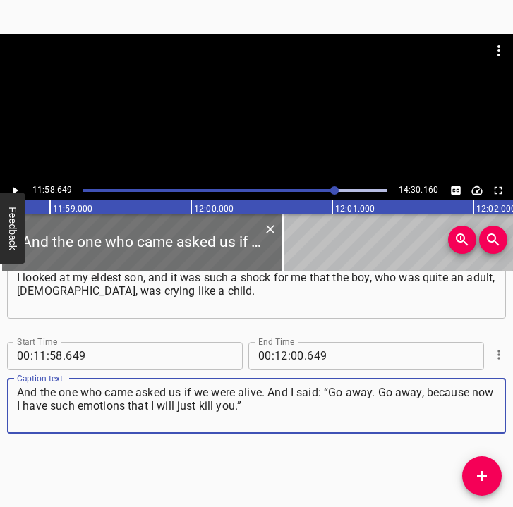
type textarea "And the one who came asked us if we were alive. And I said: “Go away. Go away, …"
click at [14, 187] on icon "Play/Pause" at bounding box center [14, 190] width 13 height 13
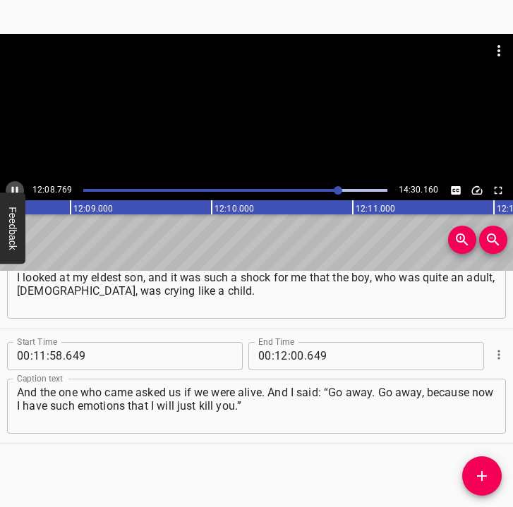
click at [16, 185] on icon "Play/Pause" at bounding box center [14, 190] width 13 height 13
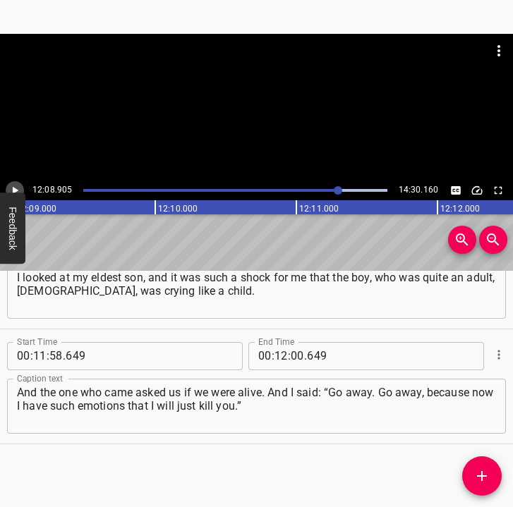
click at [16, 185] on icon "Play/Pause" at bounding box center [14, 190] width 13 height 13
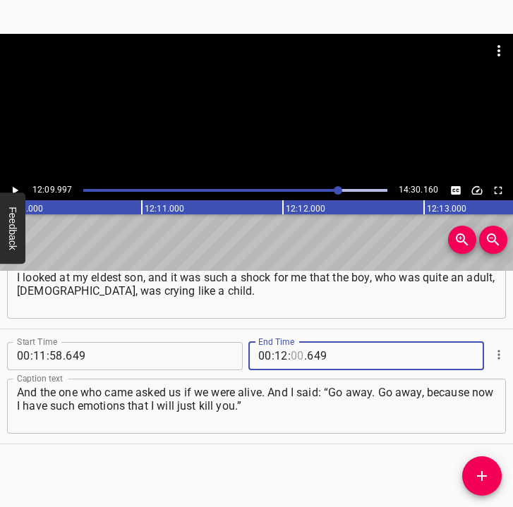
click at [291, 352] on input "number" at bounding box center [297, 356] width 13 height 28
type input "09"
type input "997"
click at [480, 473] on icon "Add Cue" at bounding box center [481, 476] width 17 height 17
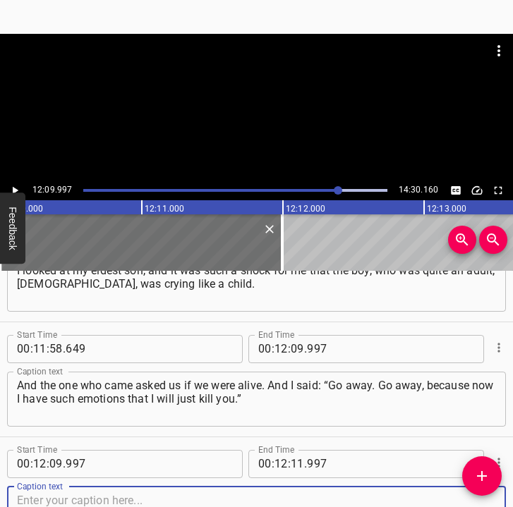
scroll to position [6267, 0]
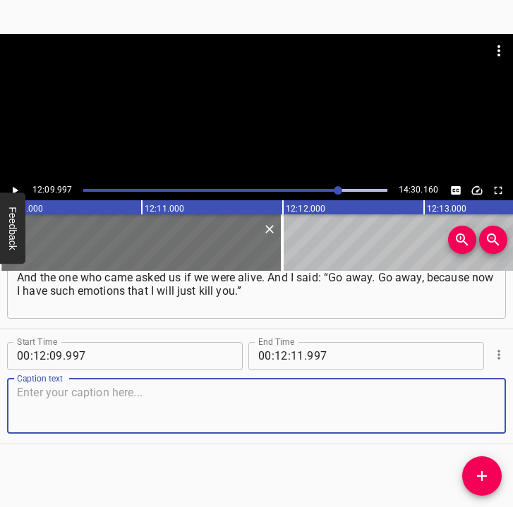
drag, startPoint x: 459, startPoint y: 406, endPoint x: 477, endPoint y: 406, distance: 18.3
click at [477, 406] on textarea at bounding box center [256, 406] width 479 height 40
click at [95, 411] on textarea at bounding box center [256, 406] width 479 height 40
paste textarea "And the one who came asked us if we were alive. And I said: “Go away. Go away, …"
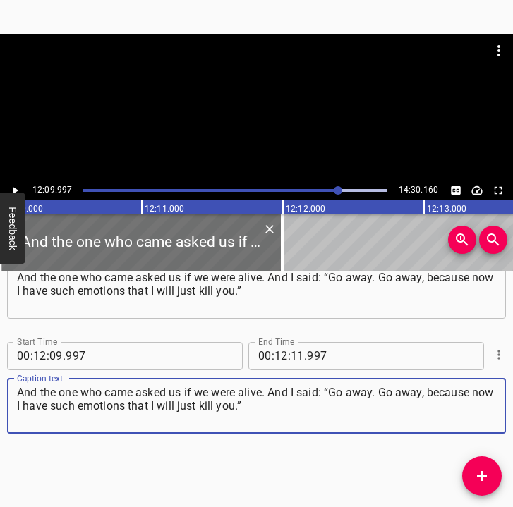
type textarea "And the one who came asked us if we were alive. And I said: “Go away. Go away, …"
click at [14, 188] on icon "Play/Pause" at bounding box center [16, 190] width 6 height 8
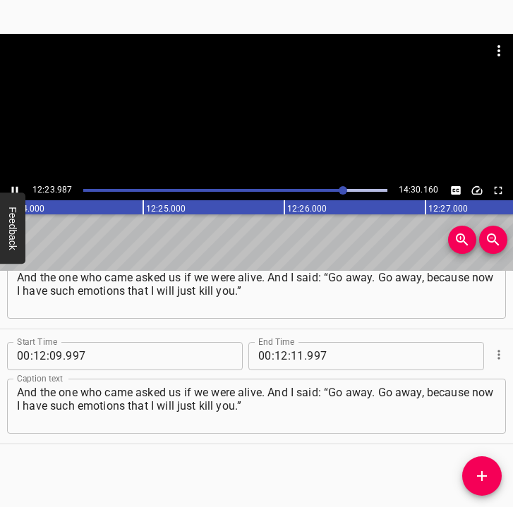
click at [11, 185] on icon "Play/Pause" at bounding box center [14, 190] width 13 height 13
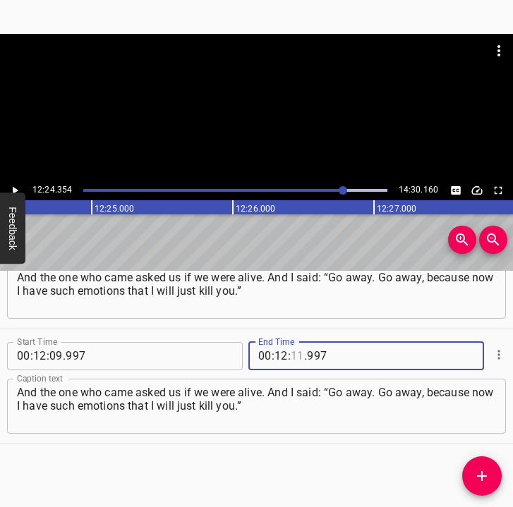
click at [291, 352] on input "number" at bounding box center [297, 356] width 13 height 28
type input "24"
type input "354"
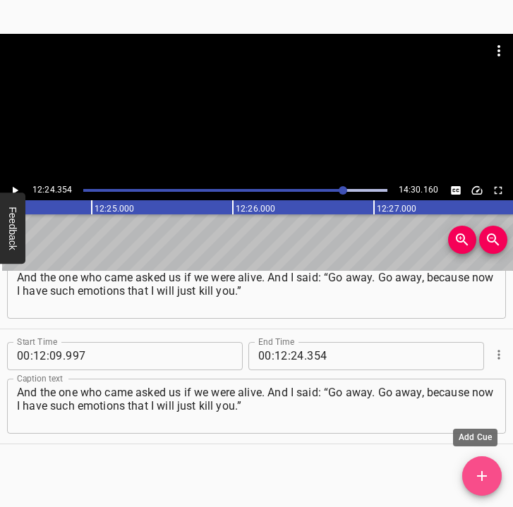
click at [489, 474] on icon "Add Cue" at bounding box center [481, 476] width 17 height 17
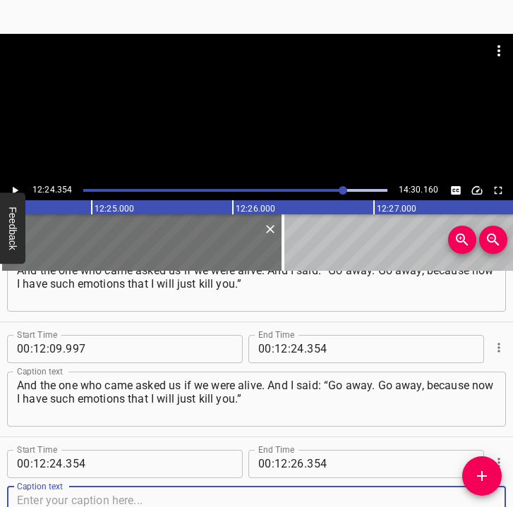
scroll to position [6382, 0]
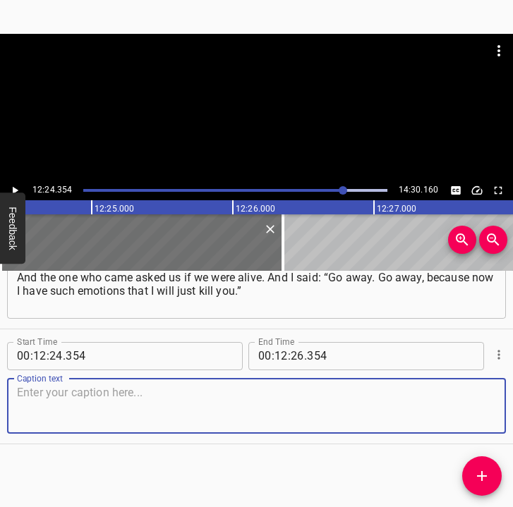
drag, startPoint x: 483, startPoint y: 420, endPoint x: 511, endPoint y: 413, distance: 28.4
click at [485, 419] on div "Caption text" at bounding box center [256, 406] width 499 height 55
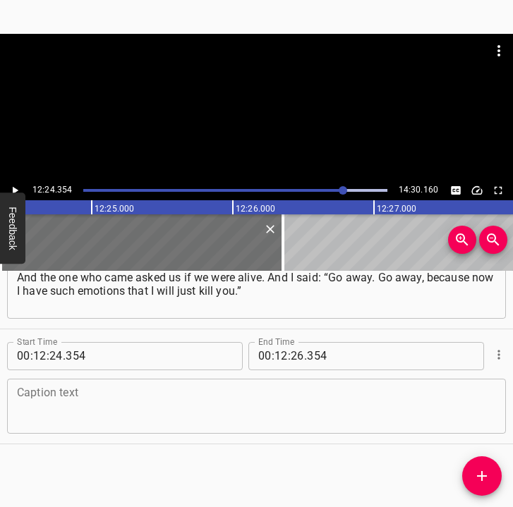
click at [56, 415] on textarea at bounding box center [256, 406] width 479 height 40
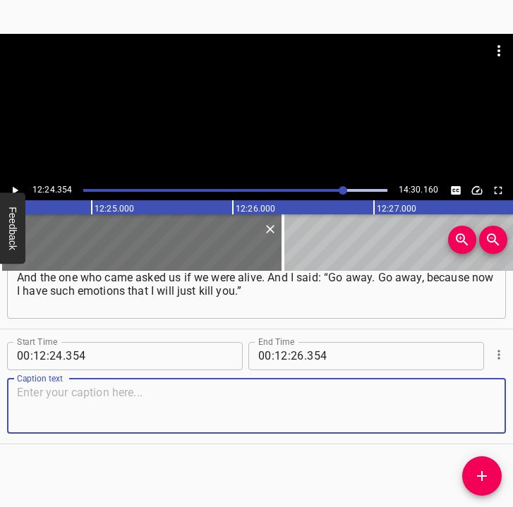
paste textarea "Because she realised that I was in danger. And I had no more brakes. So on the …"
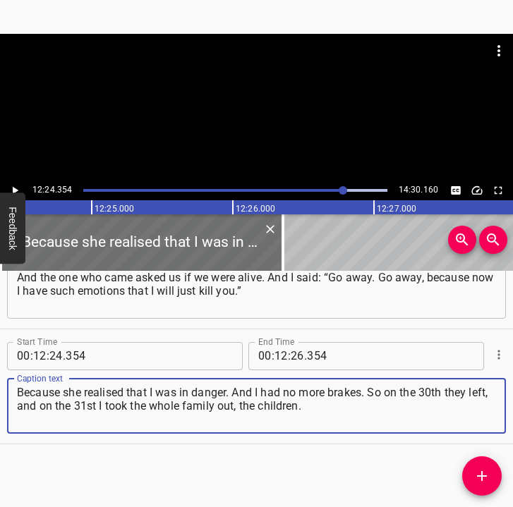
type textarea "Because she realised that I was in danger. And I had no more brakes. So on the …"
click at [11, 184] on icon "Play/Pause" at bounding box center [14, 190] width 13 height 13
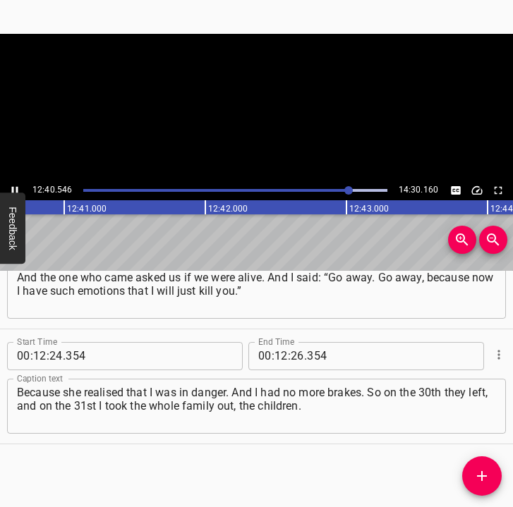
click at [11, 184] on icon "Play/Pause" at bounding box center [14, 190] width 13 height 13
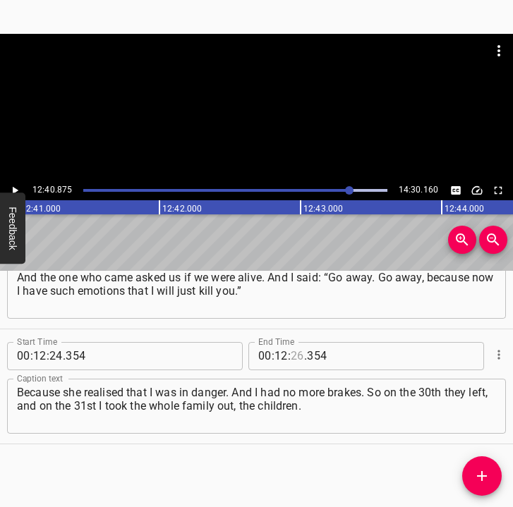
click at [296, 356] on input "number" at bounding box center [297, 356] width 13 height 28
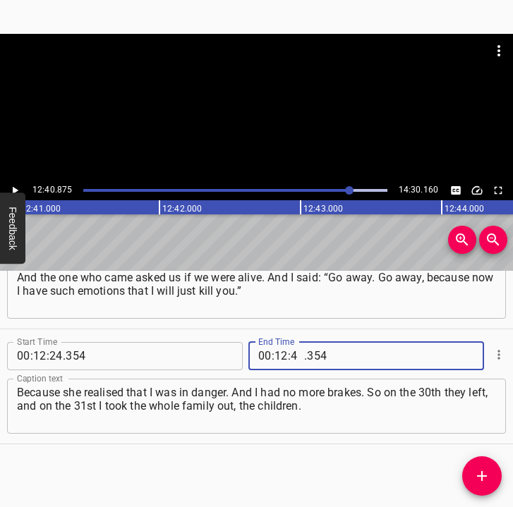
type input "40"
type input "875"
click at [480, 475] on icon "Add Cue" at bounding box center [482, 476] width 10 height 10
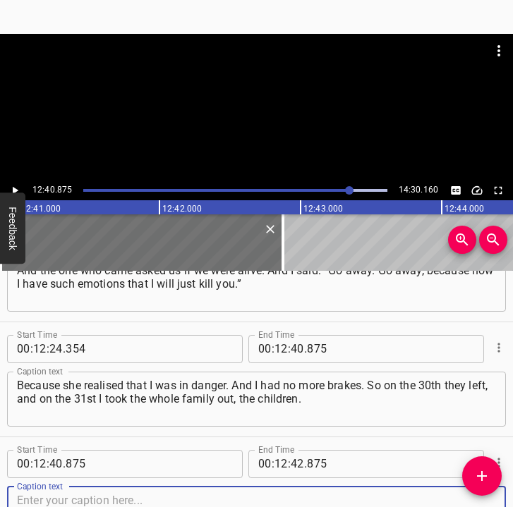
scroll to position [6497, 0]
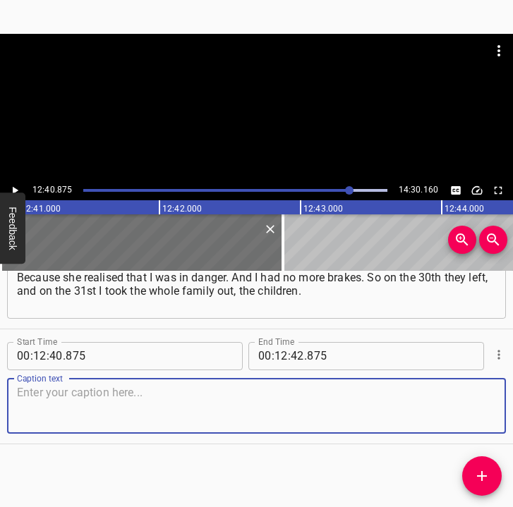
drag, startPoint x: 474, startPoint y: 408, endPoint x: 509, endPoint y: 403, distance: 35.6
click at [509, 403] on div "Start Time 00 : 00 : 05 . 763 Start Time End Time 00 : 00 : 17 . 712 End Time C…" at bounding box center [256, 389] width 513 height 237
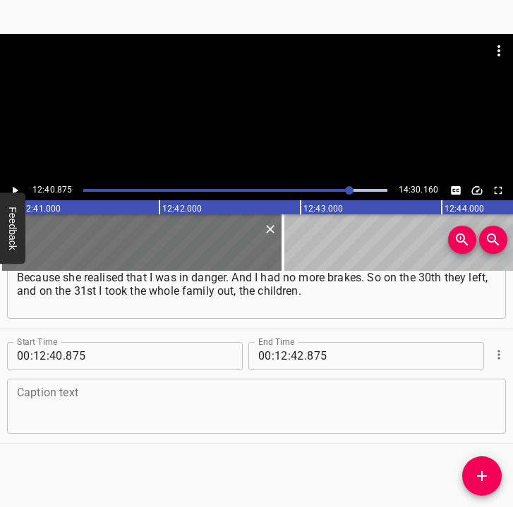
click at [222, 416] on textarea at bounding box center [256, 406] width 479 height 40
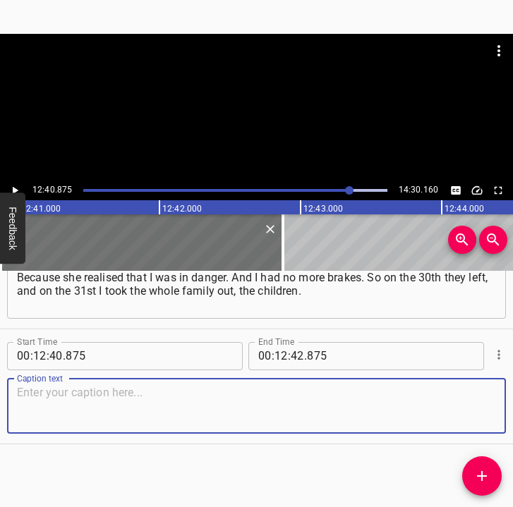
paste textarea "I realised that, first of all, we had to change the picture. Because I was alre…"
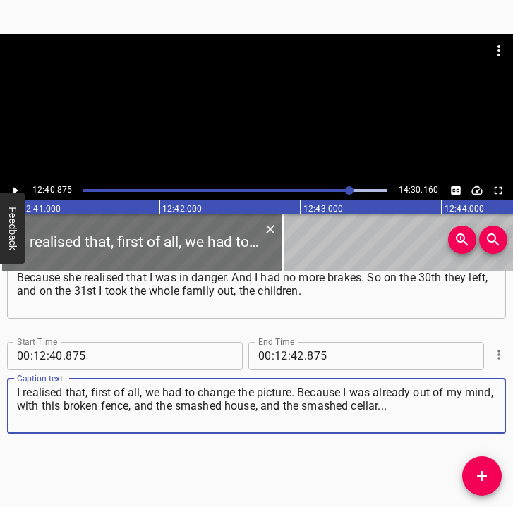
type textarea "I realised that, first of all, we had to change the picture. Because I was alre…"
click at [13, 185] on icon "Play/Pause" at bounding box center [14, 190] width 13 height 13
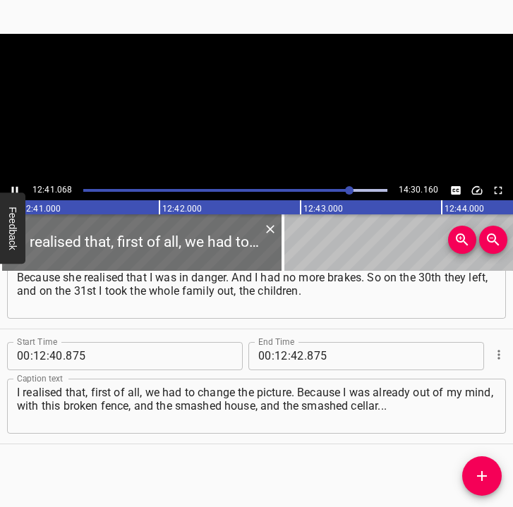
scroll to position [0, 107350]
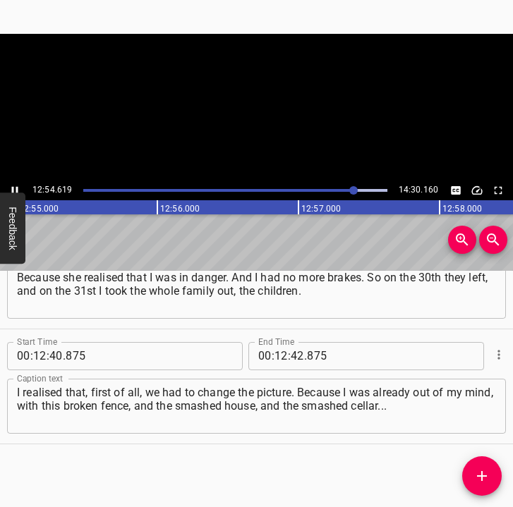
click at [15, 189] on icon "Play/Pause" at bounding box center [14, 190] width 13 height 13
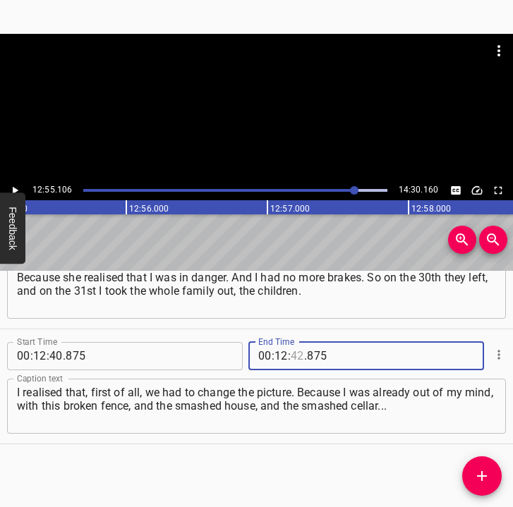
click at [293, 351] on input "number" at bounding box center [297, 356] width 13 height 28
type input "55"
type input "106"
click at [486, 473] on icon "Add Cue" at bounding box center [481, 476] width 17 height 17
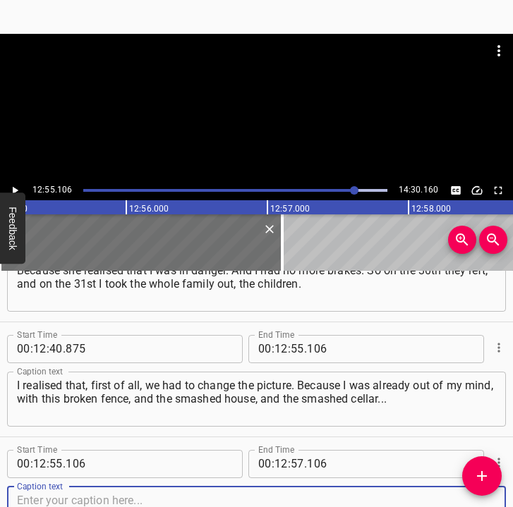
scroll to position [6612, 0]
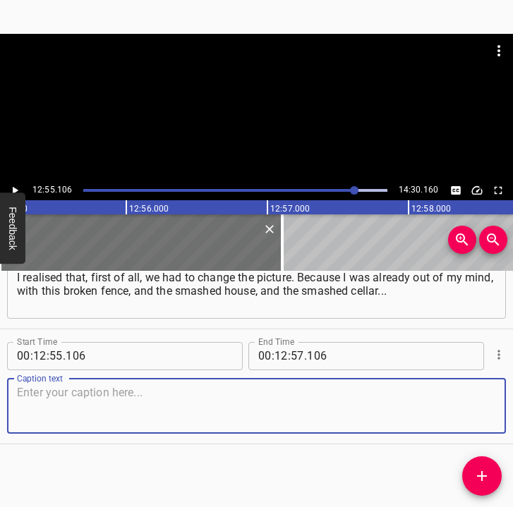
click at [465, 401] on textarea at bounding box center [256, 406] width 479 height 40
click at [58, 421] on textarea at bounding box center [256, 406] width 479 height 40
paste textarea "There was no glass left, and these half-dark rooms... We had to change the situ…"
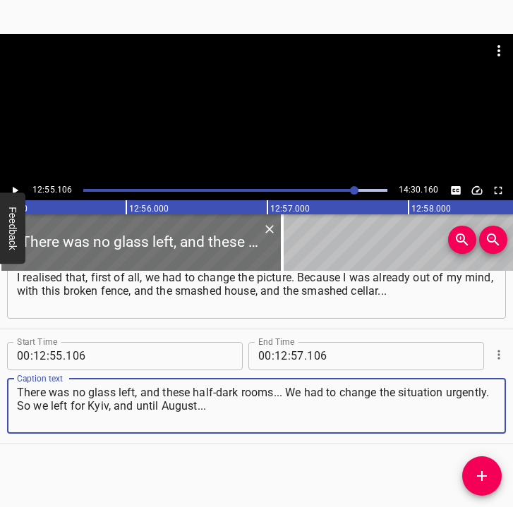
type textarea "There was no glass left, and these half-dark rooms... We had to change the situ…"
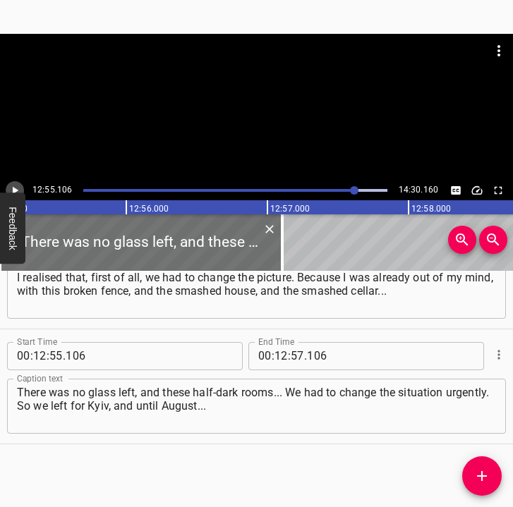
click at [13, 181] on button "Play/Pause" at bounding box center [15, 190] width 18 height 18
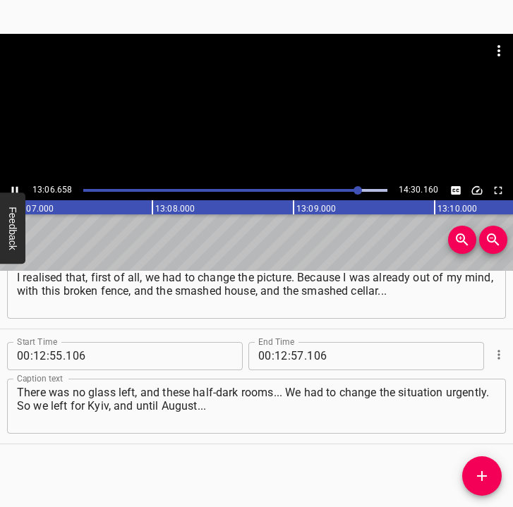
click at [16, 189] on icon "Play/Pause" at bounding box center [15, 190] width 6 height 8
click at [16, 189] on icon "Play/Pause" at bounding box center [16, 190] width 6 height 8
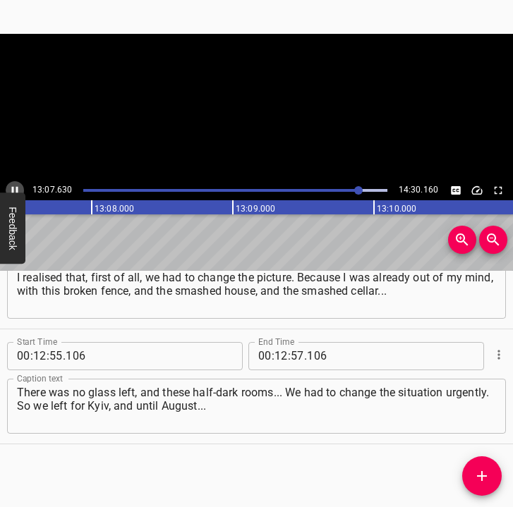
click at [16, 189] on icon "Play/Pause" at bounding box center [15, 190] width 6 height 8
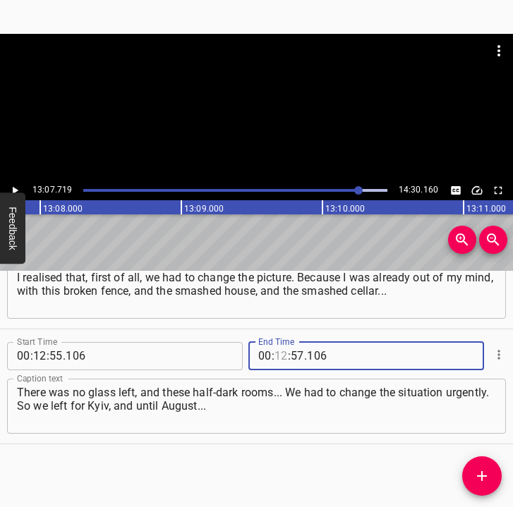
click at [275, 355] on input "number" at bounding box center [280, 356] width 13 height 28
type input "13"
type input "07"
type input "719"
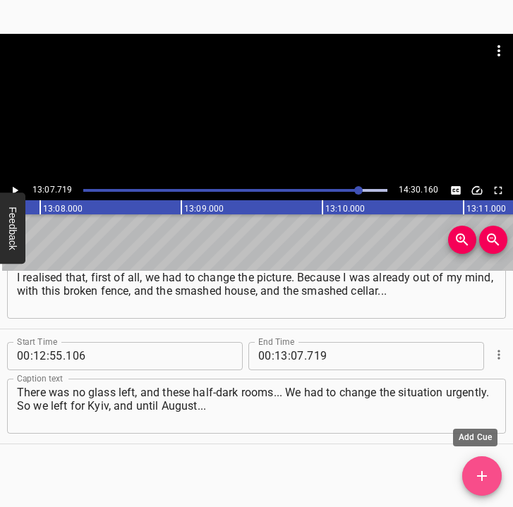
click at [490, 464] on button "Add Cue" at bounding box center [481, 475] width 39 height 39
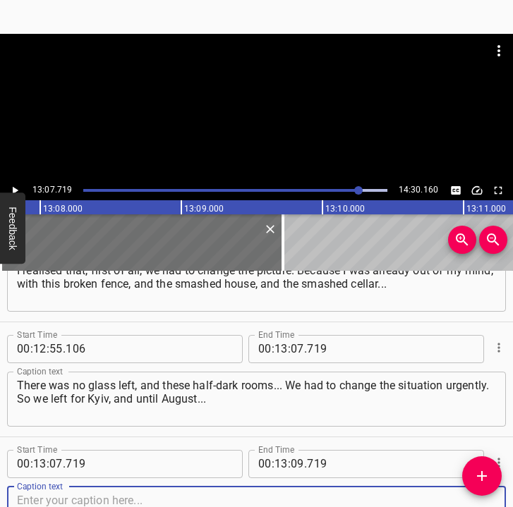
scroll to position [6727, 0]
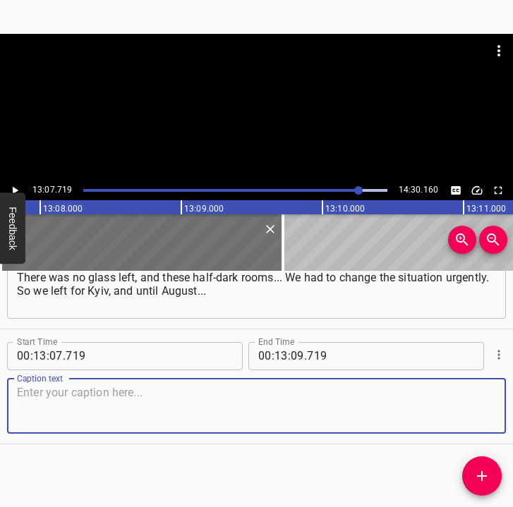
click at [486, 415] on div "Caption text" at bounding box center [256, 406] width 499 height 55
click at [204, 410] on textarea at bounding box center [256, 406] width 479 height 40
paste textarea "And, by the way, I don’t regret it at all, because my children even finished th…"
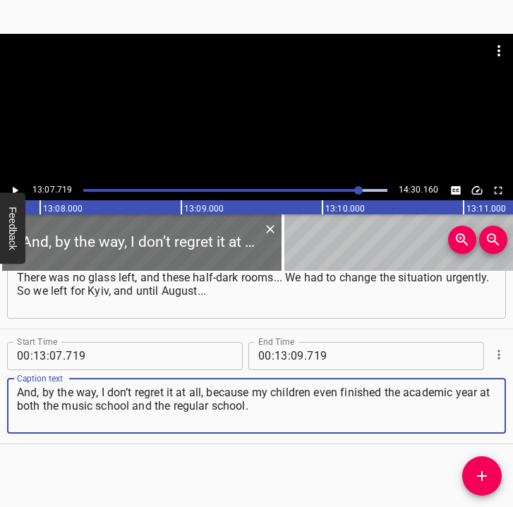
type textarea "And, by the way, I don’t regret it at all, because my children even finished th…"
click at [17, 188] on icon "Play/Pause" at bounding box center [14, 190] width 13 height 13
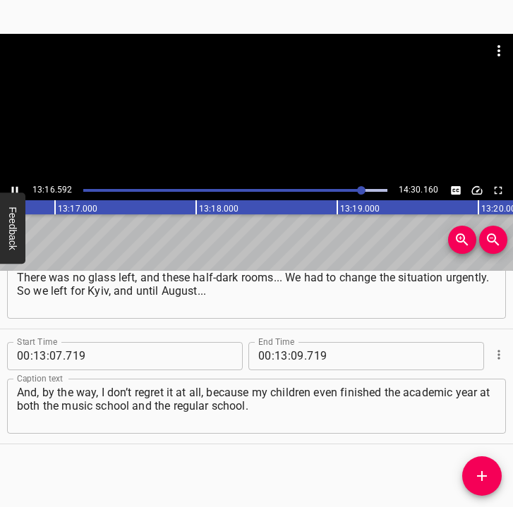
click at [9, 187] on icon "Play/Pause" at bounding box center [14, 190] width 13 height 13
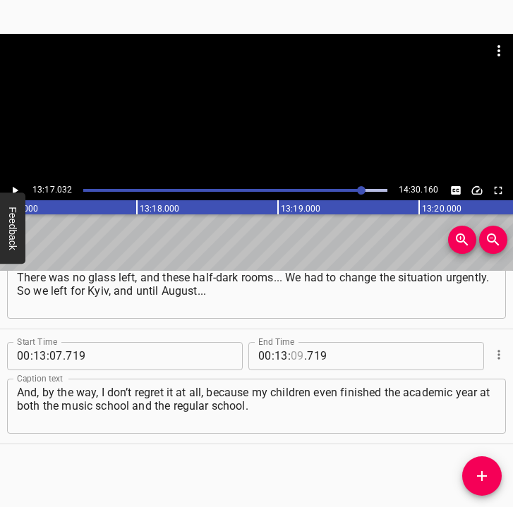
click at [291, 355] on input "number" at bounding box center [297, 356] width 13 height 28
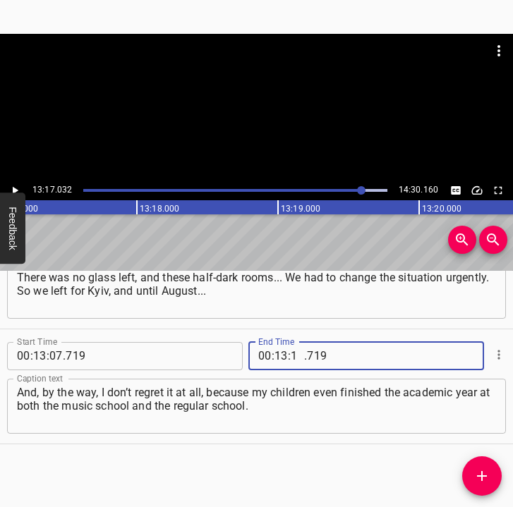
type input "17"
type input "032"
click at [488, 470] on icon "Add Cue" at bounding box center [481, 476] width 17 height 17
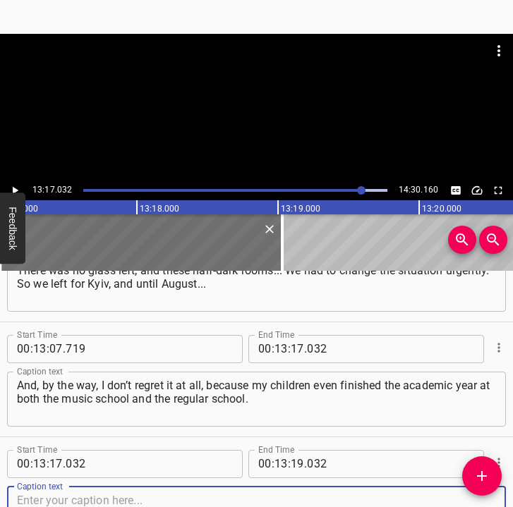
scroll to position [6842, 0]
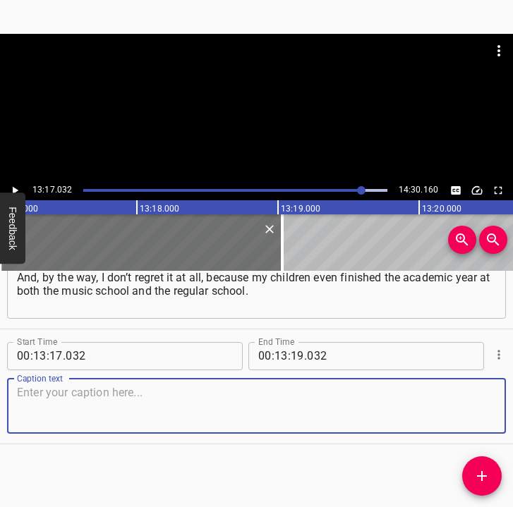
drag, startPoint x: 473, startPoint y: 414, endPoint x: 506, endPoint y: 410, distance: 33.4
click at [494, 410] on div "Start Time 00 : 13 : 17 . 032 Start Time End Time 00 : 13 : 19 . 032 End Time C…" at bounding box center [256, 386] width 513 height 114
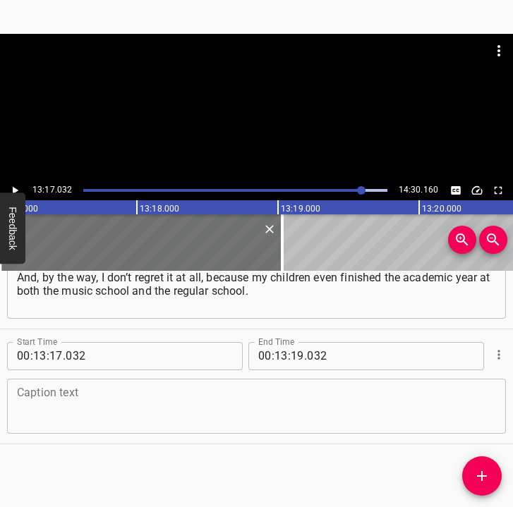
click at [120, 415] on textarea at bounding box center [256, 406] width 479 height 40
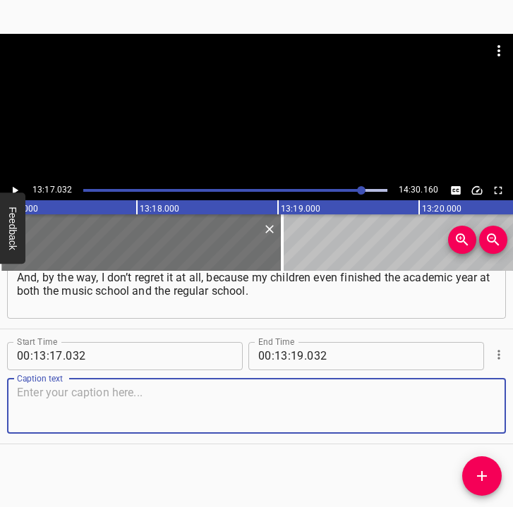
paste textarea "They finished it online. So I’m very grateful to my relative and my sister for …"
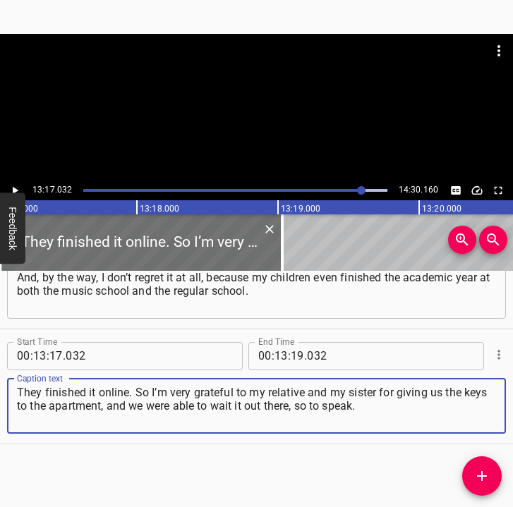
type textarea "They finished it online. So I’m very grateful to my relative and my sister for …"
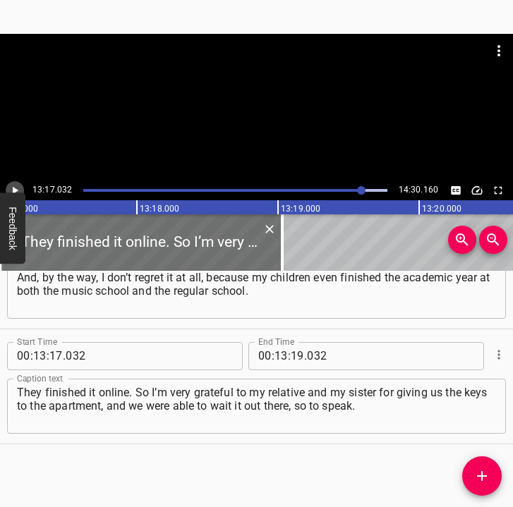
click at [16, 185] on icon "Play/Pause" at bounding box center [14, 190] width 13 height 13
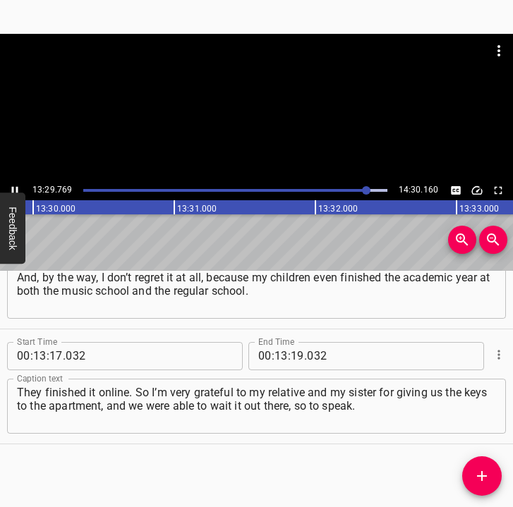
click at [13, 188] on icon "Play/Pause" at bounding box center [15, 190] width 6 height 8
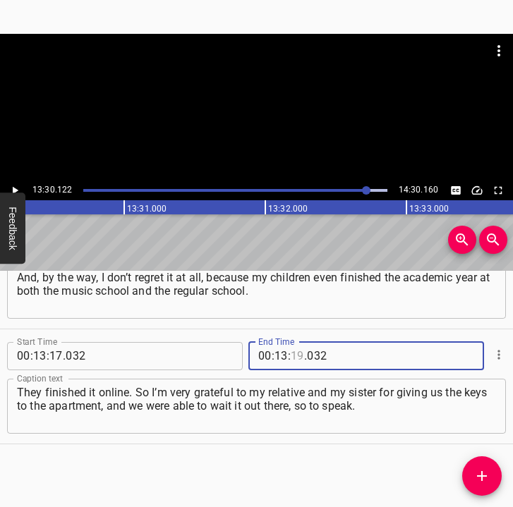
click at [292, 353] on input "number" at bounding box center [297, 356] width 13 height 28
type input "30"
type input "122"
click at [482, 470] on icon "Add Cue" at bounding box center [481, 476] width 17 height 17
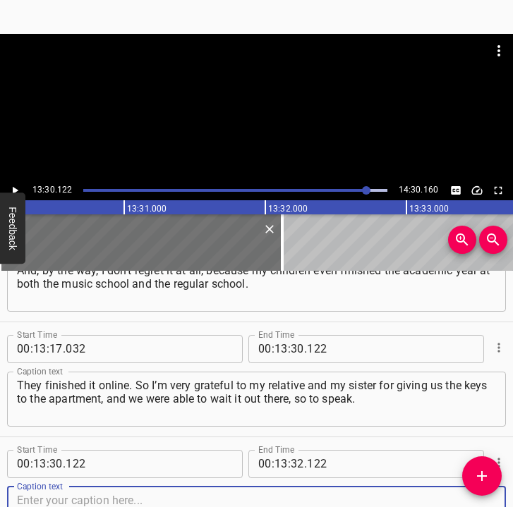
scroll to position [6957, 0]
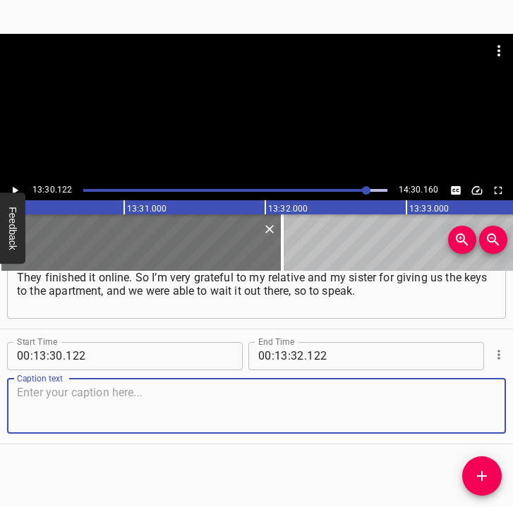
drag, startPoint x: 478, startPoint y: 417, endPoint x: 509, endPoint y: 418, distance: 31.0
click at [509, 418] on div "Start Time 00 : 00 : 05 . 763 Start Time End Time 00 : 00 : 17 . 712 End Time C…" at bounding box center [256, 389] width 513 height 237
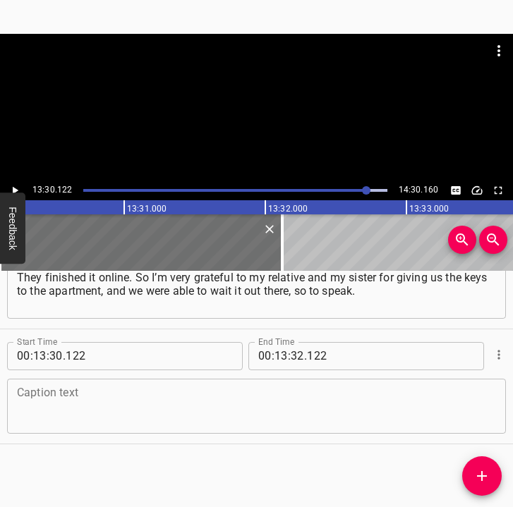
click at [47, 402] on textarea at bounding box center [256, 406] width 479 height 40
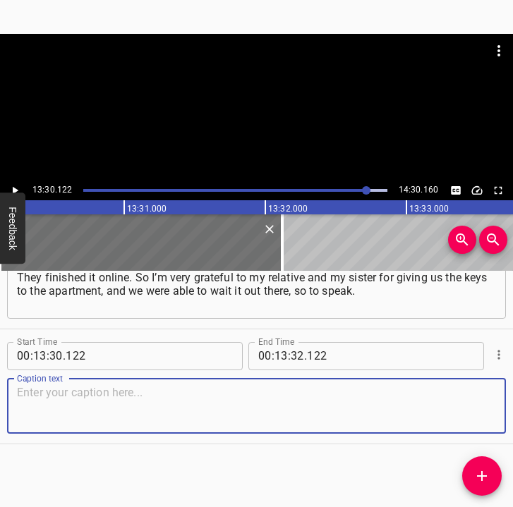
paste textarea "And then we returned to our hometown. I believe that we are an indomitable peop…"
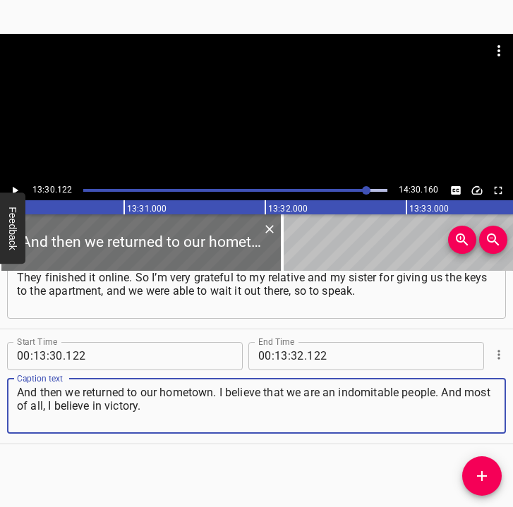
type textarea "And then we returned to our hometown. I believe that we are an indomitable peop…"
click at [13, 190] on icon "Play/Pause" at bounding box center [16, 190] width 6 height 8
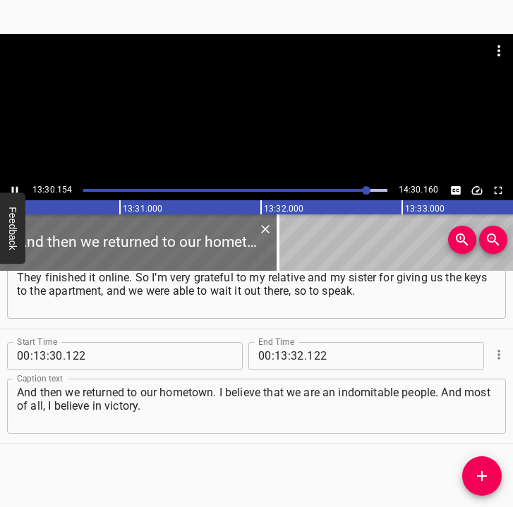
scroll to position [0, 114299]
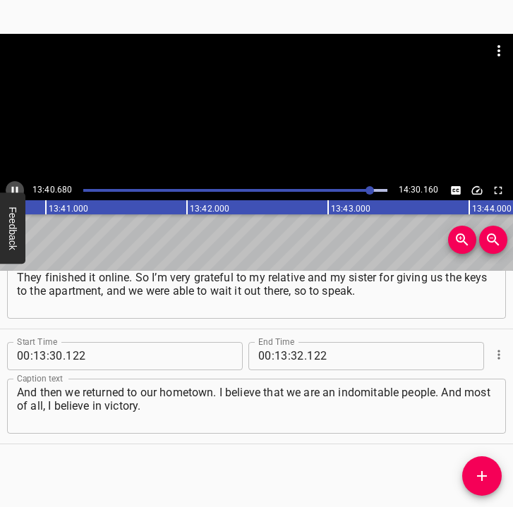
click at [18, 185] on icon "Play/Pause" at bounding box center [14, 190] width 13 height 13
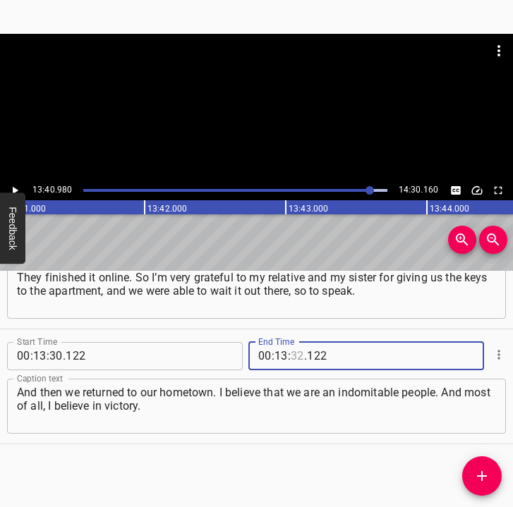
click at [296, 354] on input "number" at bounding box center [297, 356] width 13 height 28
type input "40"
type input "980"
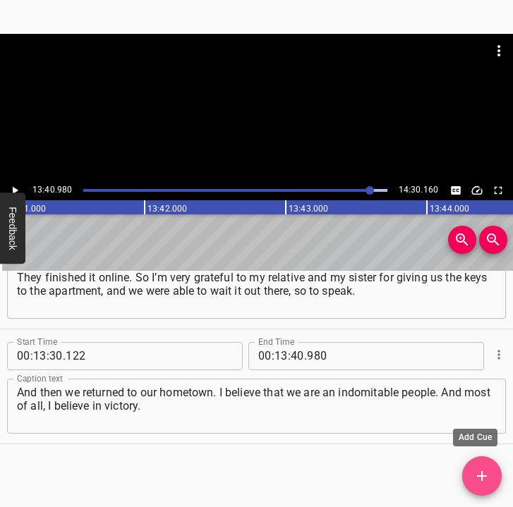
drag, startPoint x: 487, startPoint y: 469, endPoint x: 494, endPoint y: 480, distance: 13.1
click at [486, 469] on icon "Add Cue" at bounding box center [481, 476] width 17 height 17
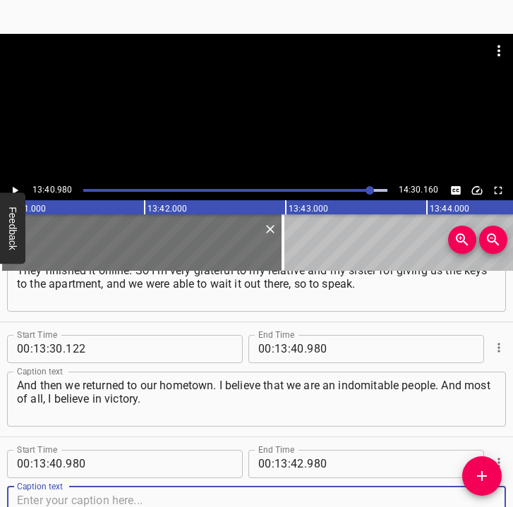
scroll to position [7072, 0]
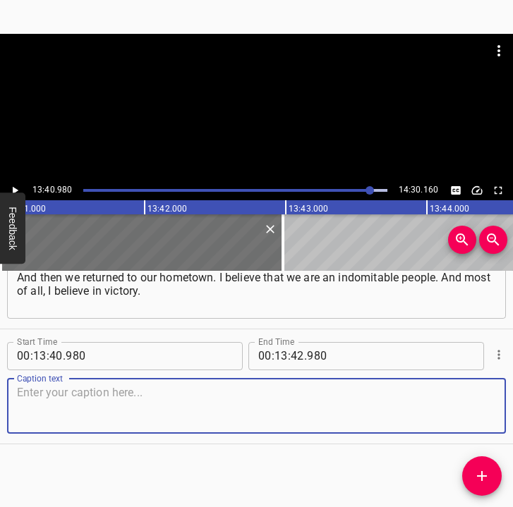
drag, startPoint x: 475, startPoint y: 415, endPoint x: 508, endPoint y: 415, distance: 33.1
click at [508, 415] on div "Start Time 00 : 00 : 05 . 763 Start Time End Time 00 : 00 : 17 . 712 End Time C…" at bounding box center [256, 389] width 513 height 237
click at [133, 407] on textarea at bounding box center [256, 406] width 479 height 40
paste textarea "But there is a prerequisite: there must be the goodwill of the people of the wo…"
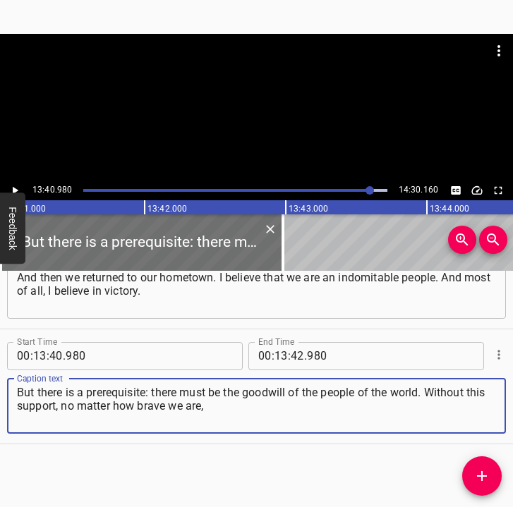
type textarea "But there is a prerequisite: there must be the goodwill of the people of the wo…"
click at [18, 185] on icon "Play/Pause" at bounding box center [14, 190] width 13 height 13
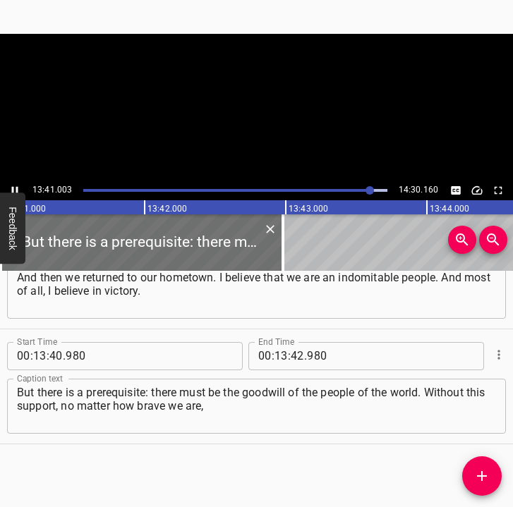
scroll to position [0, 115804]
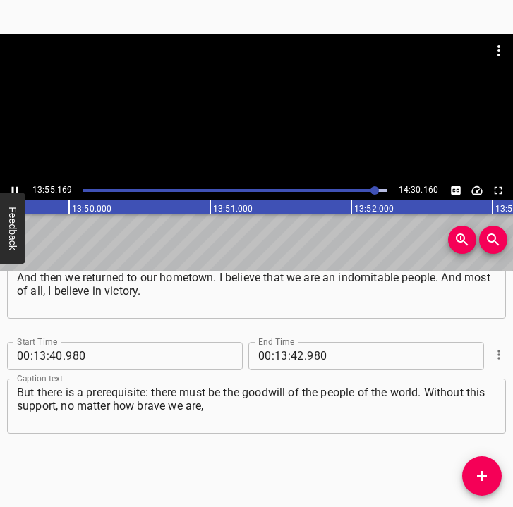
click at [14, 186] on icon "Play/Pause" at bounding box center [14, 190] width 13 height 13
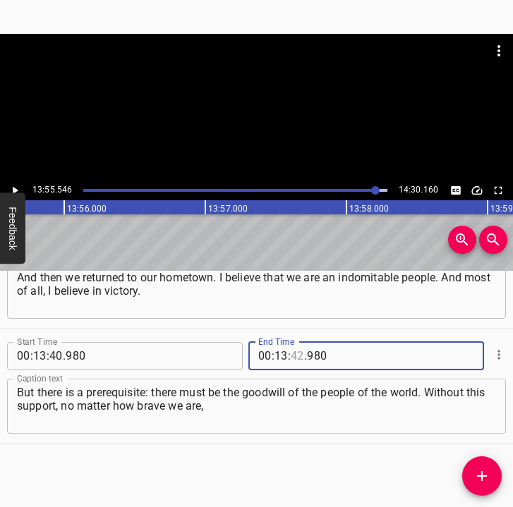
click at [291, 353] on input "number" at bounding box center [297, 356] width 13 height 28
type input "55"
type input "546"
click at [490, 471] on span "Add Cue" at bounding box center [481, 476] width 39 height 17
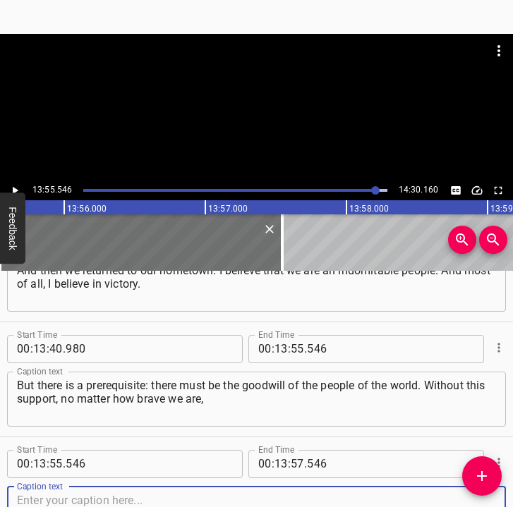
scroll to position [7187, 0]
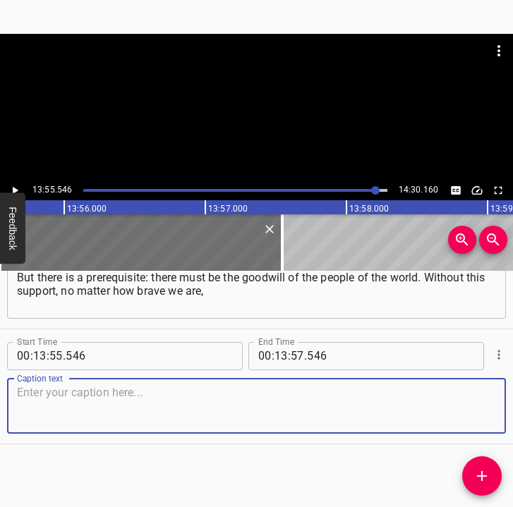
drag, startPoint x: 481, startPoint y: 413, endPoint x: 541, endPoint y: 415, distance: 60.0
click at [512, 415] on html "Caption Editor Batch Transcribe Login Sign Up Privacy Contact 13:55.546 14:30.1…" at bounding box center [256, 253] width 513 height 507
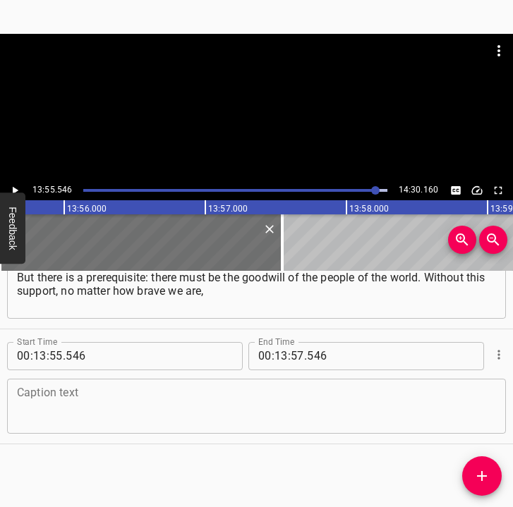
click at [178, 423] on textarea at bounding box center [256, 406] width 479 height 40
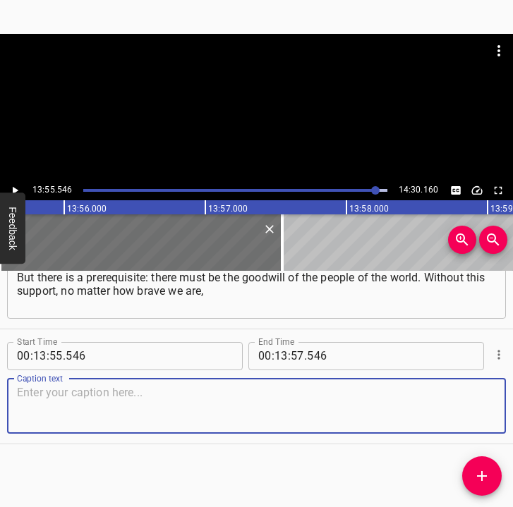
paste textarea "no matter how much we invest in victory... And I know that many of our fellow v…"
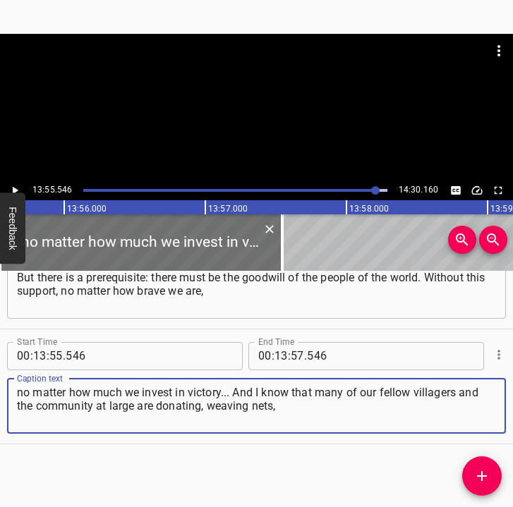
type textarea "no matter how much we invest in victory... And I know that many of our fellow v…"
click at [19, 185] on icon "Play/Pause" at bounding box center [14, 190] width 13 height 13
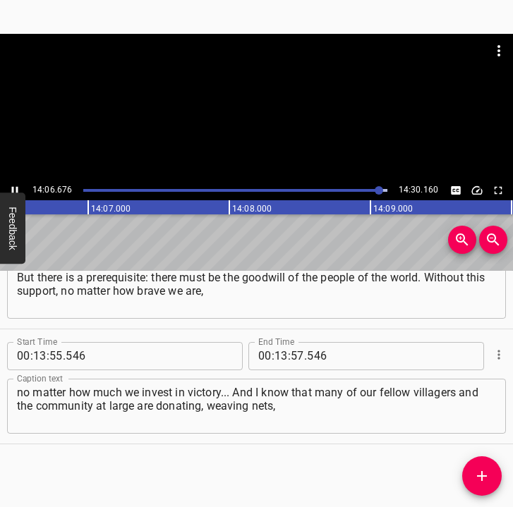
click at [11, 187] on icon "Play/Pause" at bounding box center [14, 190] width 13 height 13
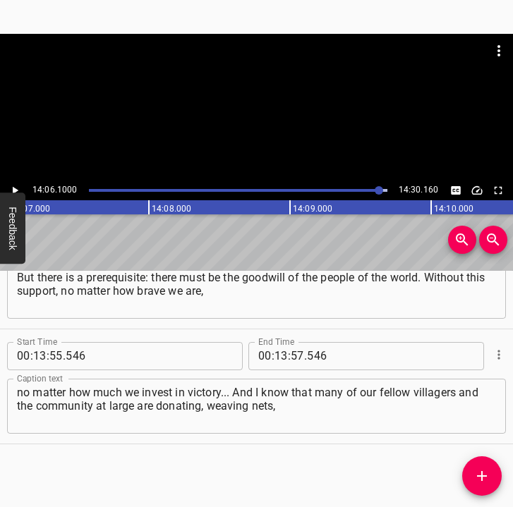
scroll to position [0, 119471]
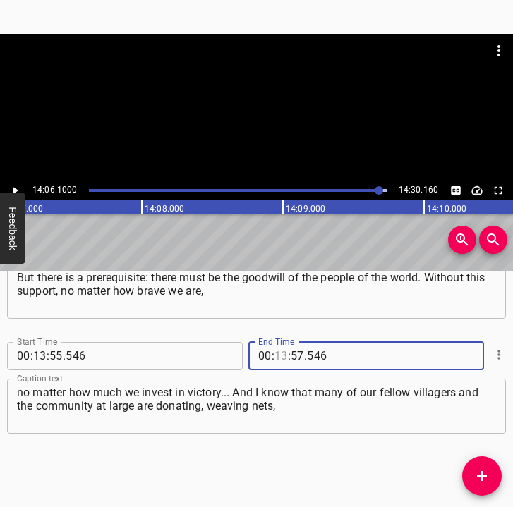
drag, startPoint x: 279, startPoint y: 355, endPoint x: 282, endPoint y: 346, distance: 8.9
click at [280, 353] on input "number" at bounding box center [280, 356] width 13 height 28
type input "14"
type input "06"
type input "1000"
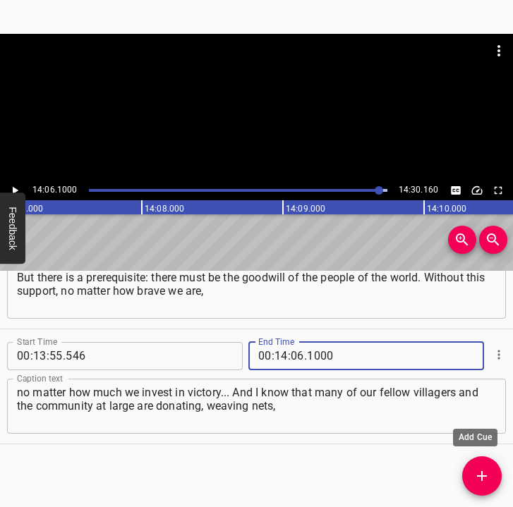
click at [485, 480] on icon "Add Cue" at bounding box center [481, 476] width 17 height 17
type input "07"
type input "000"
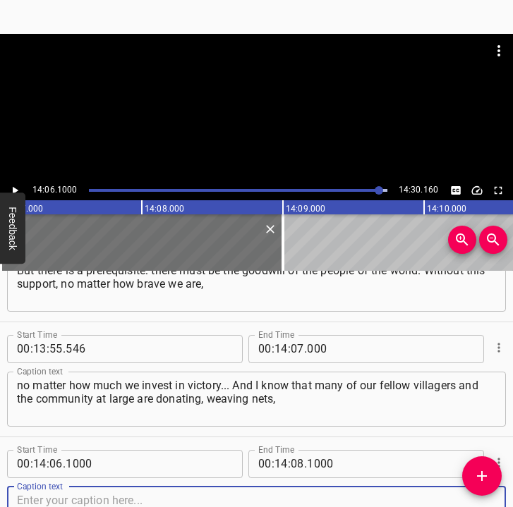
scroll to position [7302, 0]
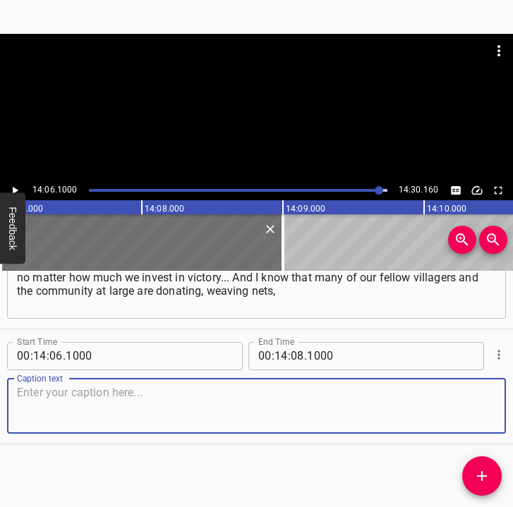
drag, startPoint x: 480, startPoint y: 414, endPoint x: 511, endPoint y: 427, distance: 33.8
click at [501, 423] on div "Start Time 00 : 00 : 05 . 763 Start Time End Time 00 : 00 : 17 . 712 End Time C…" at bounding box center [256, 389] width 513 height 237
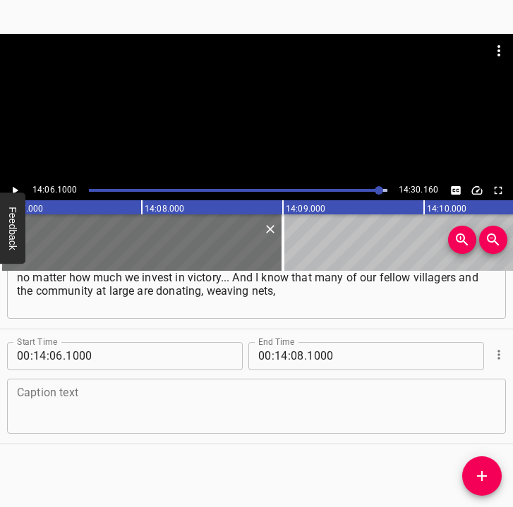
click at [171, 403] on textarea at bounding box center [256, 406] width 479 height 40
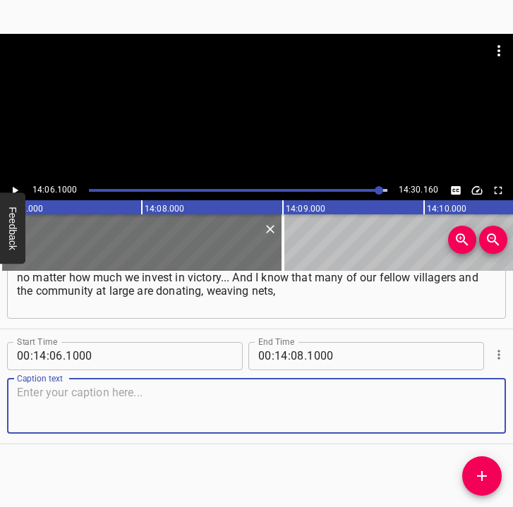
paste textarea "and helping the frontline as much as possible, holding on. But if they don’t he…"
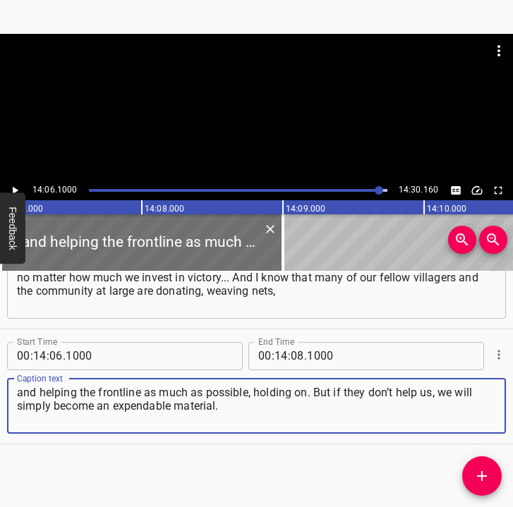
type textarea "and helping the frontline as much as possible, holding on. But if they don’t he…"
click at [293, 352] on input "number" at bounding box center [297, 356] width 13 height 28
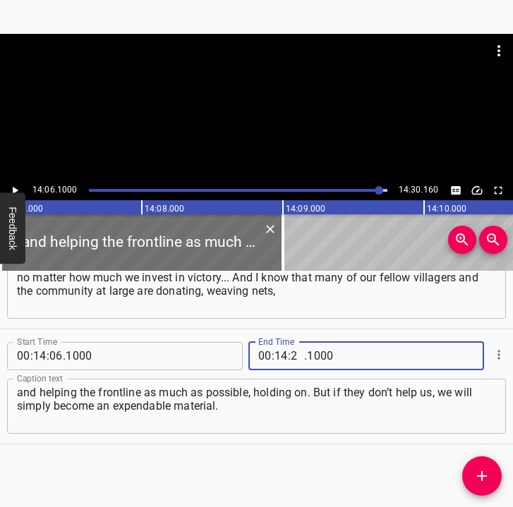
type input "20"
type input "160"
click at [13, 187] on icon "Play/Pause" at bounding box center [16, 190] width 6 height 8
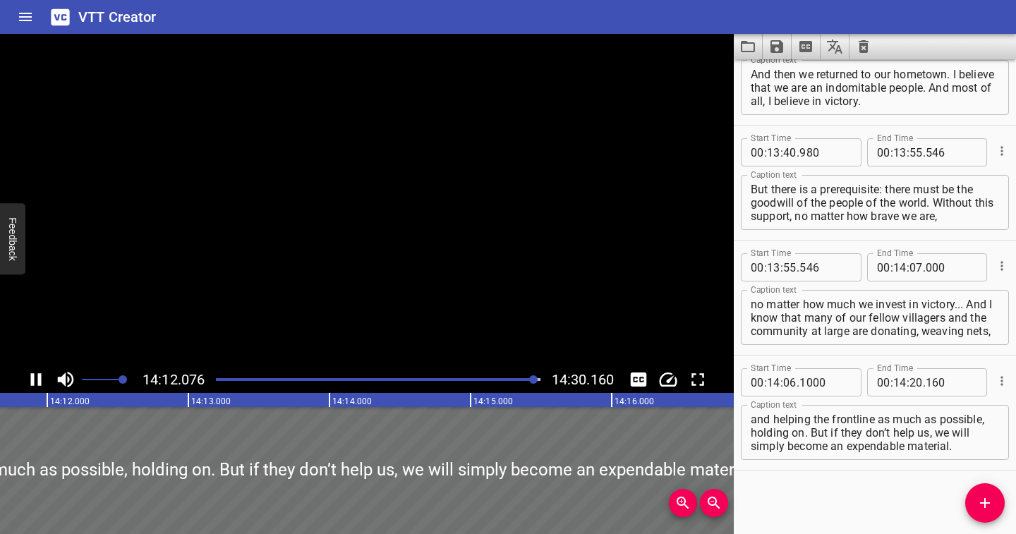
scroll to position [7064, 0]
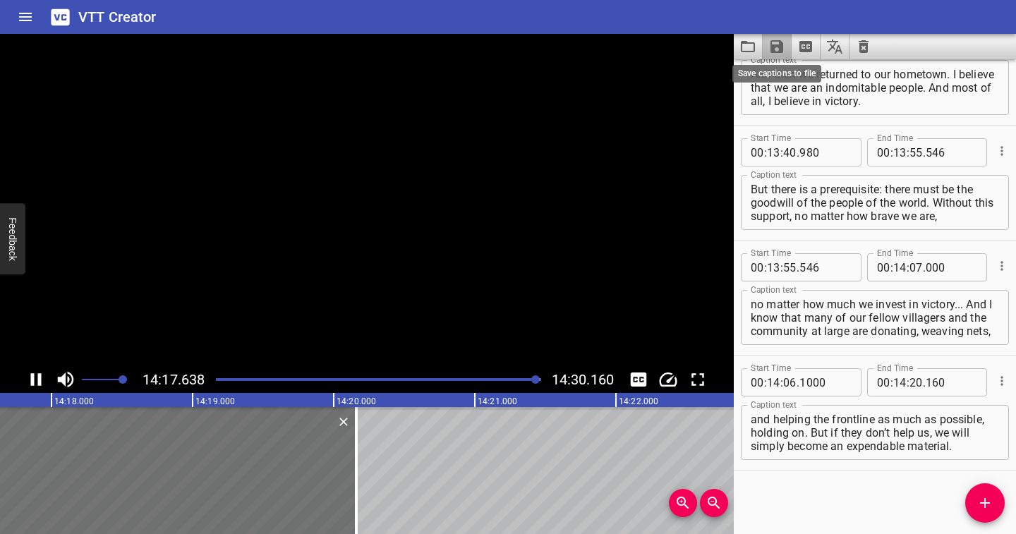
click at [512, 48] on icon "Save captions to file" at bounding box center [776, 46] width 13 height 13
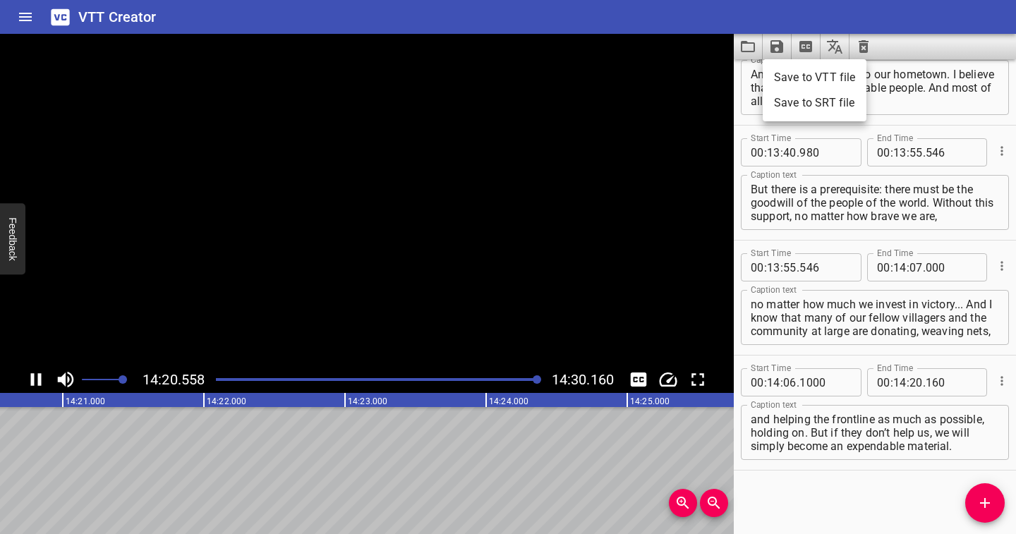
click at [512, 76] on li "Save to VTT file" at bounding box center [814, 77] width 104 height 25
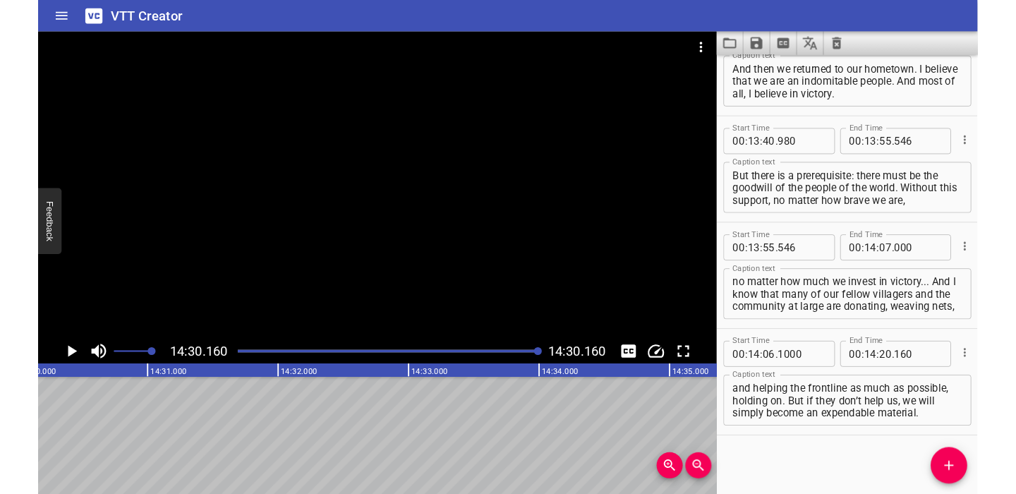
scroll to position [7104, 0]
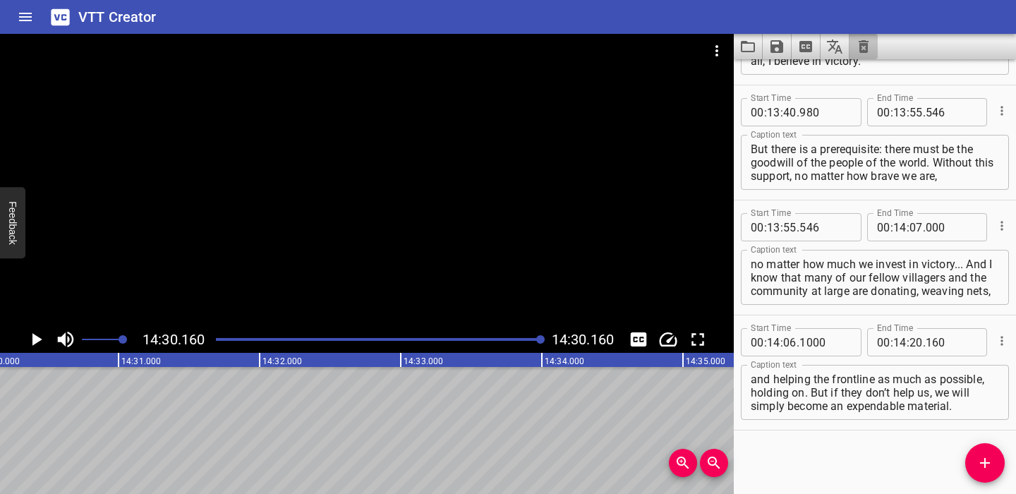
click at [512, 44] on icon "Clear captions" at bounding box center [863, 46] width 10 height 13
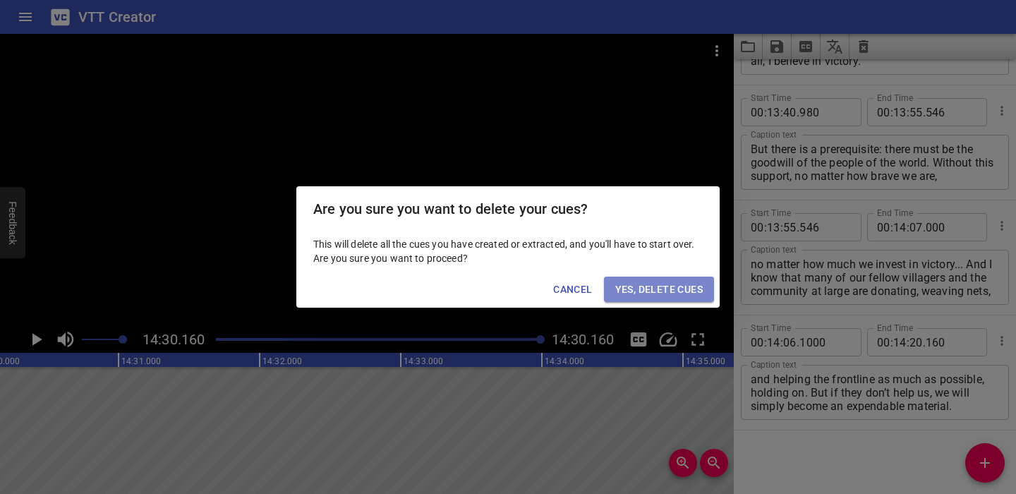
click at [512, 289] on span "Yes, Delete Cues" at bounding box center [658, 290] width 87 height 18
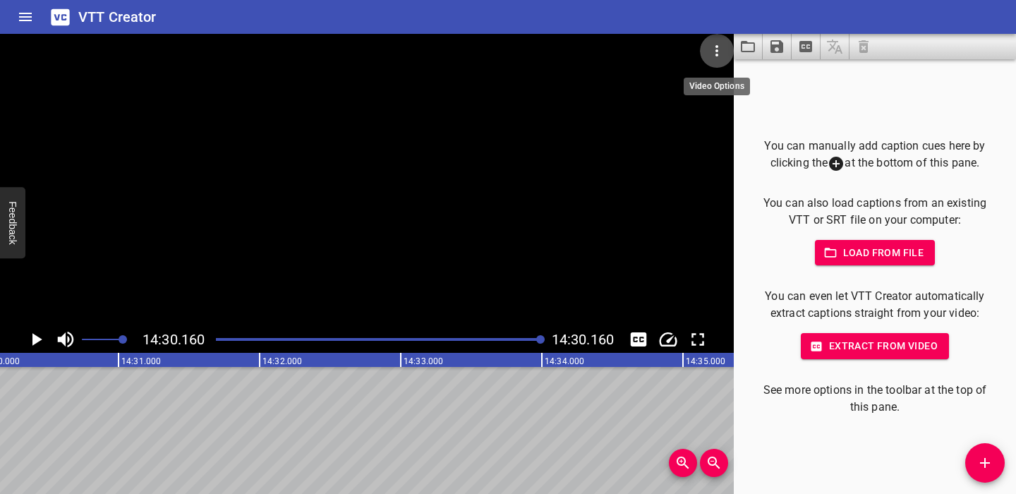
click at [512, 49] on icon "Video Options" at bounding box center [716, 50] width 17 height 17
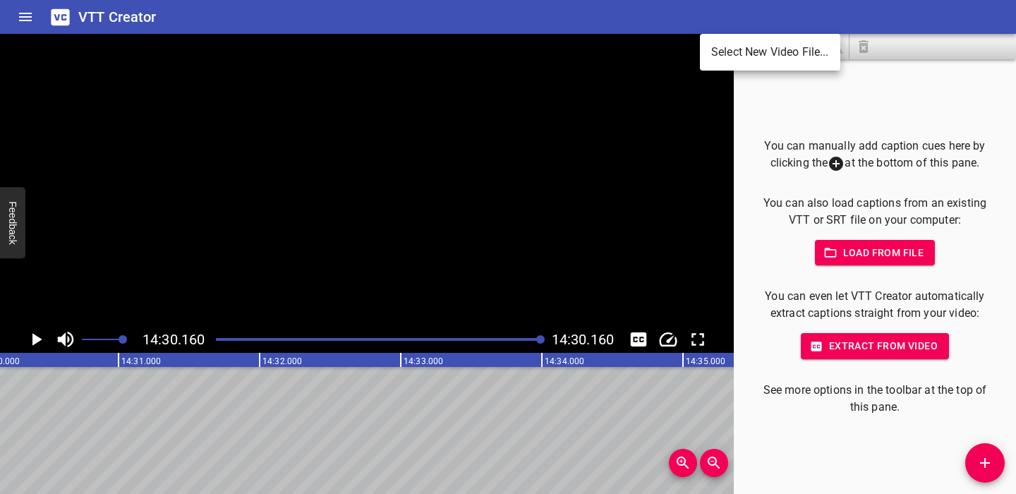
click at [512, 49] on li "Select New Video File..." at bounding box center [770, 51] width 140 height 25
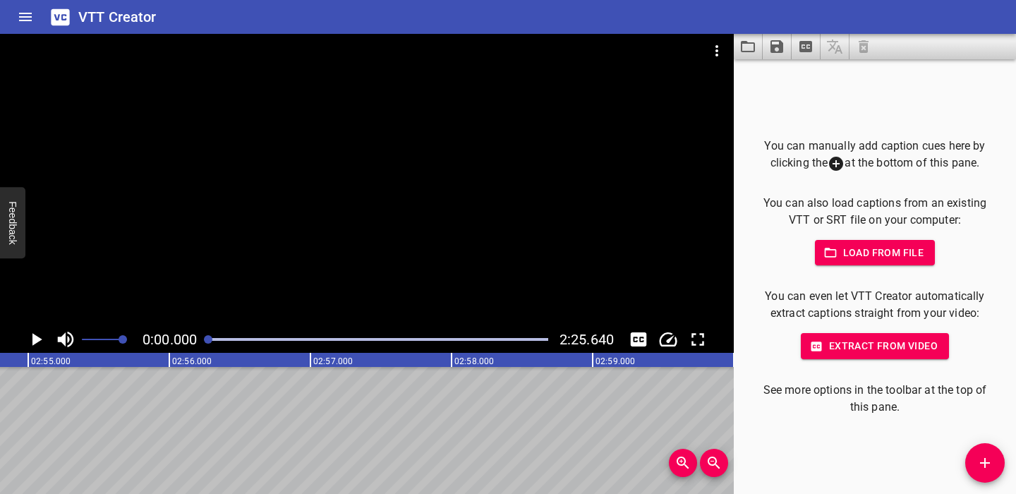
scroll to position [0, 0]
click at [37, 336] on icon "Play/Pause" at bounding box center [35, 339] width 21 height 21
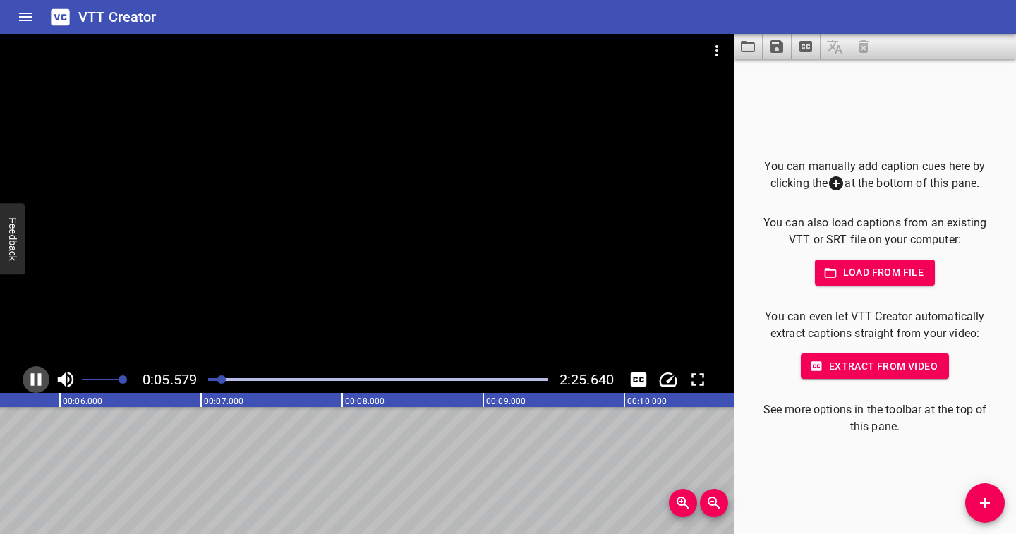
click at [37, 378] on icon "Play/Pause" at bounding box center [35, 379] width 21 height 21
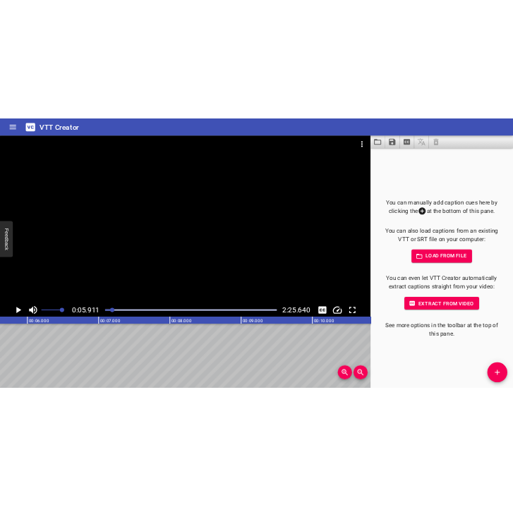
scroll to position [0, 834]
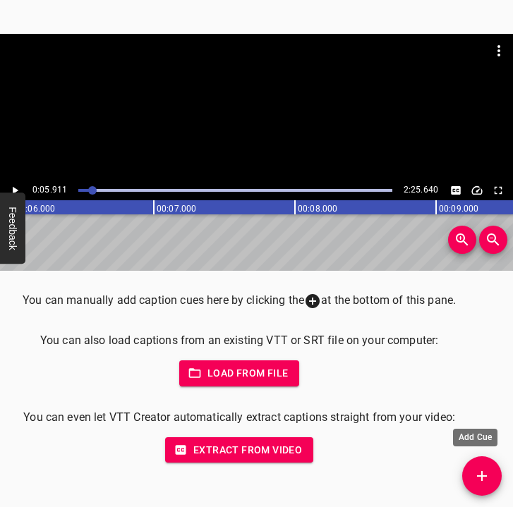
click at [489, 462] on button "Add Cue" at bounding box center [481, 475] width 39 height 39
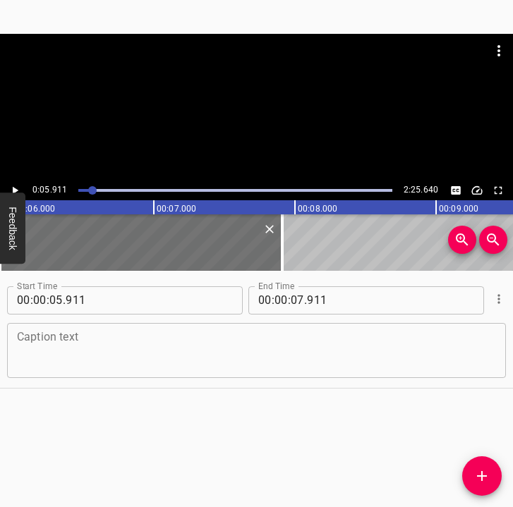
click at [196, 354] on textarea at bounding box center [256, 350] width 479 height 40
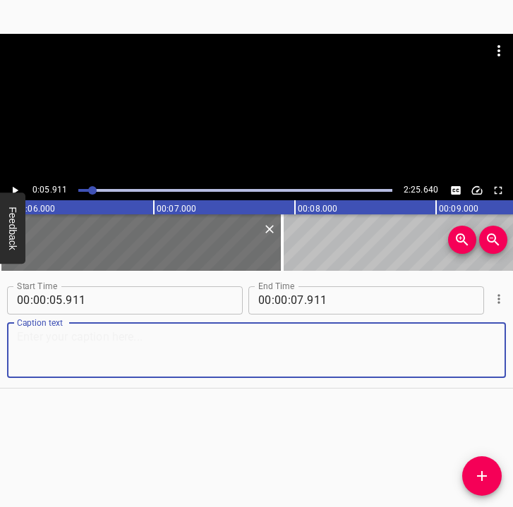
paste textarea "We left [GEOGRAPHIC_DATA] for the summer house on [DATE], and we left the summe…"
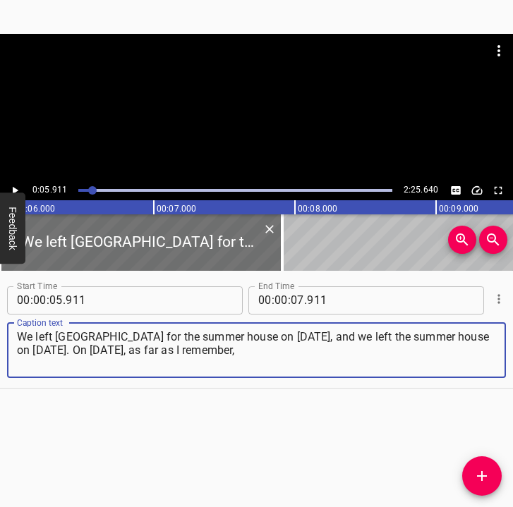
type textarea "We left [GEOGRAPHIC_DATA] for the summer house on [DATE], and we left the summe…"
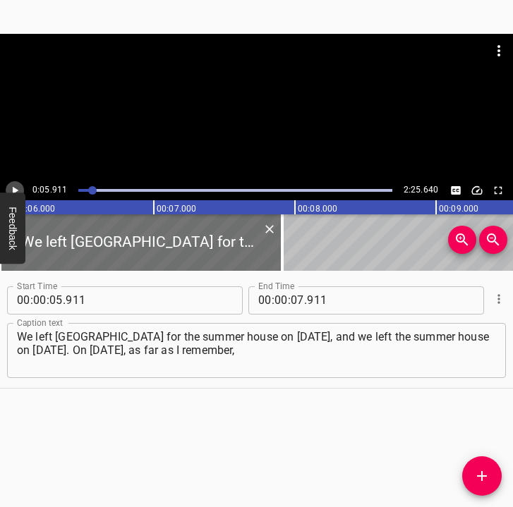
click at [10, 187] on icon "Play/Pause" at bounding box center [14, 190] width 13 height 13
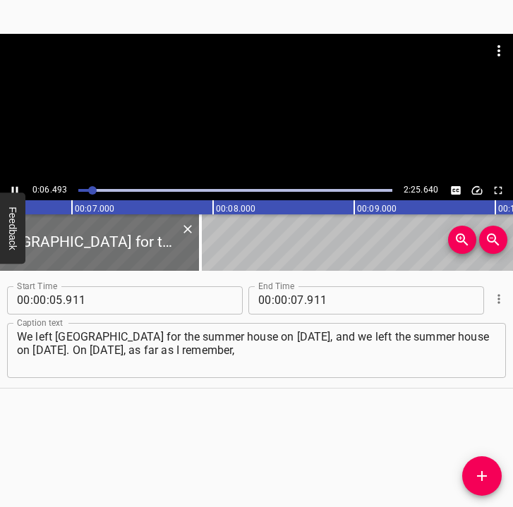
scroll to position [0, 952]
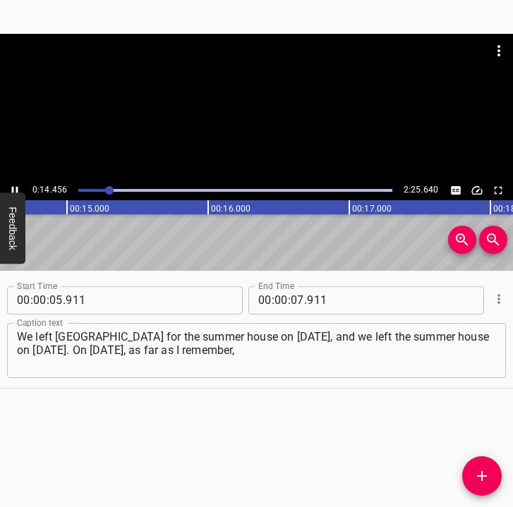
click at [13, 186] on icon "Play/Pause" at bounding box center [14, 190] width 13 height 13
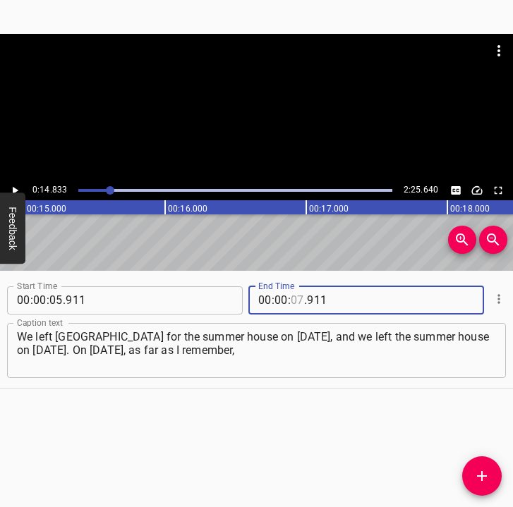
click at [293, 296] on input "number" at bounding box center [297, 300] width 13 height 28
type input "14"
type input "833"
click at [479, 475] on icon "Add Cue" at bounding box center [481, 476] width 17 height 17
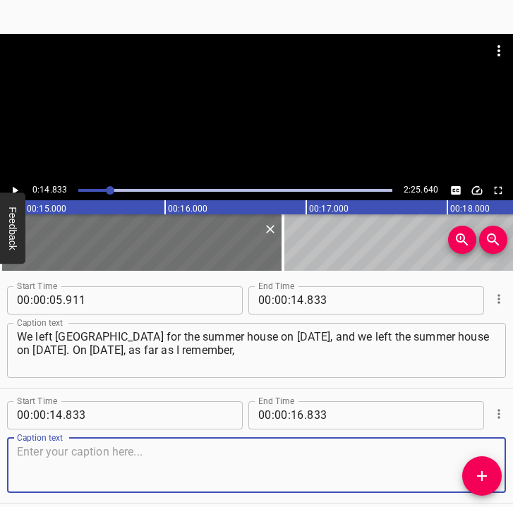
scroll to position [59, 0]
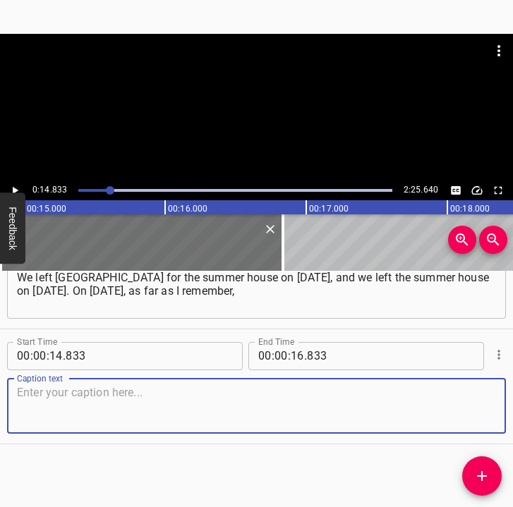
drag, startPoint x: 456, startPoint y: 410, endPoint x: 511, endPoint y: 392, distance: 58.0
click at [489, 398] on div "Caption text" at bounding box center [256, 406] width 499 height 55
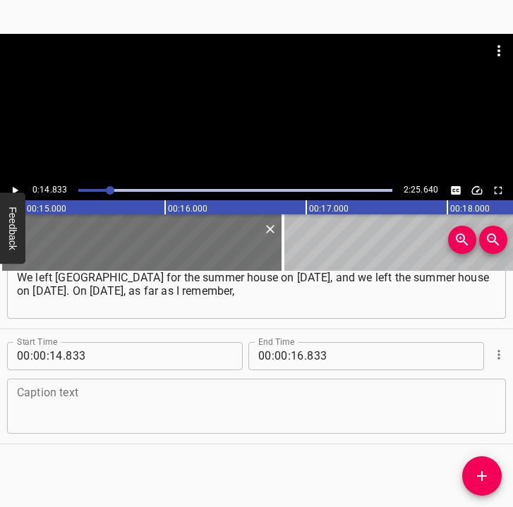
click at [67, 407] on textarea at bounding box center [256, 406] width 479 height 40
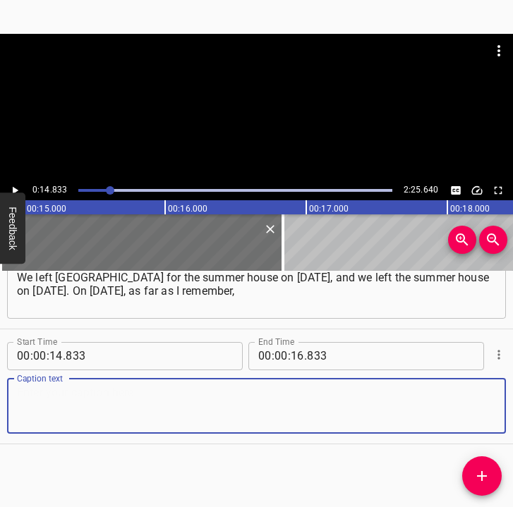
paste textarea "Armored Personnel Carriers with the letter "Z", military personnel and so on pa…"
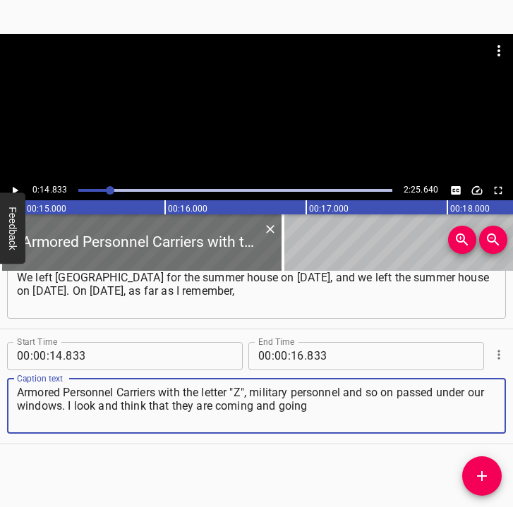
type textarea "Armored Personnel Carriers with the letter "Z", military personnel and so on pa…"
click at [15, 189] on icon "Play/Pause" at bounding box center [16, 190] width 6 height 8
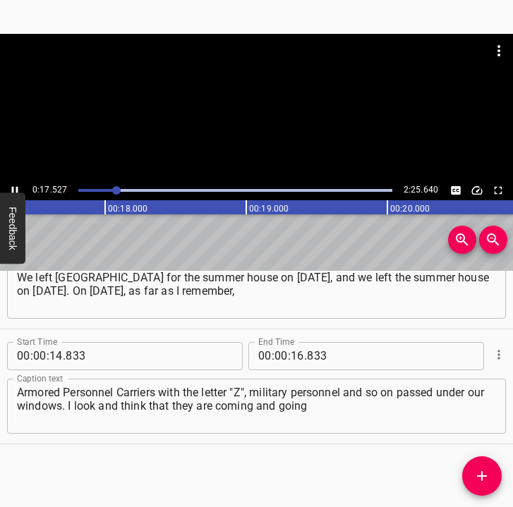
scroll to position [0, 2456]
click at [11, 189] on icon "Play/Pause" at bounding box center [14, 190] width 13 height 13
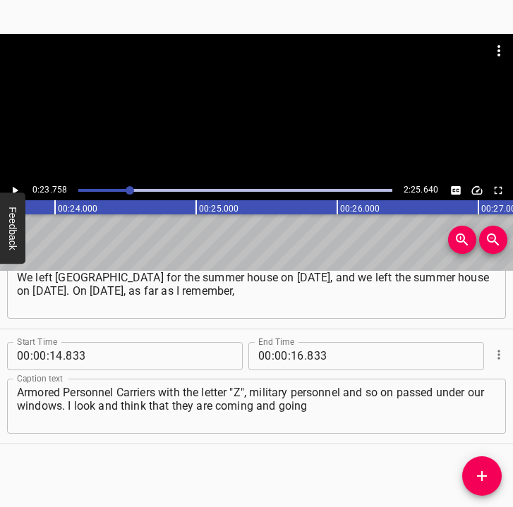
scroll to position [0, 3351]
click at [293, 357] on input "number" at bounding box center [297, 356] width 13 height 28
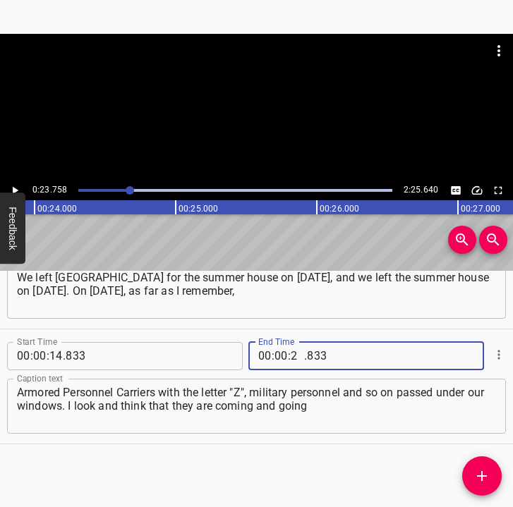
type input "23"
type input "758"
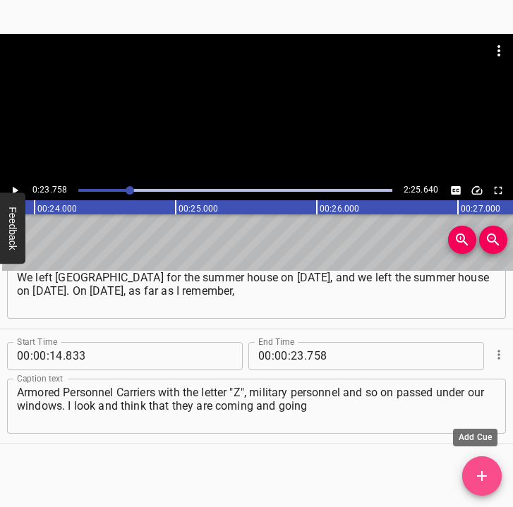
click at [480, 473] on icon "Add Cue" at bounding box center [481, 476] width 17 height 17
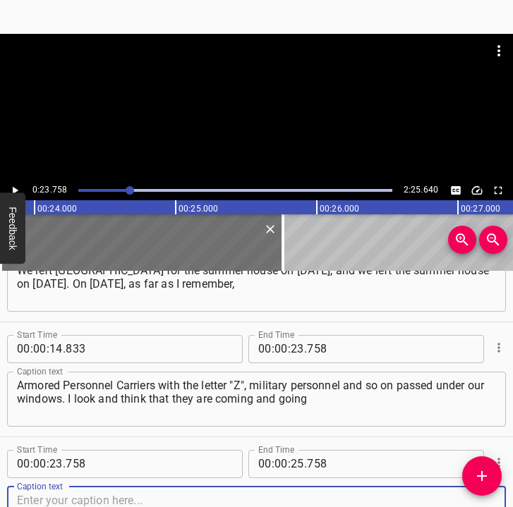
scroll to position [165, 0]
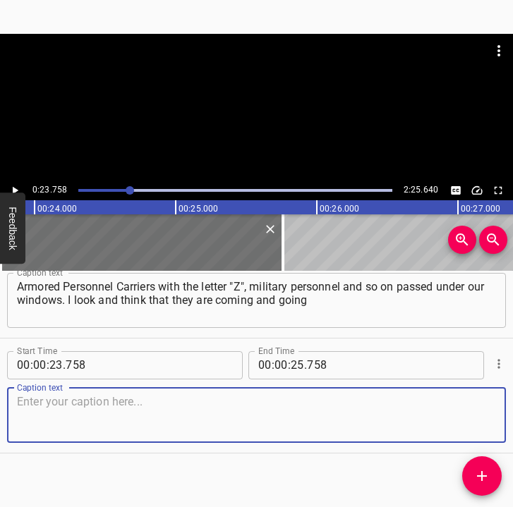
drag, startPoint x: 478, startPoint y: 427, endPoint x: 501, endPoint y: 421, distance: 24.1
click at [494, 422] on div "Start Time 00 : 00 : 23 . 758 Start Time End Time 00 : 00 : 25 . 758 End Time C…" at bounding box center [256, 396] width 513 height 114
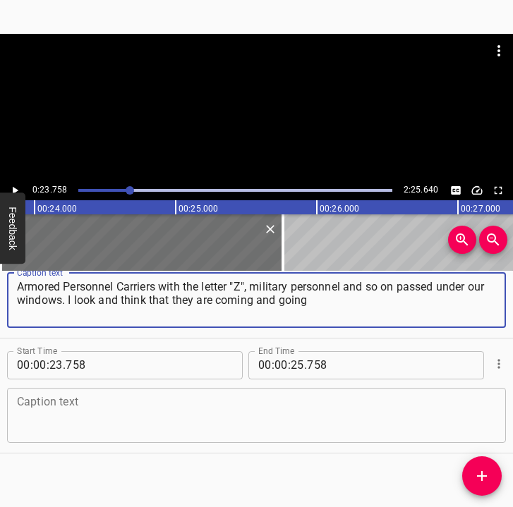
click at [331, 306] on textarea "Armored Personnel Carriers with the letter "Z", military personnel and so on pa…" at bounding box center [256, 300] width 479 height 40
type textarea "Armored Personnel Carriers with the letter "Z", military personnel and so on pa…"
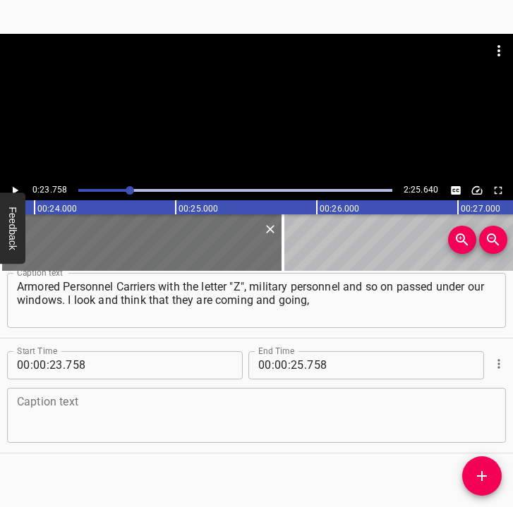
click at [51, 417] on textarea at bounding box center [256, 415] width 479 height 40
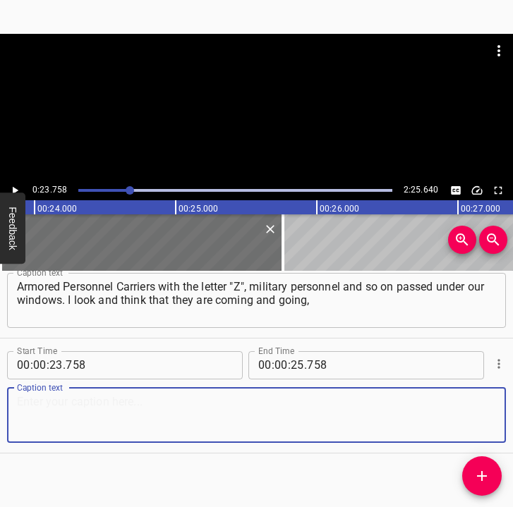
paste textarea "they will come to us now, but they will not do anything. There was no specific …"
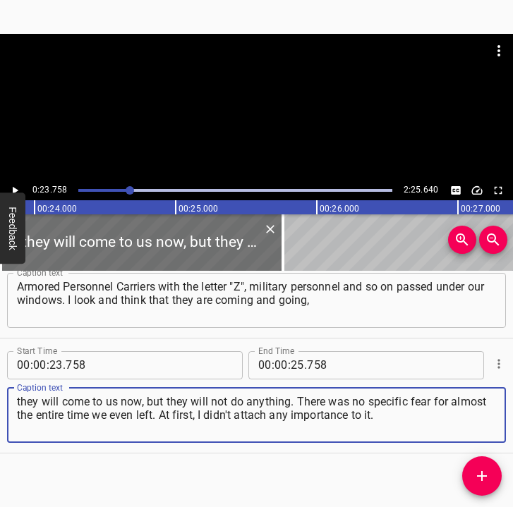
drag, startPoint x: 422, startPoint y: 419, endPoint x: 4, endPoint y: 385, distance: 419.6
click at [4, 385] on div "Start Time 00 : 00 : 23 . 758 Start Time End Time 00 : 00 : 25 . 758 End Time C…" at bounding box center [256, 396] width 513 height 114
paste textarea
type textarea "they will come to us now, but they will not do anything. There was no specific …"
click at [19, 187] on icon "Play/Pause" at bounding box center [14, 190] width 13 height 13
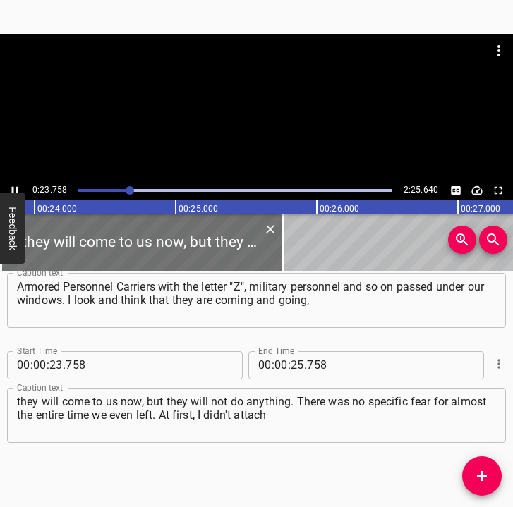
scroll to position [174, 0]
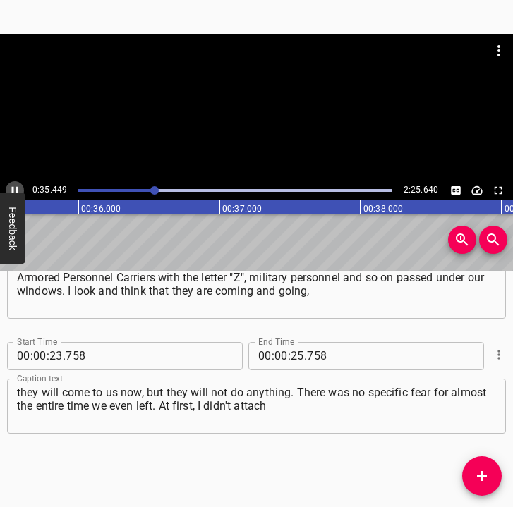
click at [15, 186] on icon "Play/Pause" at bounding box center [14, 190] width 13 height 13
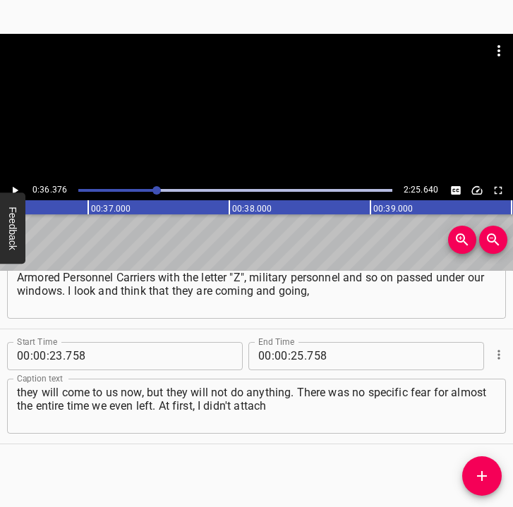
click at [304, 356] on span "." at bounding box center [305, 356] width 3 height 28
click at [291, 356] on input "number" at bounding box center [297, 356] width 13 height 28
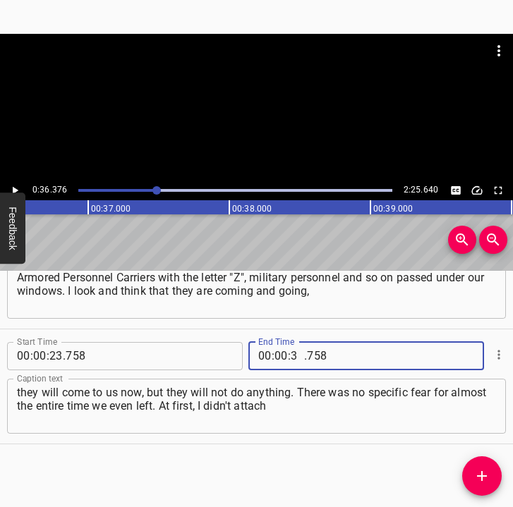
type input "36"
type input "376"
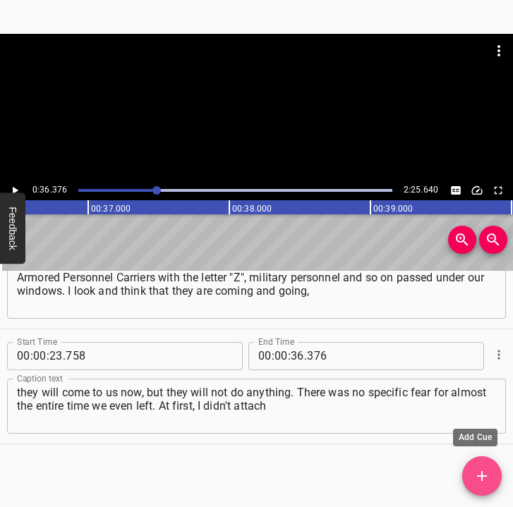
drag, startPoint x: 489, startPoint y: 474, endPoint x: 498, endPoint y: 436, distance: 39.0
click at [489, 473] on icon "Add Cue" at bounding box center [481, 476] width 17 height 17
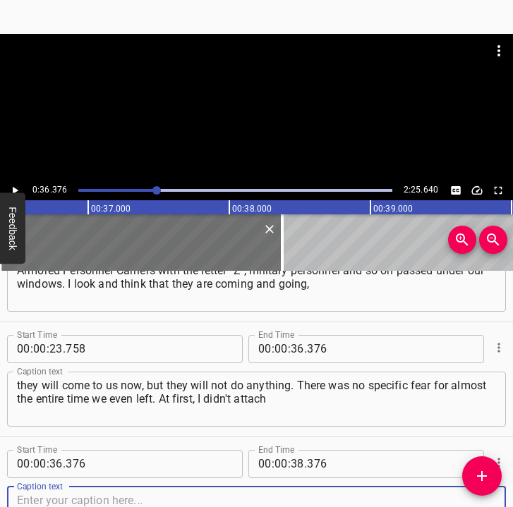
scroll to position [289, 0]
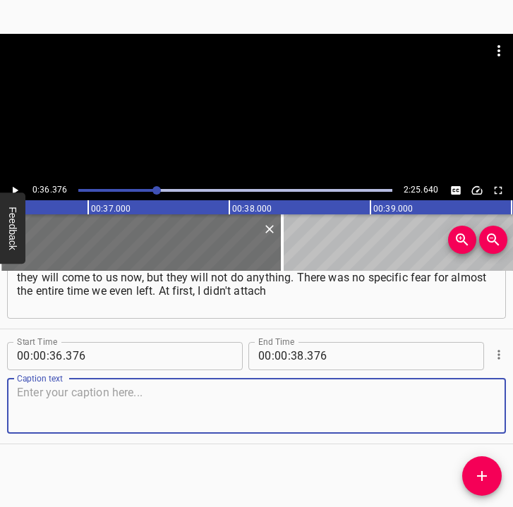
drag, startPoint x: 466, startPoint y: 414, endPoint x: 502, endPoint y: 413, distance: 36.0
click at [490, 412] on div "Caption text" at bounding box center [256, 406] width 499 height 55
click at [87, 402] on textarea at bounding box center [256, 406] width 479 height 40
paste textarea "any importance to it. Then, when I realized that I wasn't going back there, it …"
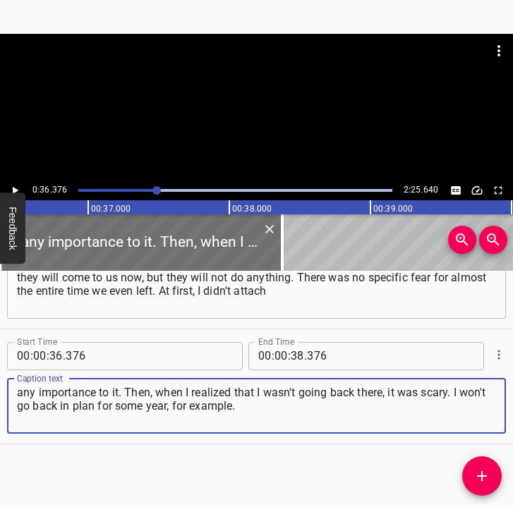
type textarea "any importance to it. Then, when I realized that I wasn't going back there, it …"
click at [13, 184] on icon "Play/Pause" at bounding box center [14, 190] width 13 height 13
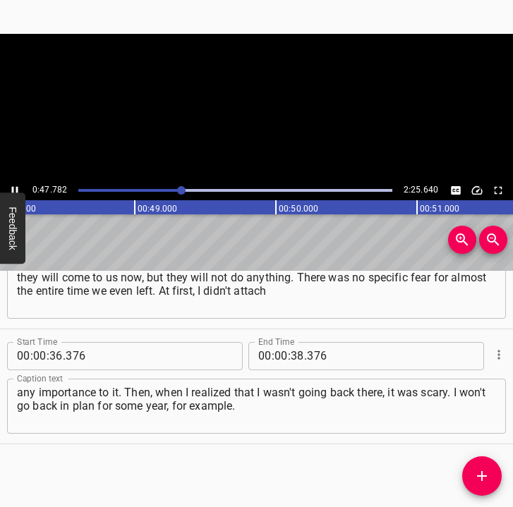
click at [13, 184] on icon "Play/Pause" at bounding box center [14, 190] width 13 height 13
click at [185, 190] on div "Play progress" at bounding box center [39, 190] width 314 height 3
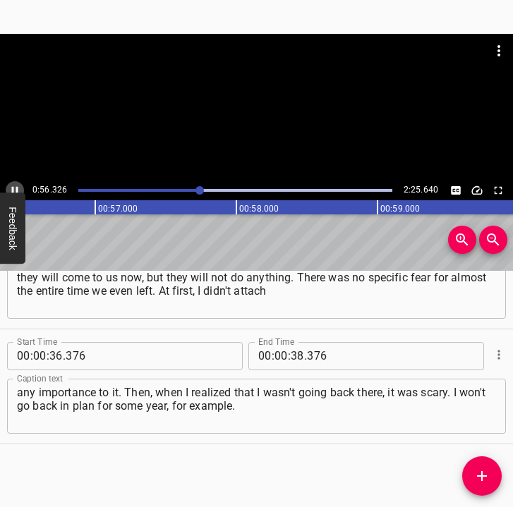
click at [17, 186] on icon "Play/Pause" at bounding box center [14, 190] width 13 height 13
click at [17, 181] on button "Play/Pause" at bounding box center [15, 190] width 18 height 18
click at [192, 189] on div "Play progress" at bounding box center [48, 190] width 314 height 3
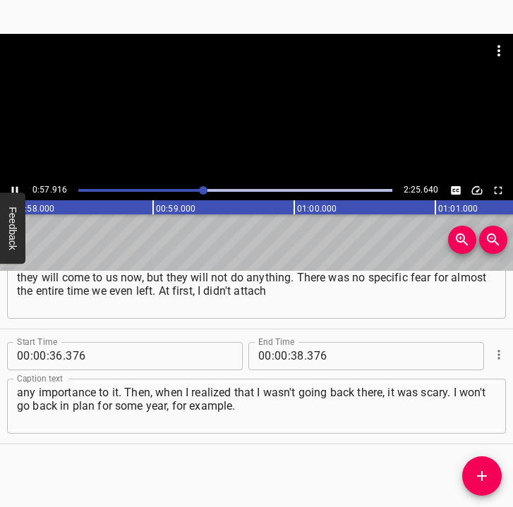
click at [188, 188] on div at bounding box center [235, 191] width 331 height 20
click at [194, 190] on div "Play progress" at bounding box center [51, 190] width 314 height 3
click at [173, 189] on div "Play progress" at bounding box center [40, 190] width 314 height 3
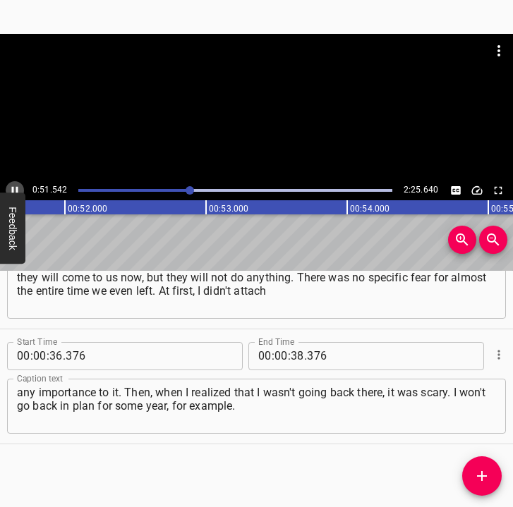
click at [15, 187] on icon "Play/Pause" at bounding box center [14, 190] width 13 height 13
click at [168, 190] on div "Play progress" at bounding box center [34, 190] width 314 height 3
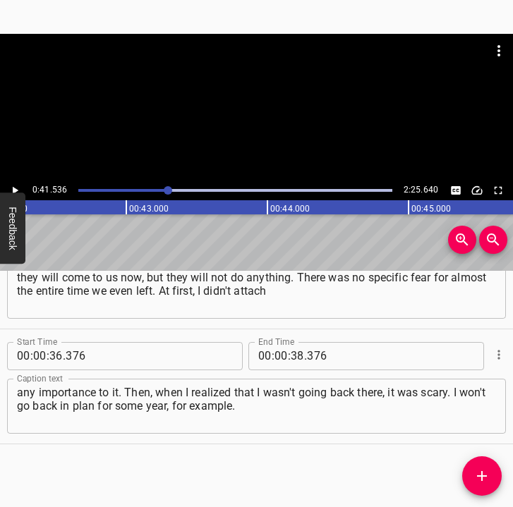
scroll to position [0, 5859]
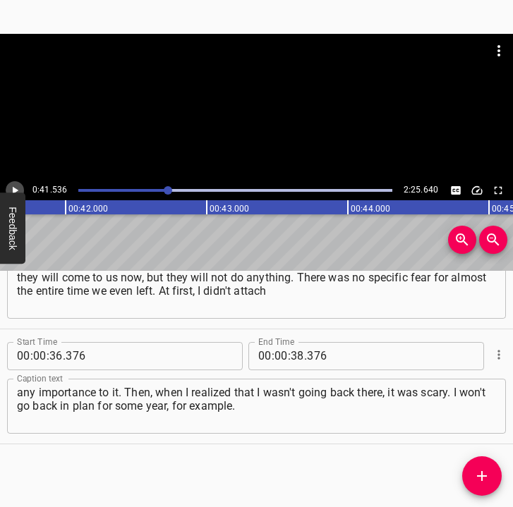
click at [17, 189] on icon "Play/Pause" at bounding box center [14, 190] width 13 height 13
click at [17, 189] on icon "Play/Pause" at bounding box center [15, 190] width 6 height 8
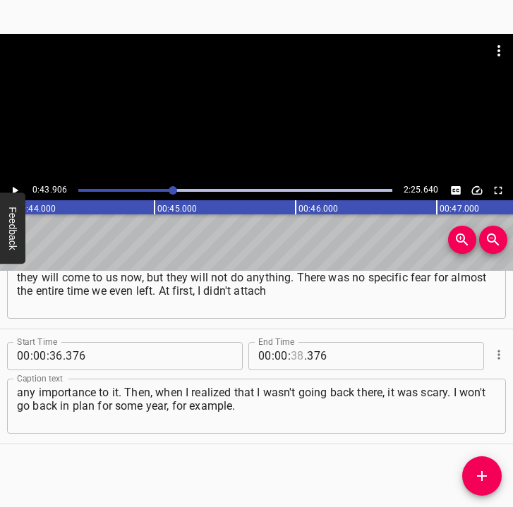
click at [293, 350] on input "number" at bounding box center [297, 356] width 13 height 28
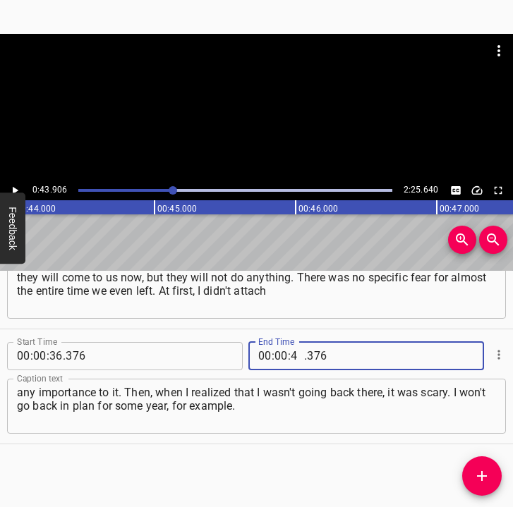
type input "43"
type input "906"
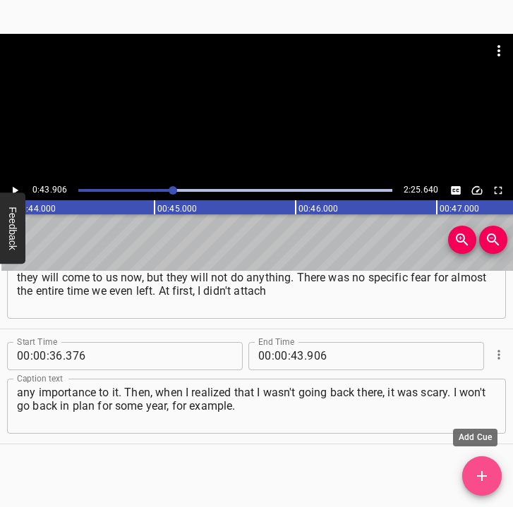
click at [491, 475] on span "Add Cue" at bounding box center [481, 476] width 39 height 17
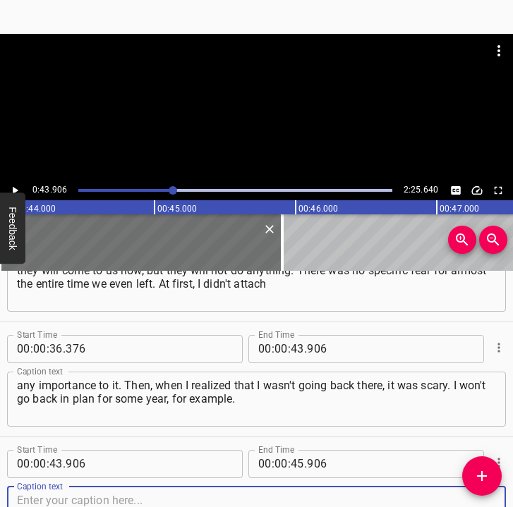
scroll to position [404, 0]
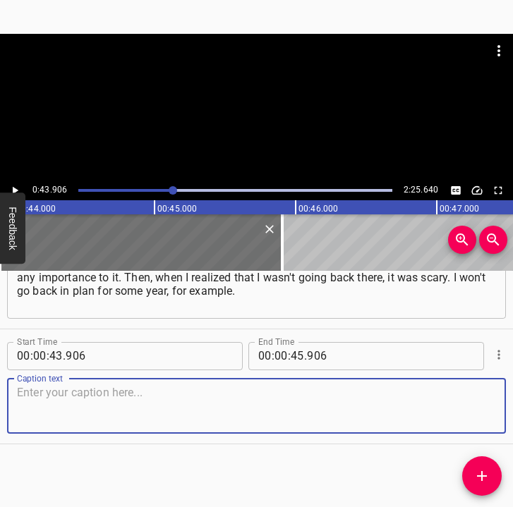
drag, startPoint x: 472, startPoint y: 410, endPoint x: 520, endPoint y: 394, distance: 51.3
click at [512, 394] on html "Caption Editor Batch Transcribe Login Sign Up Privacy Contact 0:43.906 2:25.640…" at bounding box center [256, 253] width 513 height 507
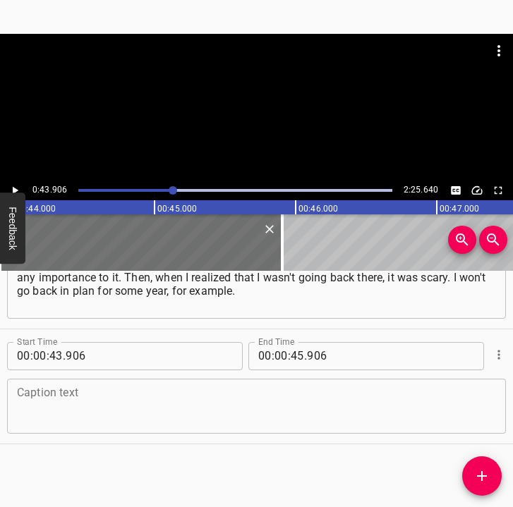
click at [140, 398] on textarea at bounding box center [256, 406] width 479 height 40
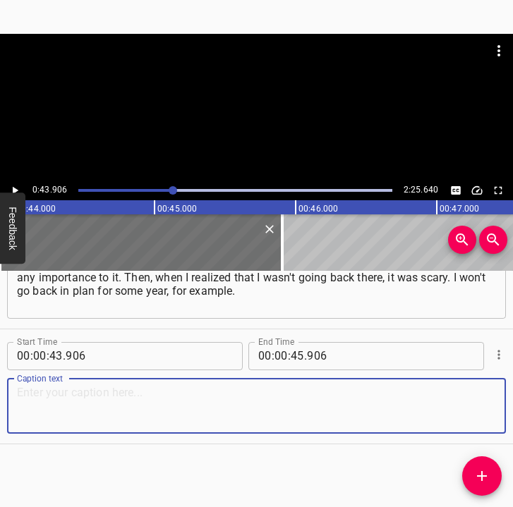
paste textarea "It was unpleasant, more unpleasant about my friends, because I know I won't see…"
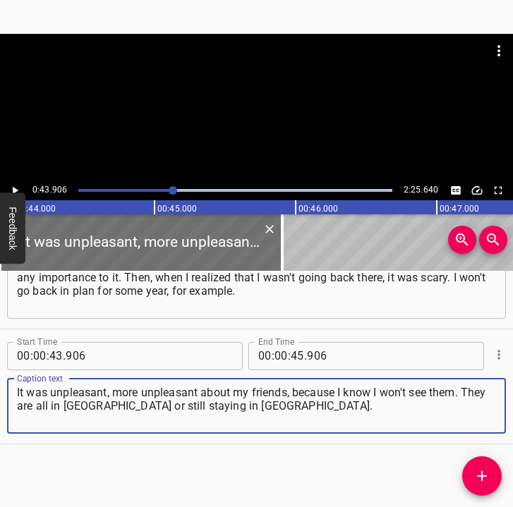
type textarea "It was unpleasant, more unpleasant about my friends, because I know I won't see…"
click at [18, 188] on icon "Play/Pause" at bounding box center [14, 190] width 13 height 13
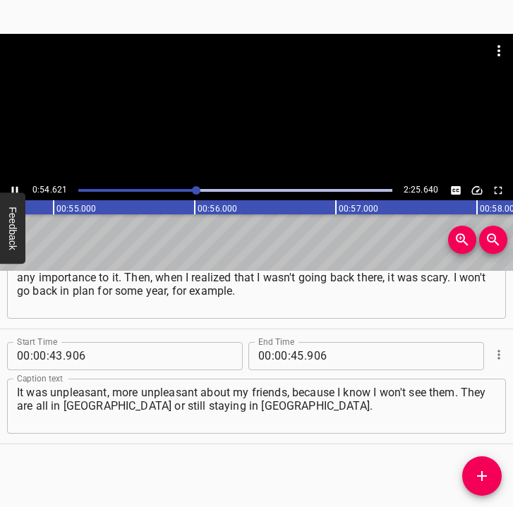
click at [15, 188] on icon "Play/Pause" at bounding box center [14, 190] width 13 height 13
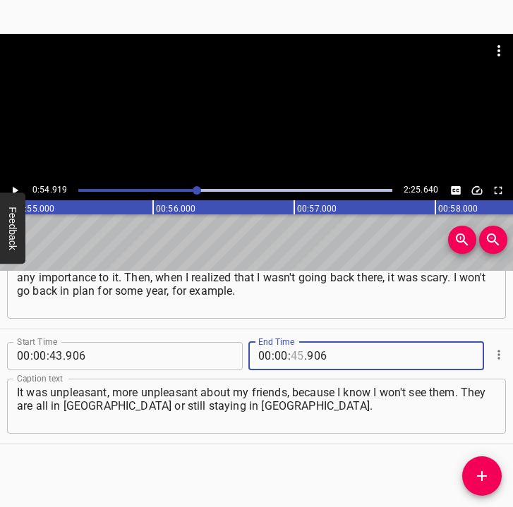
click at [291, 354] on input "number" at bounding box center [297, 356] width 13 height 28
type input "54"
type input "919"
click at [477, 475] on icon "Add Cue" at bounding box center [481, 476] width 17 height 17
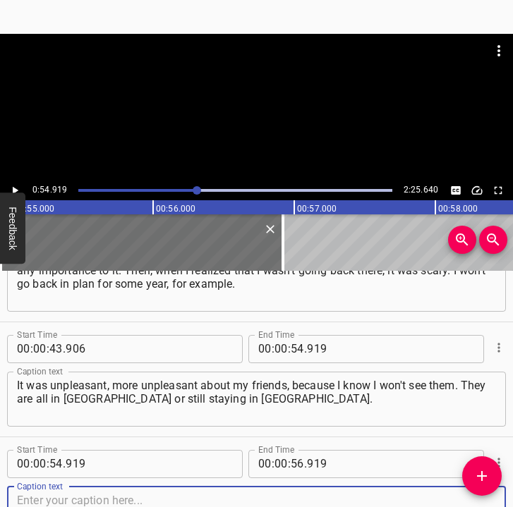
scroll to position [519, 0]
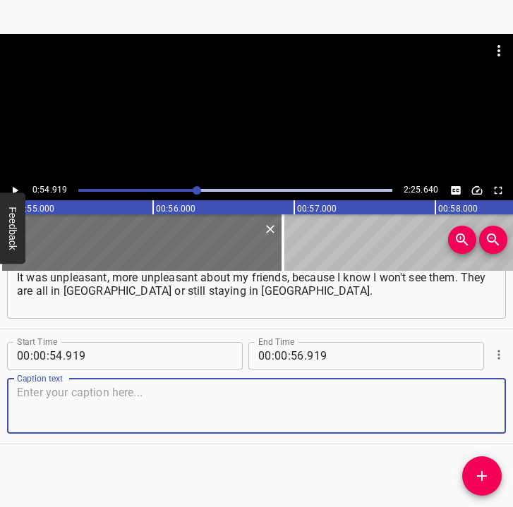
click at [472, 408] on textarea at bounding box center [256, 406] width 479 height 40
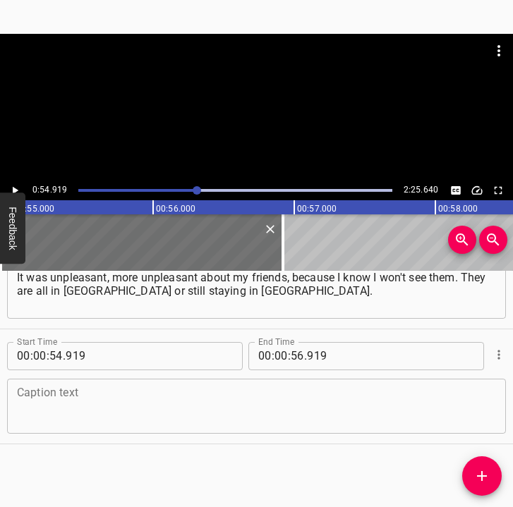
click at [152, 426] on div "Caption text" at bounding box center [256, 406] width 499 height 55
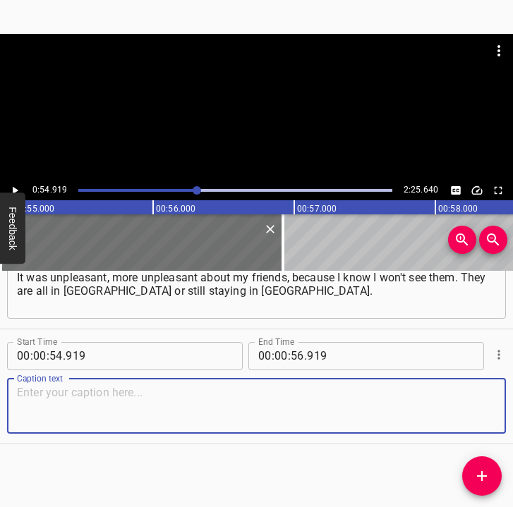
paste textarea "At that time, I had a friend who stayed in [GEOGRAPHIC_DATA]. Over time, I real…"
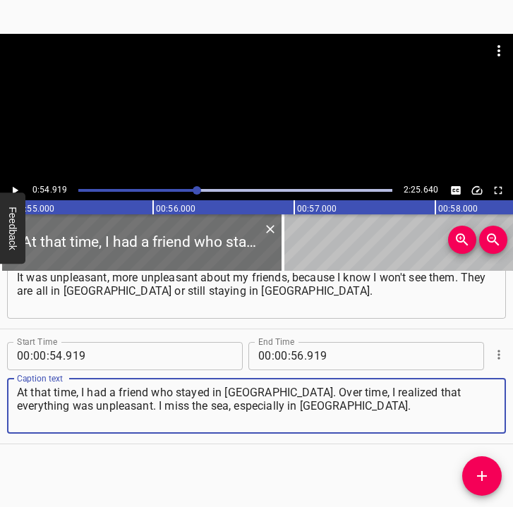
type textarea "At that time, I had a friend who stayed in [GEOGRAPHIC_DATA]. Over time, I real…"
click at [15, 184] on icon "Play/Pause" at bounding box center [14, 190] width 13 height 13
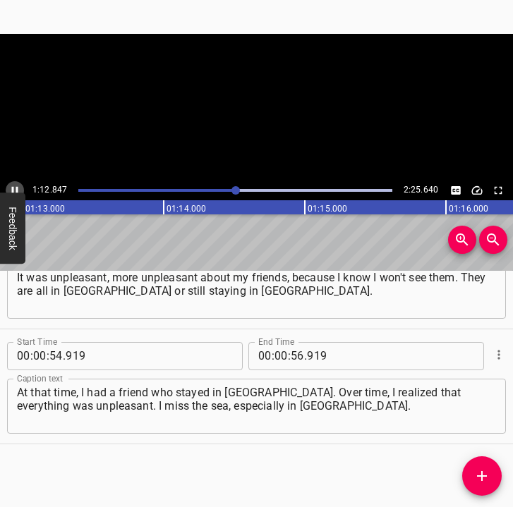
click at [13, 186] on icon "Play/Pause" at bounding box center [14, 190] width 13 height 13
click at [276, 357] on input "number" at bounding box center [280, 356] width 13 height 28
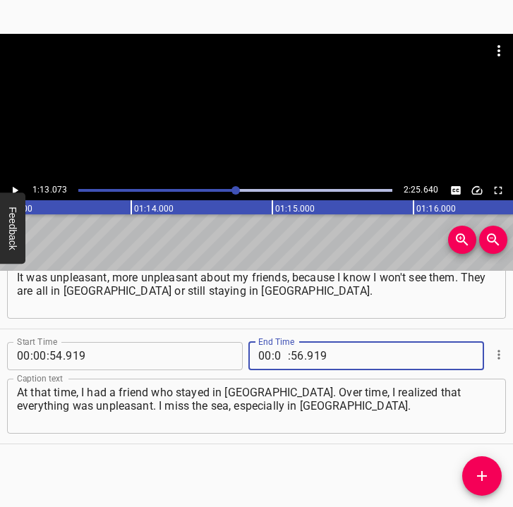
type input "01"
type input "13"
type input "073"
click at [476, 475] on icon "Add Cue" at bounding box center [481, 476] width 17 height 17
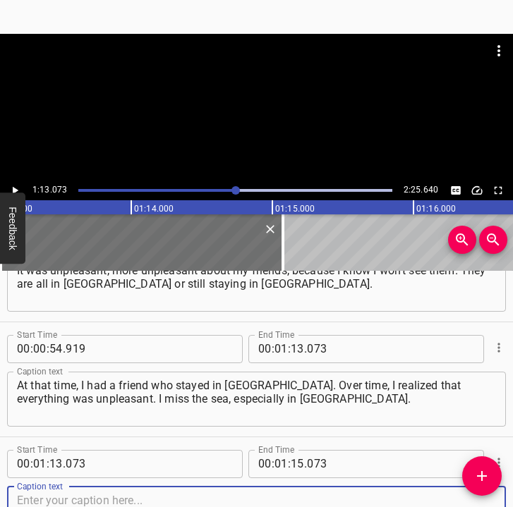
scroll to position [634, 0]
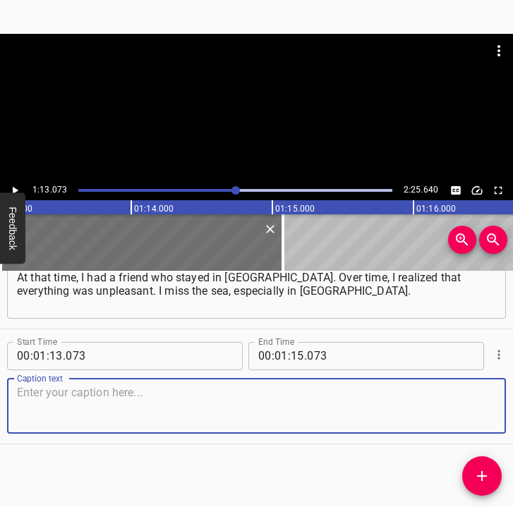
click at [465, 418] on textarea at bounding box center [256, 406] width 479 height 40
drag, startPoint x: 164, startPoint y: 392, endPoint x: 157, endPoint y: 382, distance: 12.1
click at [159, 389] on textarea at bounding box center [256, 406] width 479 height 40
paste textarea "I do not know whether to go swimming in the [GEOGRAPHIC_DATA]... It's not at al…"
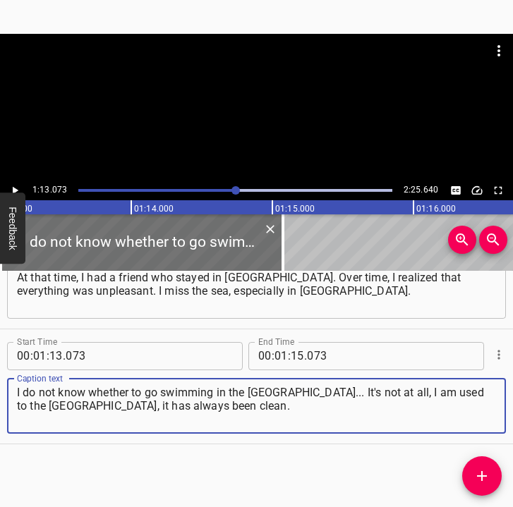
type textarea "I do not know whether to go swimming in the [GEOGRAPHIC_DATA]... It's not at al…"
click at [16, 190] on icon "Play/Pause" at bounding box center [16, 190] width 6 height 8
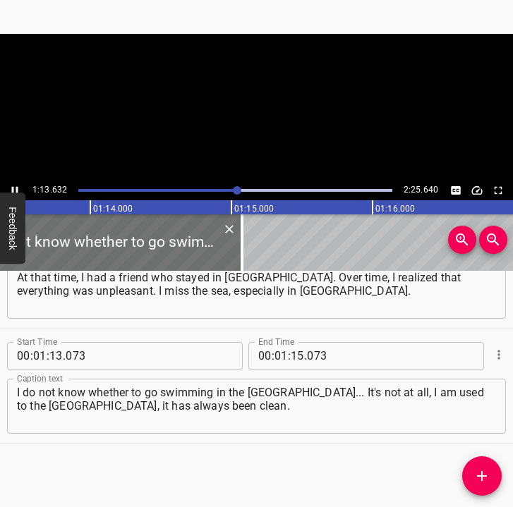
scroll to position [0, 10386]
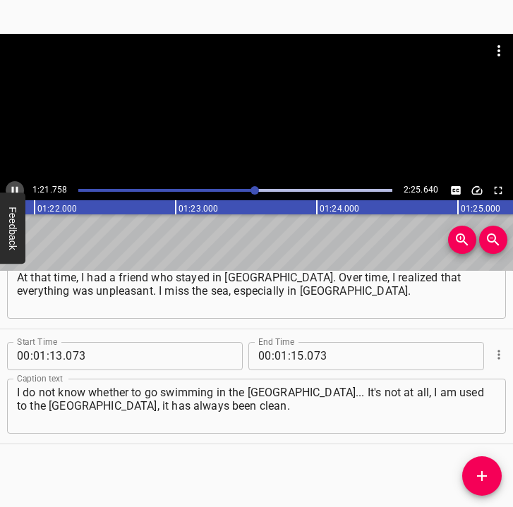
click at [12, 184] on icon "Play/Pause" at bounding box center [14, 190] width 13 height 13
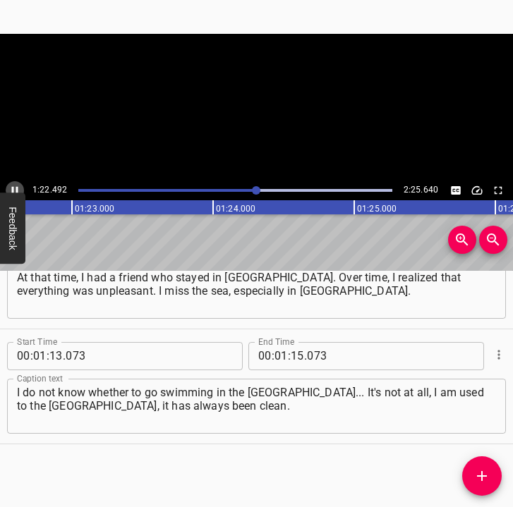
click at [12, 184] on icon "Play/Pause" at bounding box center [14, 190] width 13 height 13
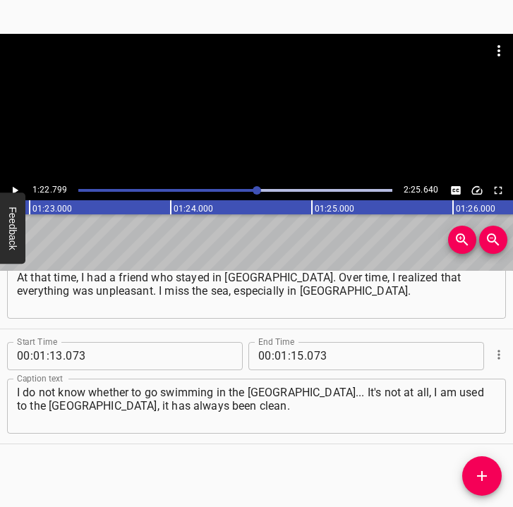
scroll to position [0, 11678]
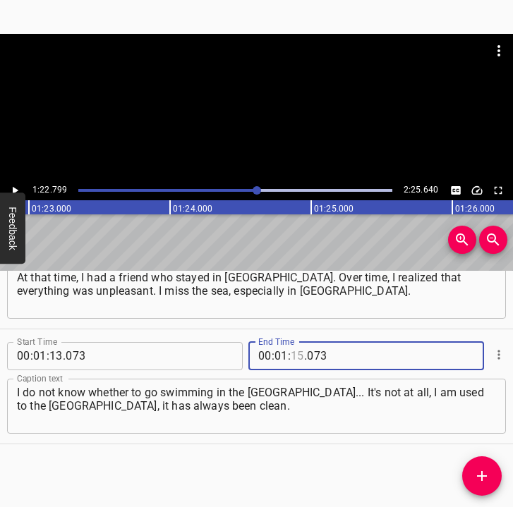
click at [297, 356] on input "number" at bounding box center [297, 356] width 13 height 28
type input "22"
type input "799"
click at [477, 469] on icon "Add Cue" at bounding box center [481, 476] width 17 height 17
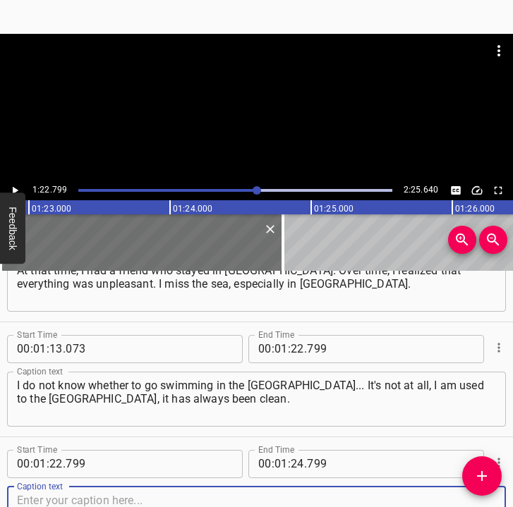
scroll to position [749, 0]
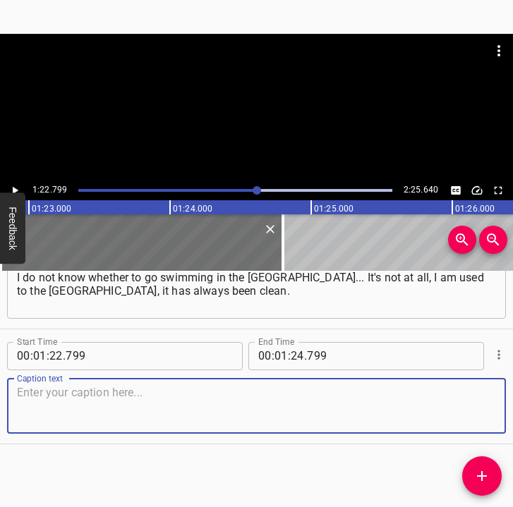
drag, startPoint x: 477, startPoint y: 413, endPoint x: 503, endPoint y: 408, distance: 26.4
click at [503, 408] on div "Start Time 00 : 00 : 05 . 911 Start Time End Time 00 : 00 : 14 . 833 End Time C…" at bounding box center [256, 389] width 513 height 237
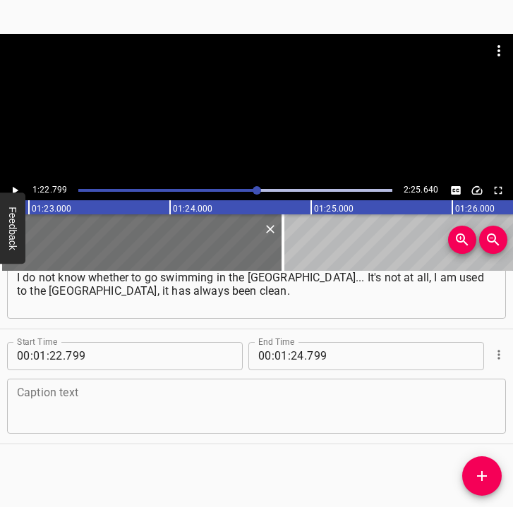
click at [47, 408] on textarea at bounding box center [256, 406] width 479 height 40
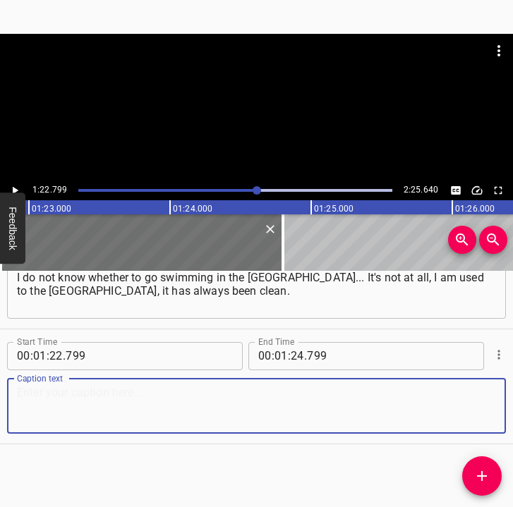
paste textarea "The first month of June was seaweed, then jellyfish, but we have Verkhovaya, wh…"
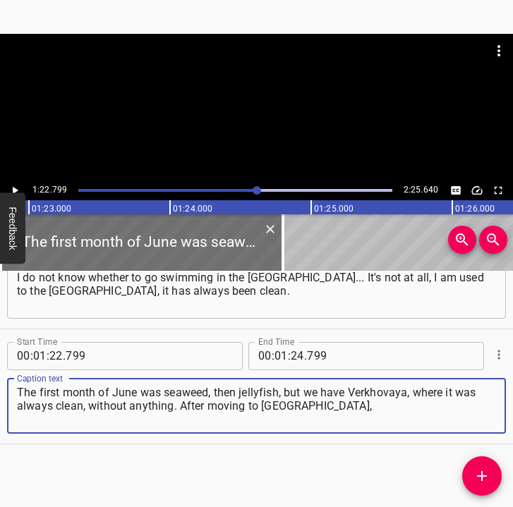
type textarea "The first month of June was seaweed, then jellyfish, but we have Verkhovaya, wh…"
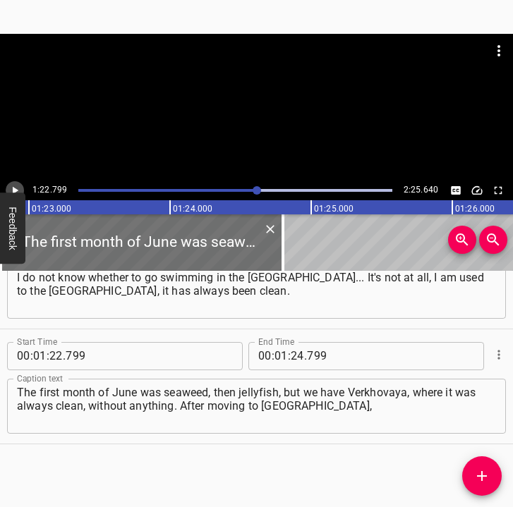
click at [16, 185] on icon "Play/Pause" at bounding box center [14, 190] width 13 height 13
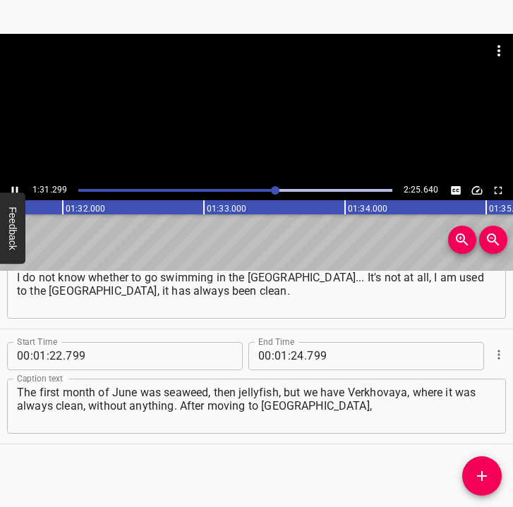
click at [16, 185] on icon "Play/Pause" at bounding box center [14, 190] width 13 height 13
click at [293, 354] on input "number" at bounding box center [297, 356] width 13 height 28
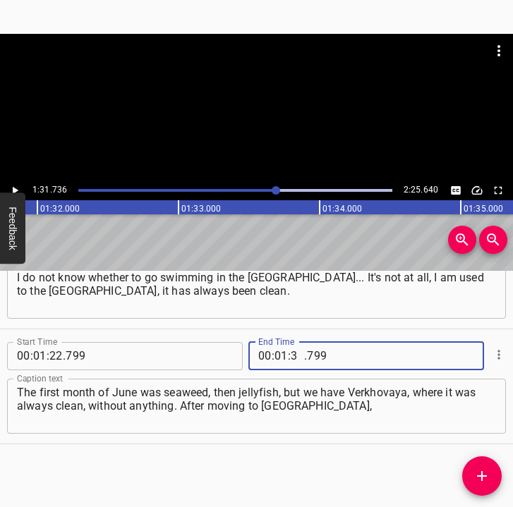
type input "31"
type input "736"
click at [475, 470] on icon "Add Cue" at bounding box center [481, 476] width 17 height 17
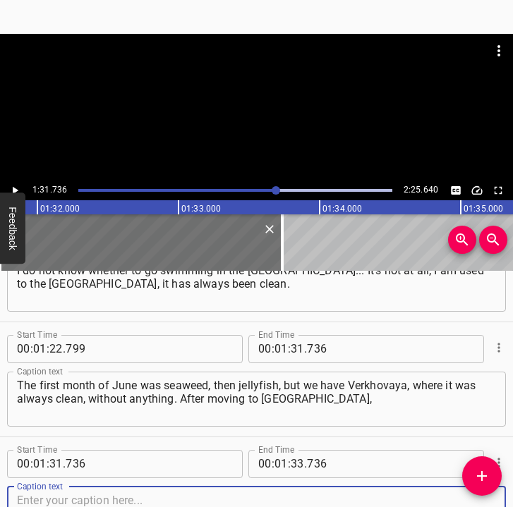
scroll to position [864, 0]
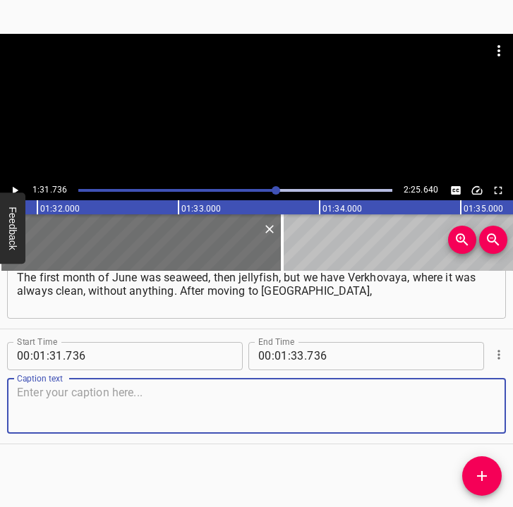
drag, startPoint x: 474, startPoint y: 418, endPoint x: 508, endPoint y: 414, distance: 34.1
click at [496, 415] on div "Start Time 00 : 01 : 31 . 736 Start Time End Time 00 : 01 : 33 . 736 End Time C…" at bounding box center [256, 386] width 513 height 114
click at [43, 403] on textarea at bounding box center [256, 406] width 479 height 40
paste textarea "I went to a film studio. There's a film school there, and I met some guys at th…"
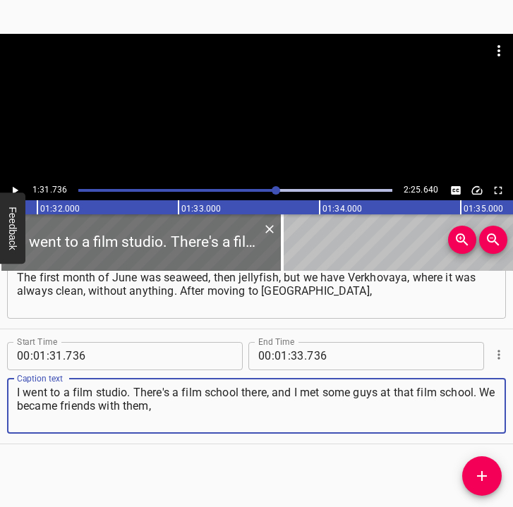
type textarea "I went to a film studio. There's a film school there, and I met some guys at th…"
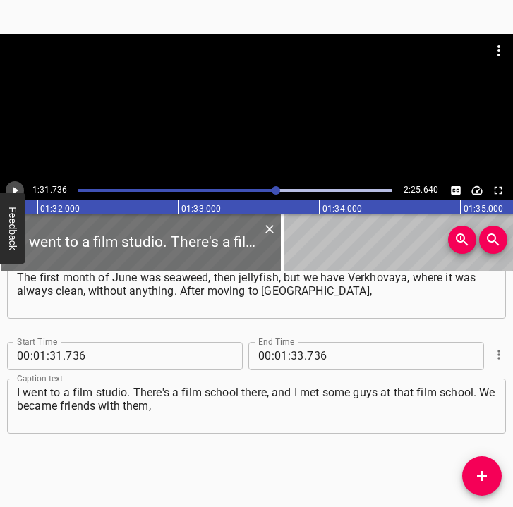
click at [18, 188] on icon "Play/Pause" at bounding box center [14, 190] width 13 height 13
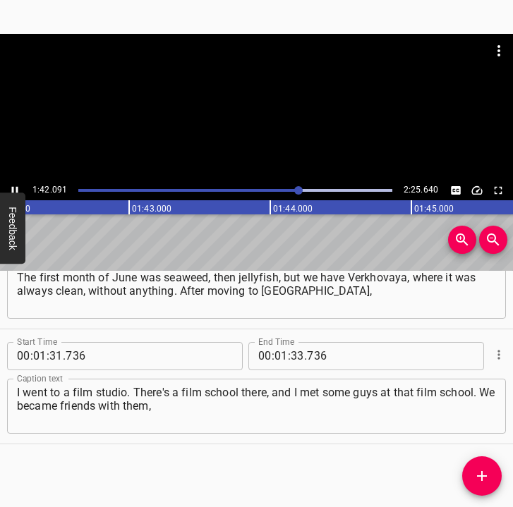
click at [12, 185] on icon "Play/Pause" at bounding box center [14, 190] width 13 height 13
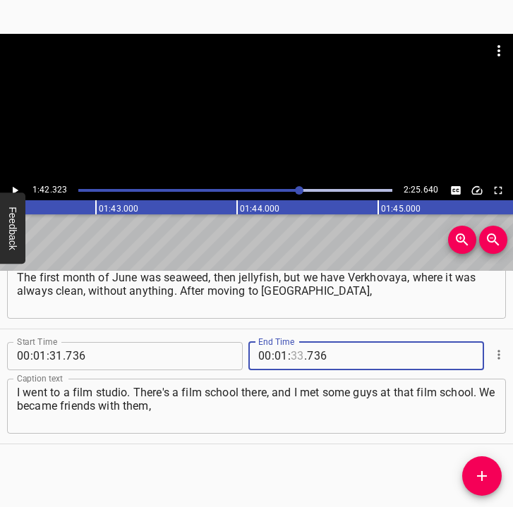
click at [291, 357] on input "number" at bounding box center [297, 356] width 13 height 28
type input "42"
type input "323"
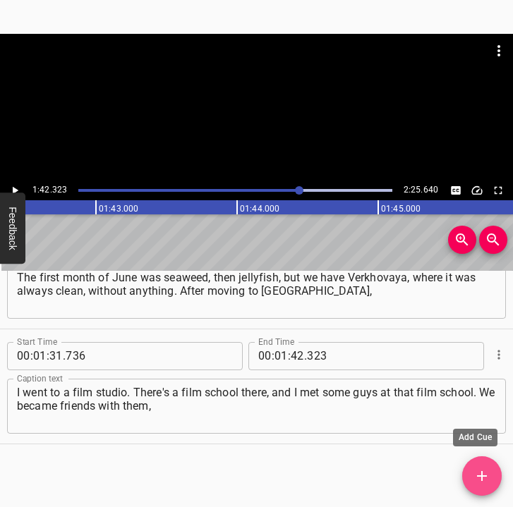
click at [485, 475] on icon "Add Cue" at bounding box center [482, 476] width 10 height 10
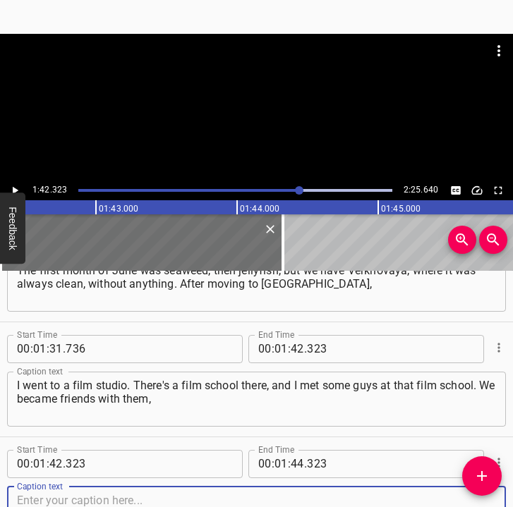
scroll to position [979, 0]
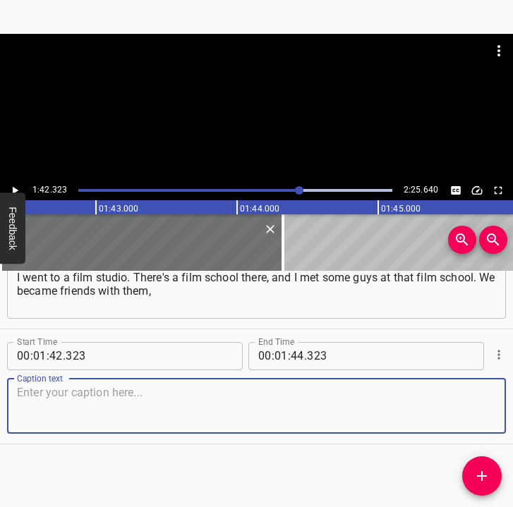
drag, startPoint x: 475, startPoint y: 408, endPoint x: 523, endPoint y: 406, distance: 48.0
click at [512, 406] on html "Caption Editor Batch Transcribe Login Sign Up Privacy Contact 1:42.323 2:25.640…" at bounding box center [256, 253] width 513 height 507
click at [52, 406] on textarea at bounding box center [256, 406] width 479 height 40
paste textarea "and I decided that I wanted to become an actor. Then I entered the Academy for …"
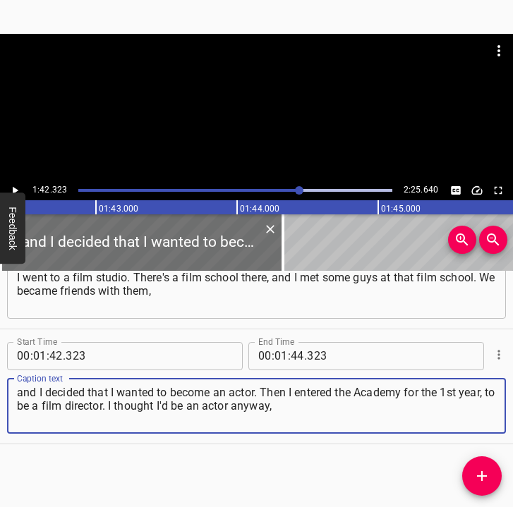
type textarea "and I decided that I wanted to become an actor. Then I entered the Academy for …"
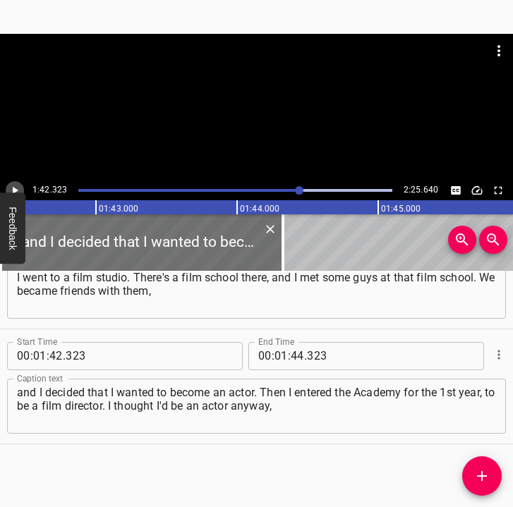
click at [19, 183] on button "Play/Pause" at bounding box center [15, 190] width 18 height 18
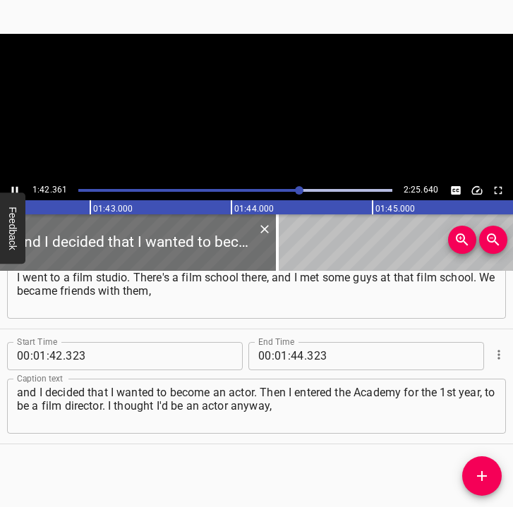
scroll to position [0, 14476]
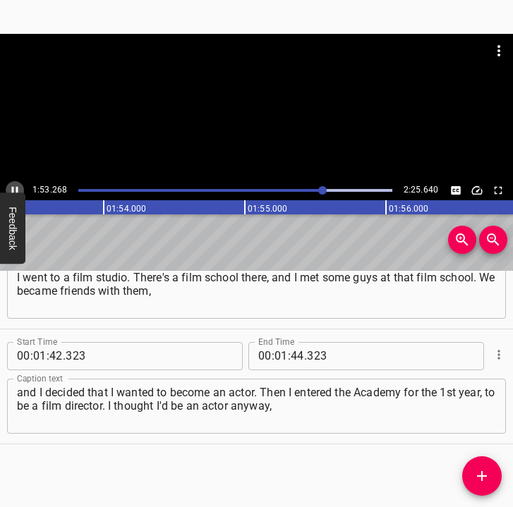
click at [15, 186] on icon "Play/Pause" at bounding box center [14, 190] width 13 height 13
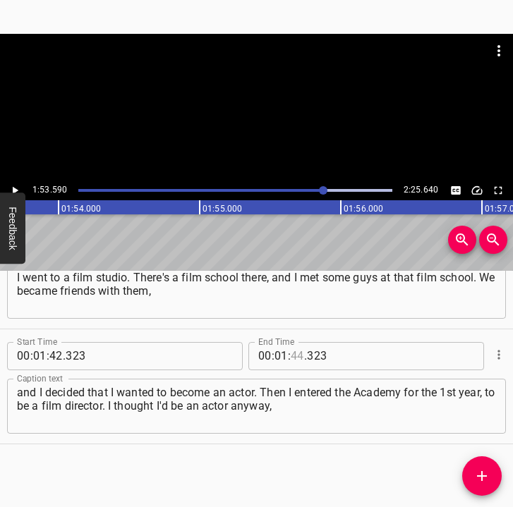
click at [291, 355] on input "number" at bounding box center [297, 356] width 13 height 28
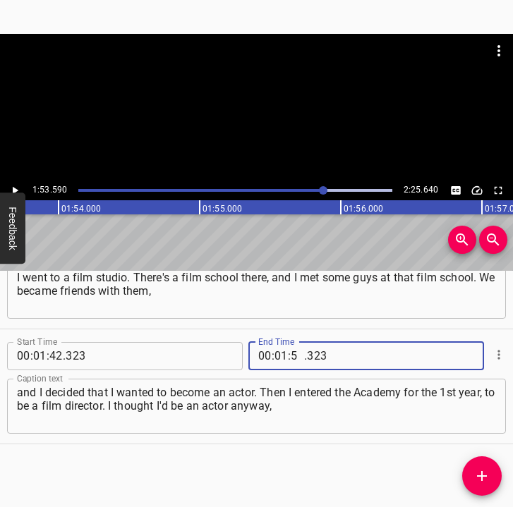
type input "53"
type input "590"
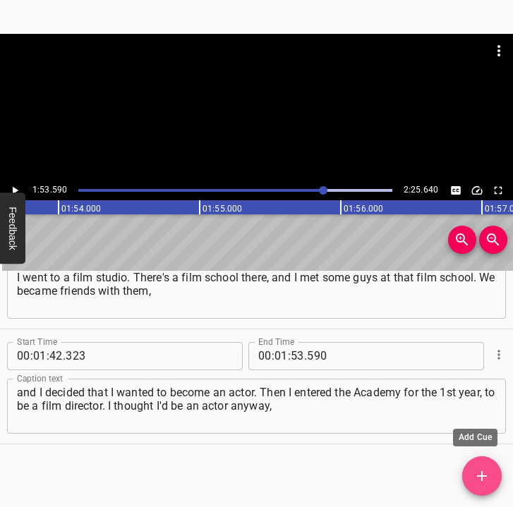
click at [483, 473] on icon "Add Cue" at bounding box center [481, 476] width 17 height 17
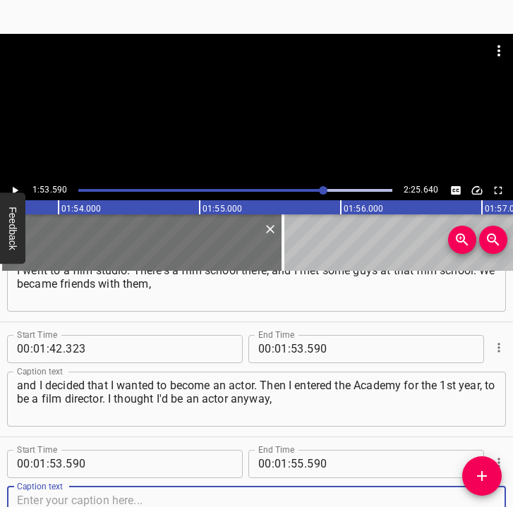
scroll to position [1094, 0]
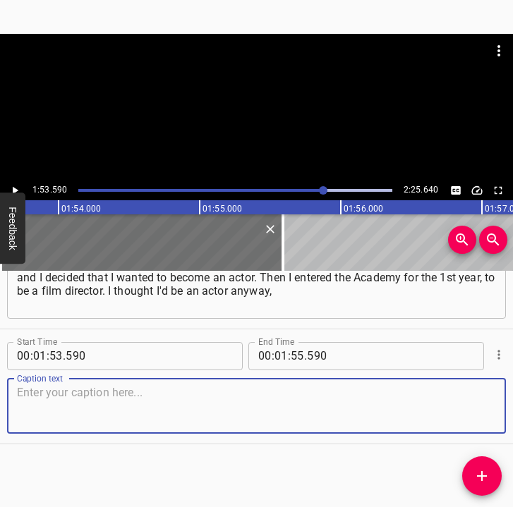
drag, startPoint x: 463, startPoint y: 408, endPoint x: 512, endPoint y: 408, distance: 49.4
click at [512, 408] on div "Start Time 00 : 00 : 05 . 911 Start Time End Time 00 : 00 : 14 . 833 End Time C…" at bounding box center [256, 389] width 513 height 237
click at [37, 401] on textarea at bounding box center [256, 406] width 479 height 40
paste textarea "but it didn't grow up, now I'm a director. The theme of "War" will be involved,…"
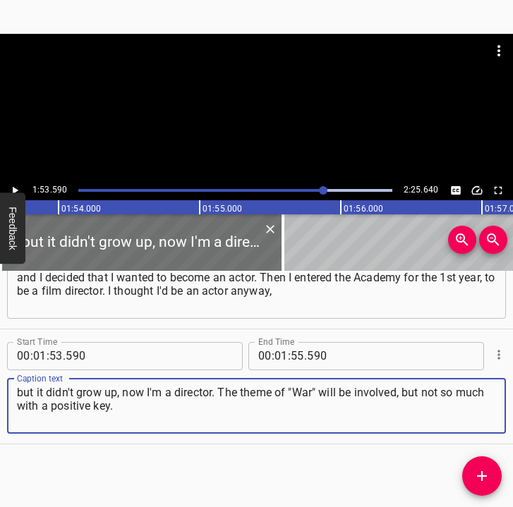
type textarea "but it didn't grow up, now I'm a director. The theme of "War" will be involved,…"
click at [16, 190] on icon "Play/Pause" at bounding box center [16, 190] width 6 height 8
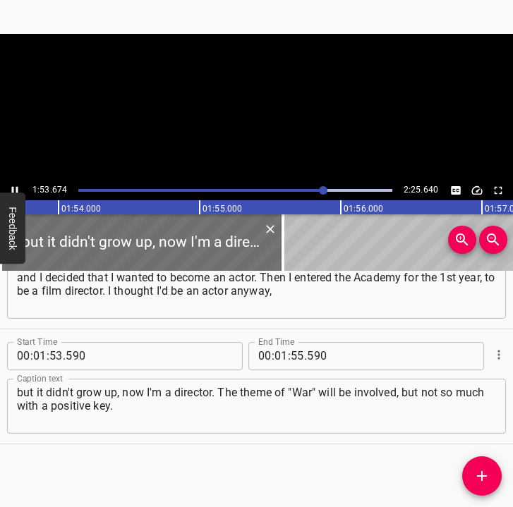
scroll to position [0, 16033]
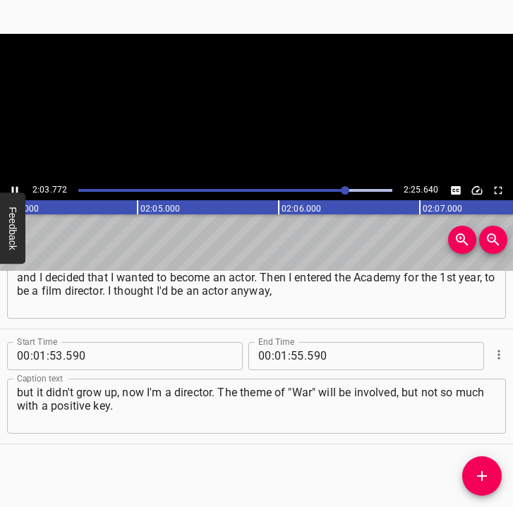
click at [13, 186] on icon "Play/Pause" at bounding box center [14, 190] width 13 height 13
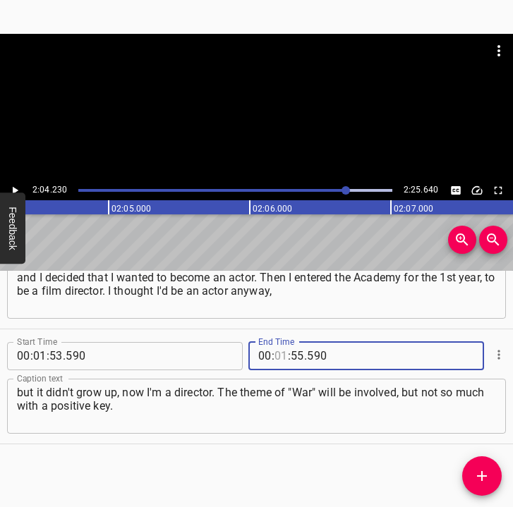
click at [276, 354] on input "number" at bounding box center [280, 356] width 13 height 28
type input "02"
type input "04"
type input "230"
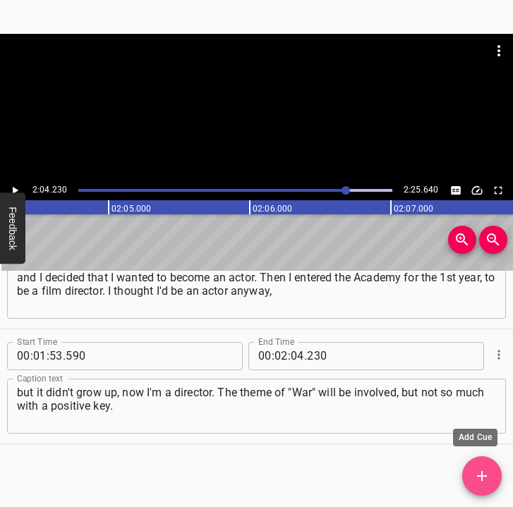
drag, startPoint x: 479, startPoint y: 475, endPoint x: 497, endPoint y: 474, distance: 17.7
click at [480, 475] on icon "Add Cue" at bounding box center [482, 476] width 10 height 10
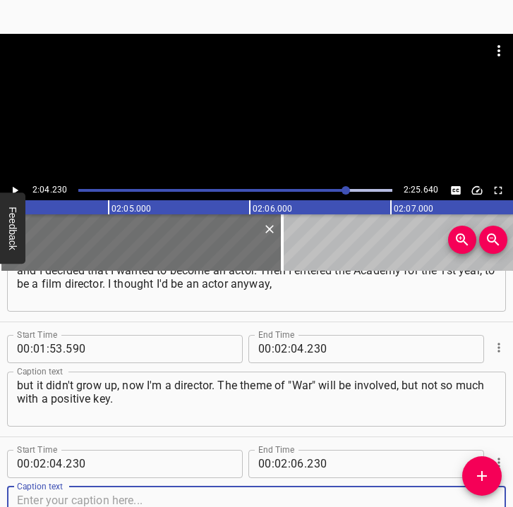
scroll to position [1209, 0]
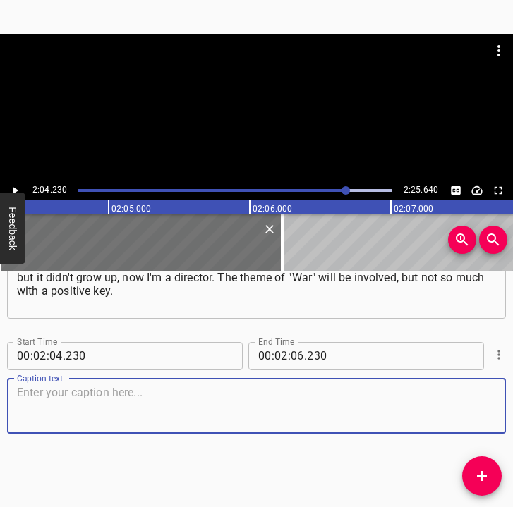
click at [512, 398] on html "Caption Editor Batch Transcribe Login Sign Up Privacy Contact 2:04.230 2:25.640…" at bounding box center [256, 253] width 513 height 507
click at [100, 410] on textarea at bounding box center [256, 406] width 479 height 40
paste textarea "I understand that I will start making films after our victory, so there will be…"
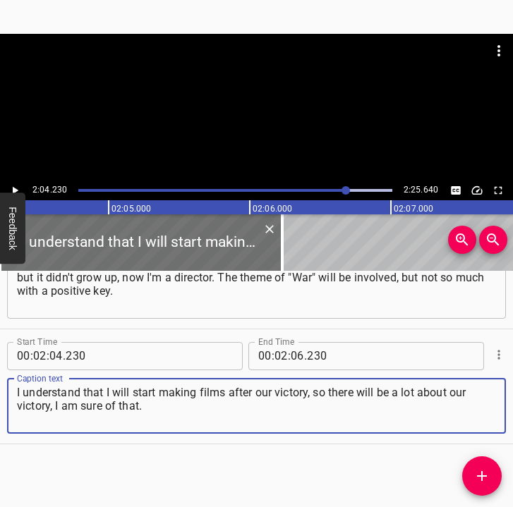
type textarea "I understand that I will start making films after our victory, so there will be…"
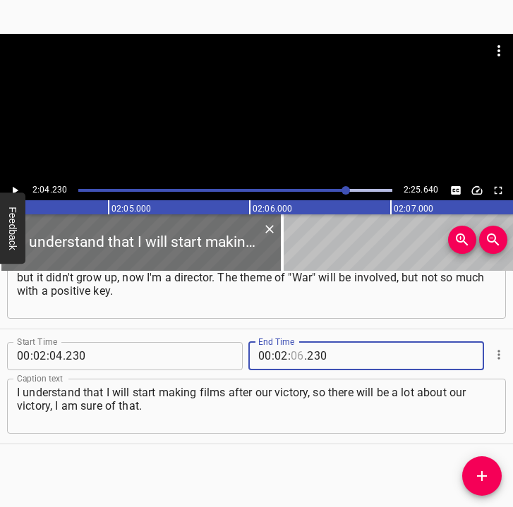
click at [291, 354] on input "number" at bounding box center [297, 356] width 13 height 28
type input "15"
type input "640"
click at [19, 189] on icon "Play/Pause" at bounding box center [14, 190] width 13 height 13
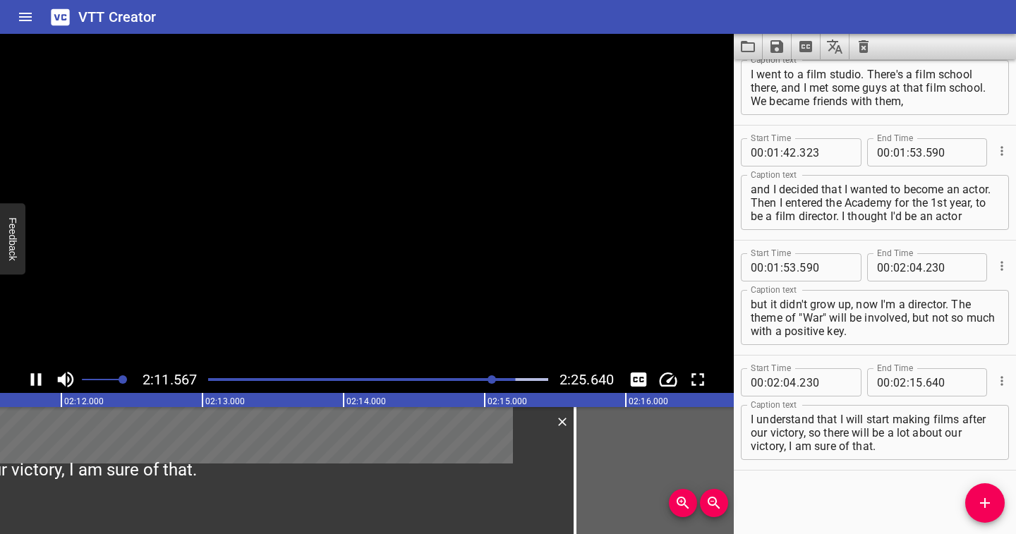
scroll to position [971, 0]
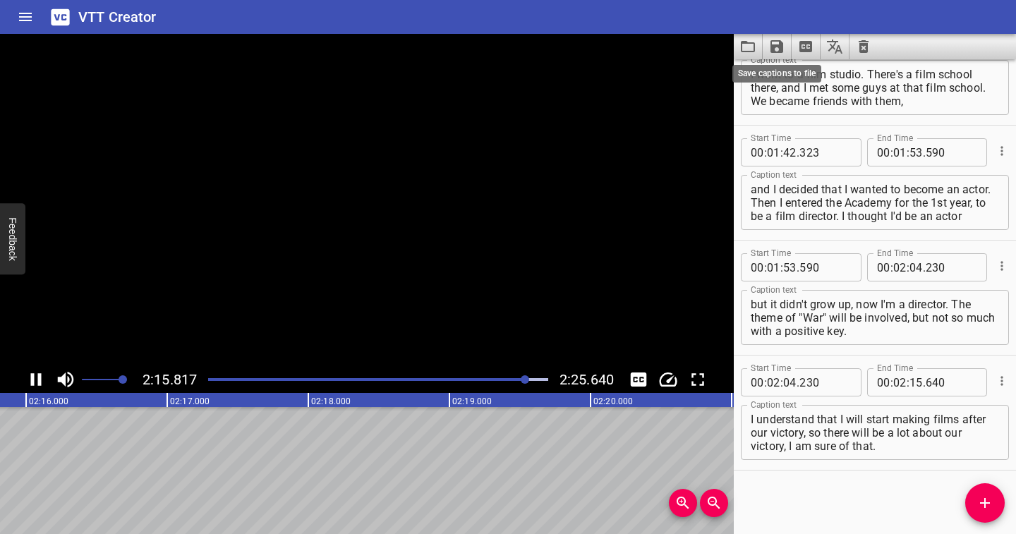
click at [512, 47] on icon "Save captions to file" at bounding box center [776, 46] width 13 height 13
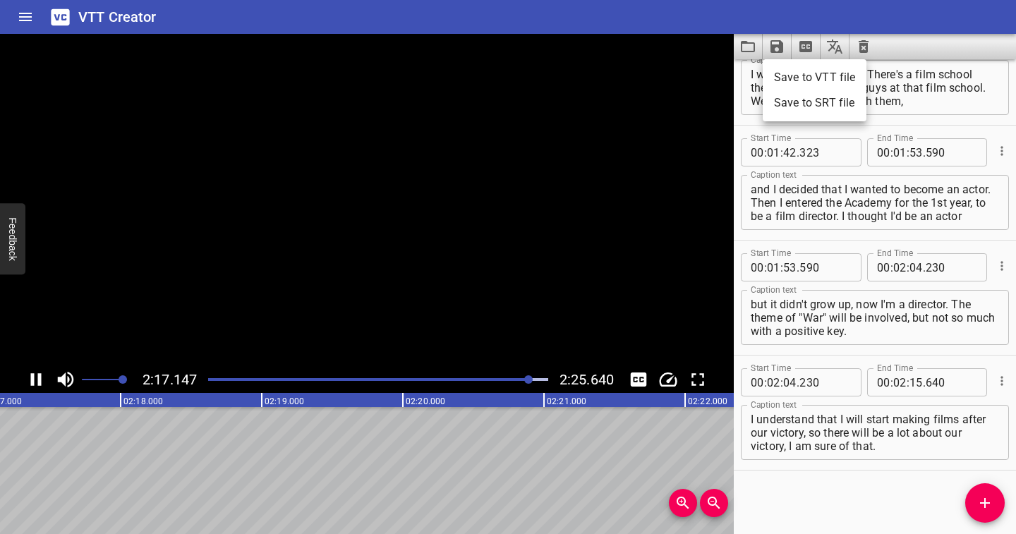
click at [512, 79] on li "Save to VTT file" at bounding box center [814, 77] width 104 height 25
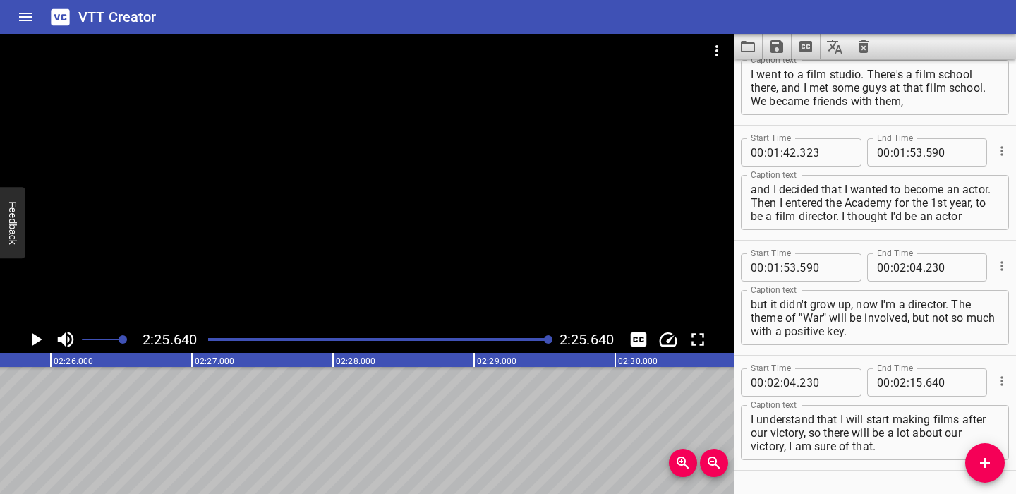
scroll to position [1011, 0]
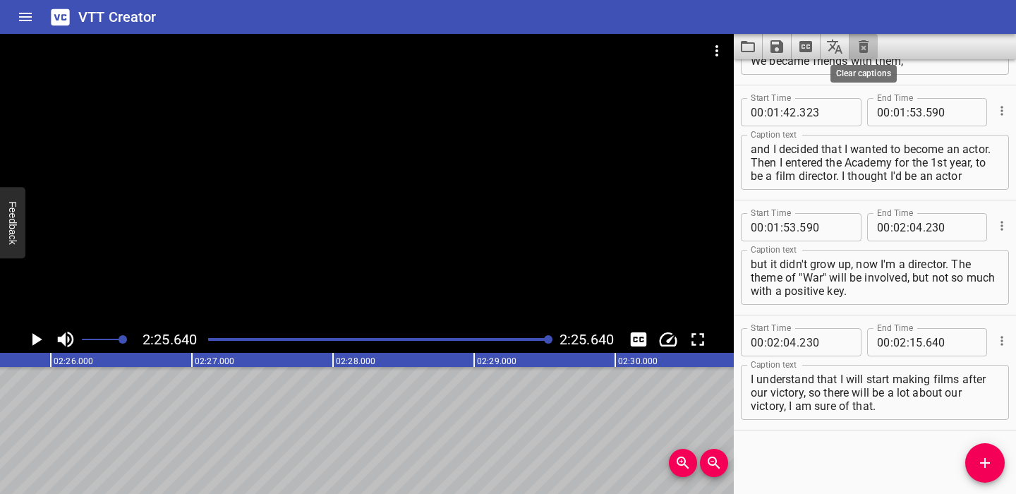
click at [512, 45] on icon "Clear captions" at bounding box center [863, 46] width 10 height 13
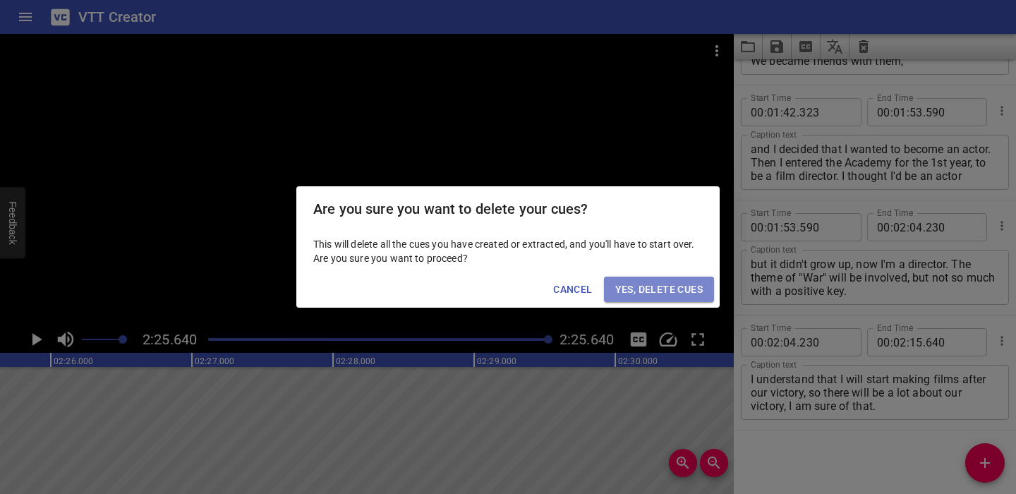
click at [512, 282] on span "Yes, Delete Cues" at bounding box center [658, 290] width 87 height 18
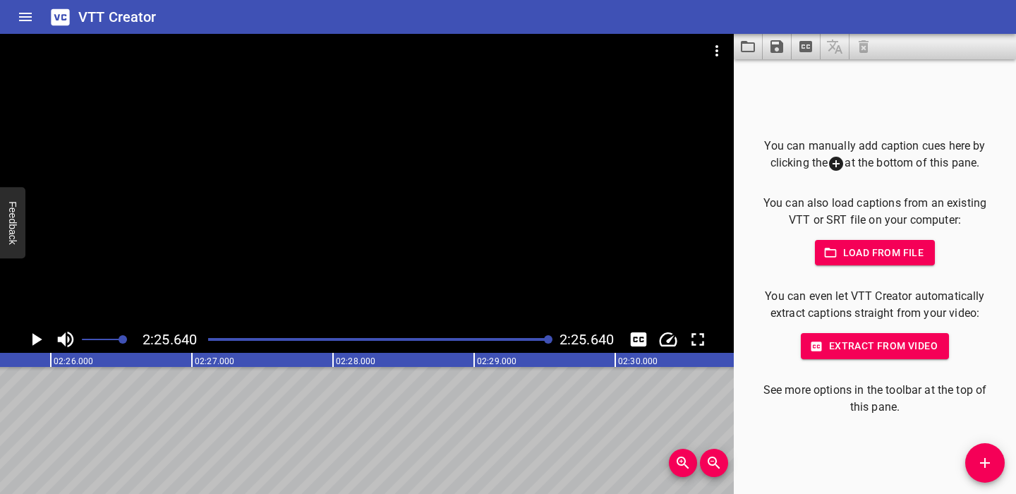
click at [512, 51] on icon "Video Options" at bounding box center [716, 50] width 3 height 11
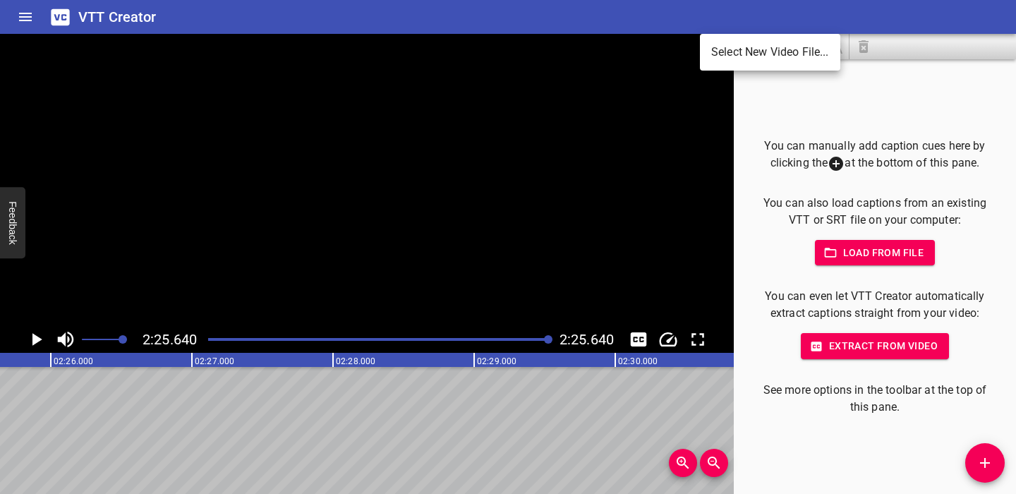
click at [512, 51] on li "Select New Video File..." at bounding box center [770, 51] width 140 height 25
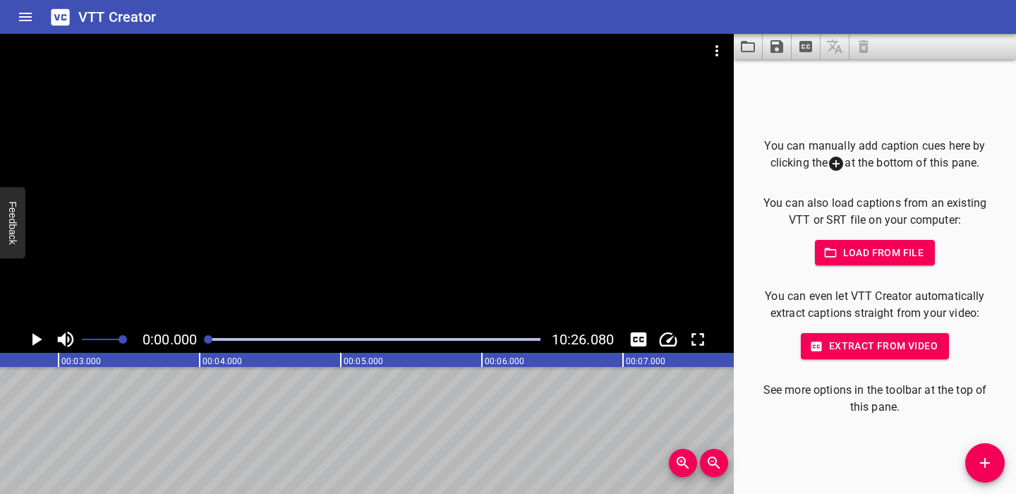
scroll to position [0, 0]
